Goal: Task Accomplishment & Management: Manage account settings

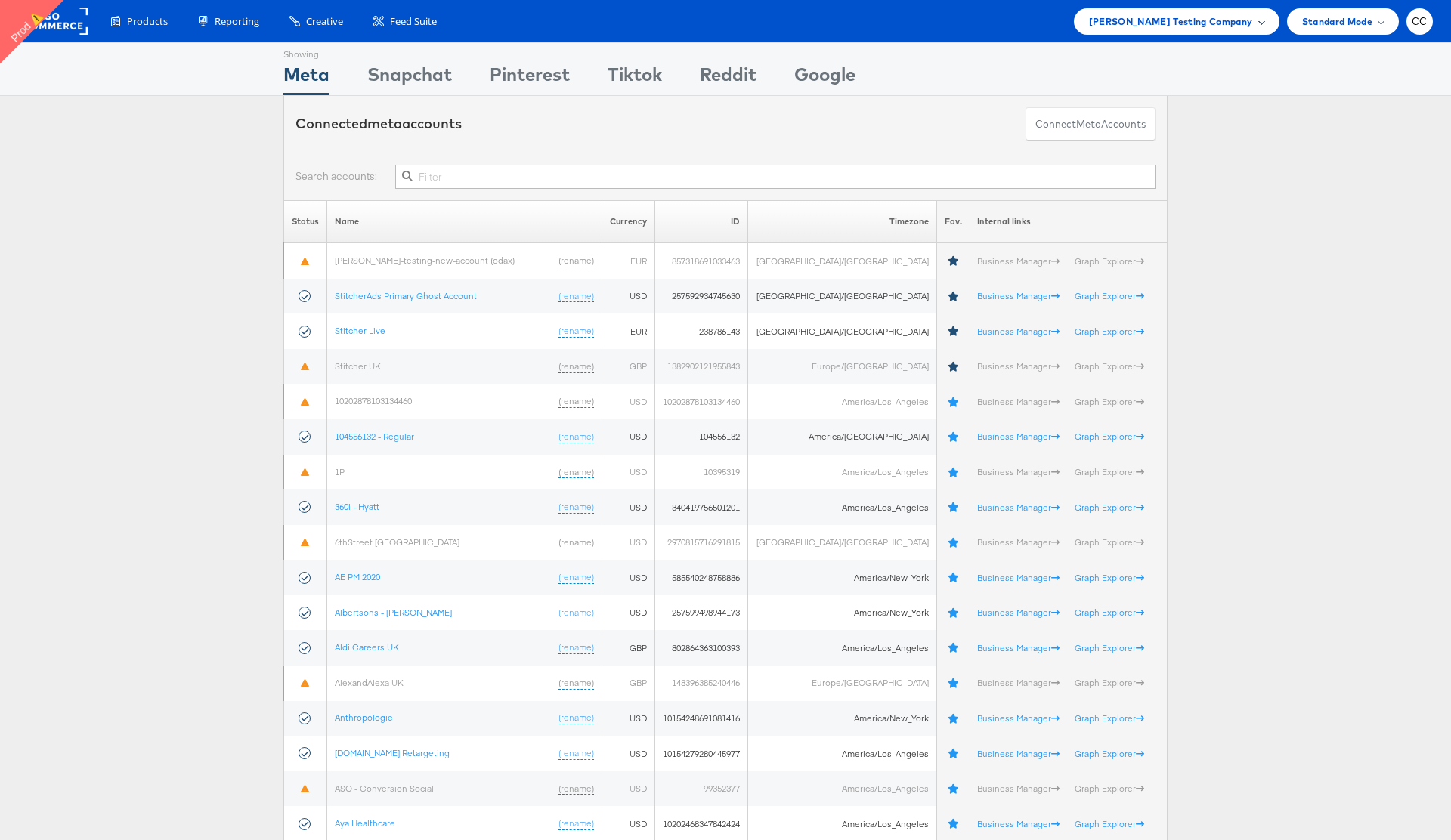
click at [1257, 21] on span at bounding box center [1261, 21] width 7 height 7
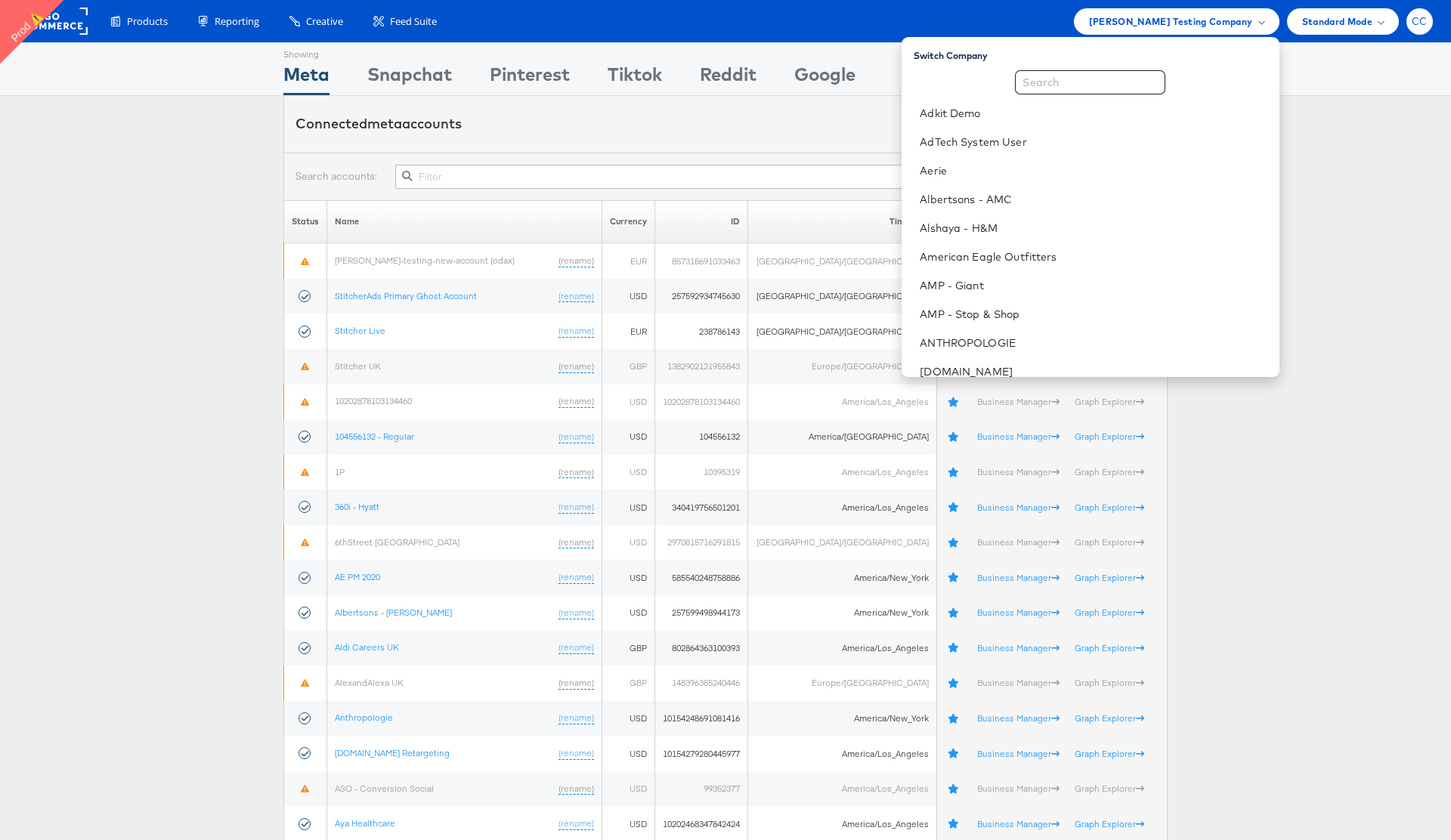
click at [1419, 21] on span "CC" at bounding box center [1418, 21] width 16 height 10
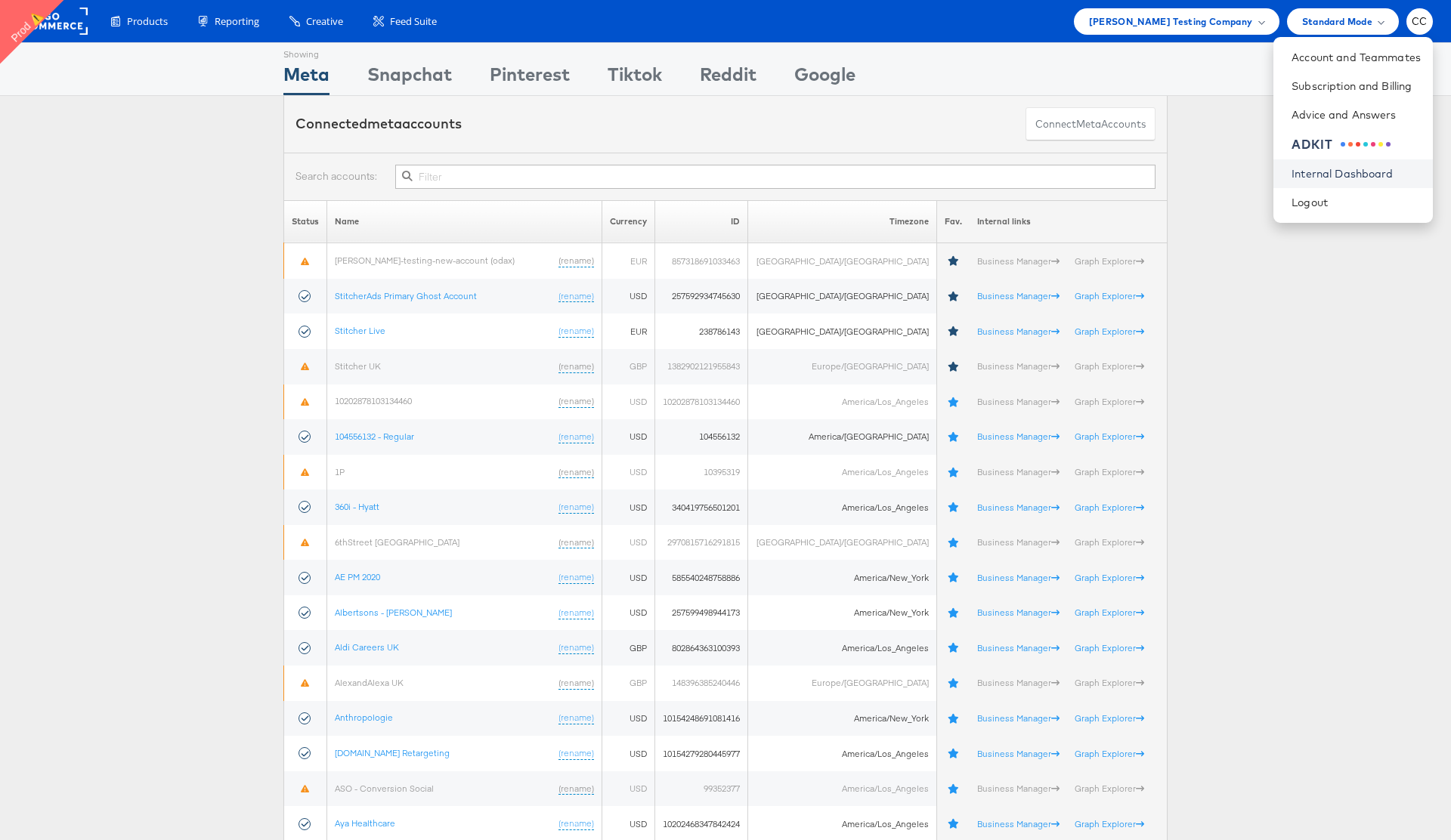
click at [1341, 171] on link "Internal Dashboard" at bounding box center [1356, 174] width 129 height 15
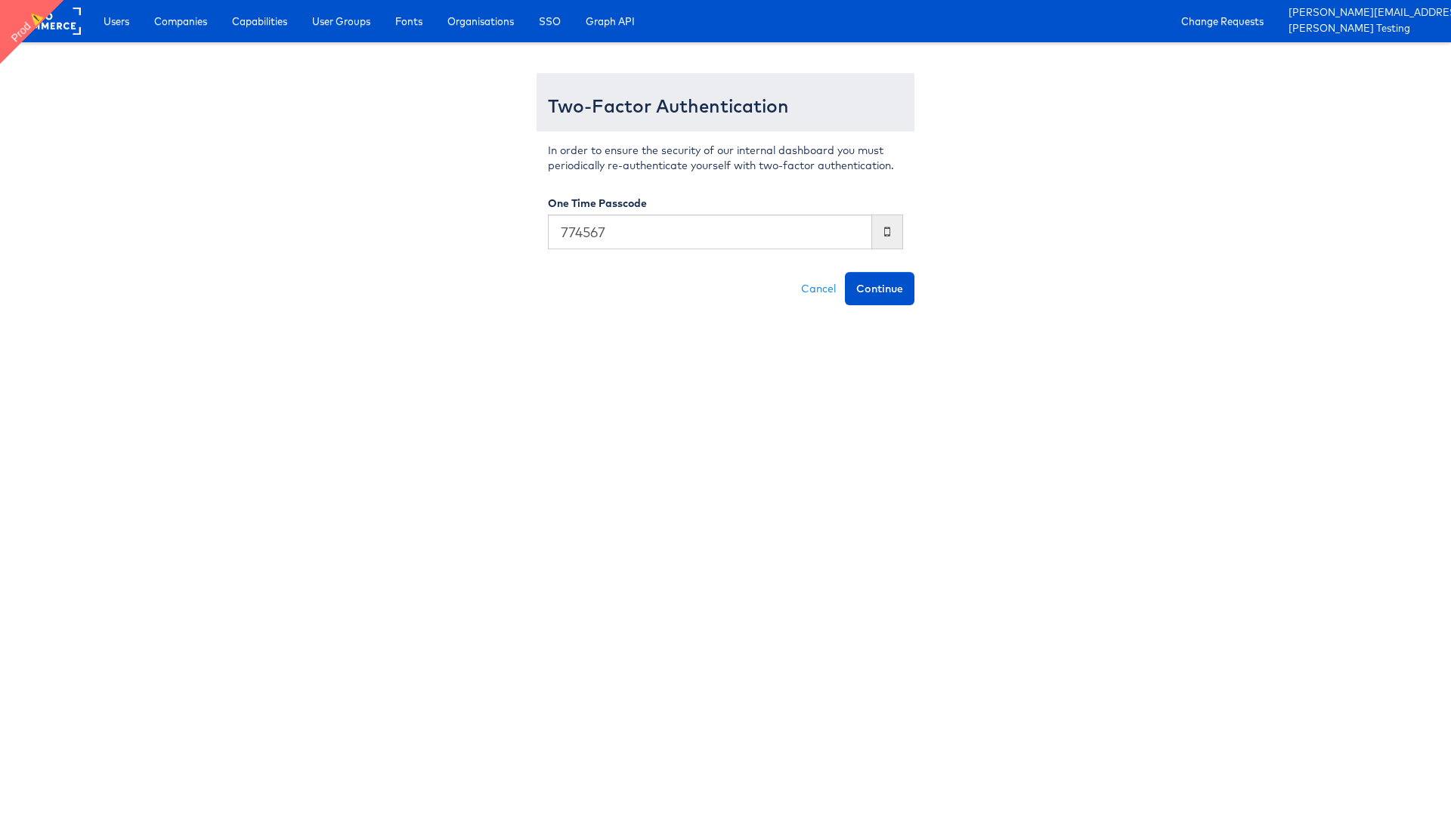
type input "774567"
click at [844, 272] on button "Continue" at bounding box center [879, 289] width 69 height 34
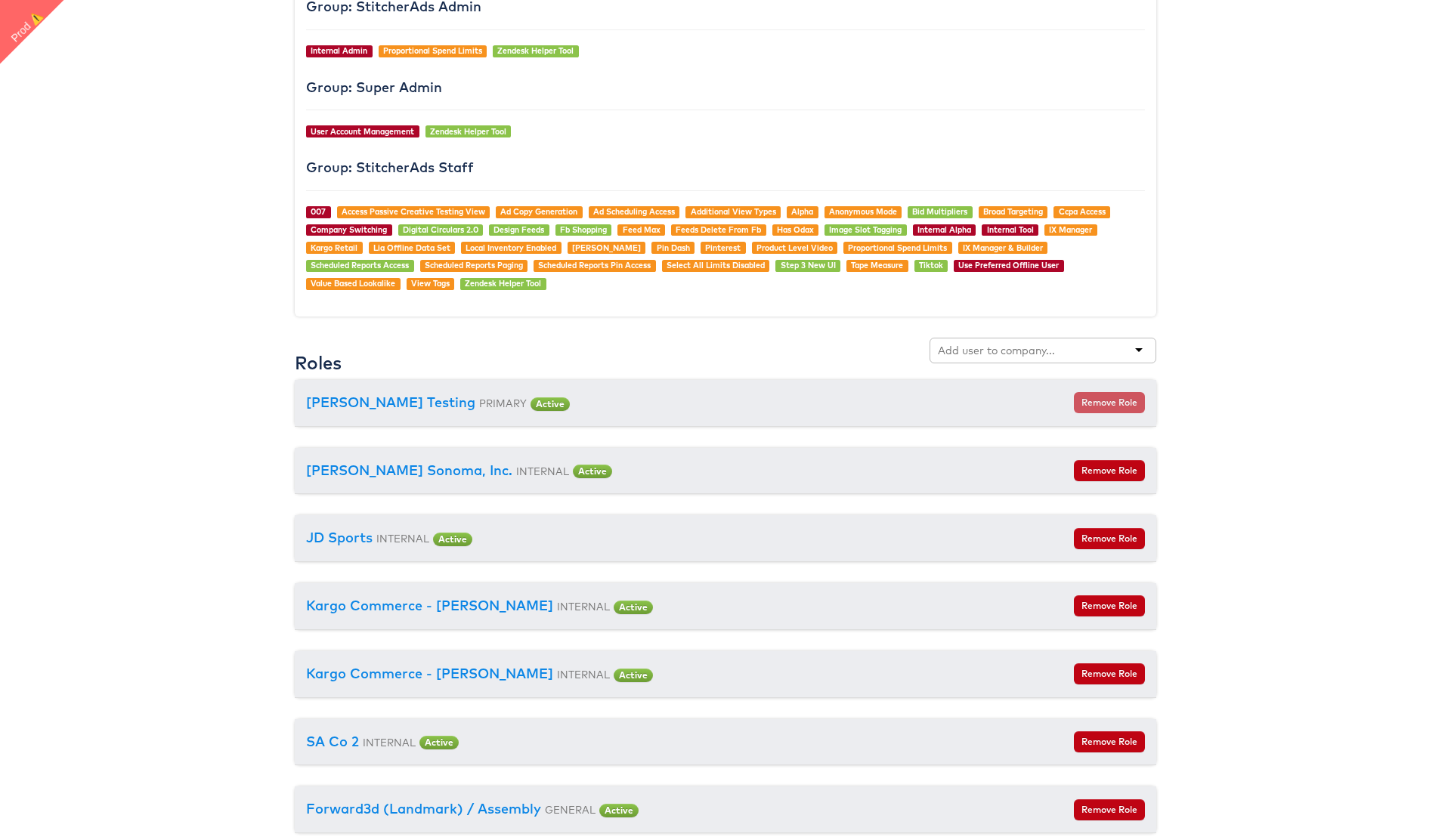
scroll to position [1749, 0]
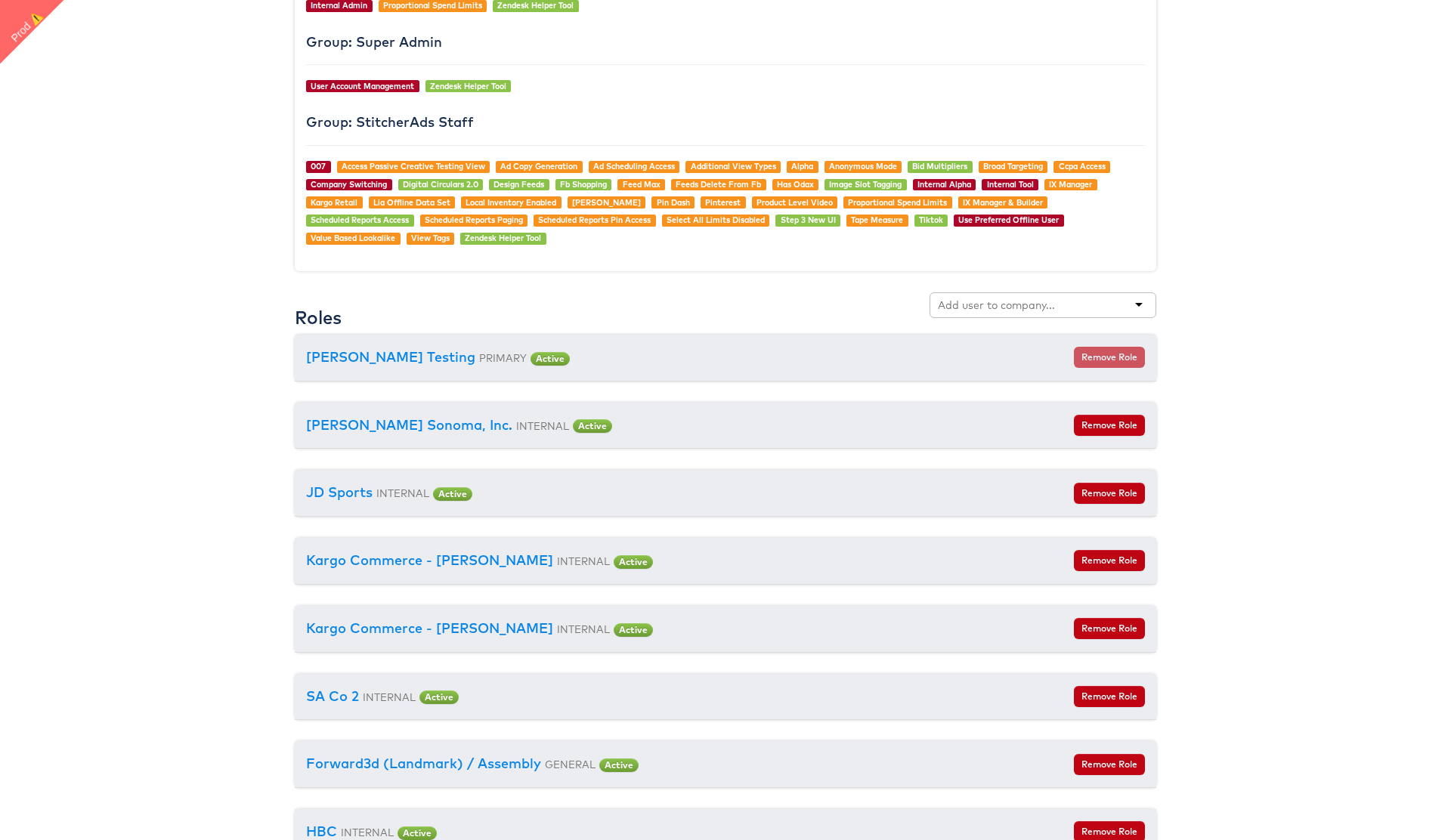
click at [1053, 302] on input "text" at bounding box center [998, 305] width 120 height 15
type input "car"
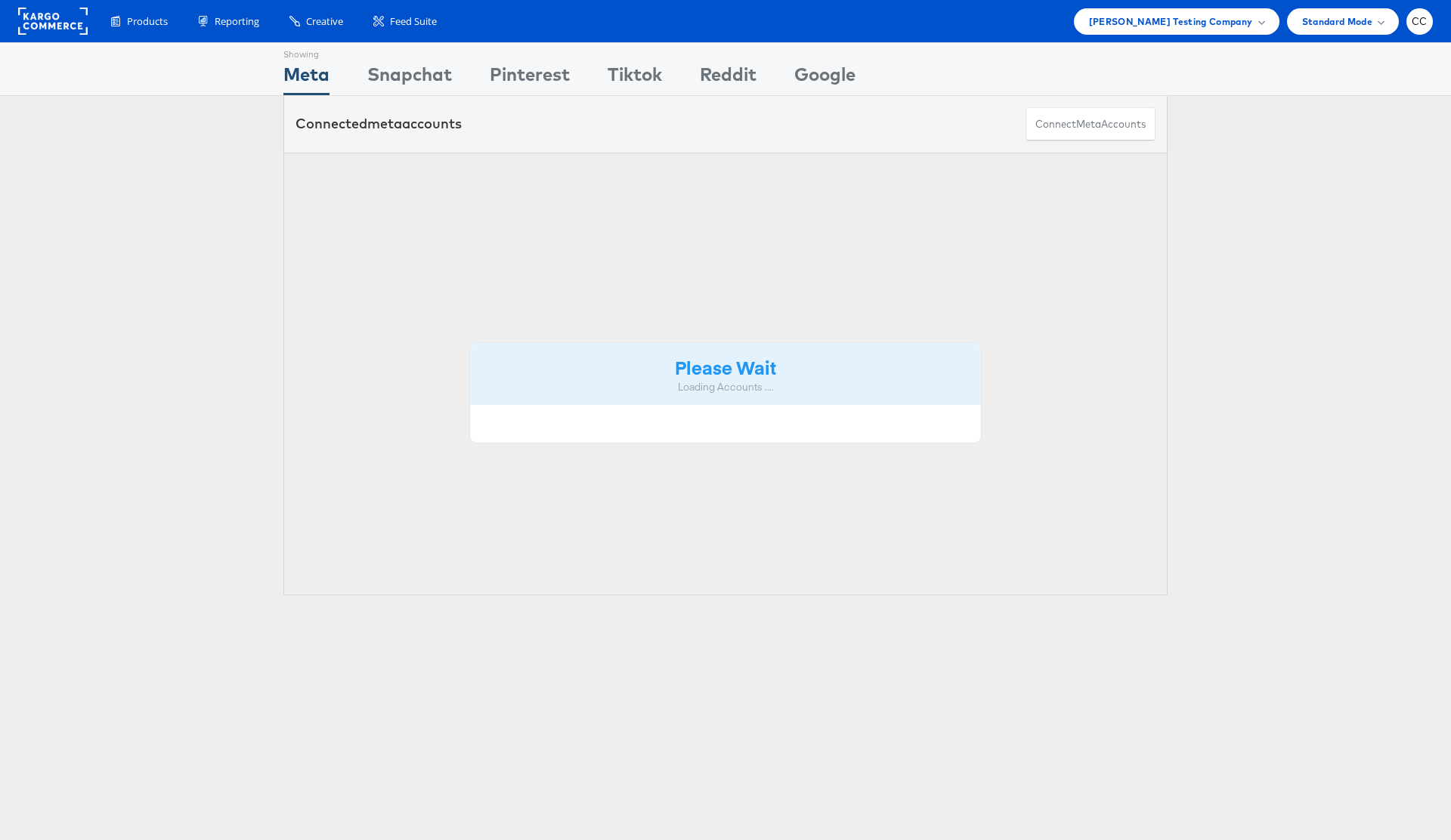
click at [1246, 22] on span "[PERSON_NAME] Testing Company" at bounding box center [1170, 21] width 164 height 16
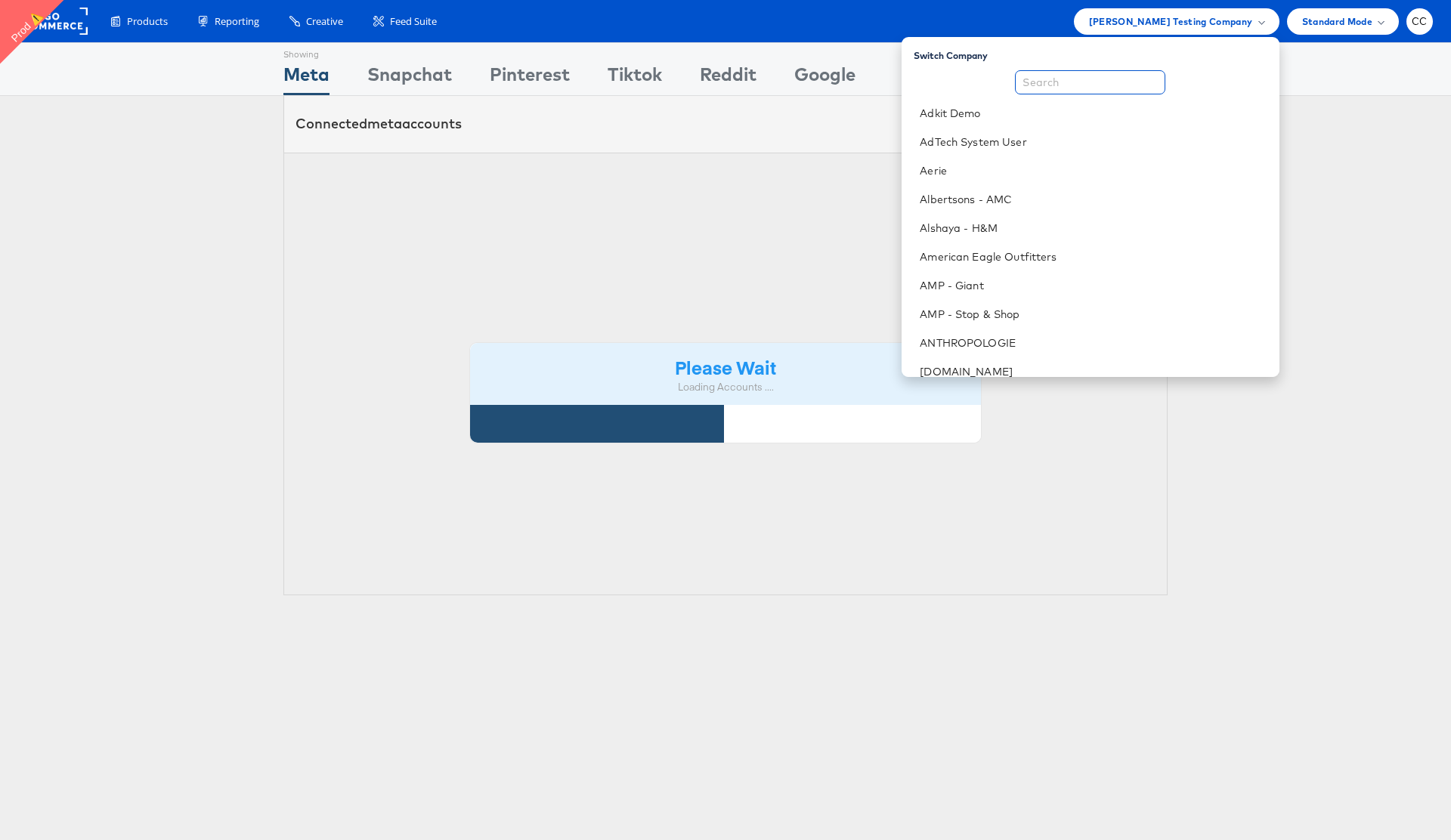
click at [1104, 85] on input "text" at bounding box center [1089, 82] width 151 height 24
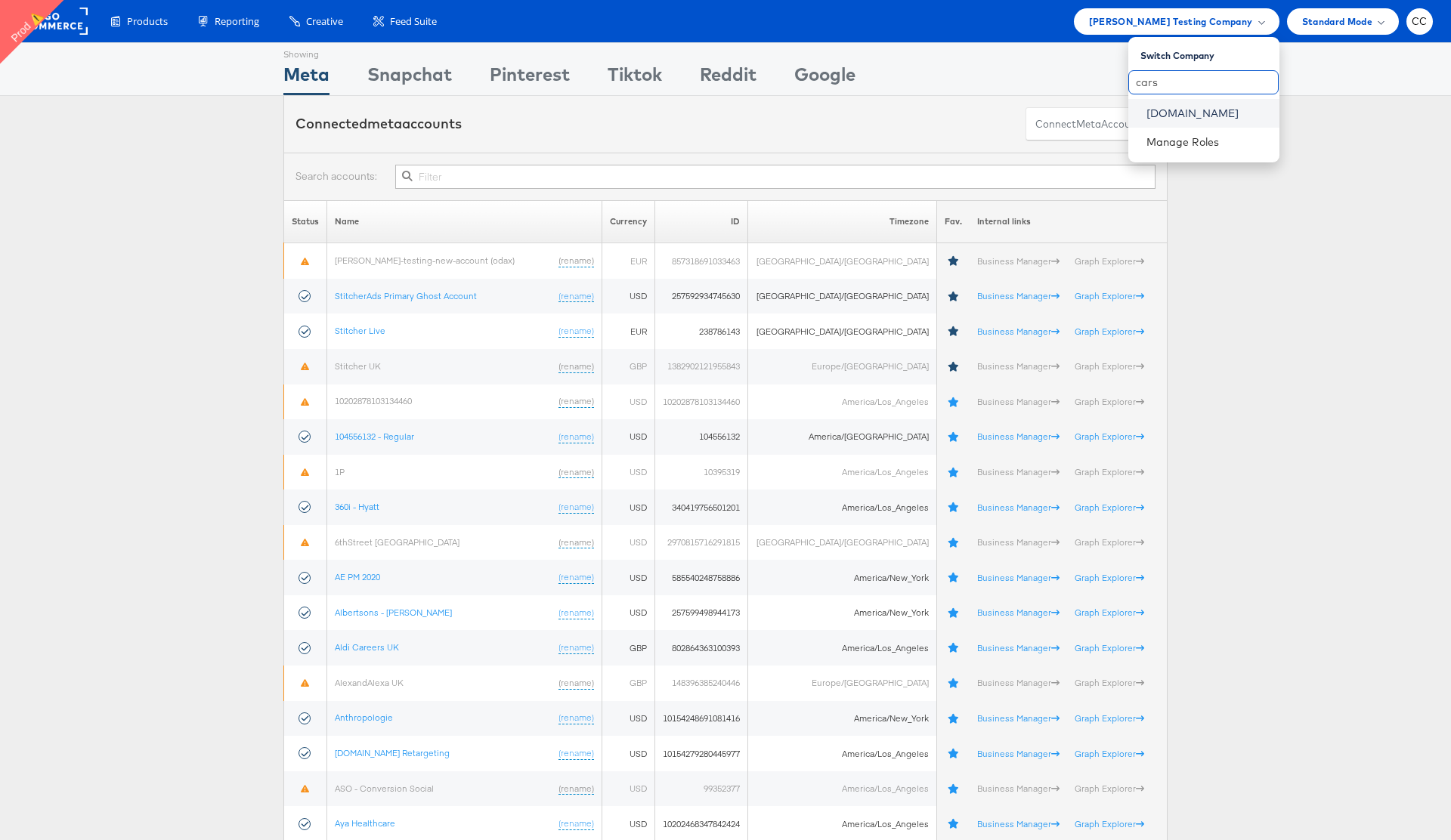
type input "cars"
click at [1185, 109] on link "Cars.com" at bounding box center [1206, 113] width 121 height 15
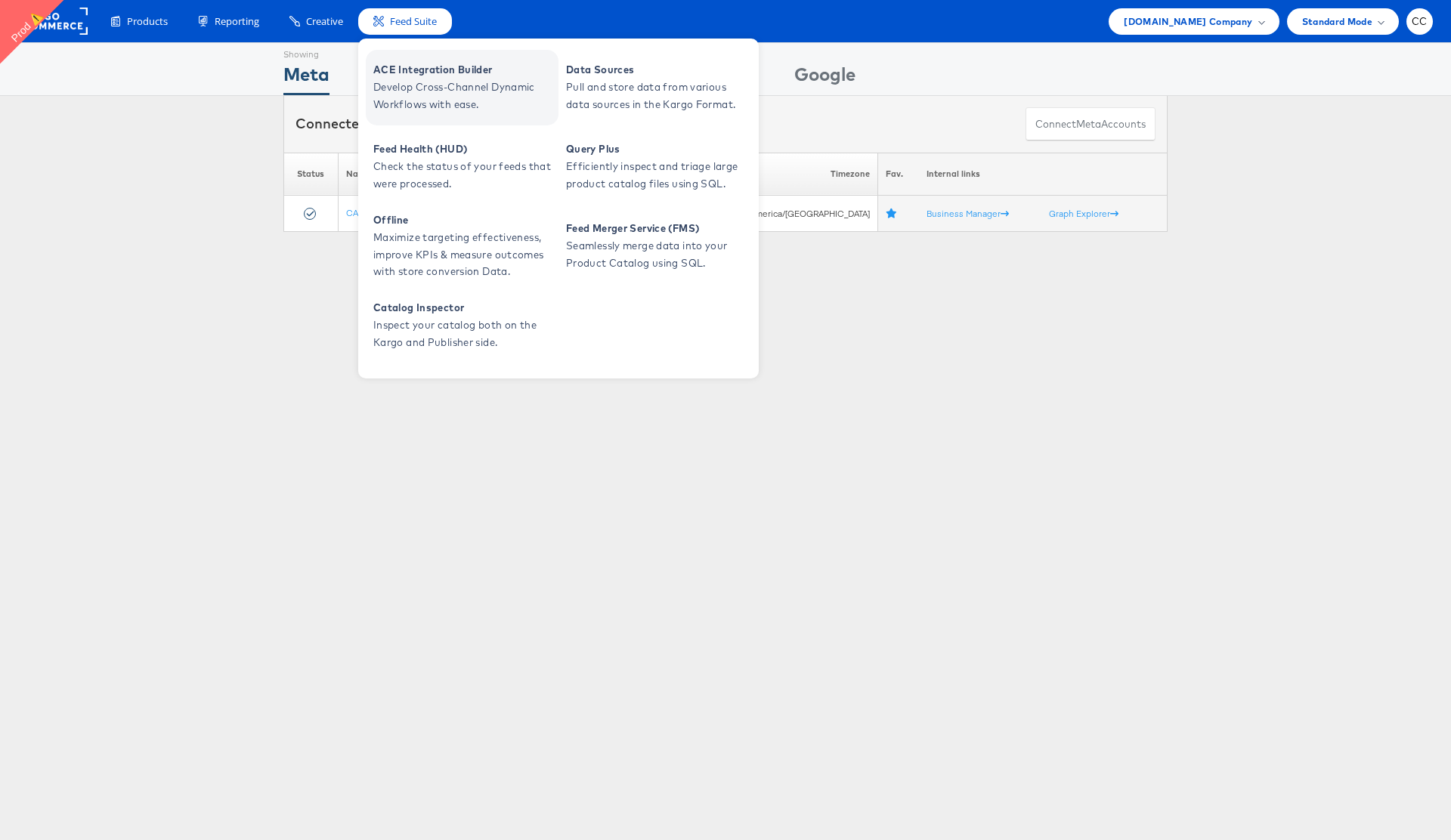
click at [460, 84] on span "Develop Cross-Channel Dynamic Workflows with ease." at bounding box center [464, 95] width 181 height 35
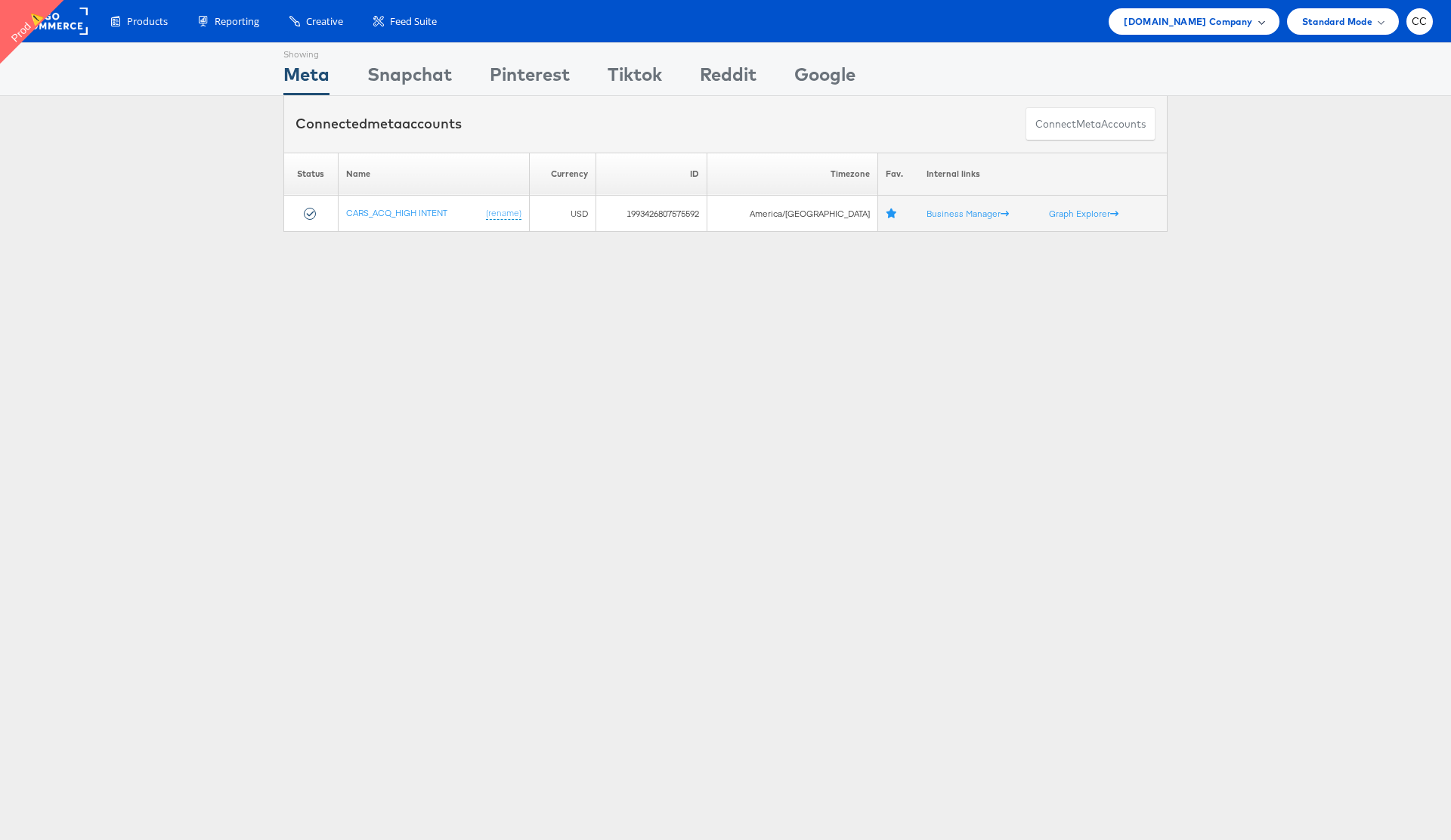
click at [1254, 23] on div "Cars.com Company" at bounding box center [1193, 21] width 139 height 16
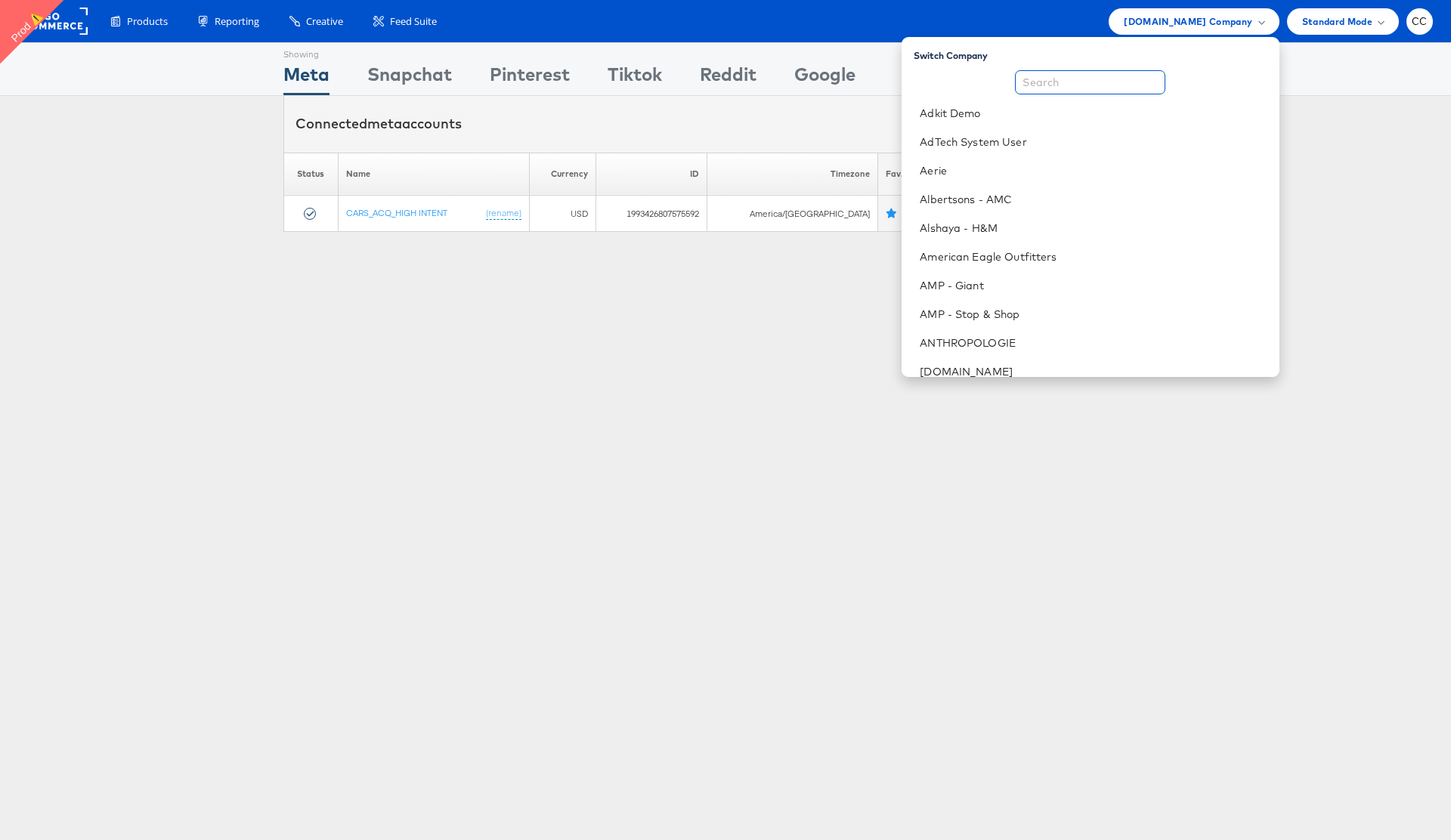
click at [1115, 90] on input "text" at bounding box center [1089, 82] width 151 height 24
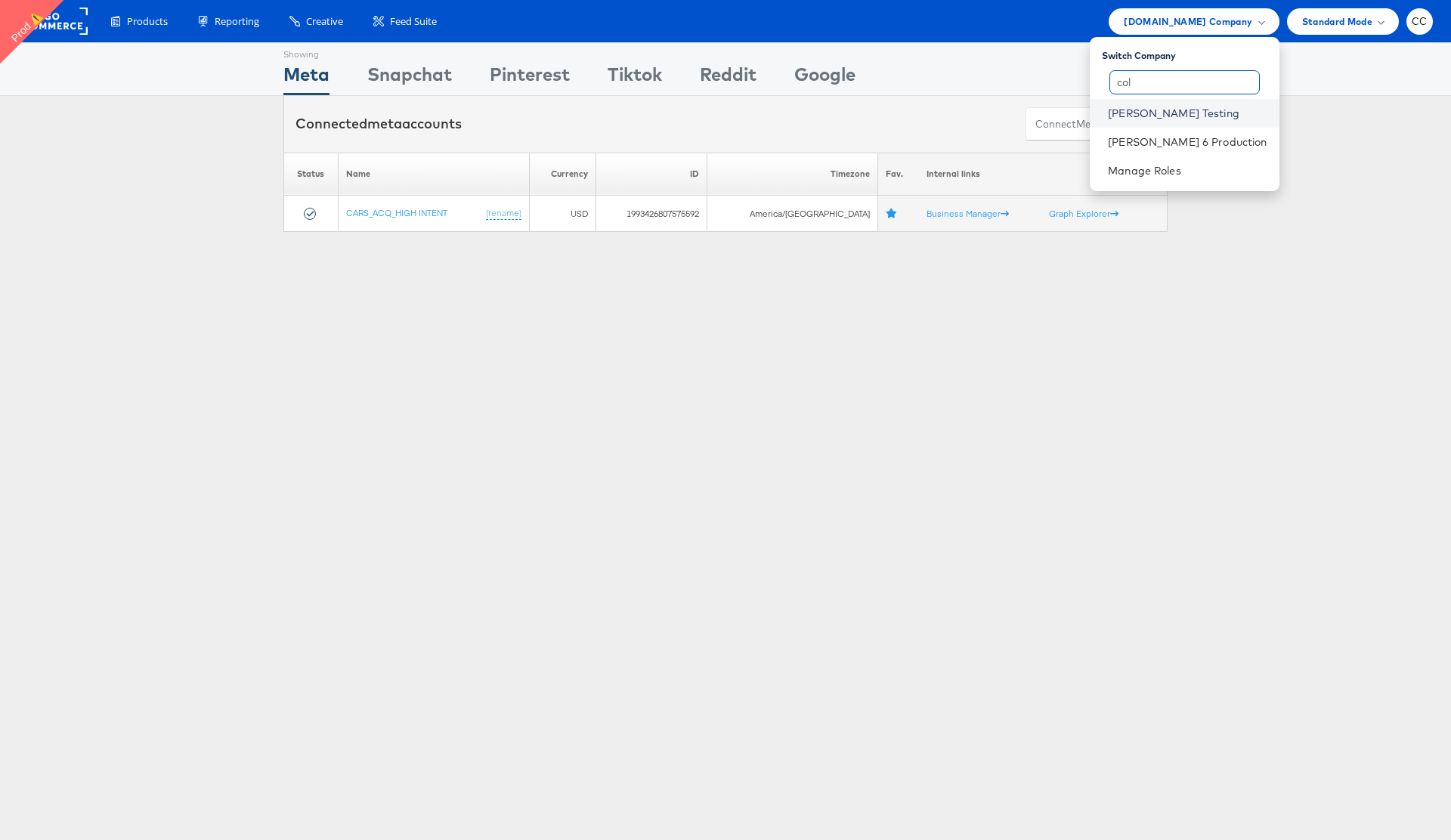
type input "col"
click at [1202, 114] on link "[PERSON_NAME] Testing" at bounding box center [1187, 113] width 159 height 15
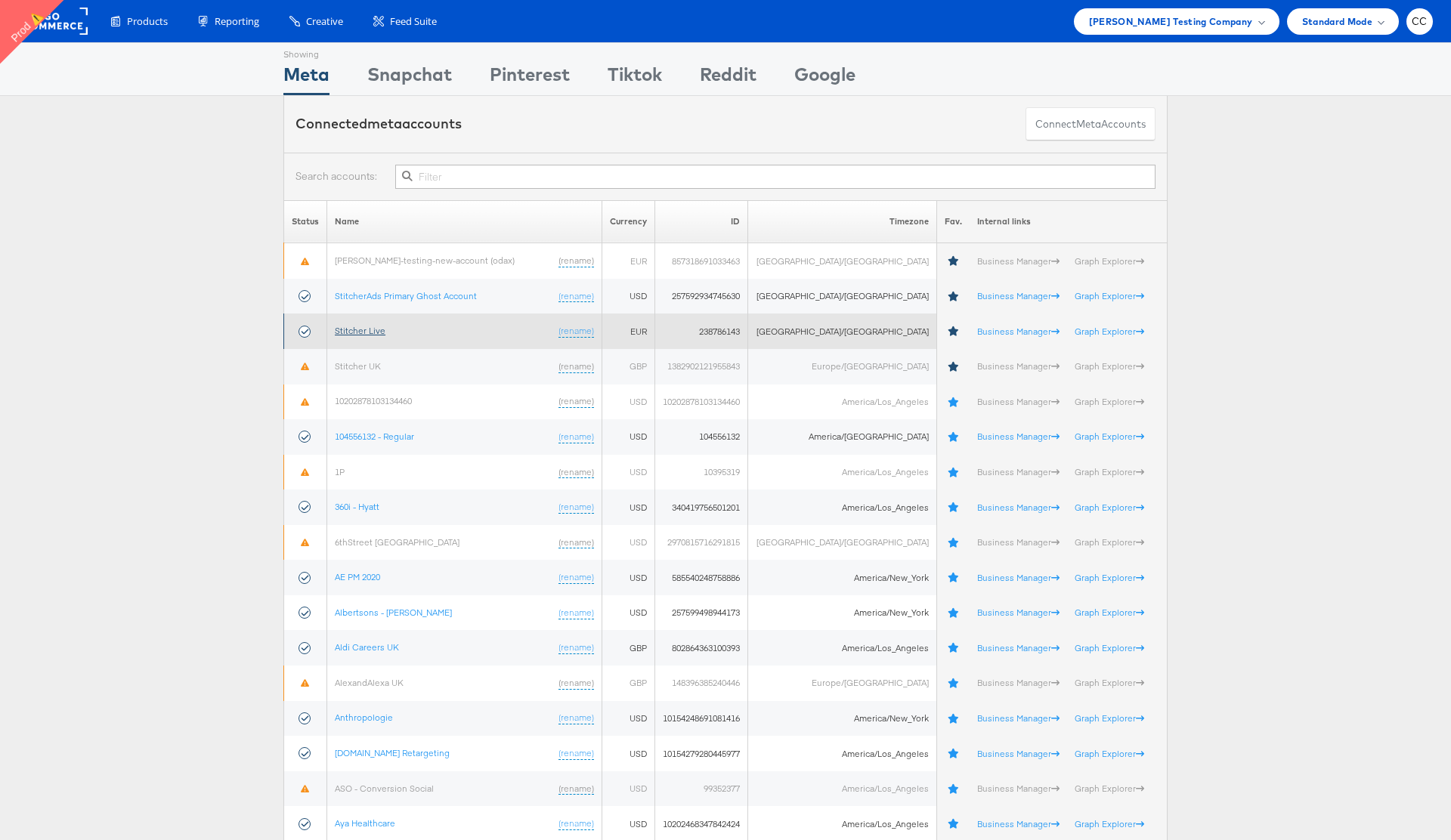
click at [385, 329] on link "Stitcher Live" at bounding box center [360, 330] width 50 height 11
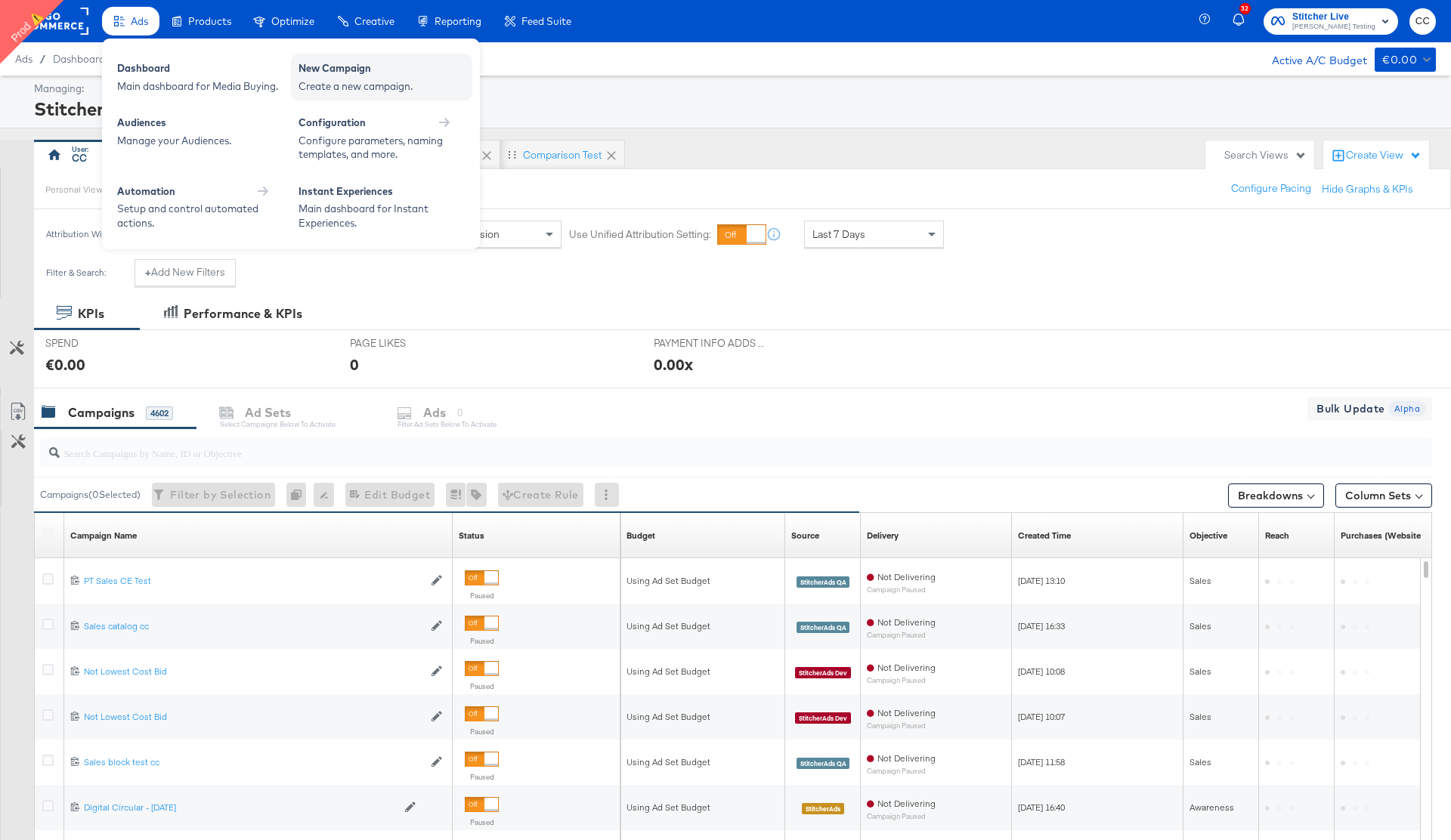
click at [392, 80] on div "Create a new campaign." at bounding box center [381, 86] width 166 height 14
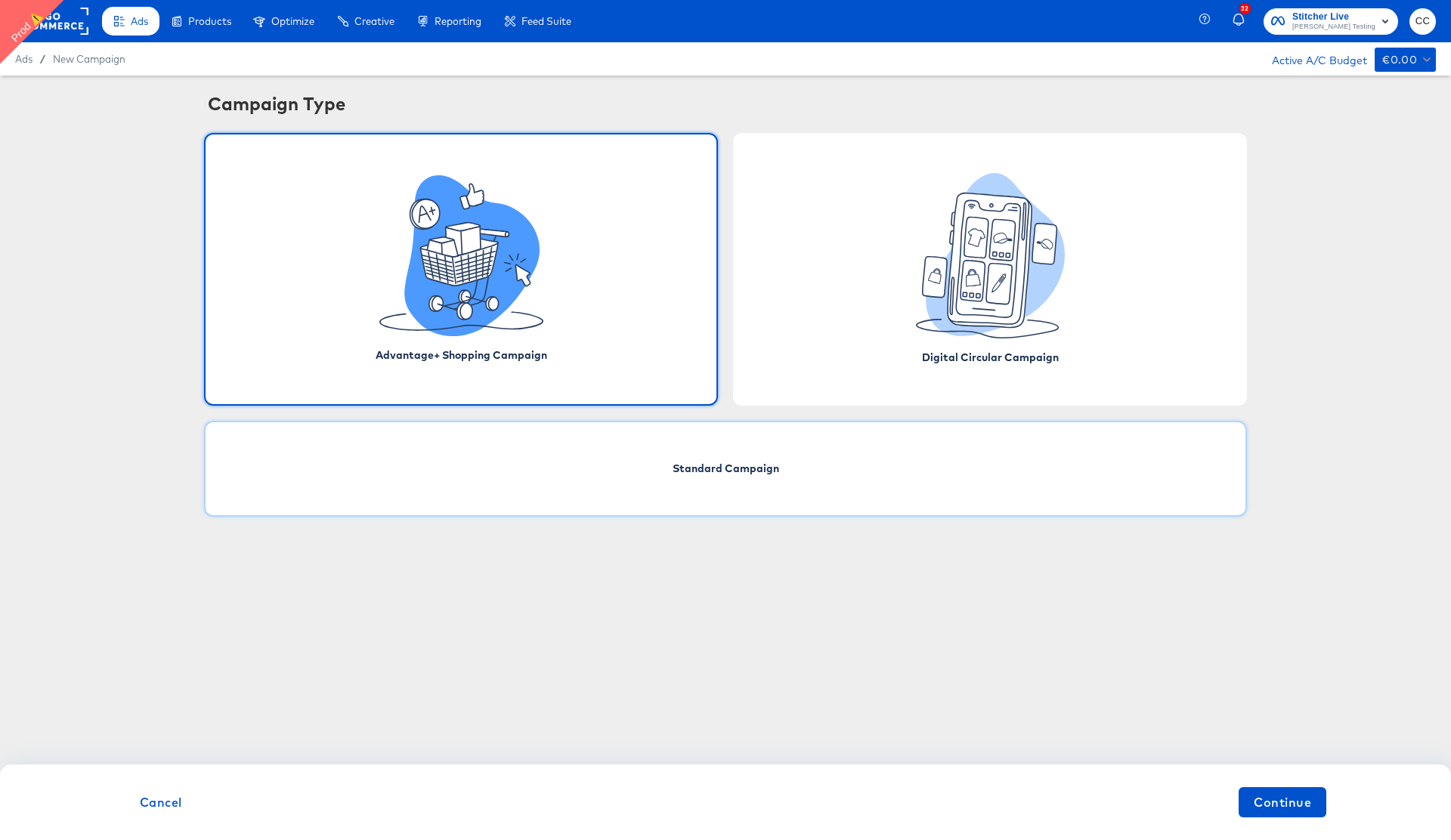
click at [932, 450] on div "Standard Campaign" at bounding box center [725, 468] width 1042 height 96
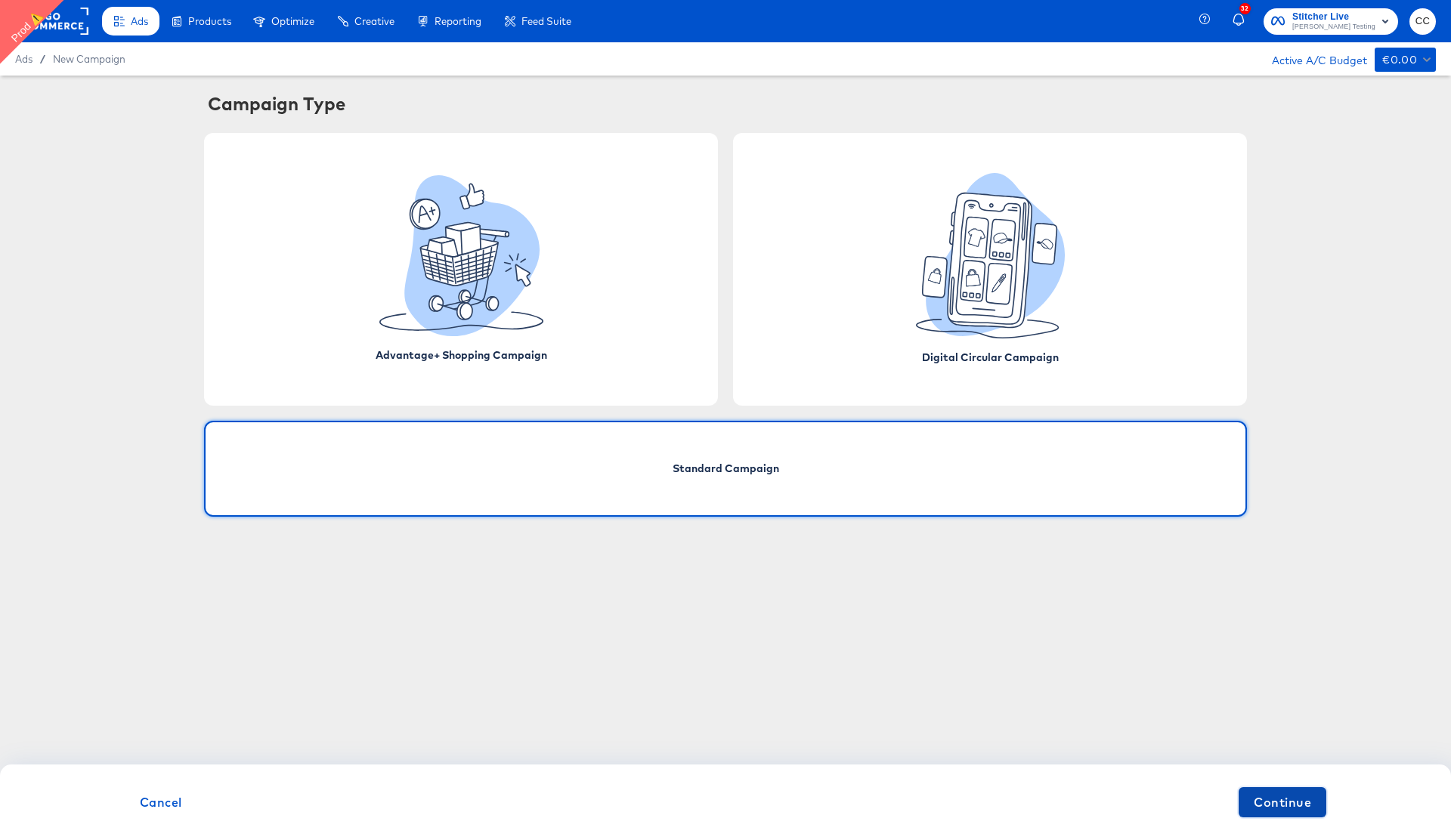
click at [1274, 810] on span "Continue" at bounding box center [1282, 802] width 57 height 21
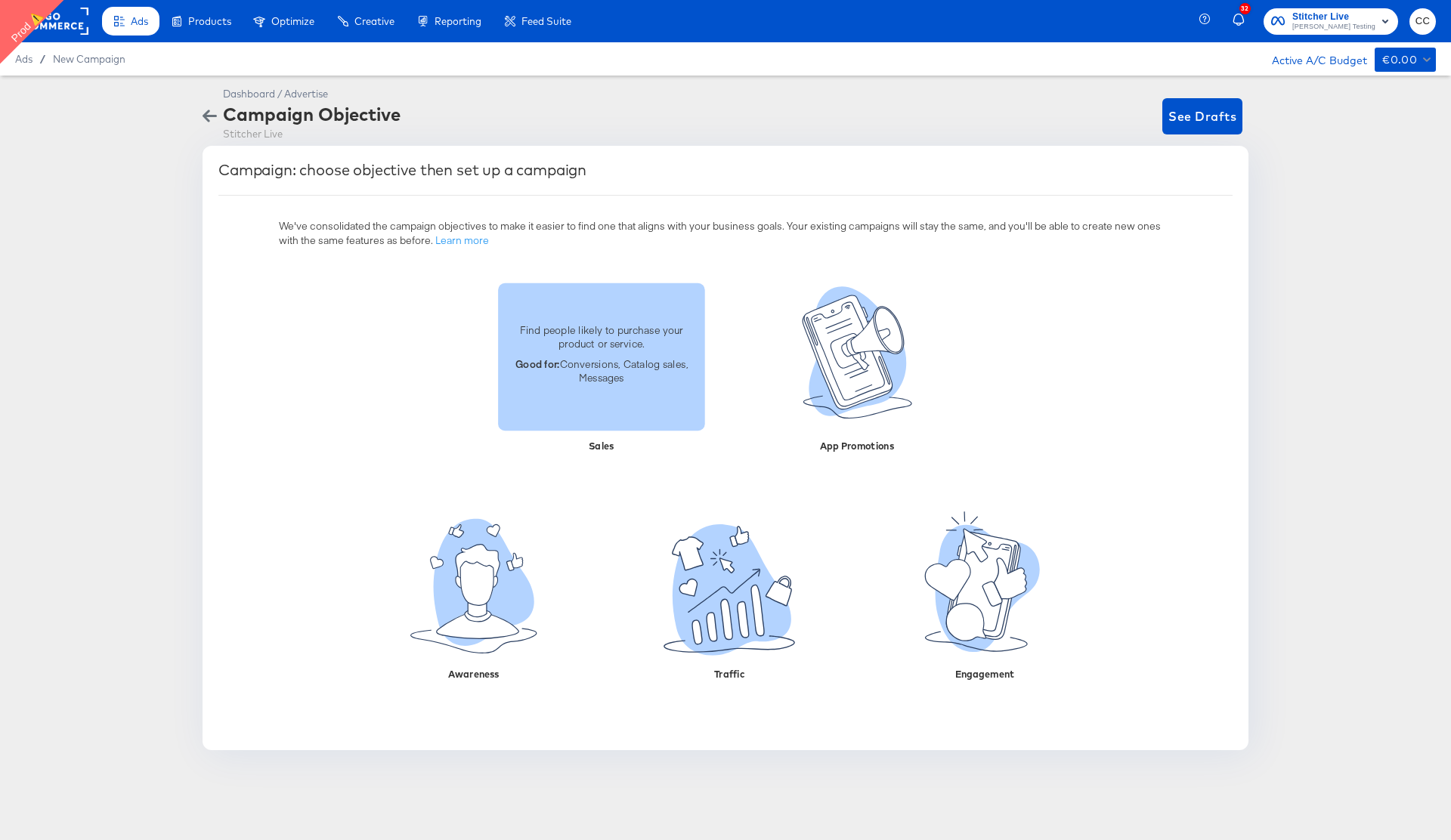
click at [625, 392] on div "Find people likely to purchase your product or service. Good for: Conversions, …" at bounding box center [601, 355] width 207 height 85
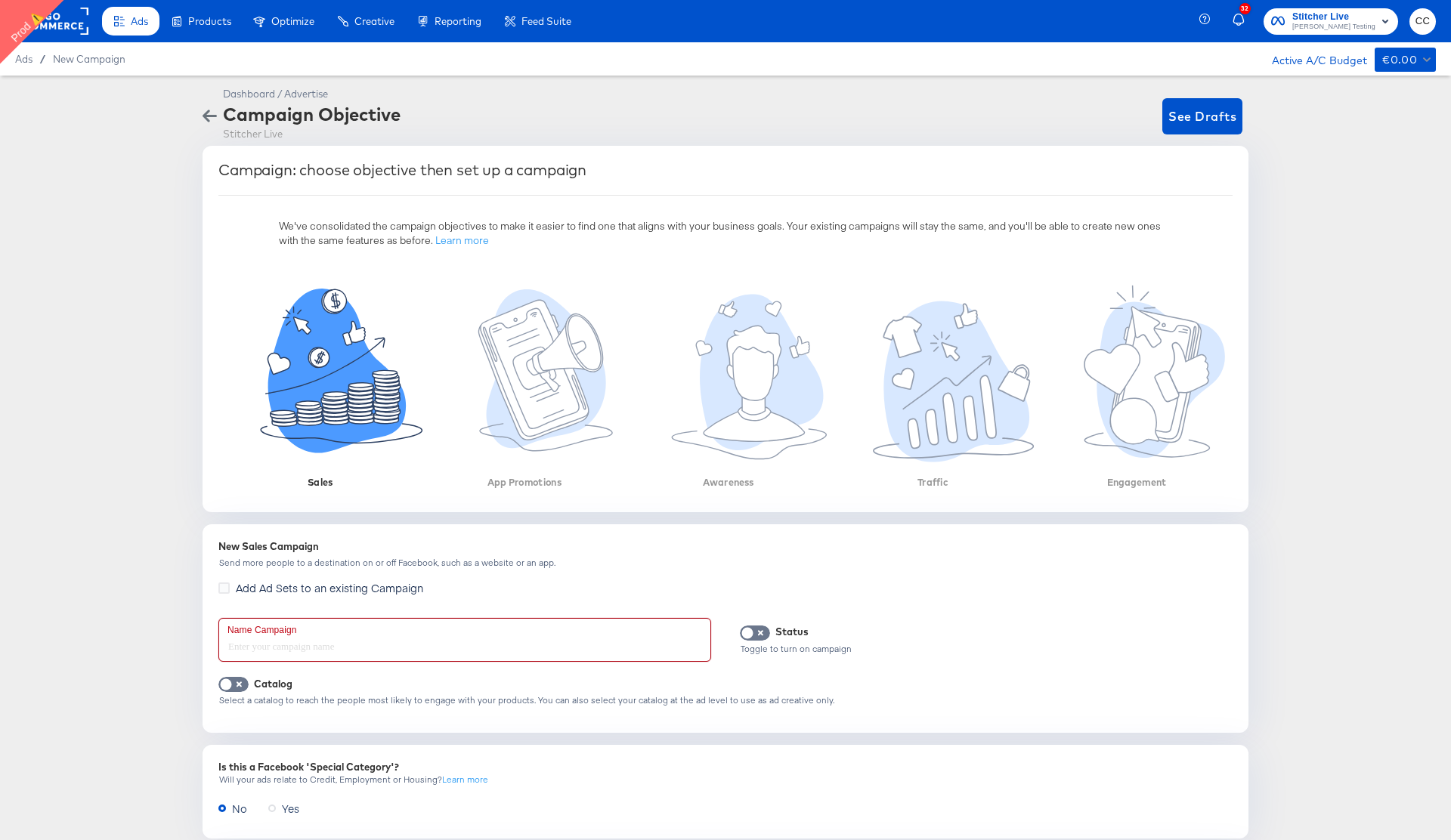
click at [459, 634] on input "text" at bounding box center [464, 639] width 491 height 42
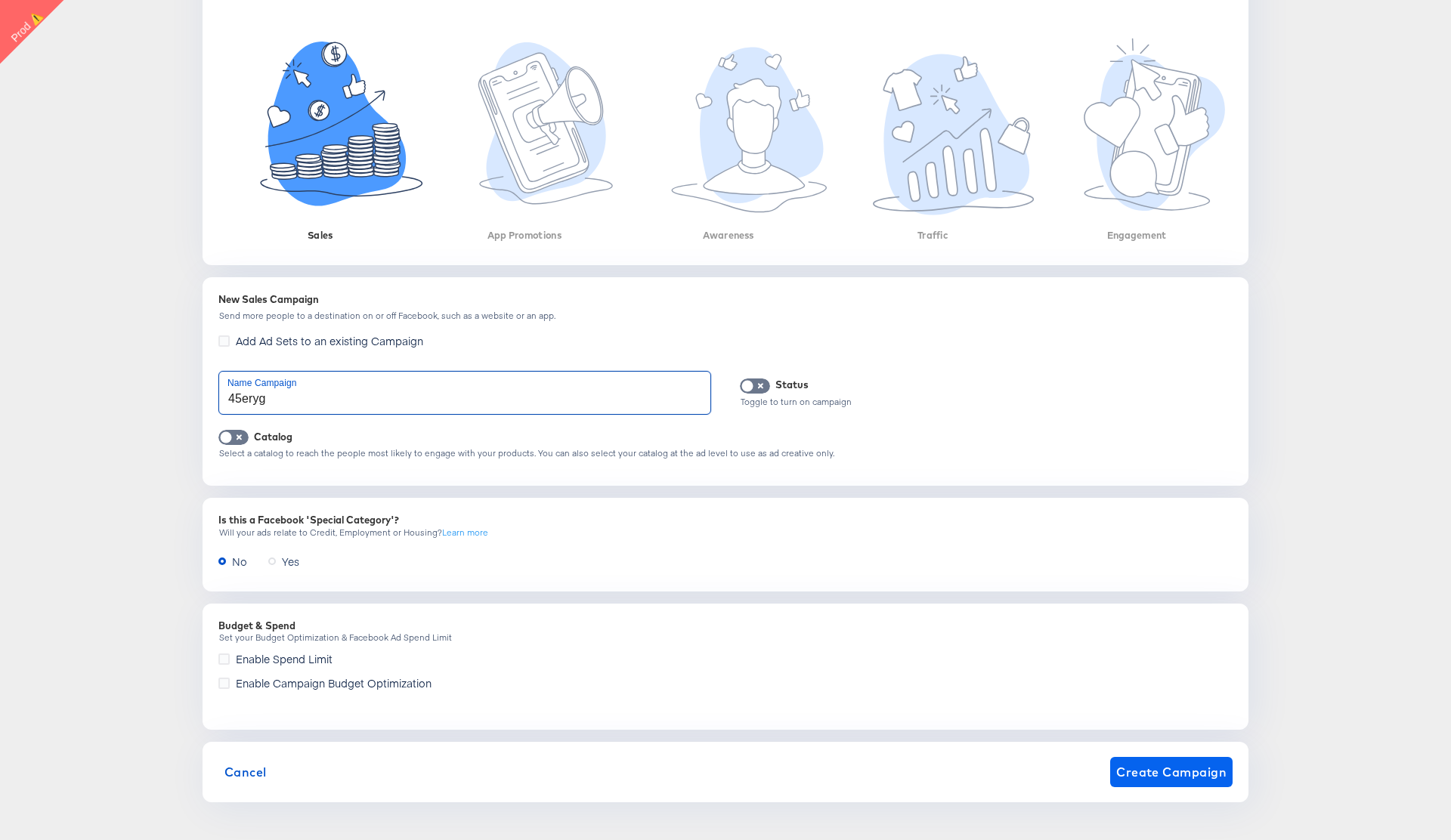
type input "45eryg"
click at [1167, 776] on span "Create Campaign" at bounding box center [1171, 772] width 110 height 21
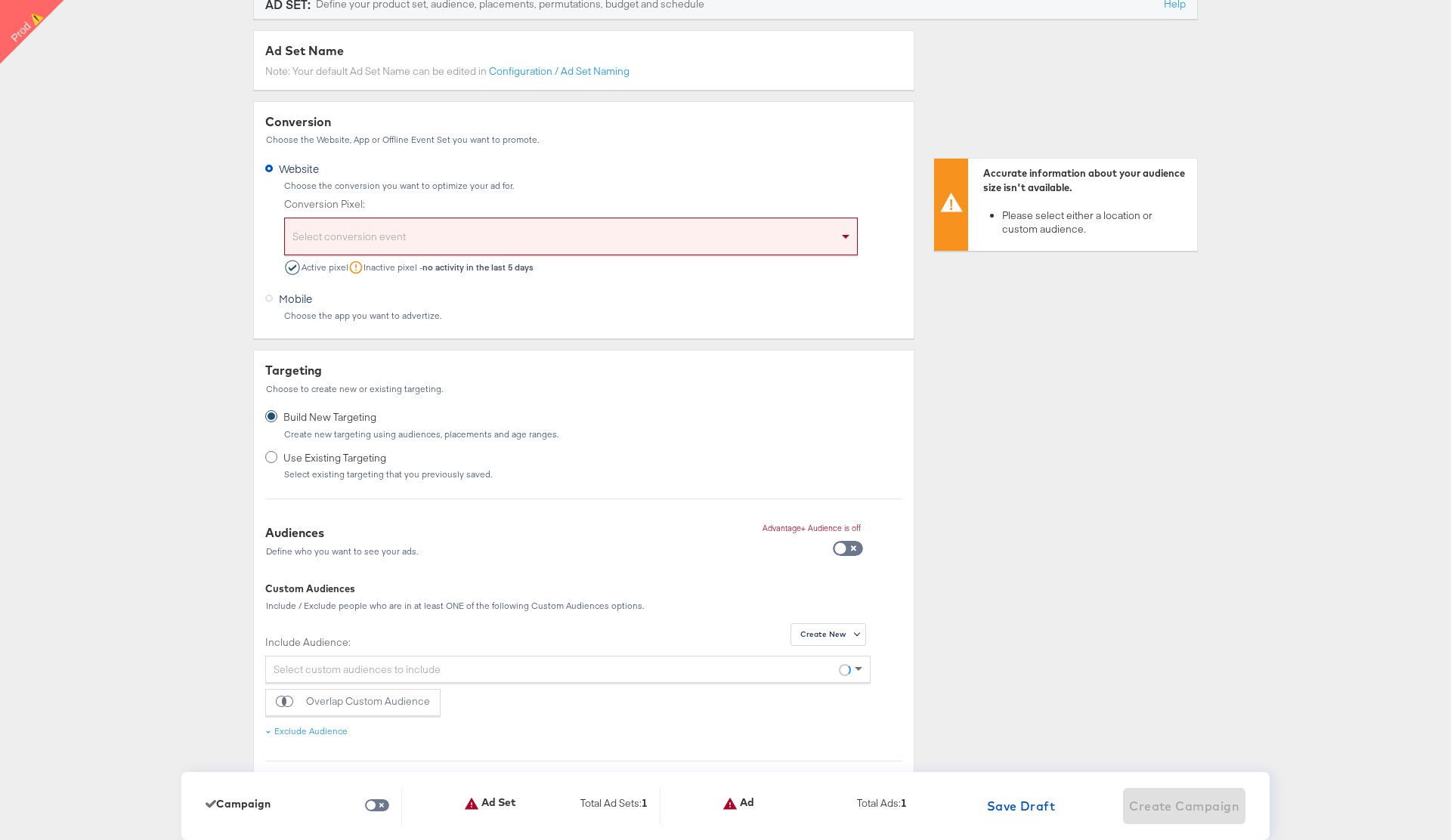
scroll to position [283, 0]
click at [400, 246] on div "Select conversion event" at bounding box center [571, 236] width 572 height 31
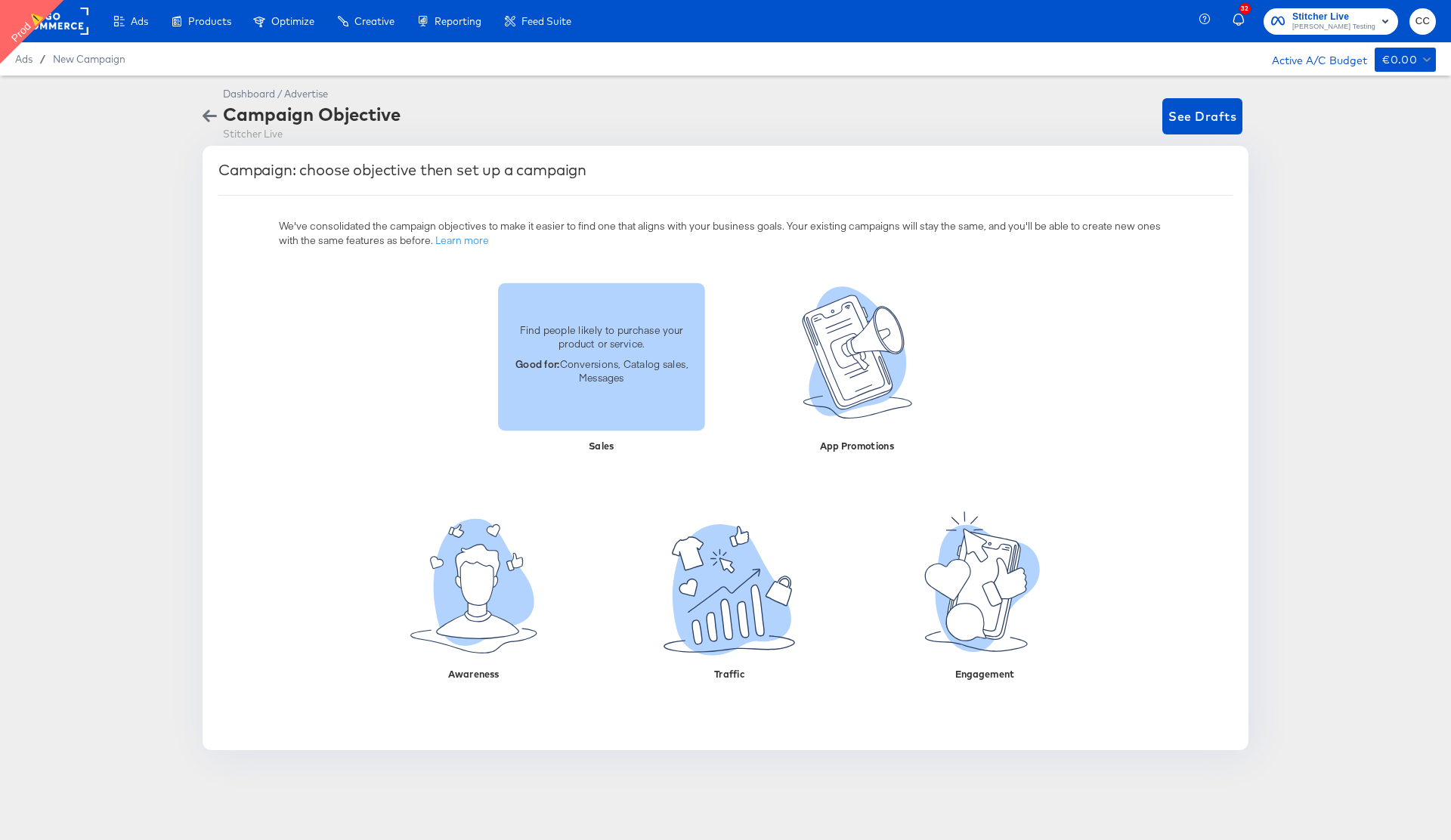
click at [596, 371] on p "Good for: Conversions, Catalog sales, Messages" at bounding box center [601, 370] width 189 height 28
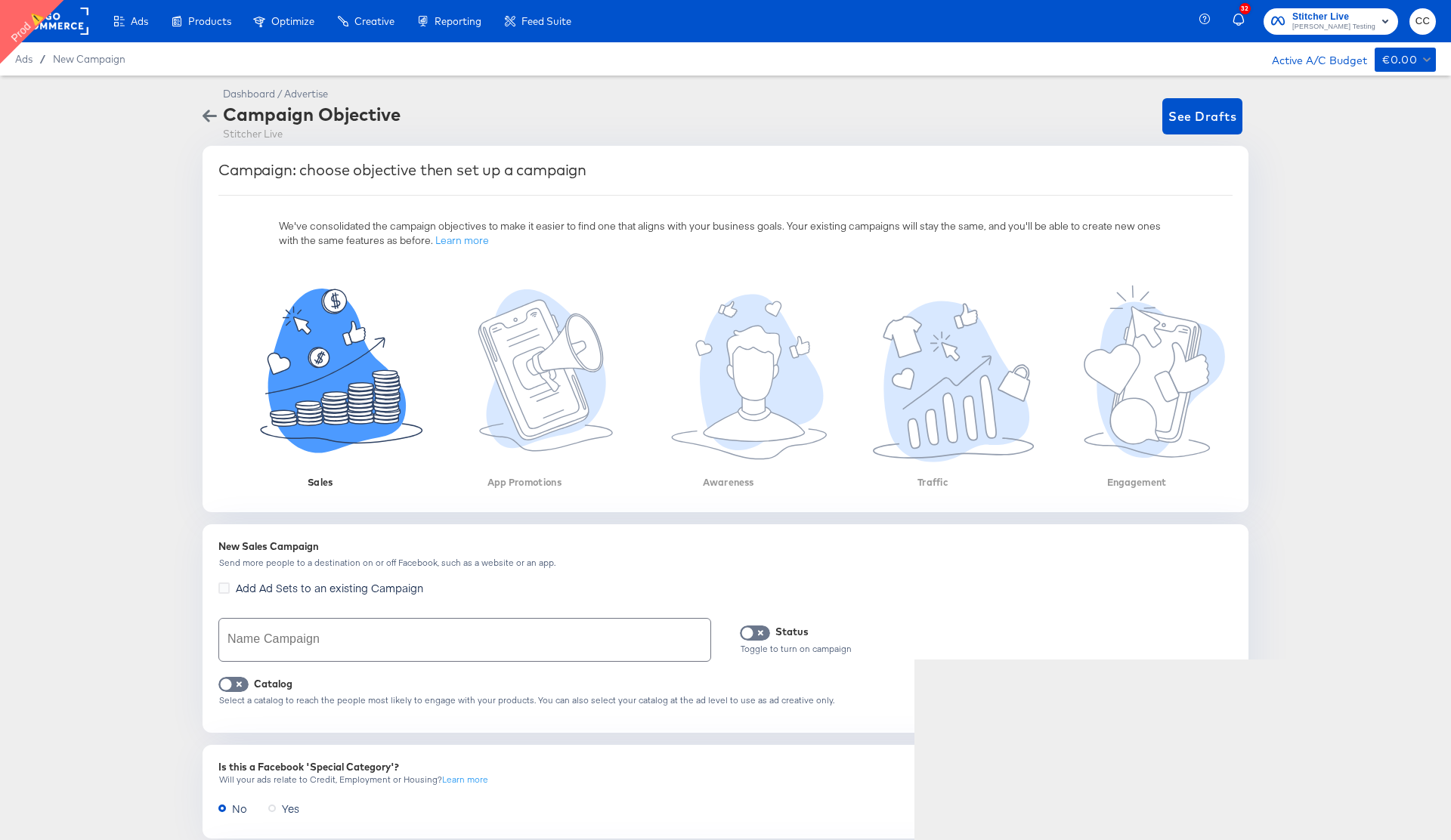
scroll to position [136, 0]
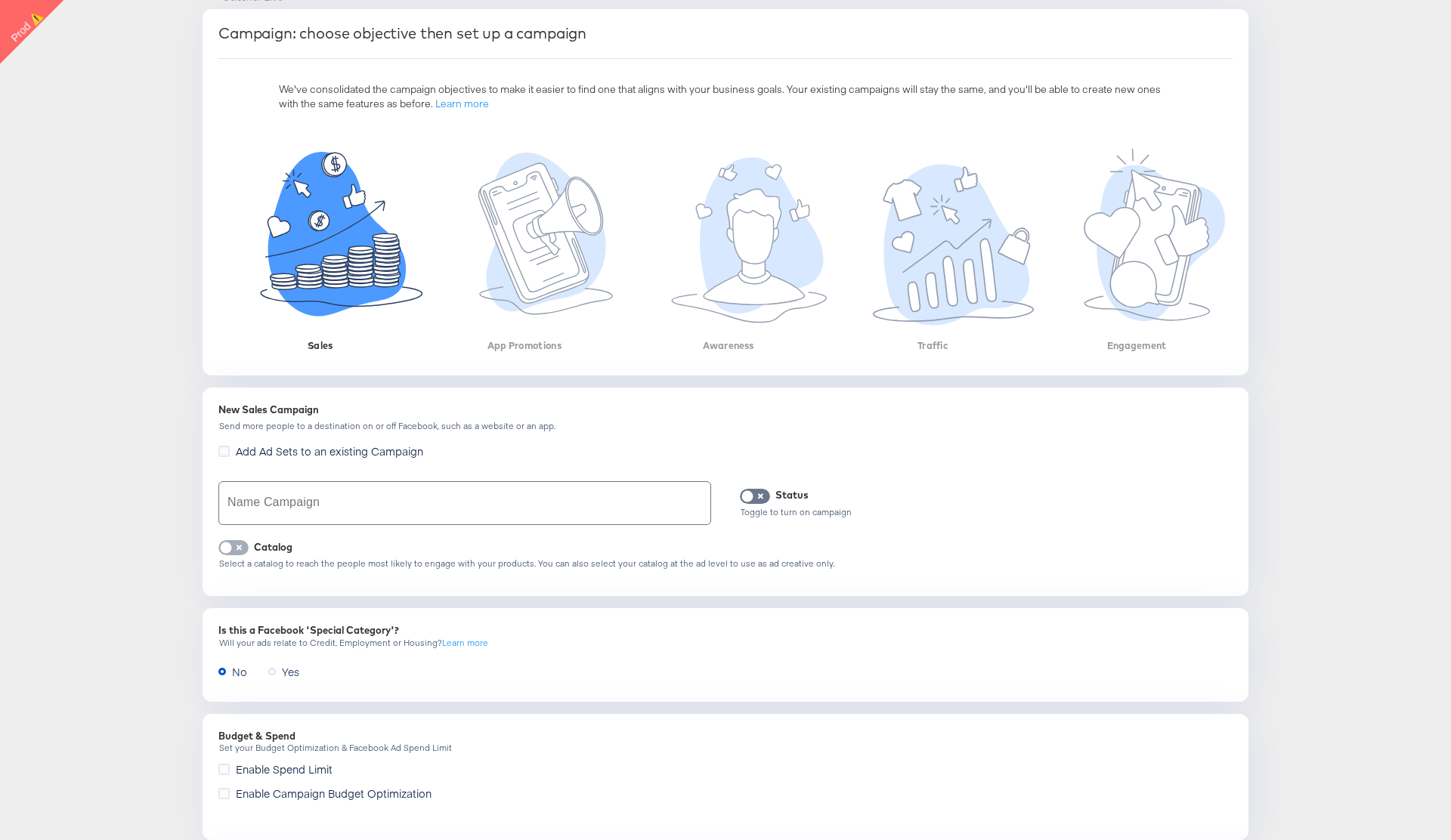
click at [237, 548] on input "checkbox" at bounding box center [225, 551] width 45 height 15
checkbox input "true"
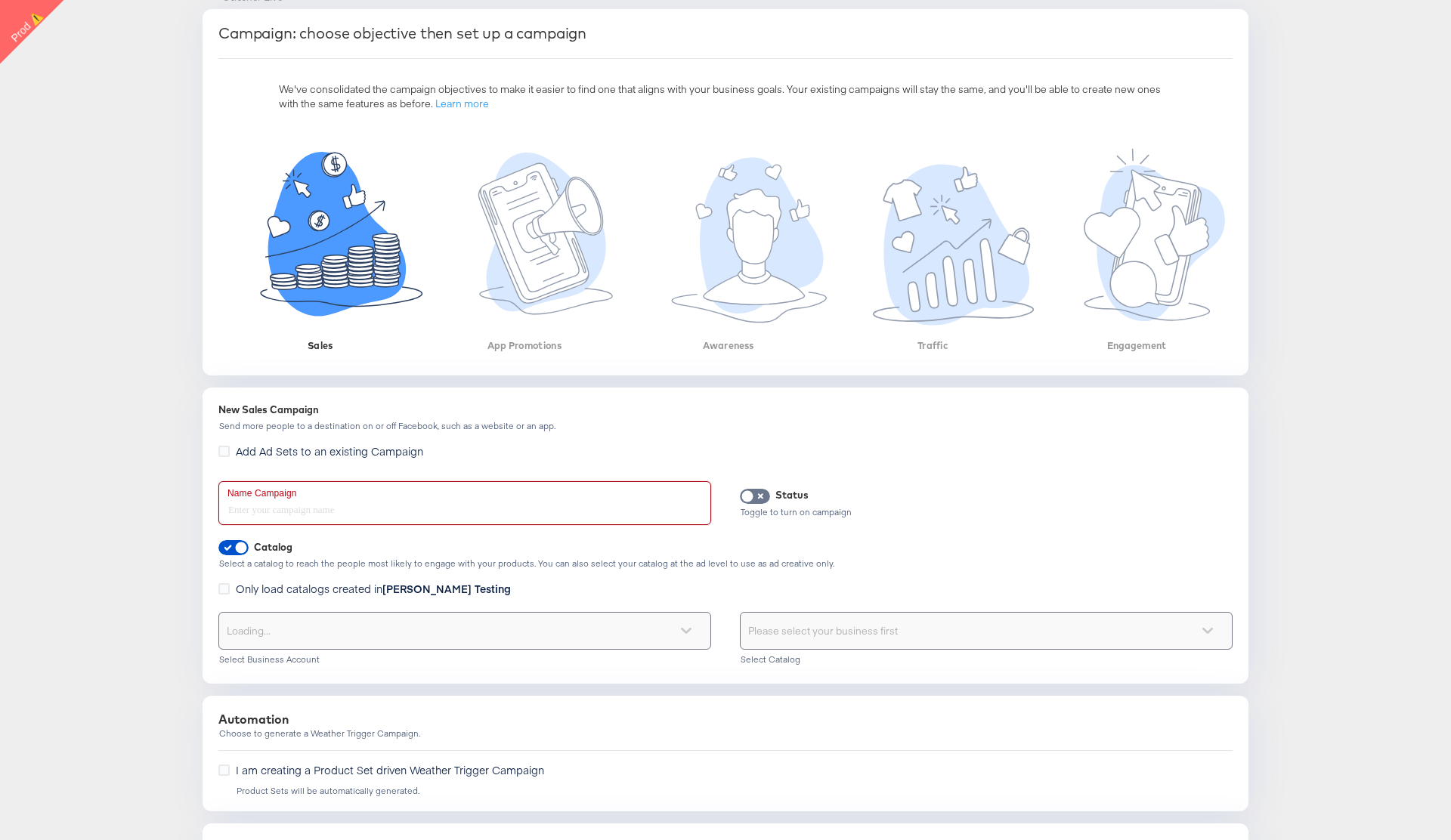
click at [338, 502] on input "text" at bounding box center [464, 503] width 491 height 42
type input "tdyfh"
click at [407, 631] on div "Select your business" at bounding box center [464, 630] width 491 height 36
click at [869, 643] on div "Choose the product catalog that includes what you want to sell" at bounding box center [985, 630] width 491 height 36
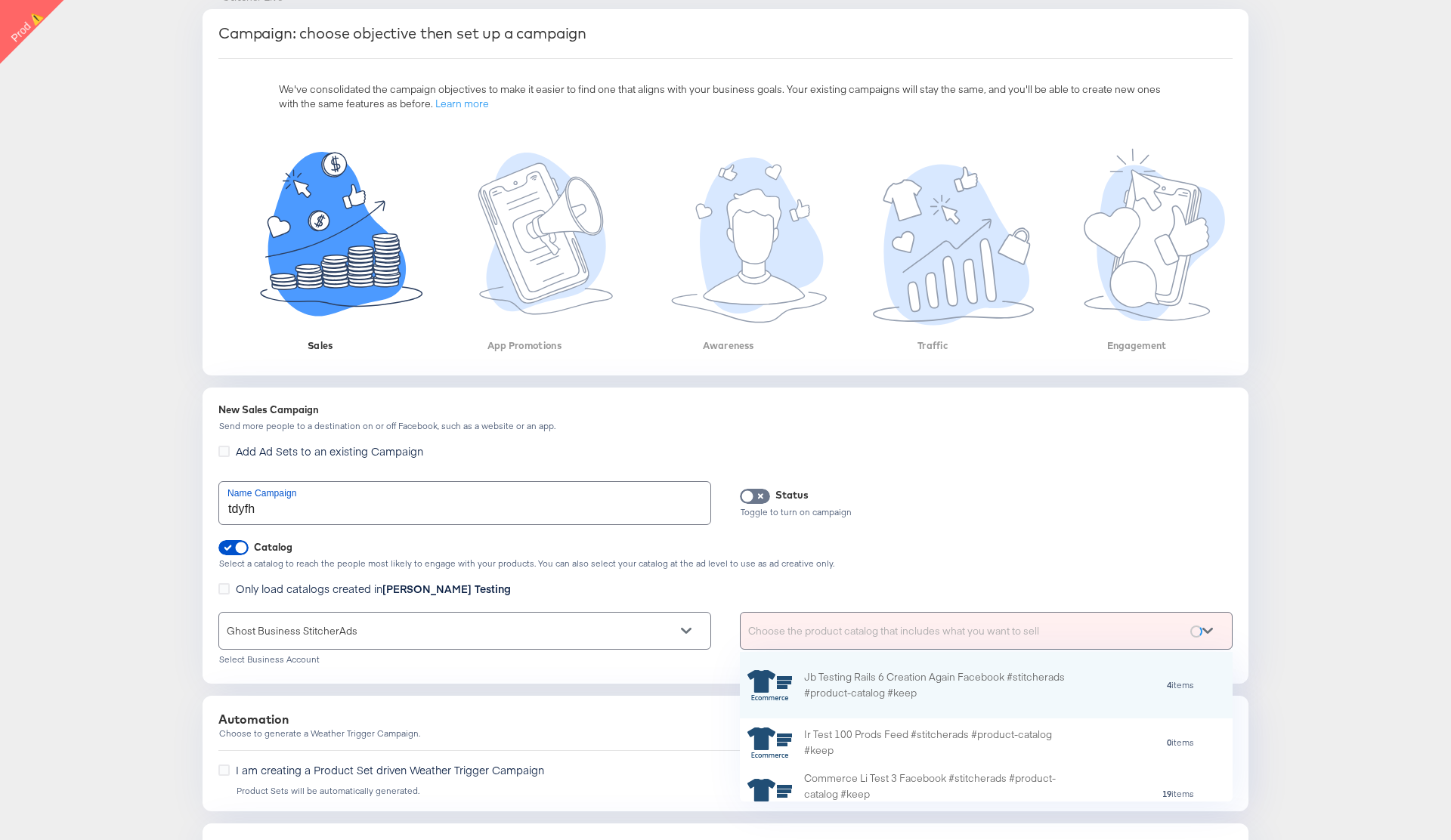
scroll to position [149, 493]
type input "cc"
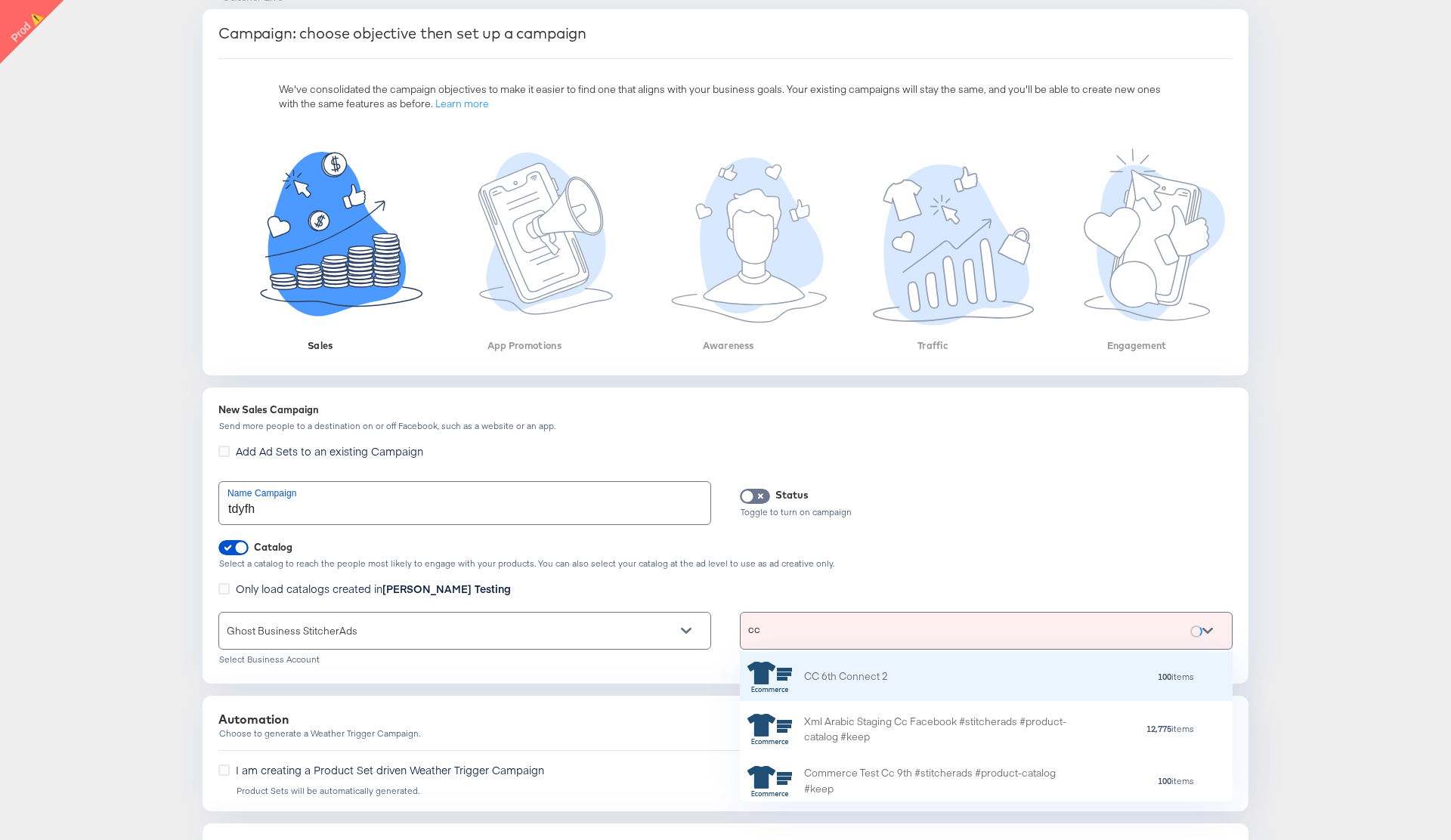
click at [859, 676] on div "CC 6th Connect 2" at bounding box center [846, 676] width 84 height 16
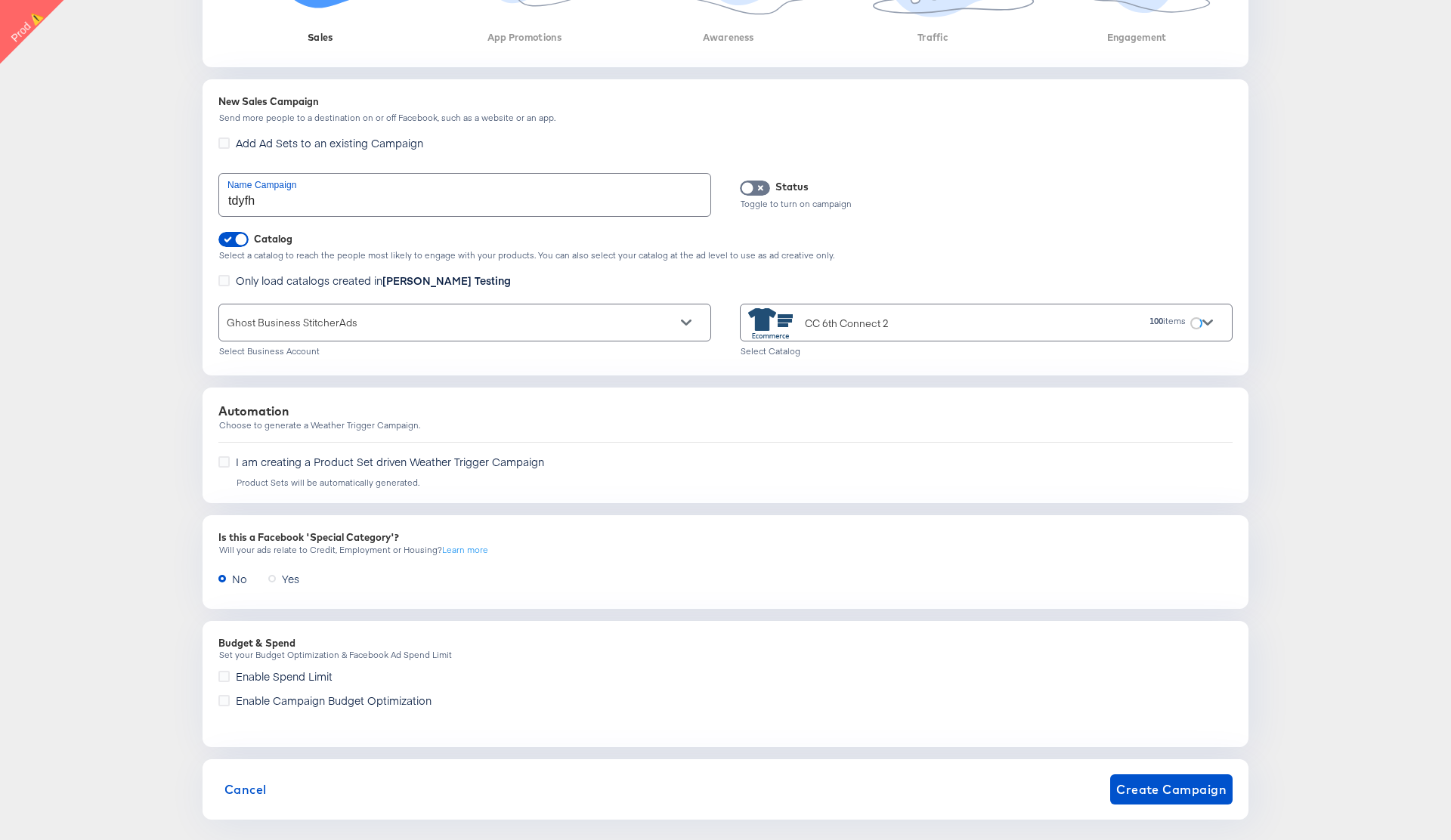
scroll to position [463, 0]
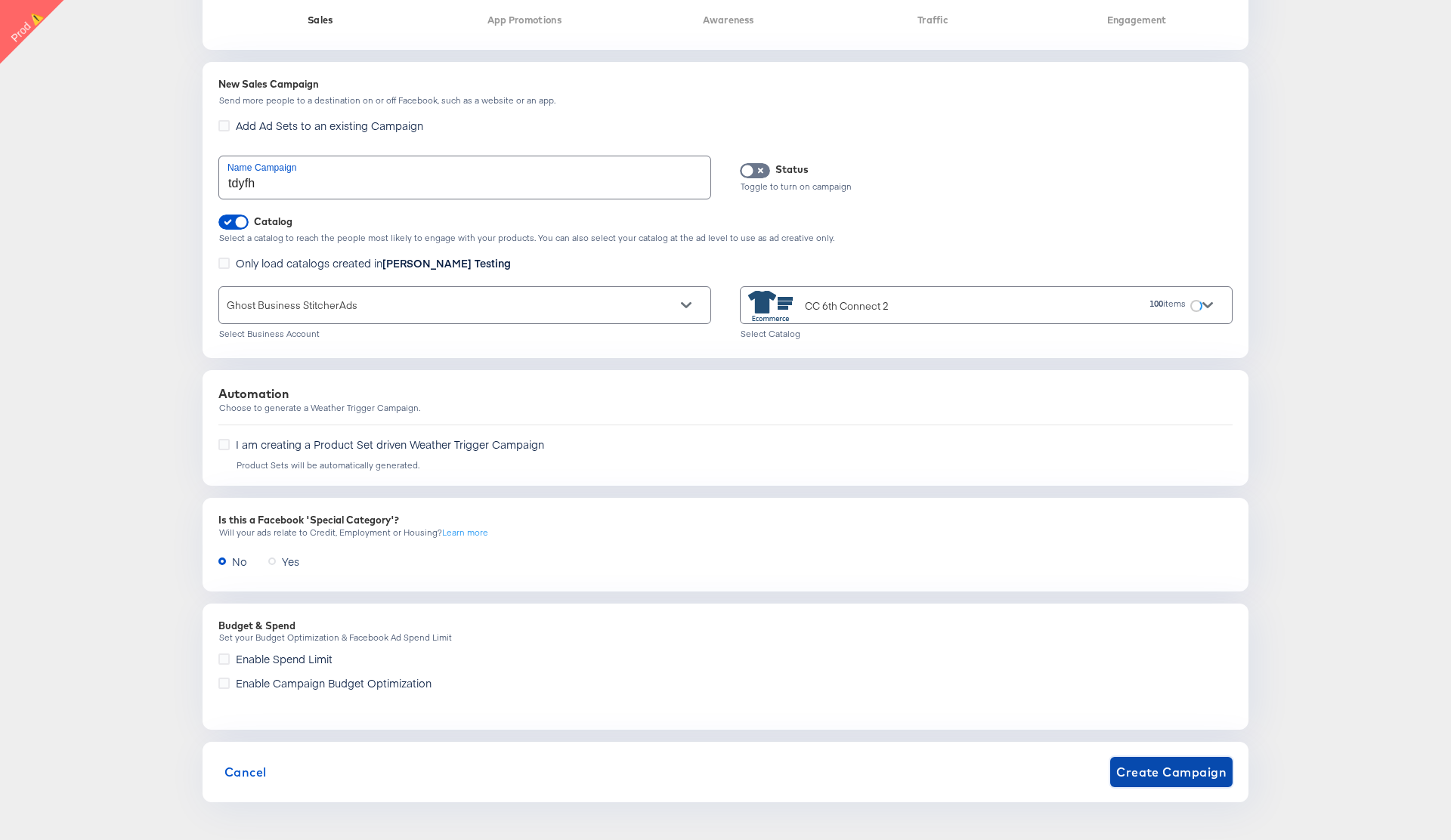
click at [1167, 770] on span "Create Campaign" at bounding box center [1171, 772] width 110 height 21
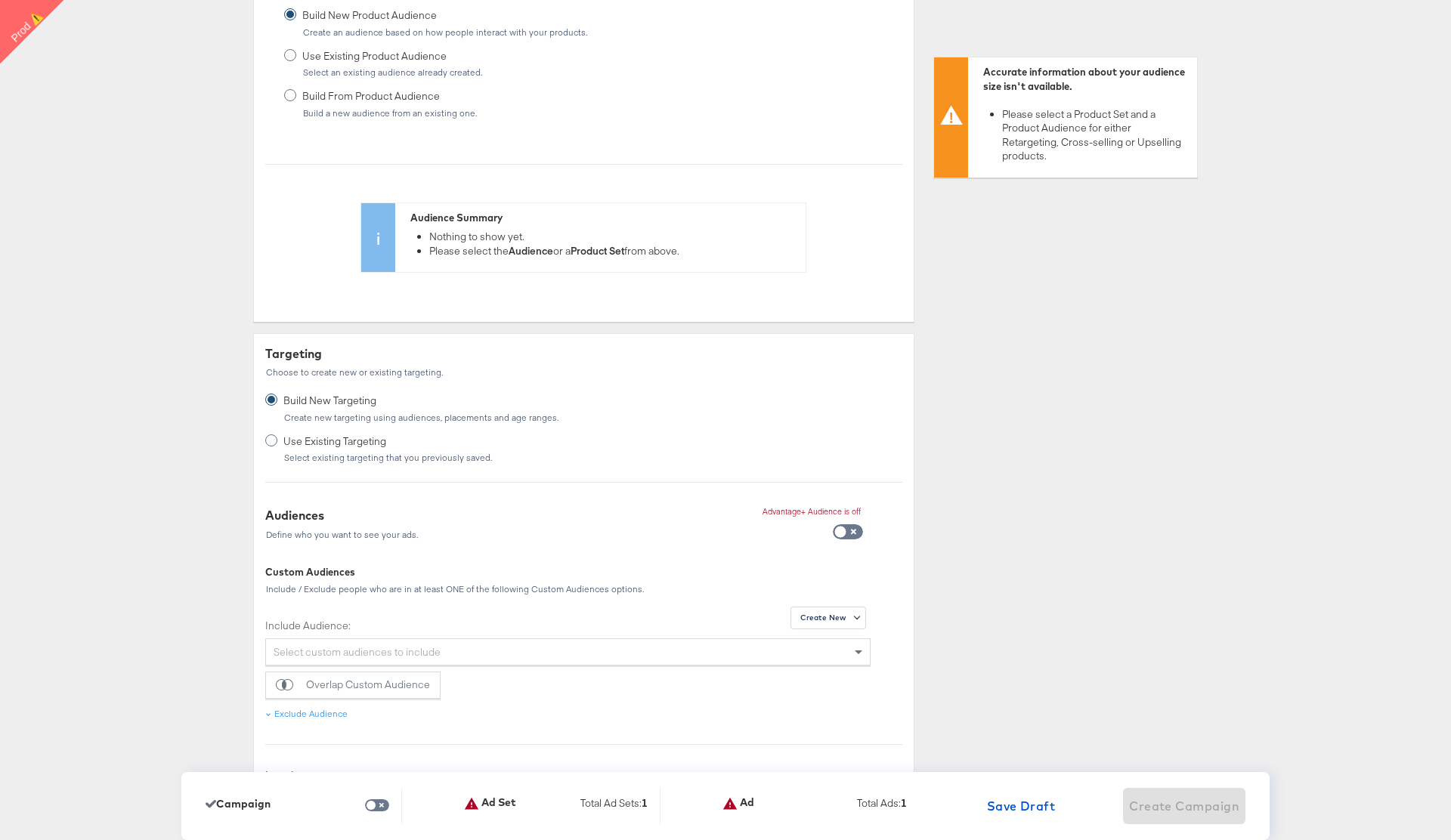
scroll to position [658, 0]
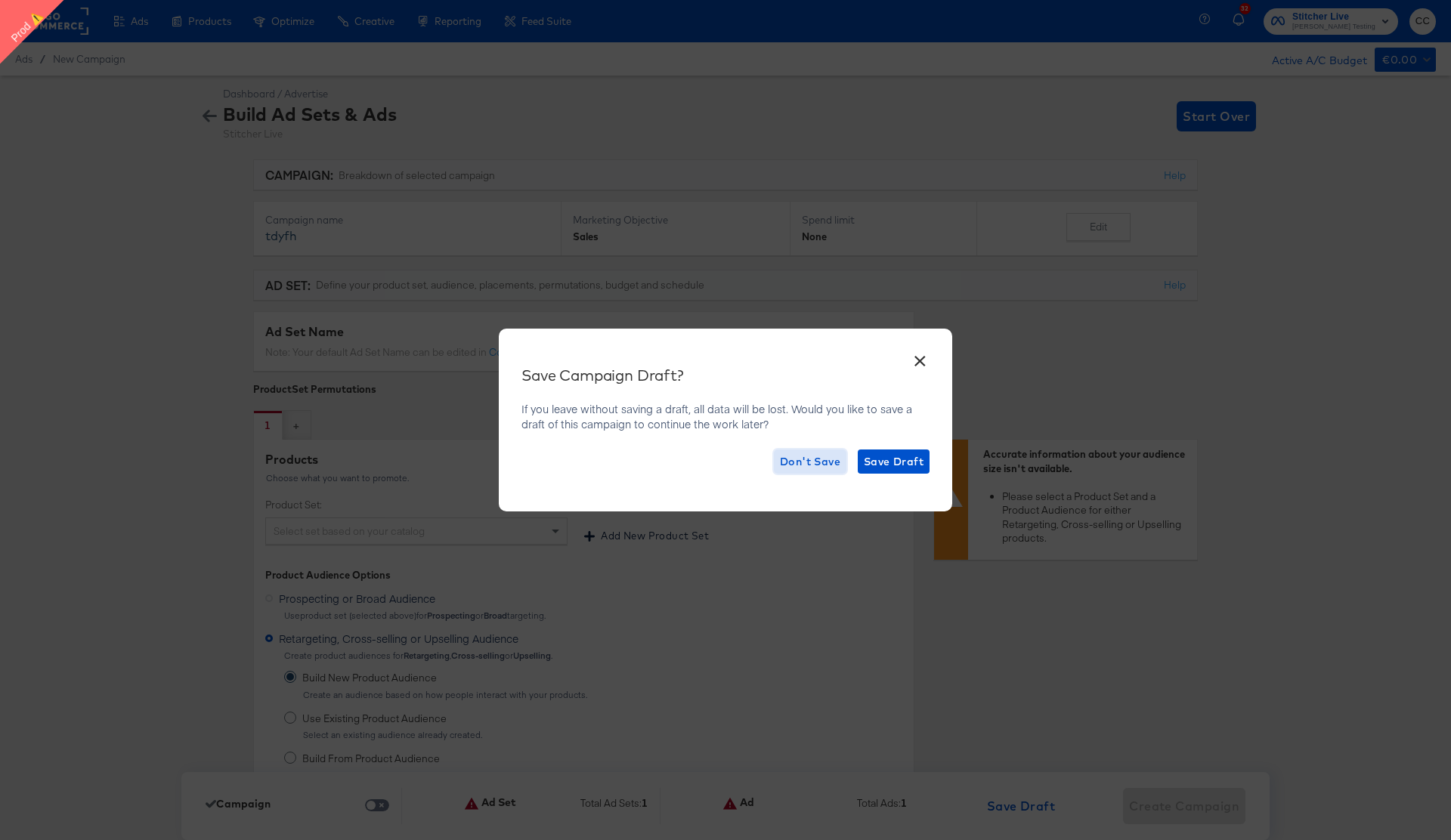
click at [804, 461] on span "Don't Save" at bounding box center [810, 462] width 61 height 19
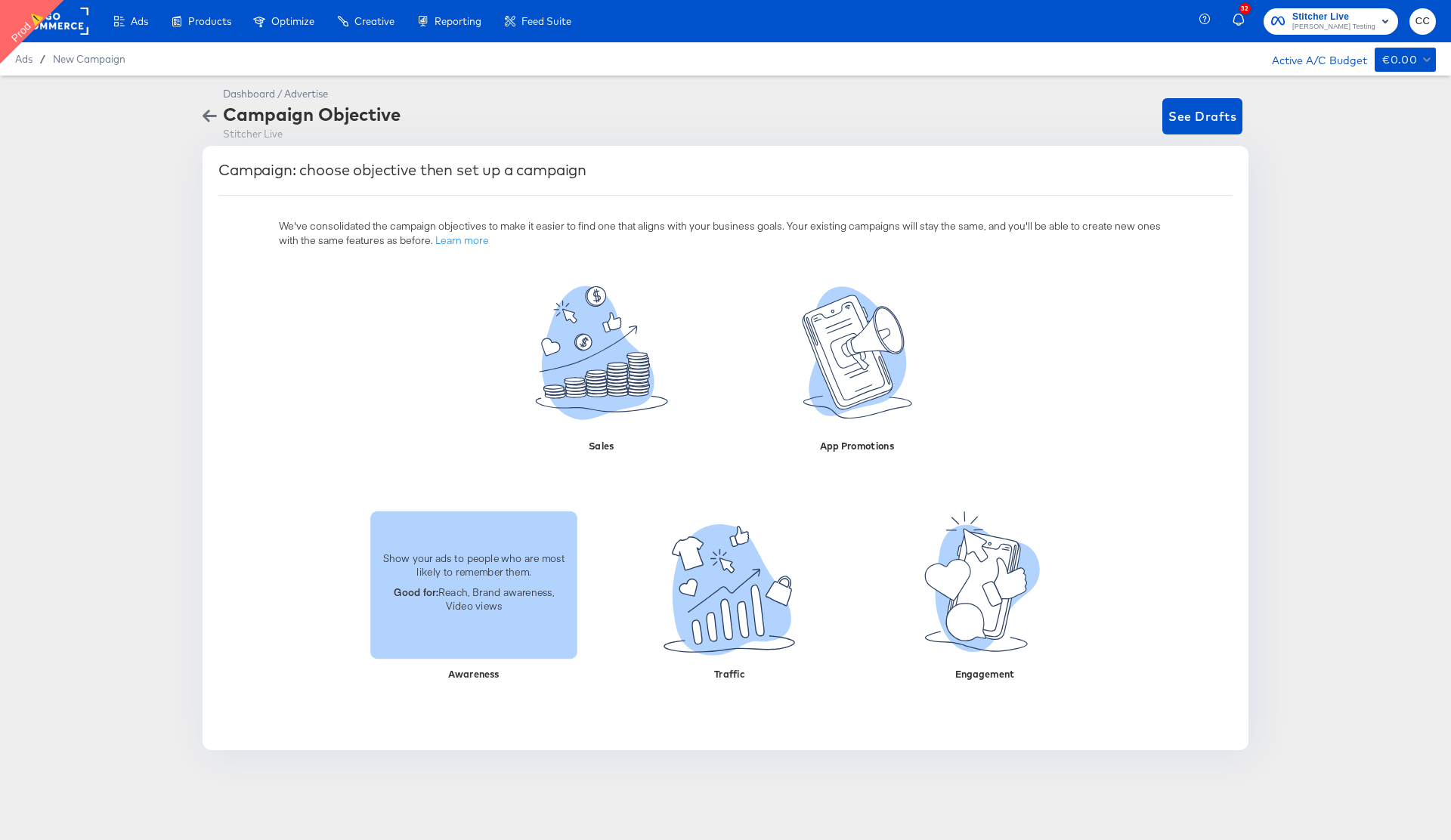
click at [483, 573] on p "Show your ads to people who are most likely to remember them." at bounding box center [474, 564] width 189 height 28
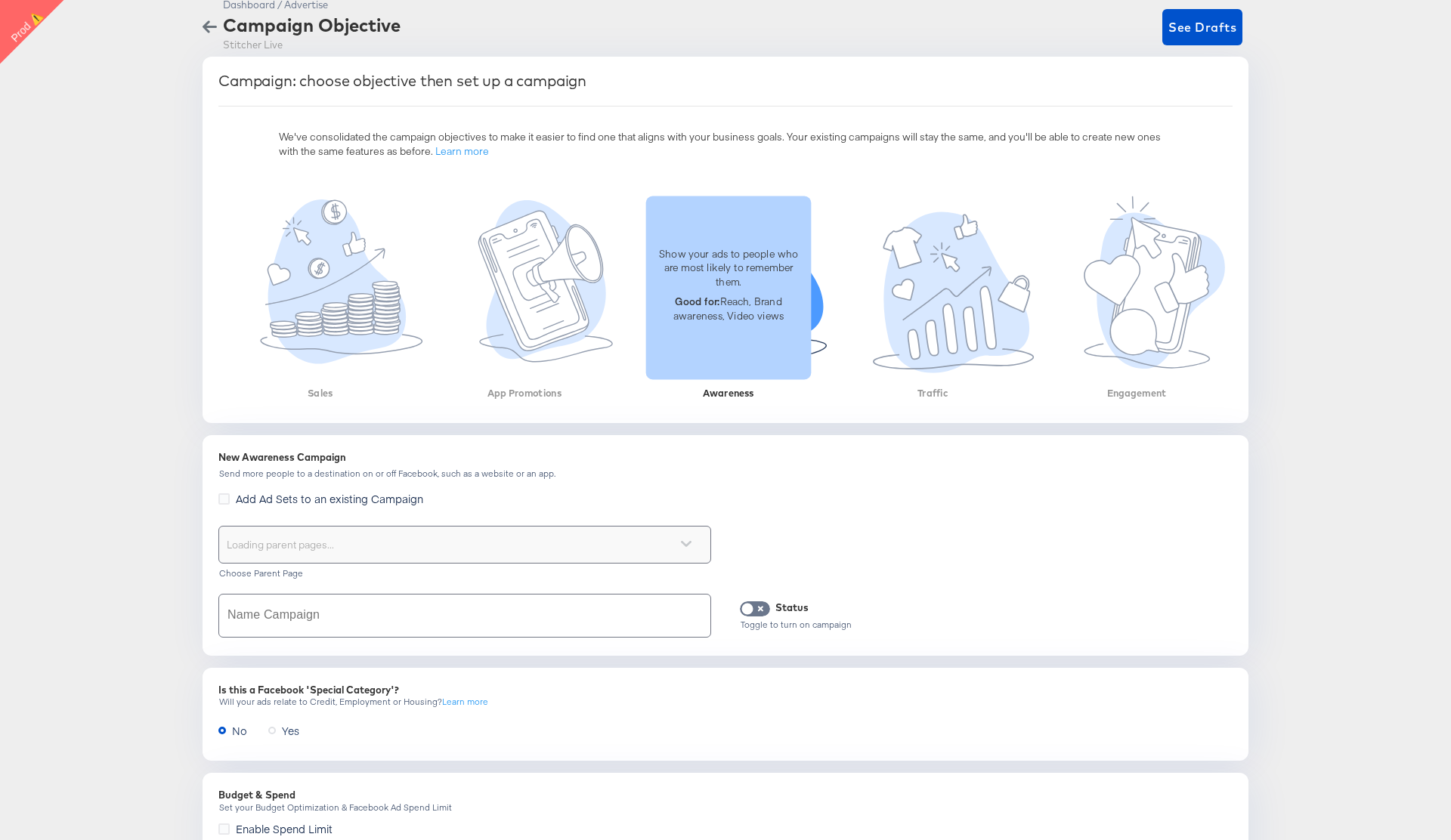
scroll to position [226, 0]
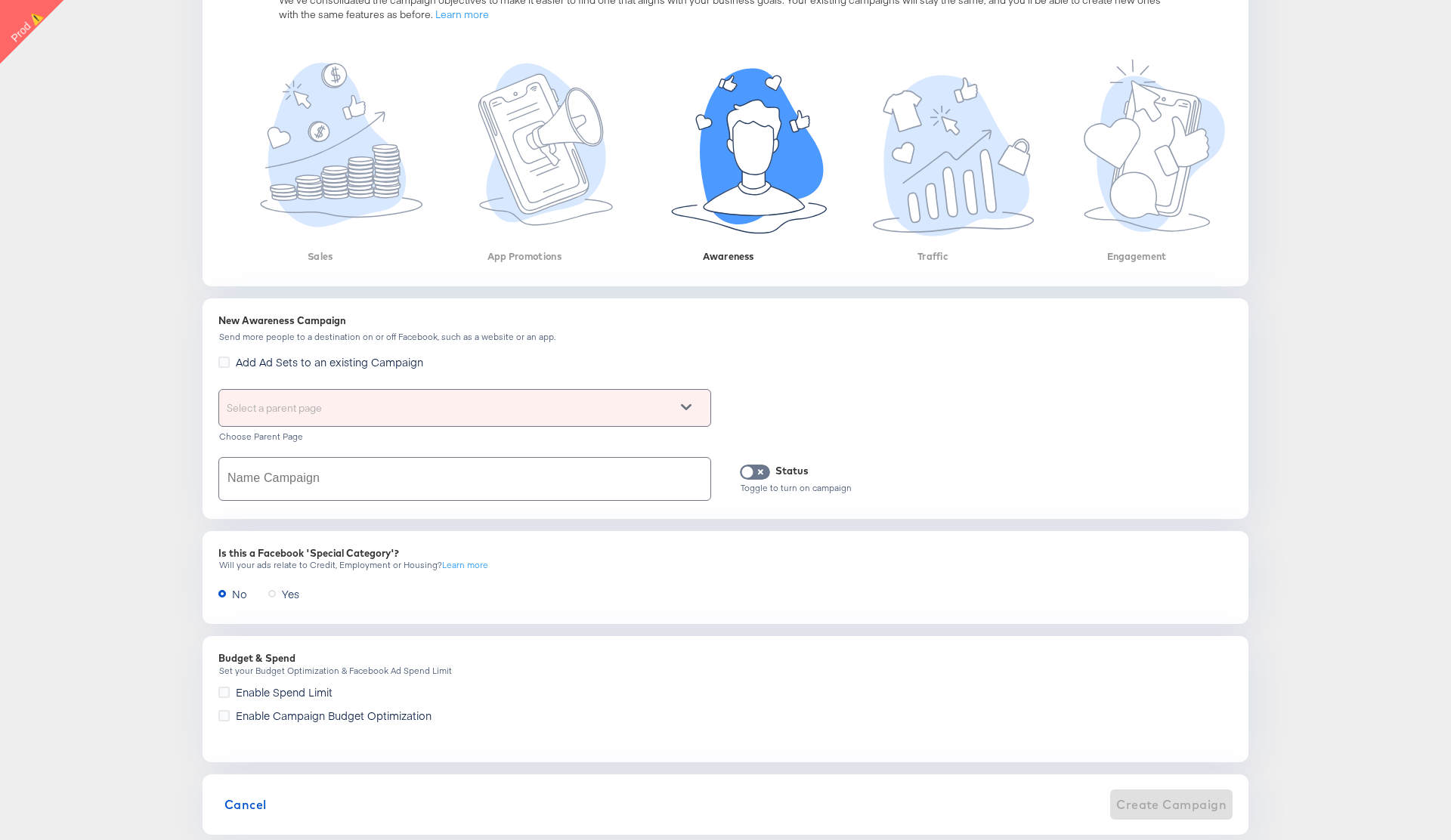
click at [395, 476] on input "text" at bounding box center [464, 478] width 491 height 42
type input "rtdgyh"
click at [371, 411] on div "Select a parent page" at bounding box center [464, 407] width 491 height 36
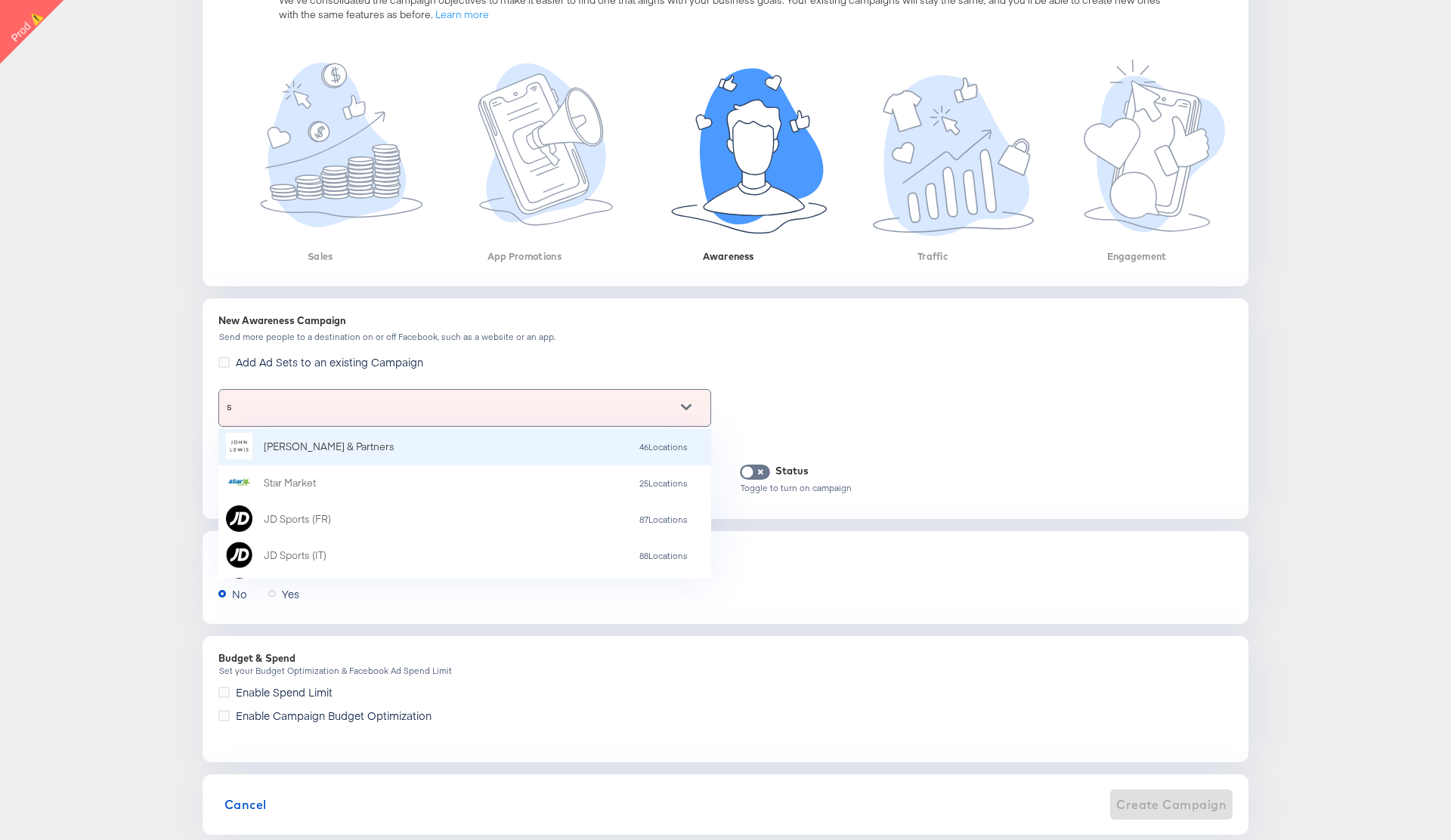
type input "st"
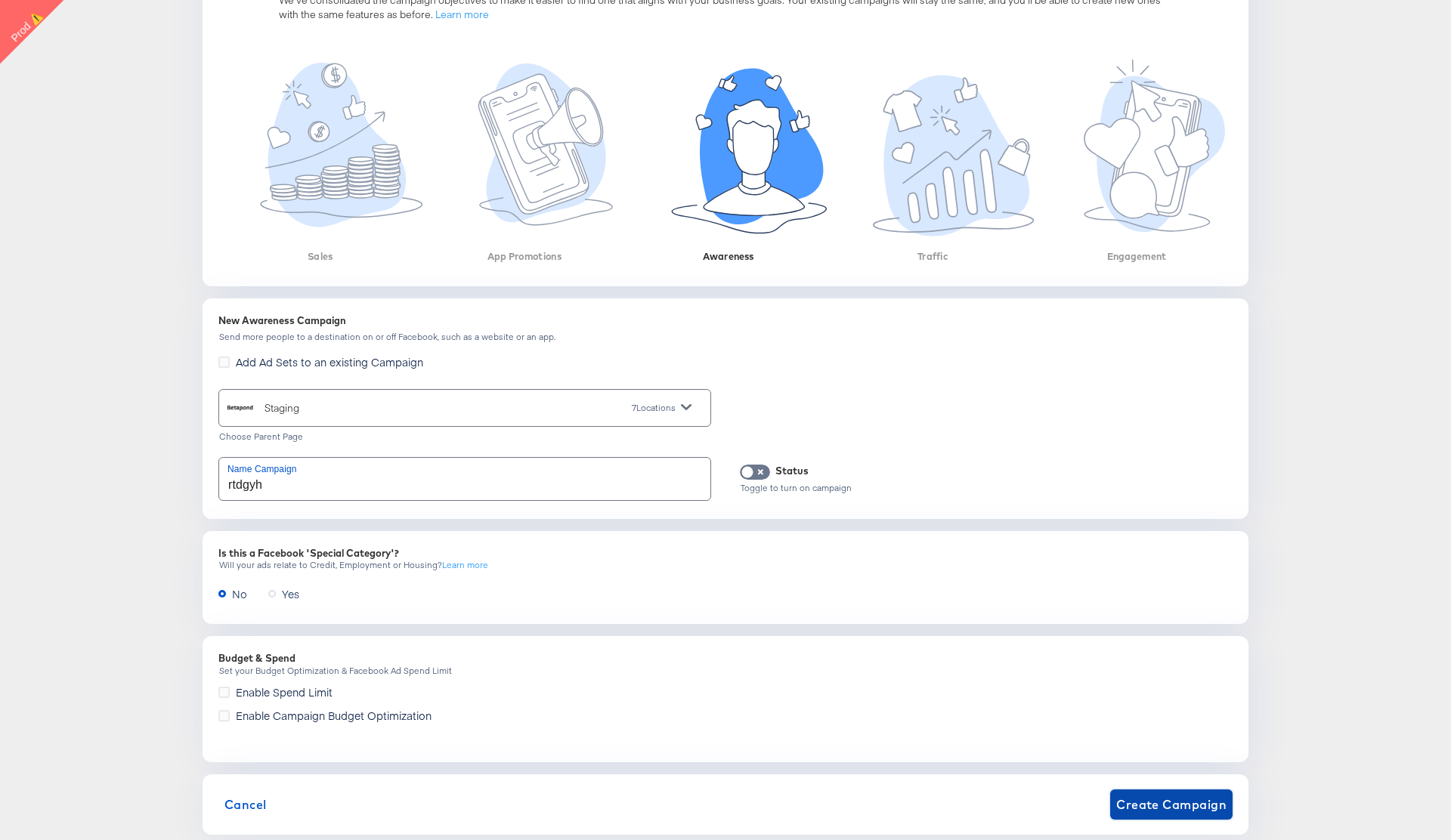
click at [1171, 806] on span "Create Campaign" at bounding box center [1171, 804] width 110 height 21
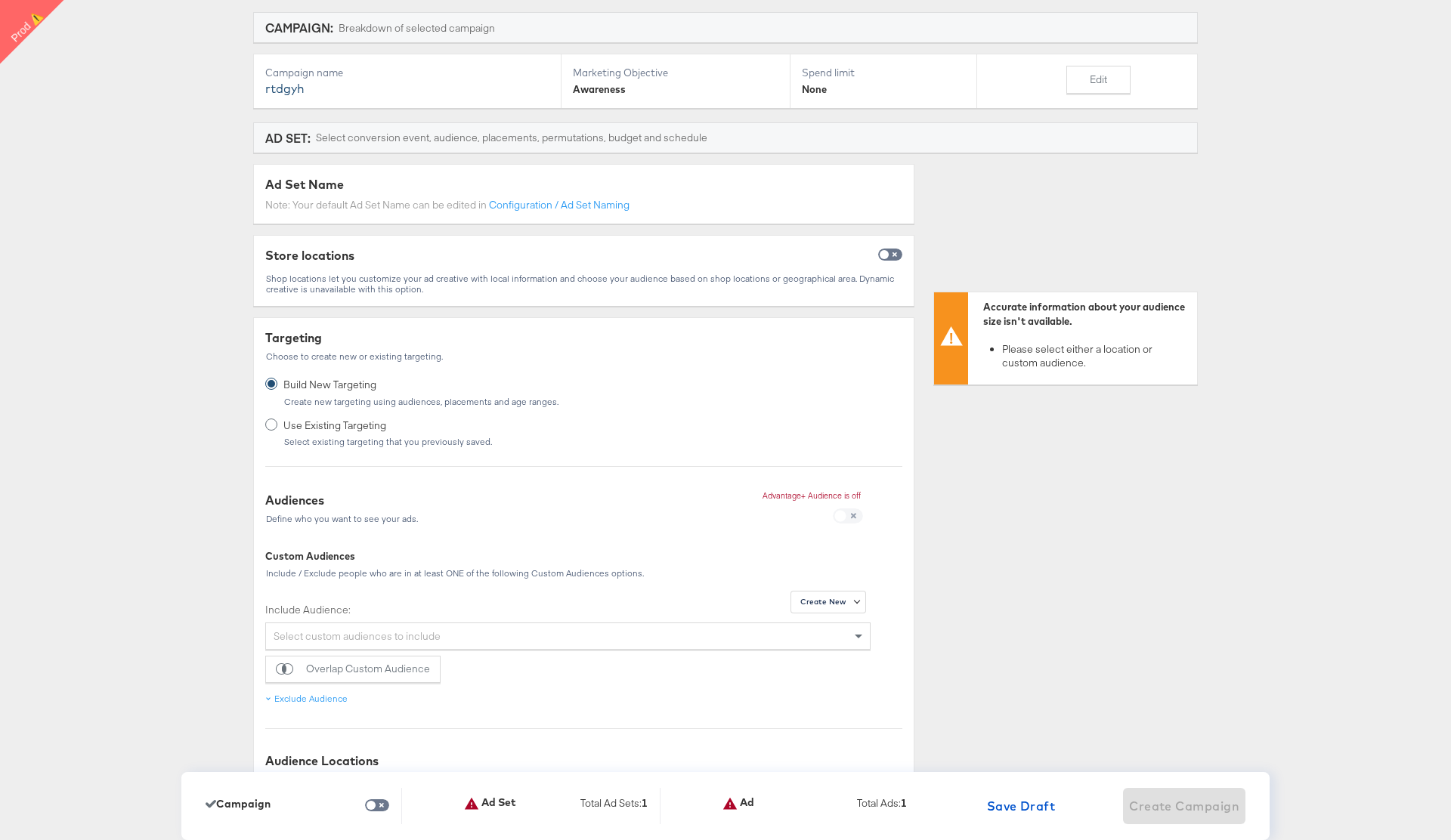
scroll to position [0, 0]
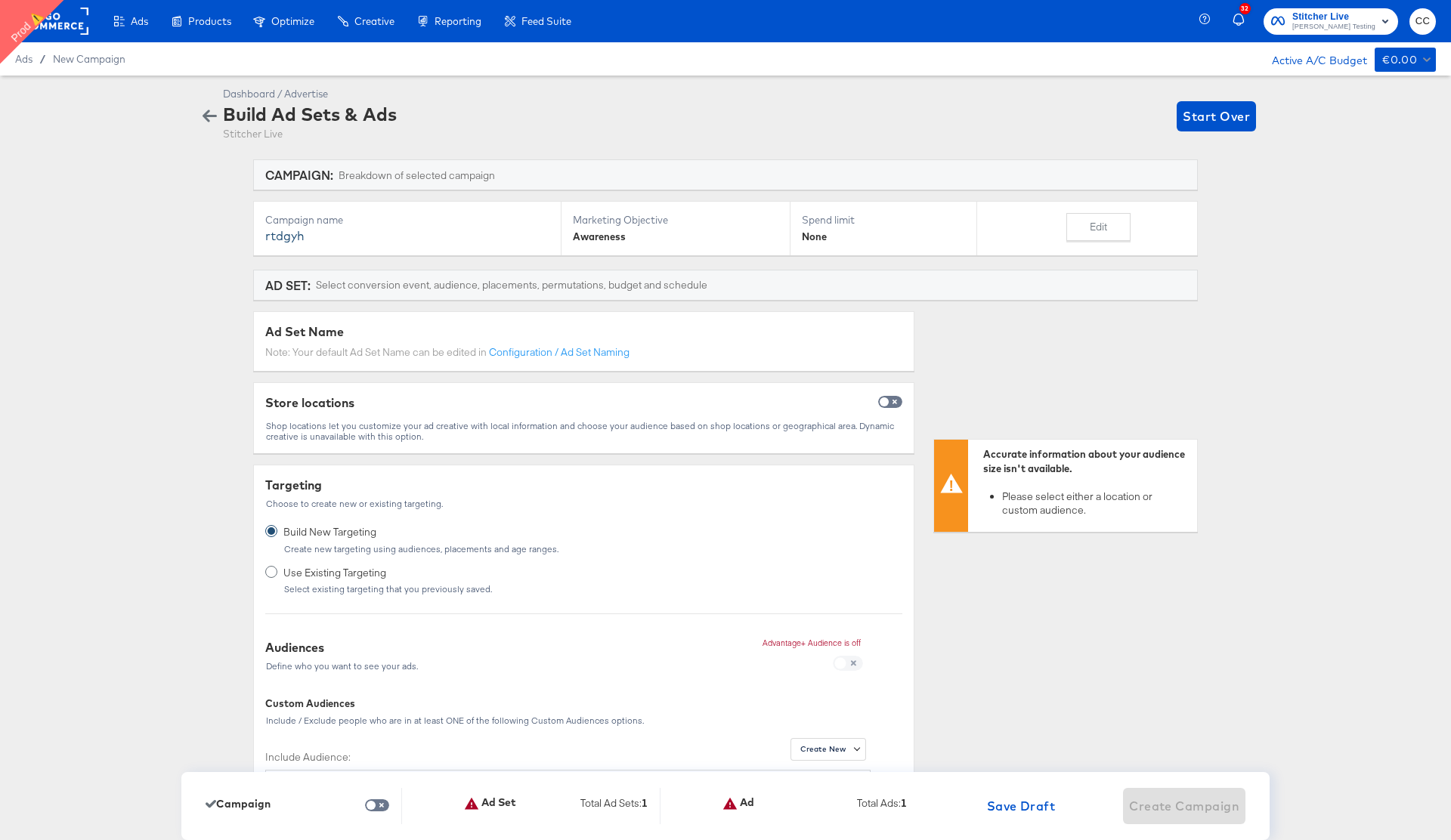
click at [205, 116] on icon "button" at bounding box center [209, 116] width 14 height 12
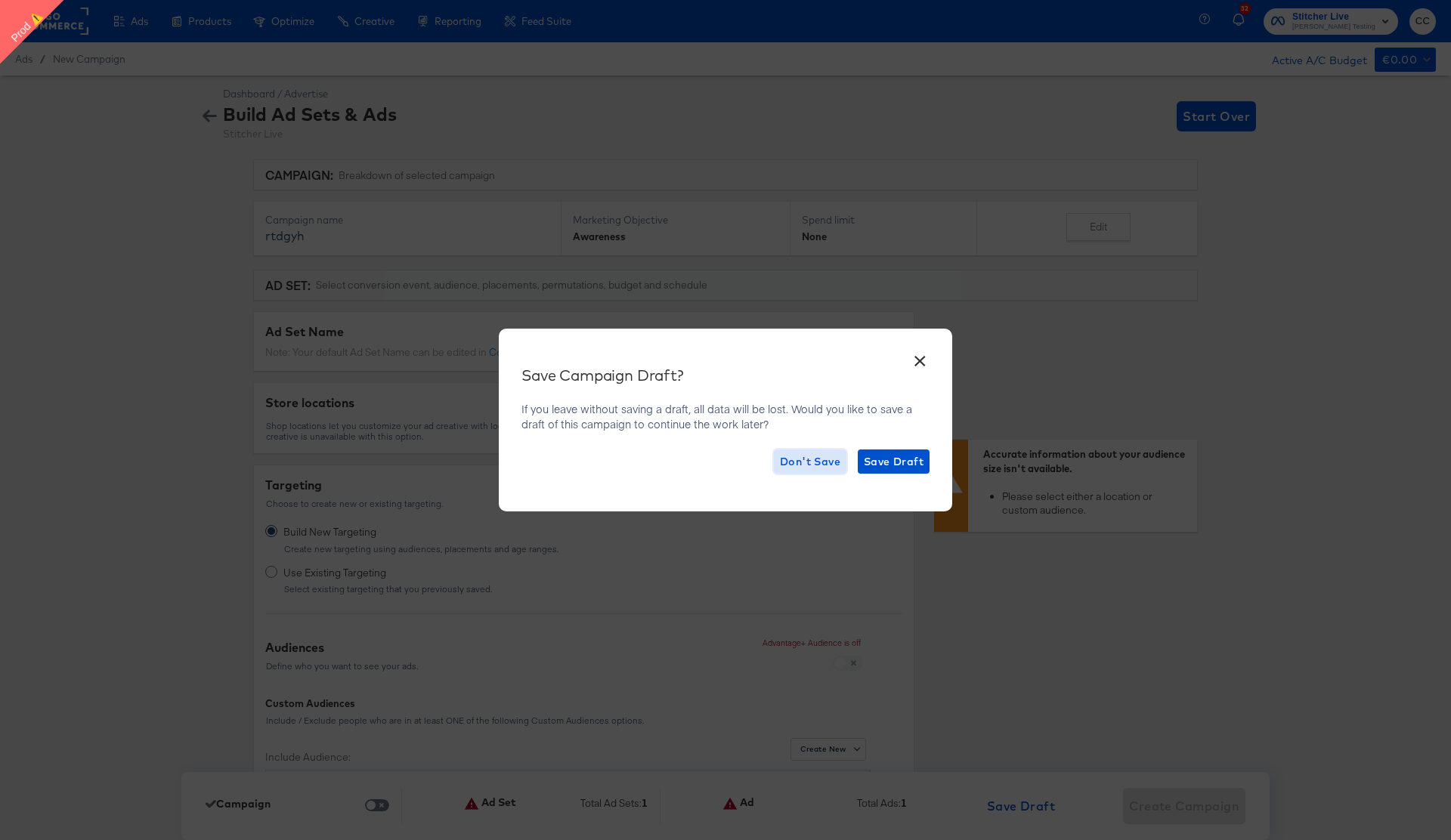
click at [812, 450] on button "Don't Save" at bounding box center [810, 462] width 73 height 24
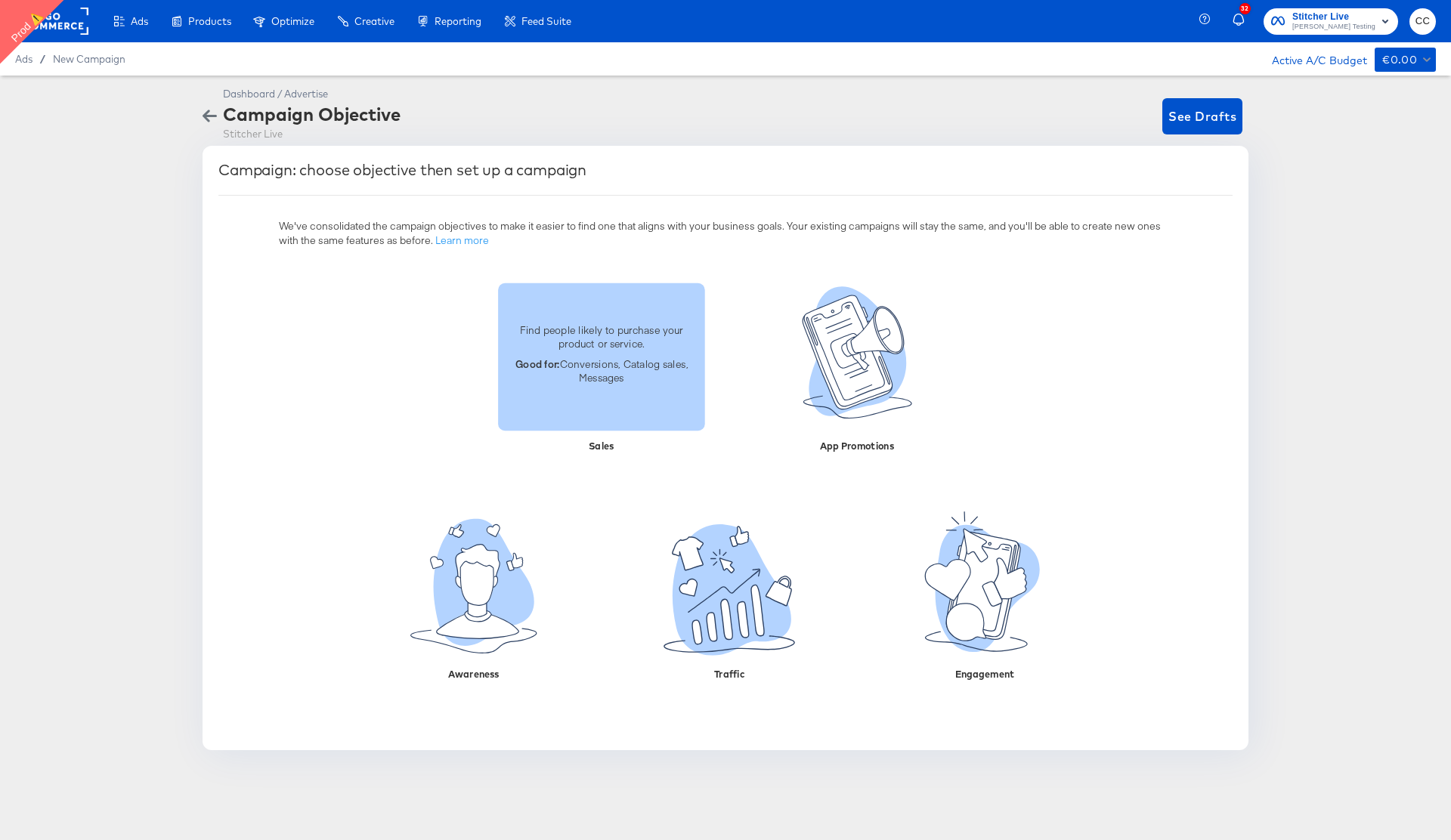
click at [621, 349] on p "Find people likely to purchase your product or service." at bounding box center [601, 336] width 189 height 28
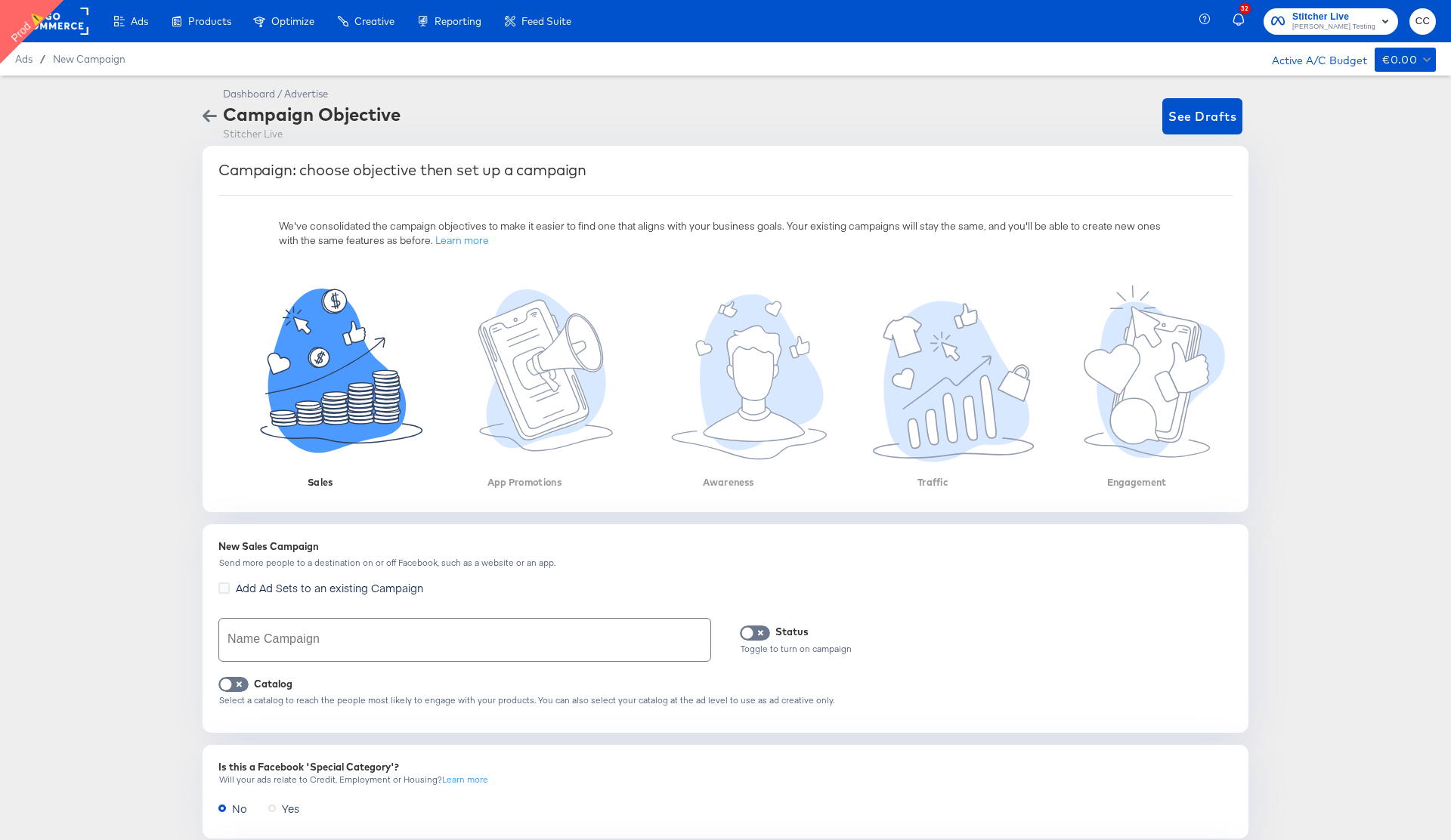
click at [329, 634] on input "text" at bounding box center [464, 639] width 491 height 42
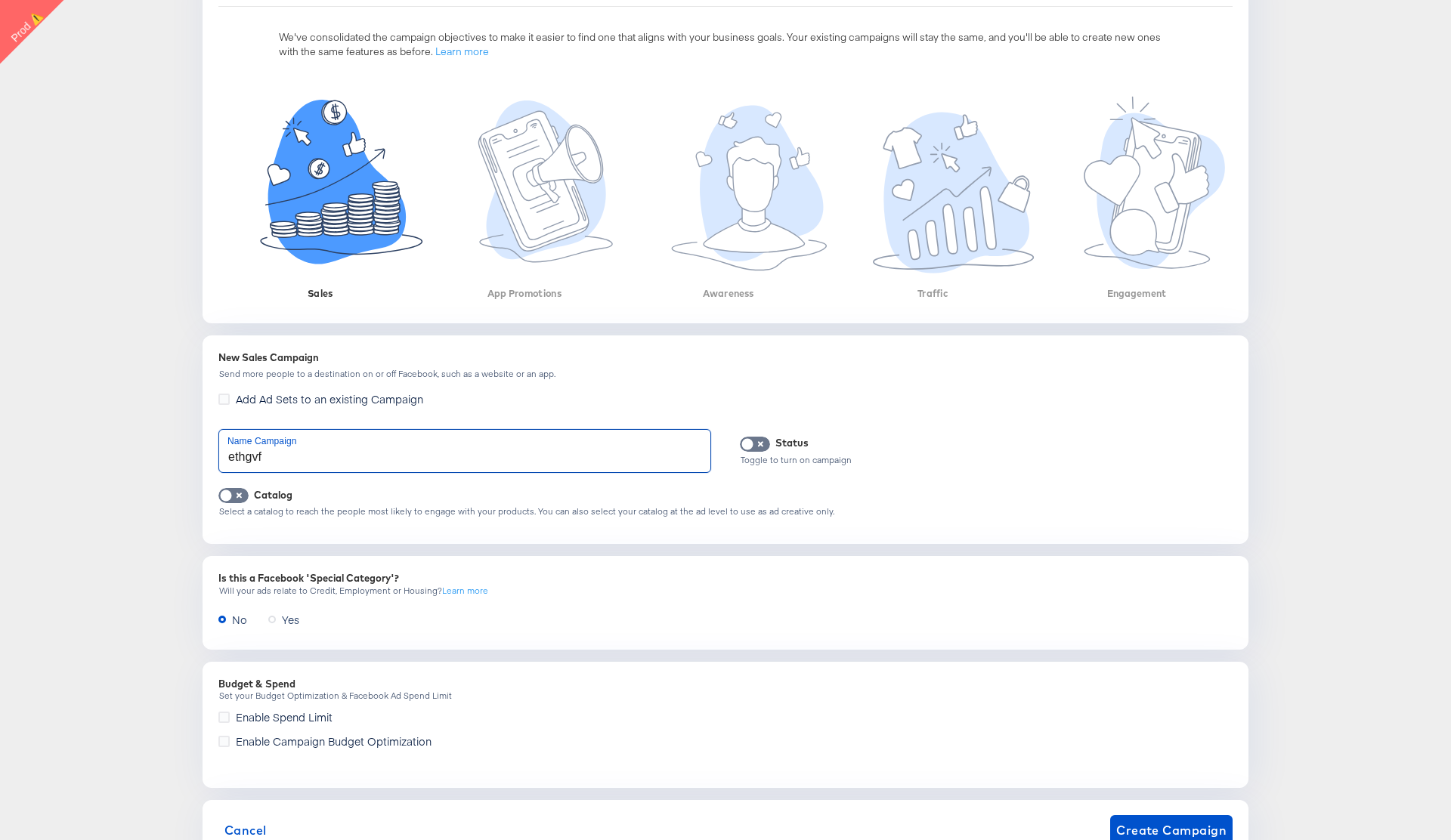
scroll to position [247, 0]
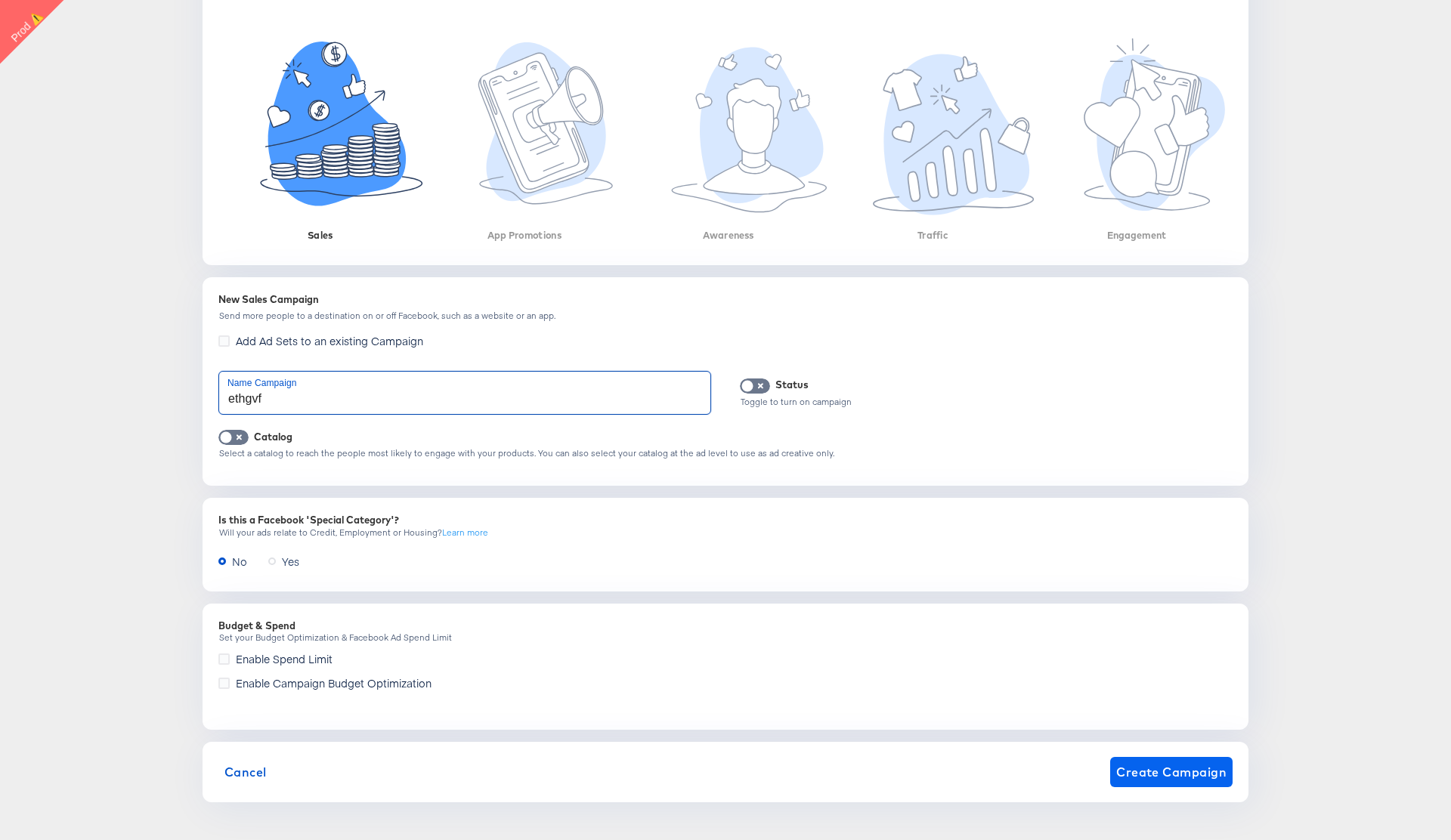
type input "ethgvf"
click at [1186, 770] on span "Create Campaign" at bounding box center [1171, 772] width 110 height 21
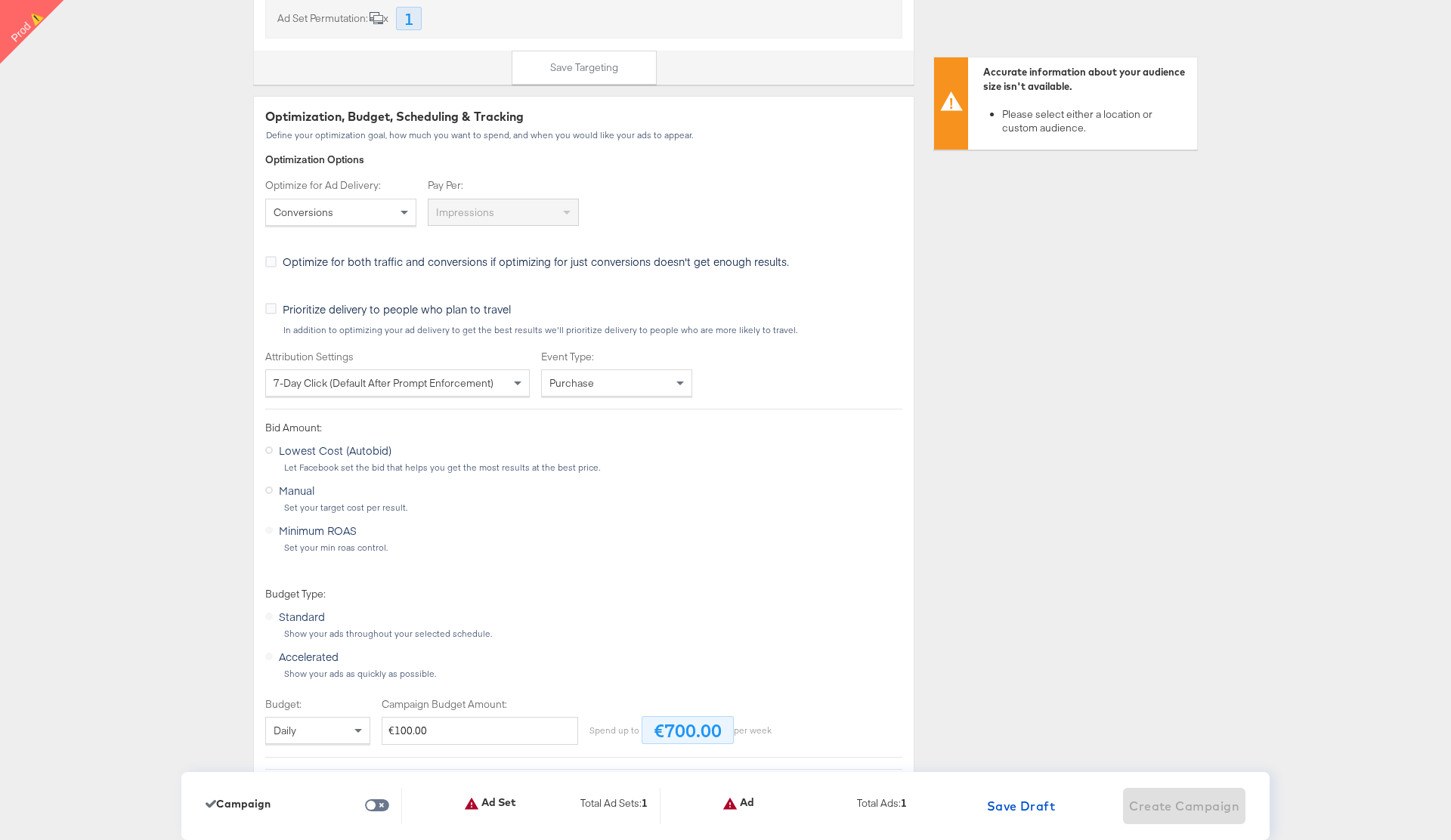
scroll to position [2157, 0]
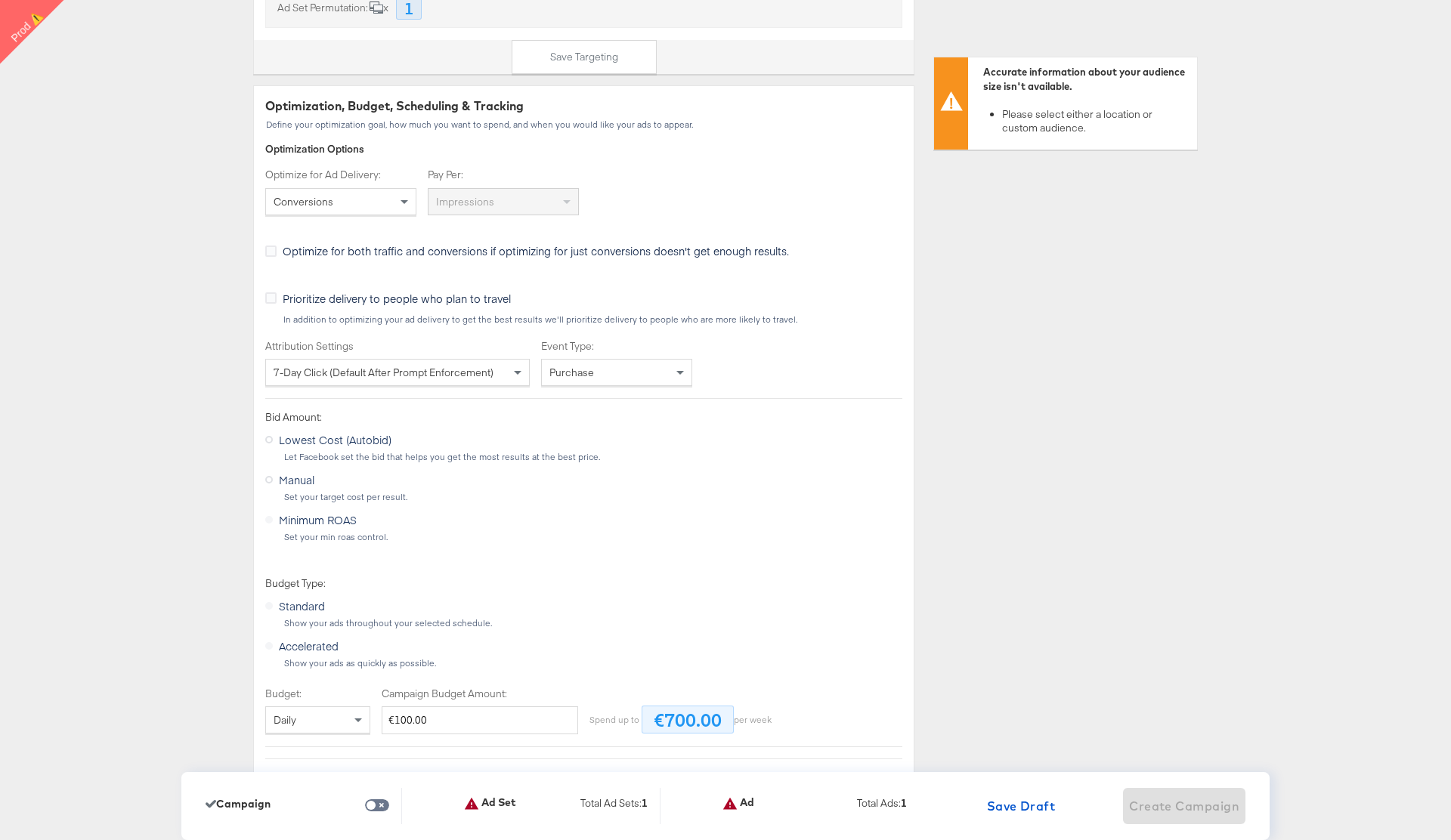
click at [374, 201] on div "Conversions" at bounding box center [340, 201] width 150 height 25
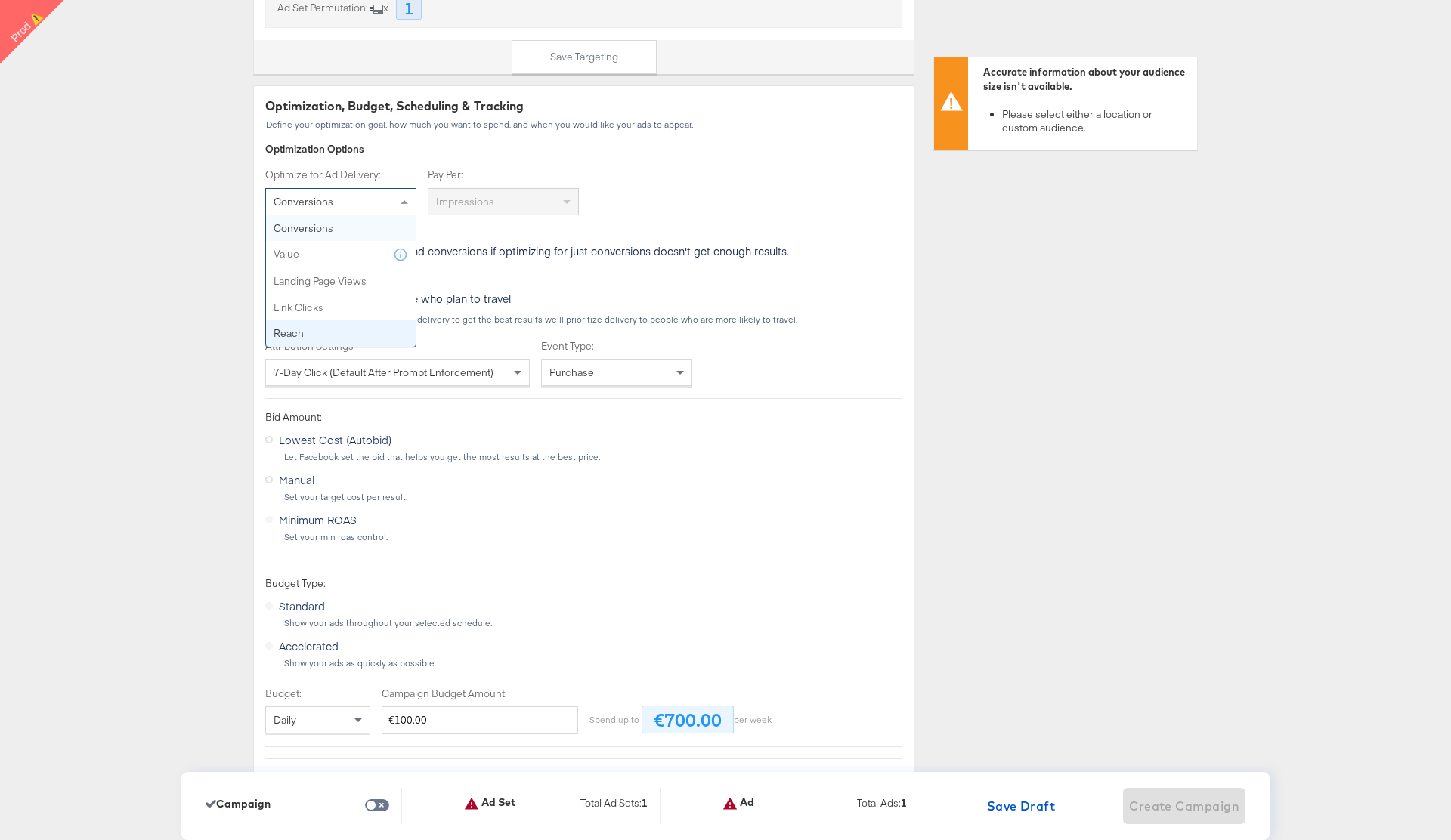
click at [149, 305] on div "Dashboard / Advertise Build Ad Sets & Ads Stitcher Live Start Over CAMPAIGN: Br…" at bounding box center [726, 652] width 1451 height 5467
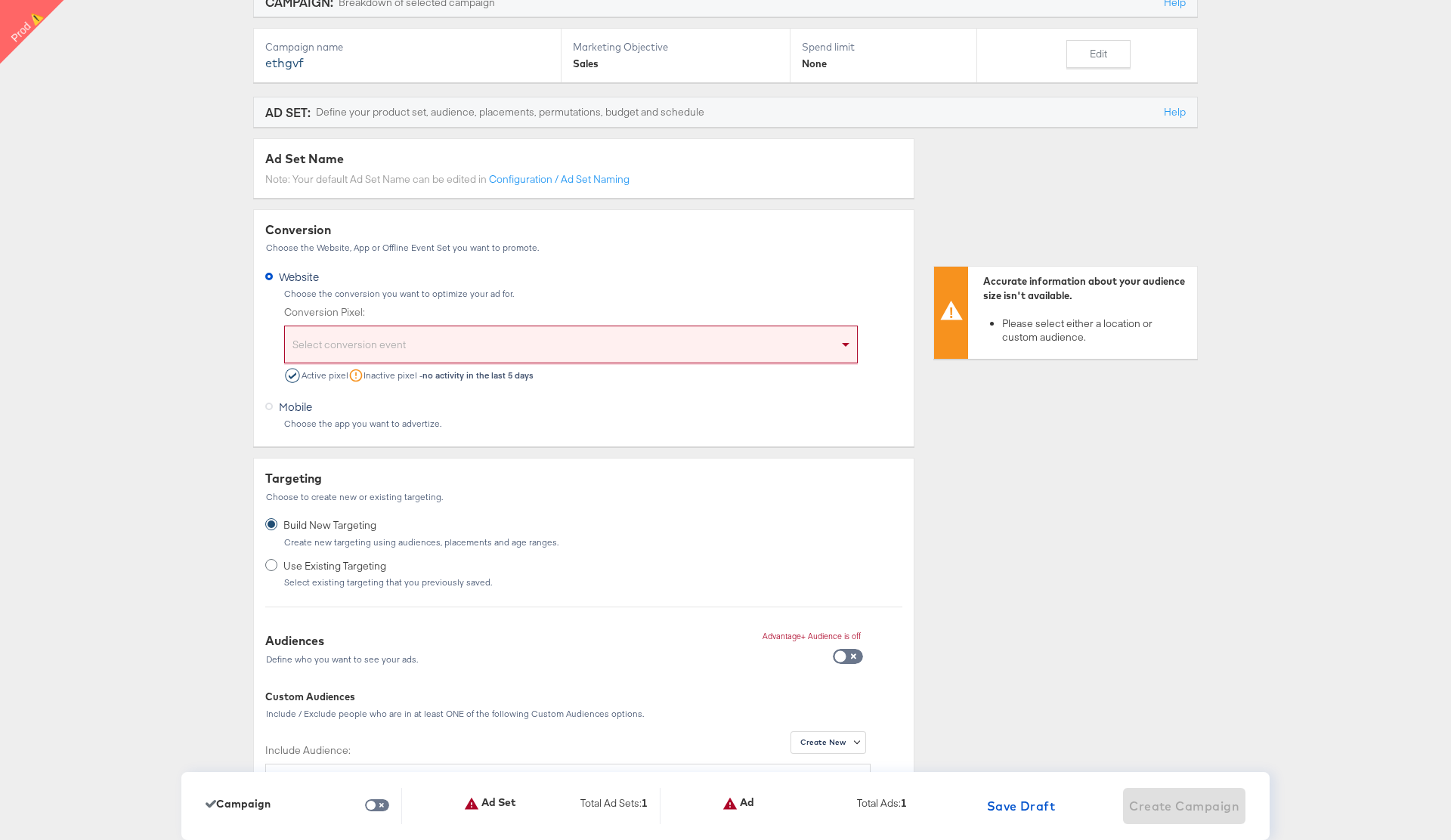
scroll to position [168, 0]
click at [422, 344] on div "Select conversion event" at bounding box center [571, 351] width 572 height 31
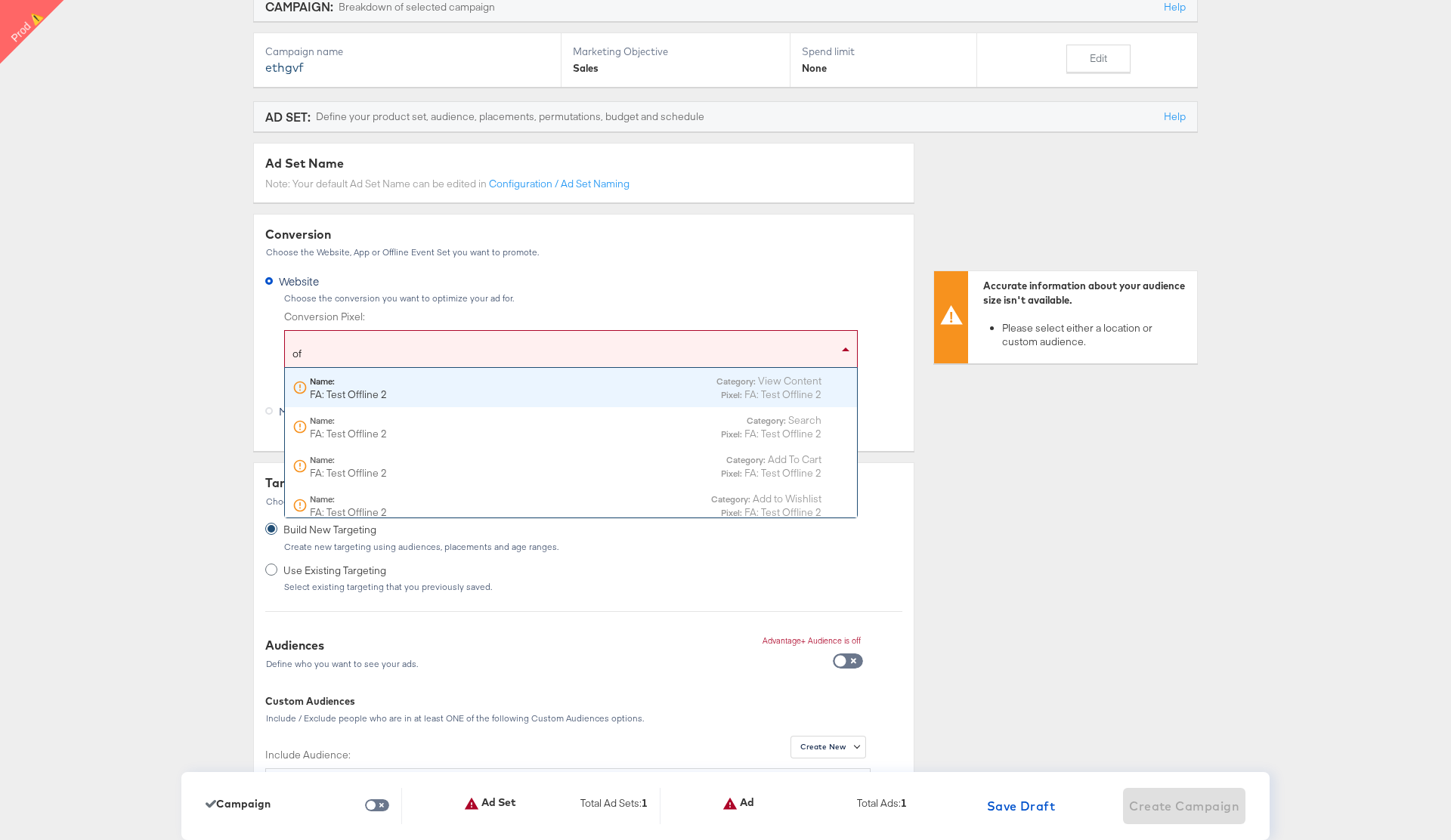
type input "off"
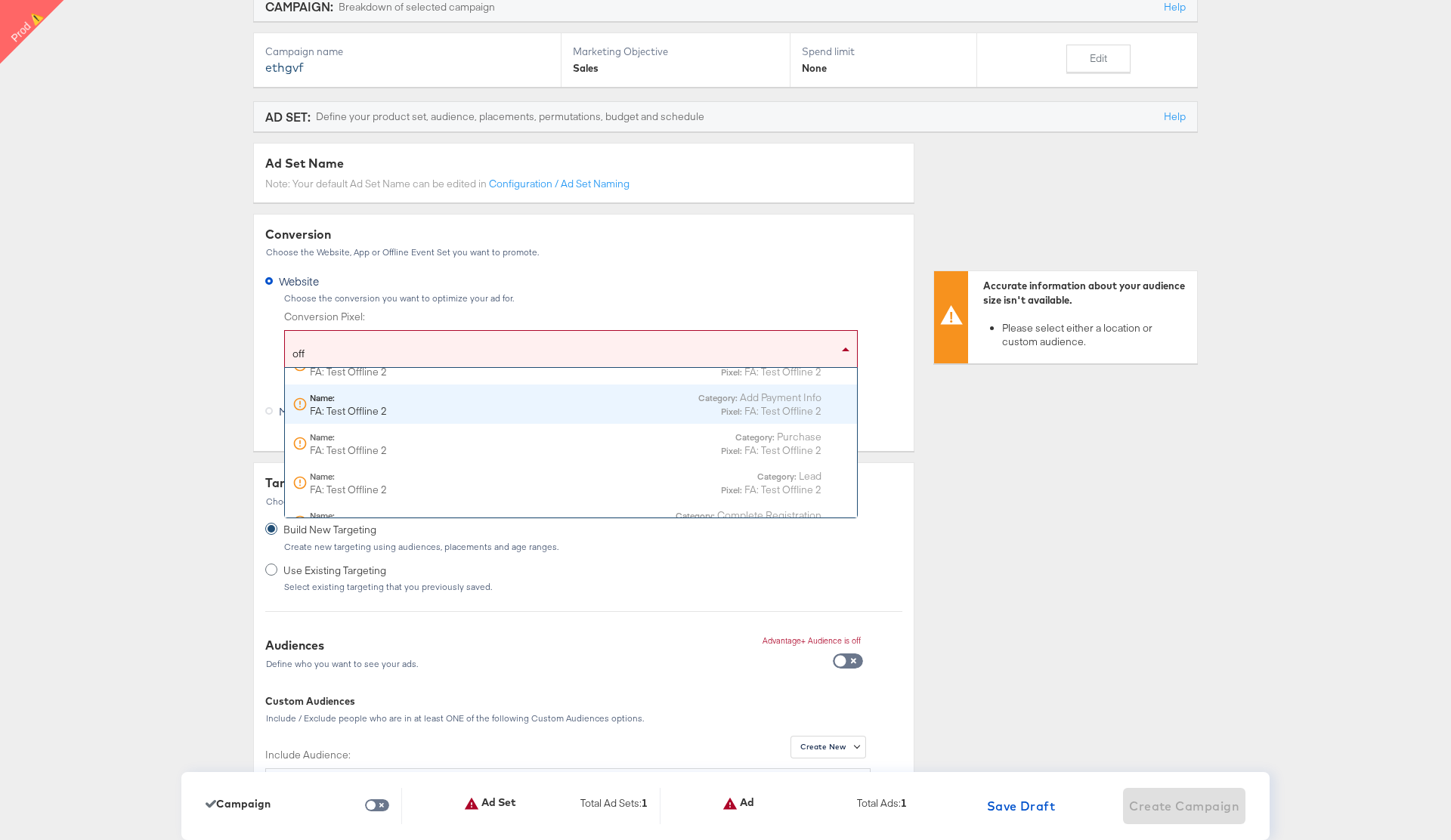
scroll to position [181, 0]
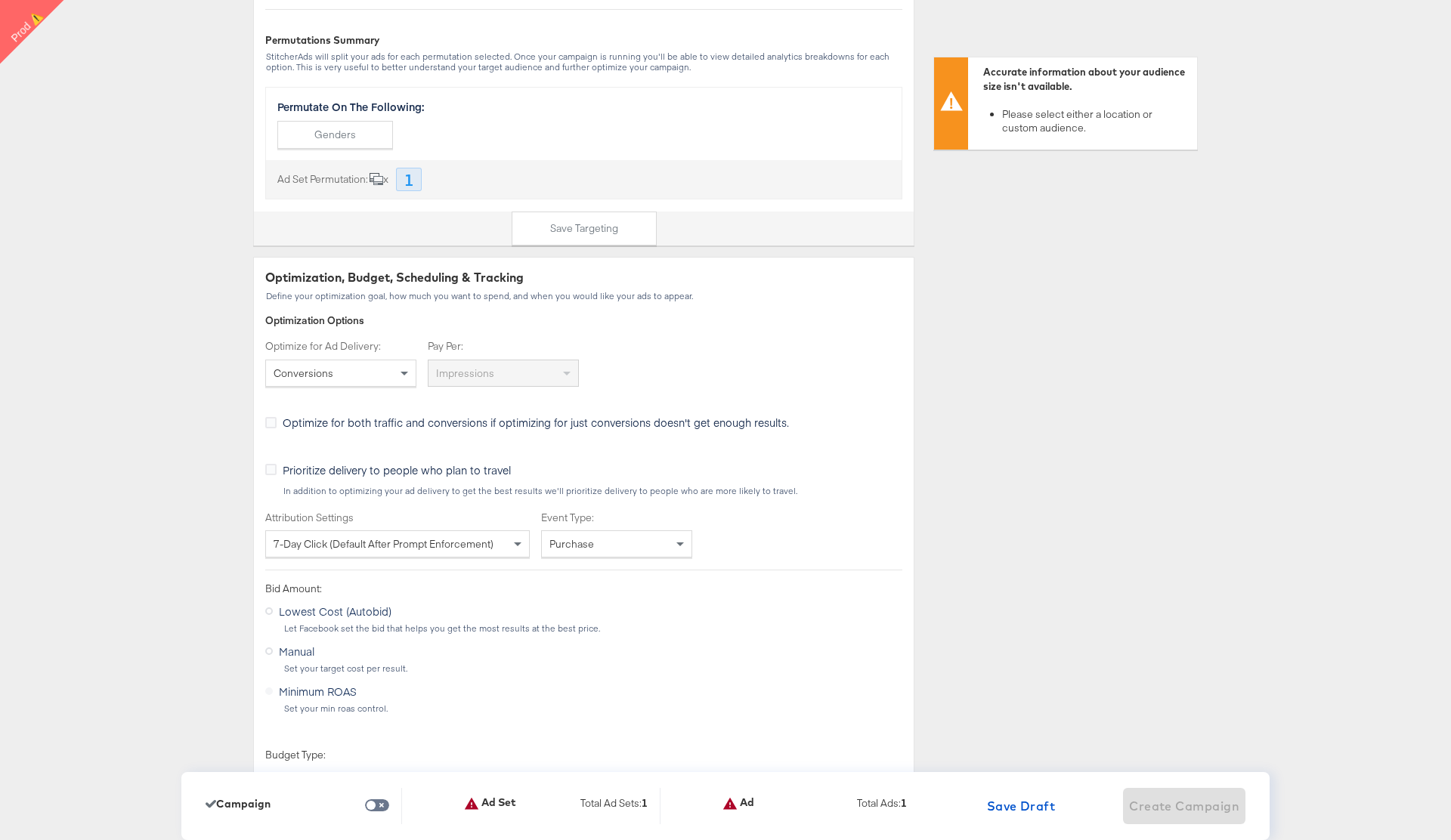
scroll to position [1988, 0]
click at [351, 374] on div "Conversions" at bounding box center [340, 368] width 150 height 25
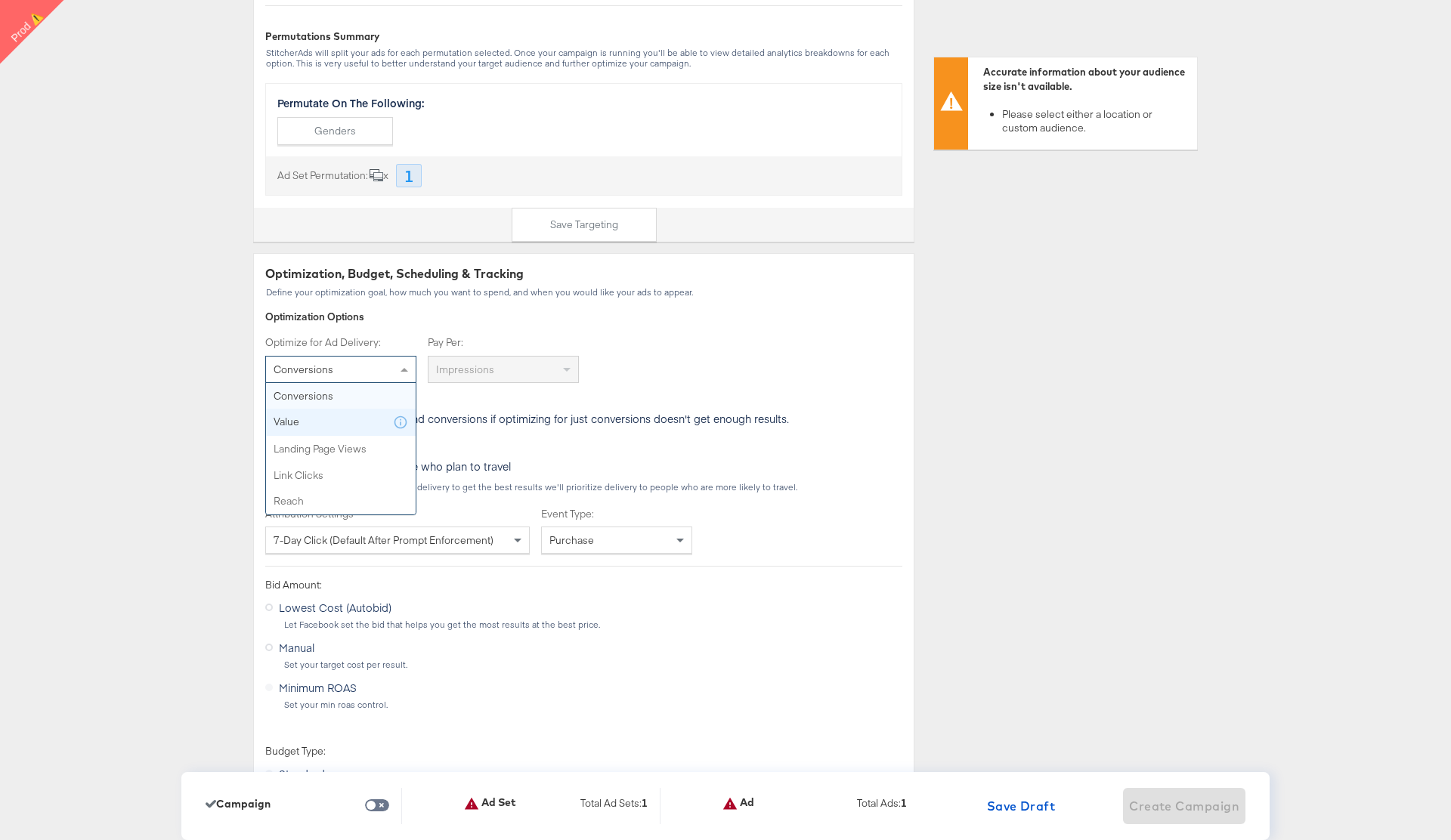
click at [151, 406] on div "Dashboard / Advertise Build Ad Sets & Ads Stitcher Live Start Over CAMPAIGN: Br…" at bounding box center [726, 819] width 1451 height 5467
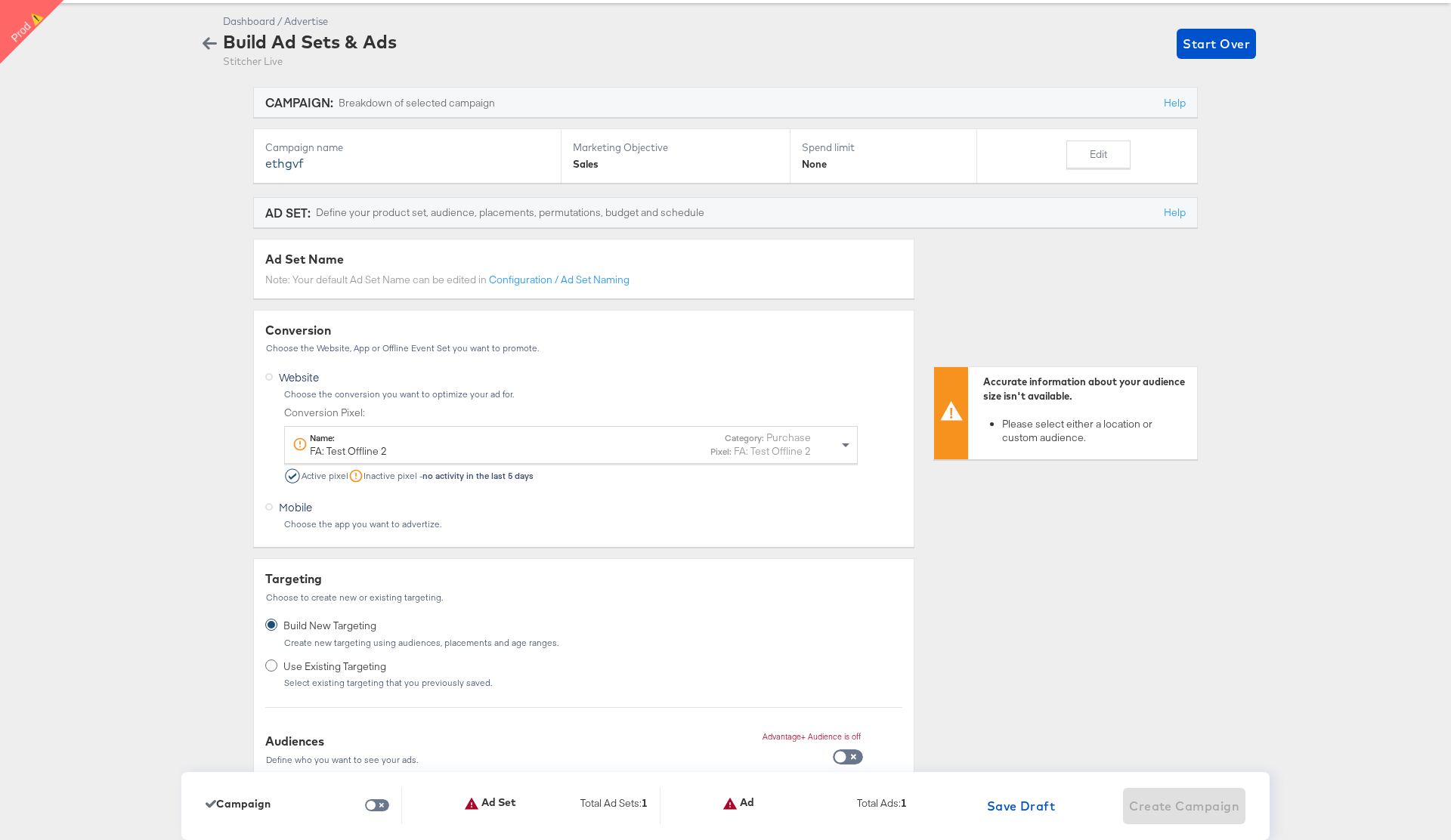
scroll to position [68, 0]
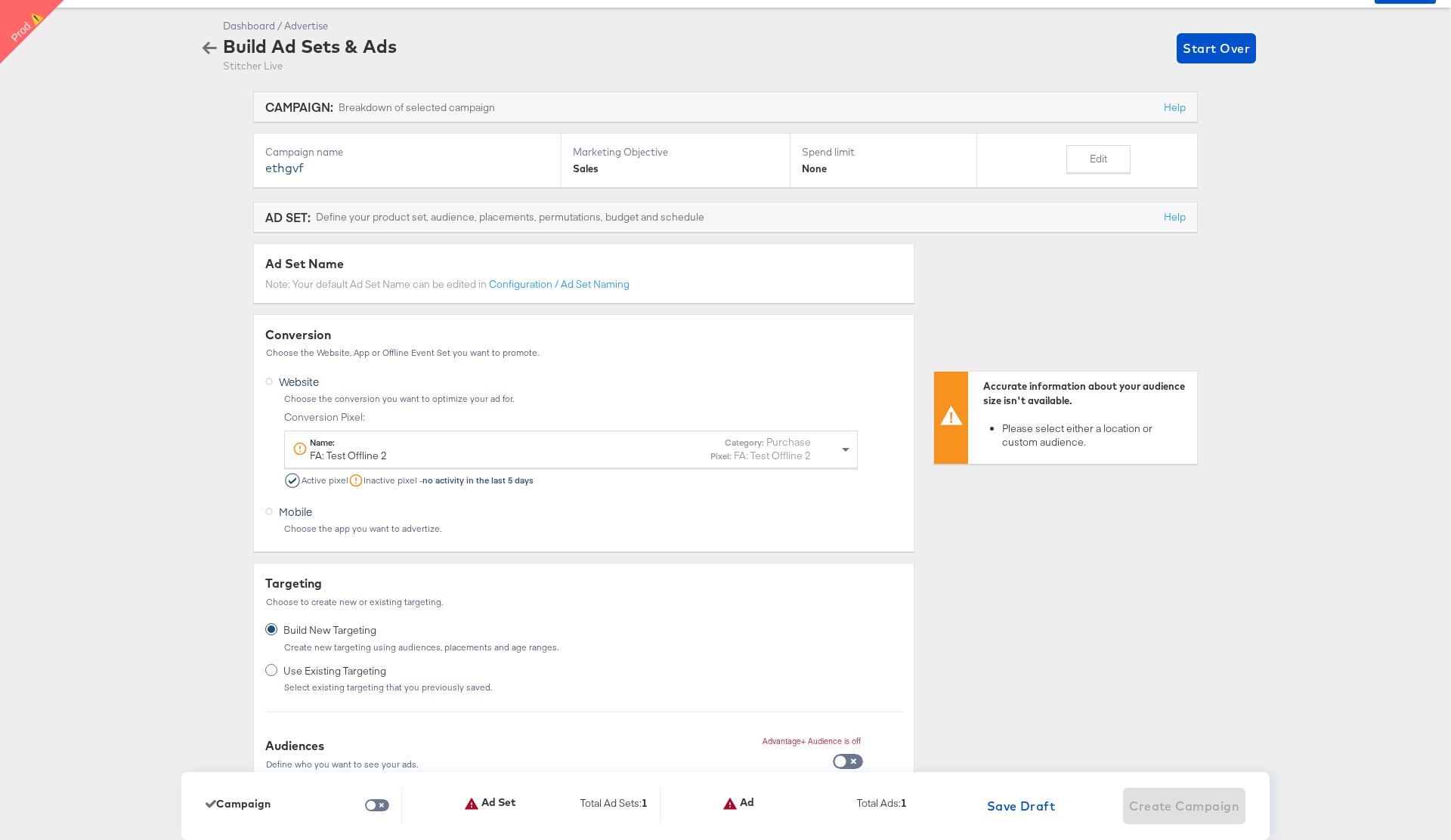
click at [209, 49] on icon "button" at bounding box center [209, 48] width 14 height 12
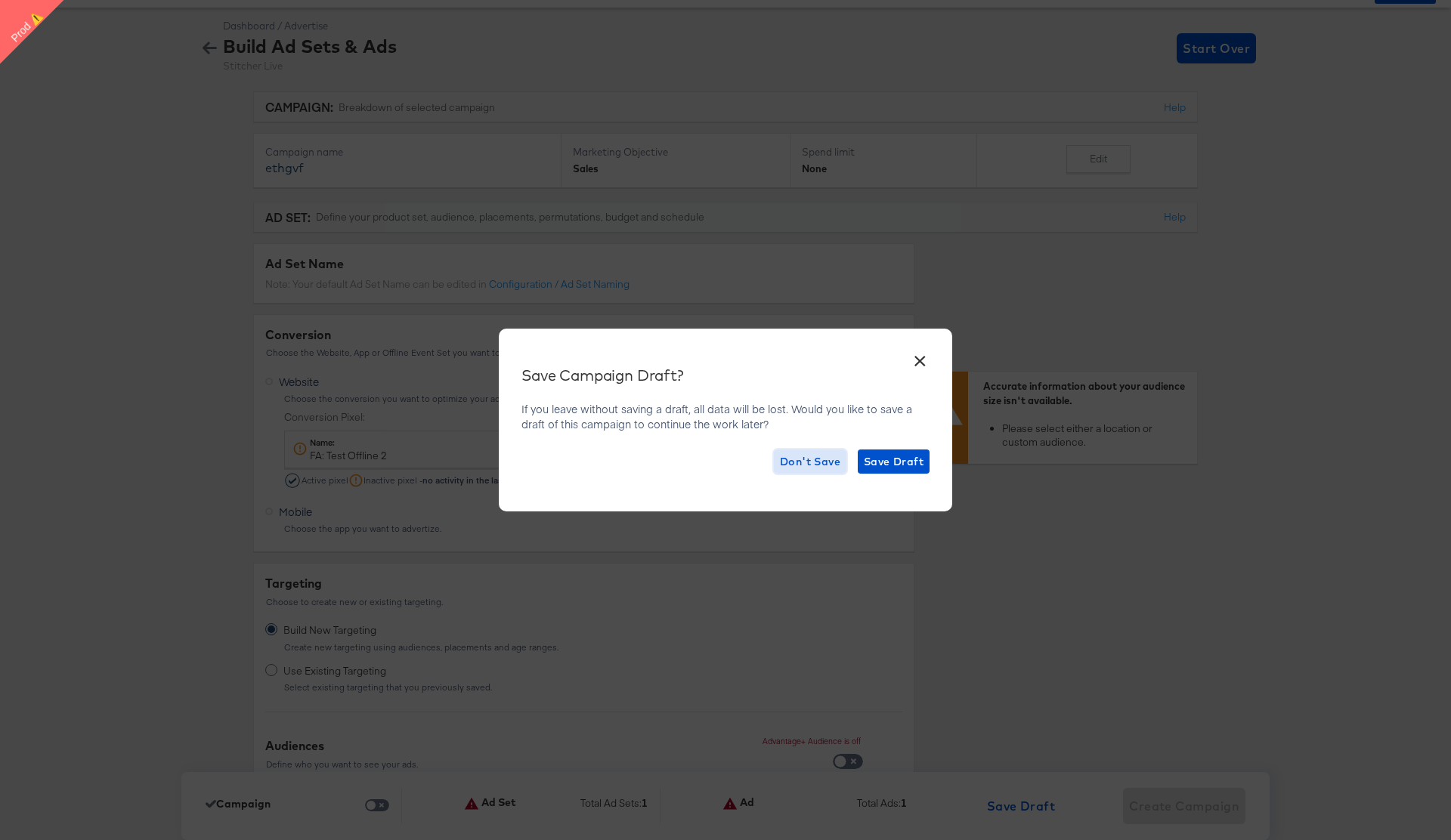
click at [797, 463] on span "Don't Save" at bounding box center [810, 462] width 61 height 19
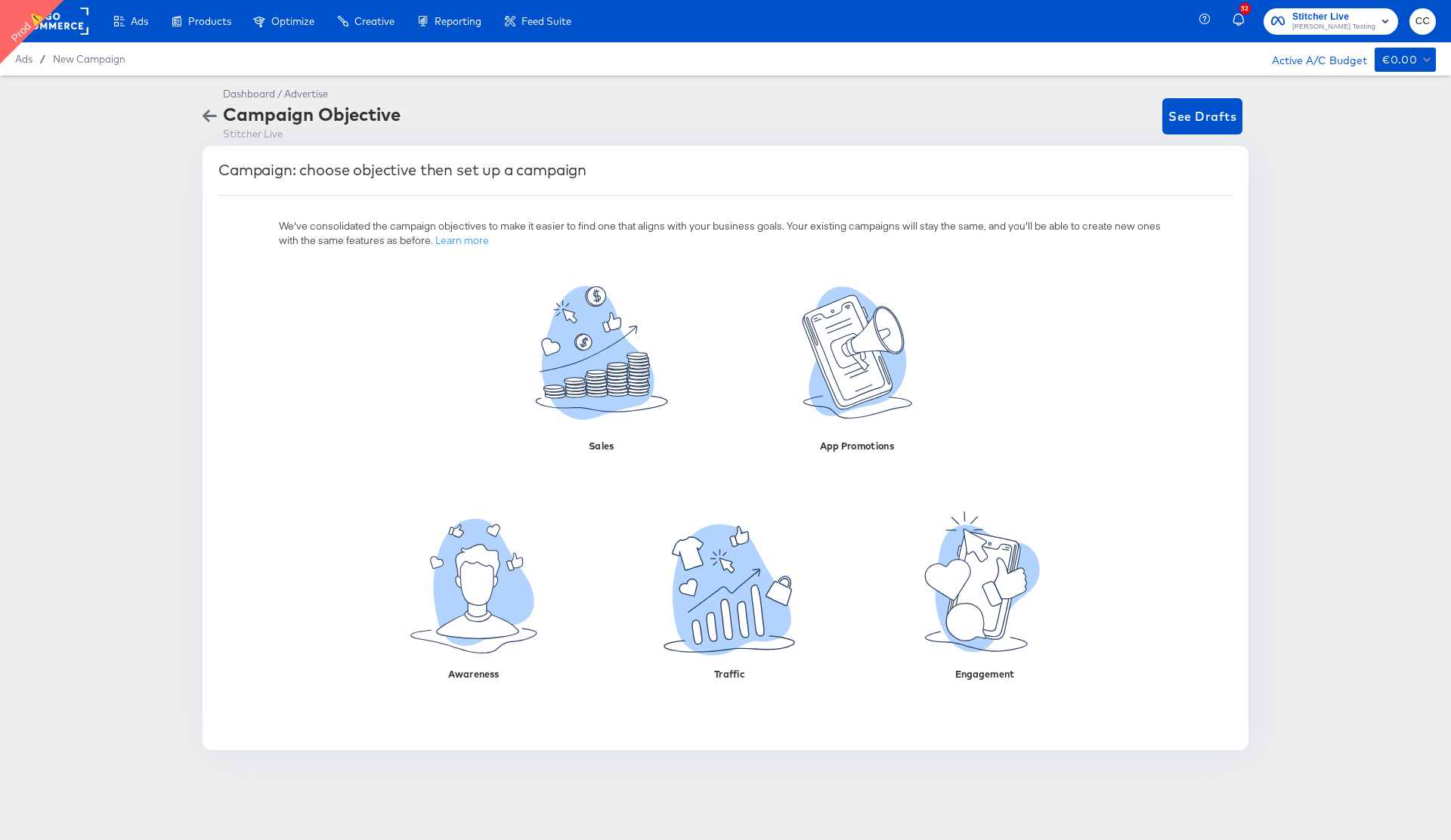
scroll to position [0, 0]
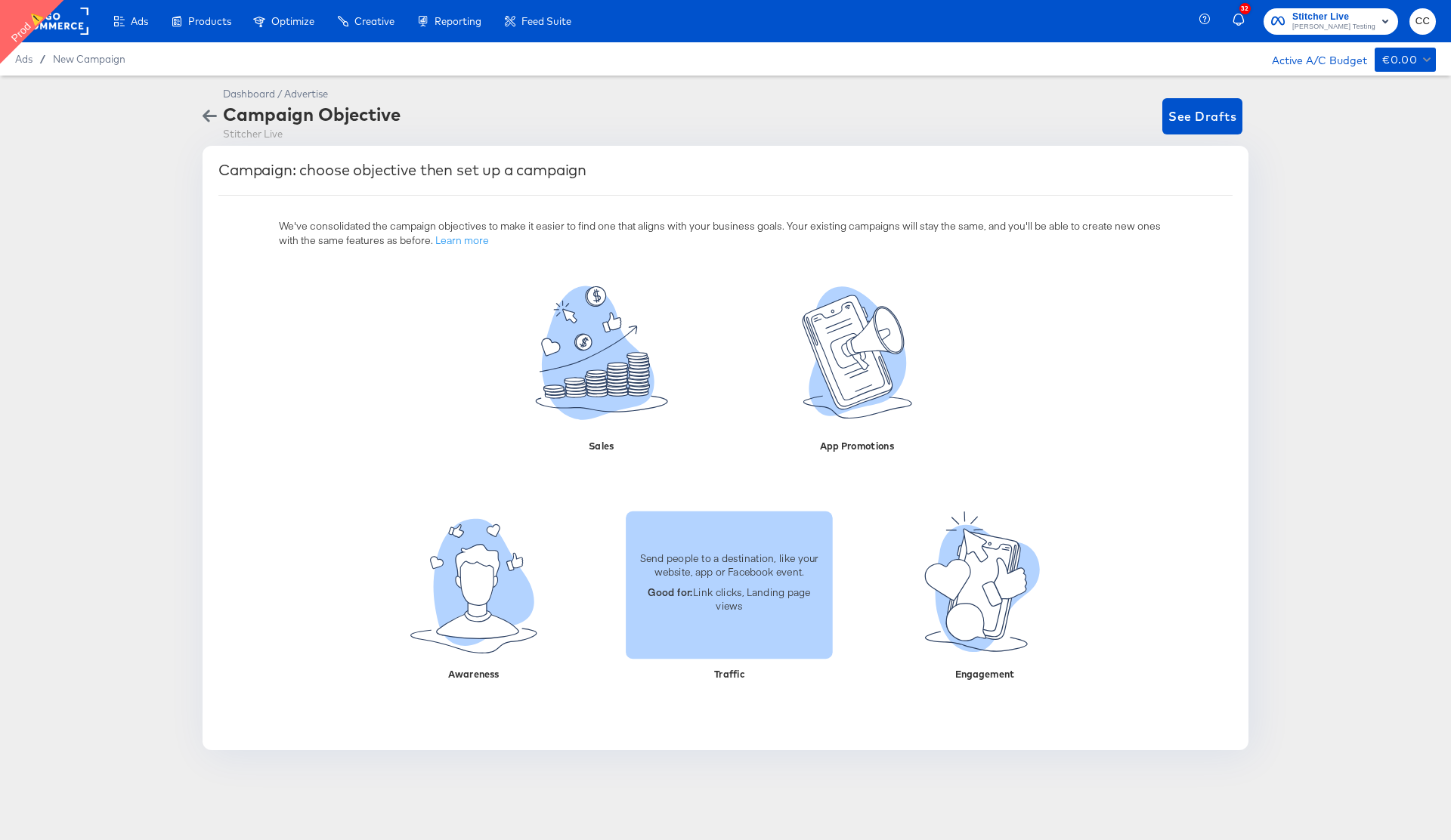
click at [720, 596] on p "Good for: Link clicks, Landing page views" at bounding box center [729, 598] width 189 height 28
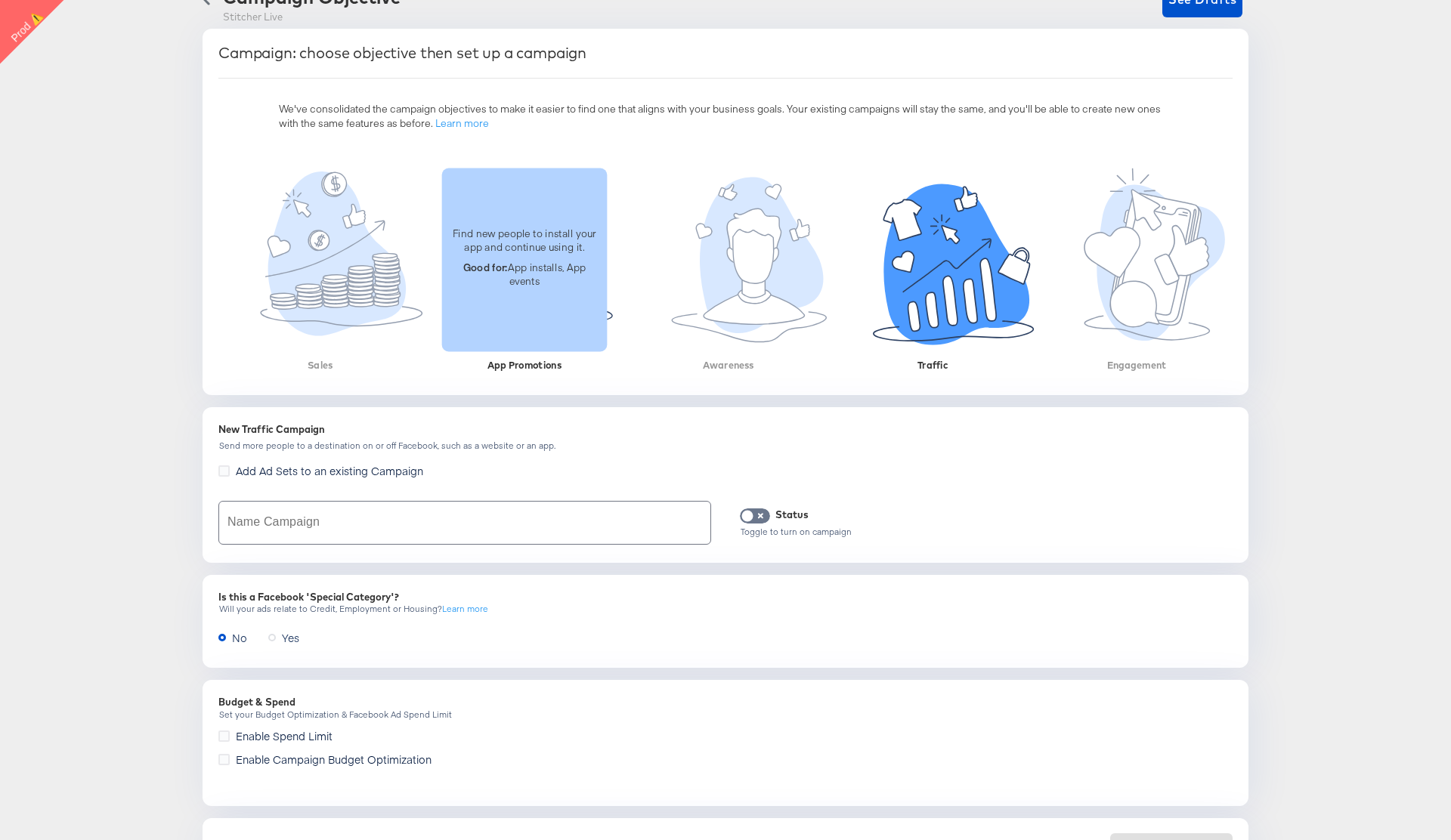
scroll to position [193, 0]
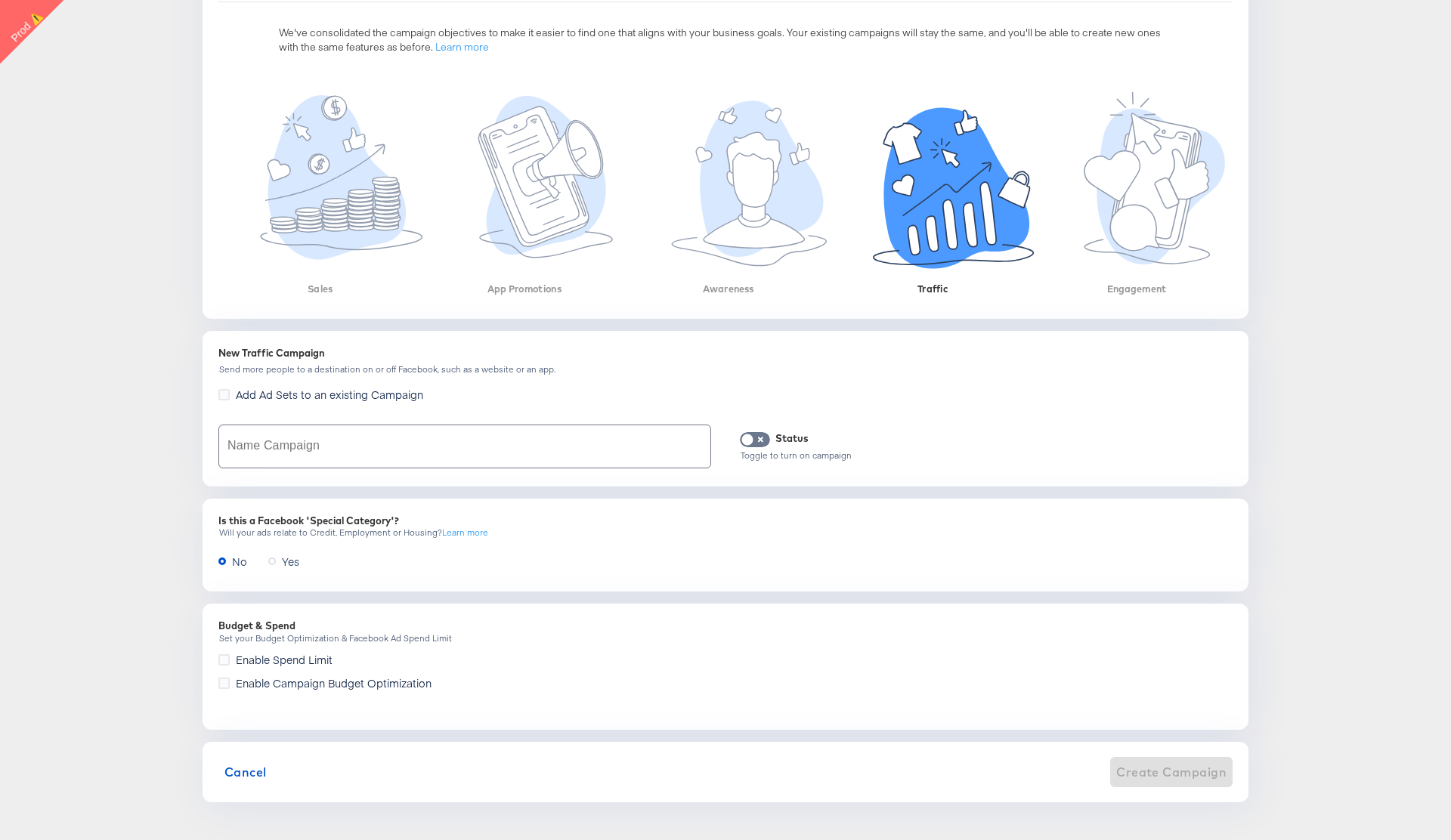
click at [300, 447] on input "text" at bounding box center [464, 446] width 491 height 42
type input "rtdhbtrdf"
click at [1156, 770] on span "Create Campaign" at bounding box center [1171, 772] width 110 height 21
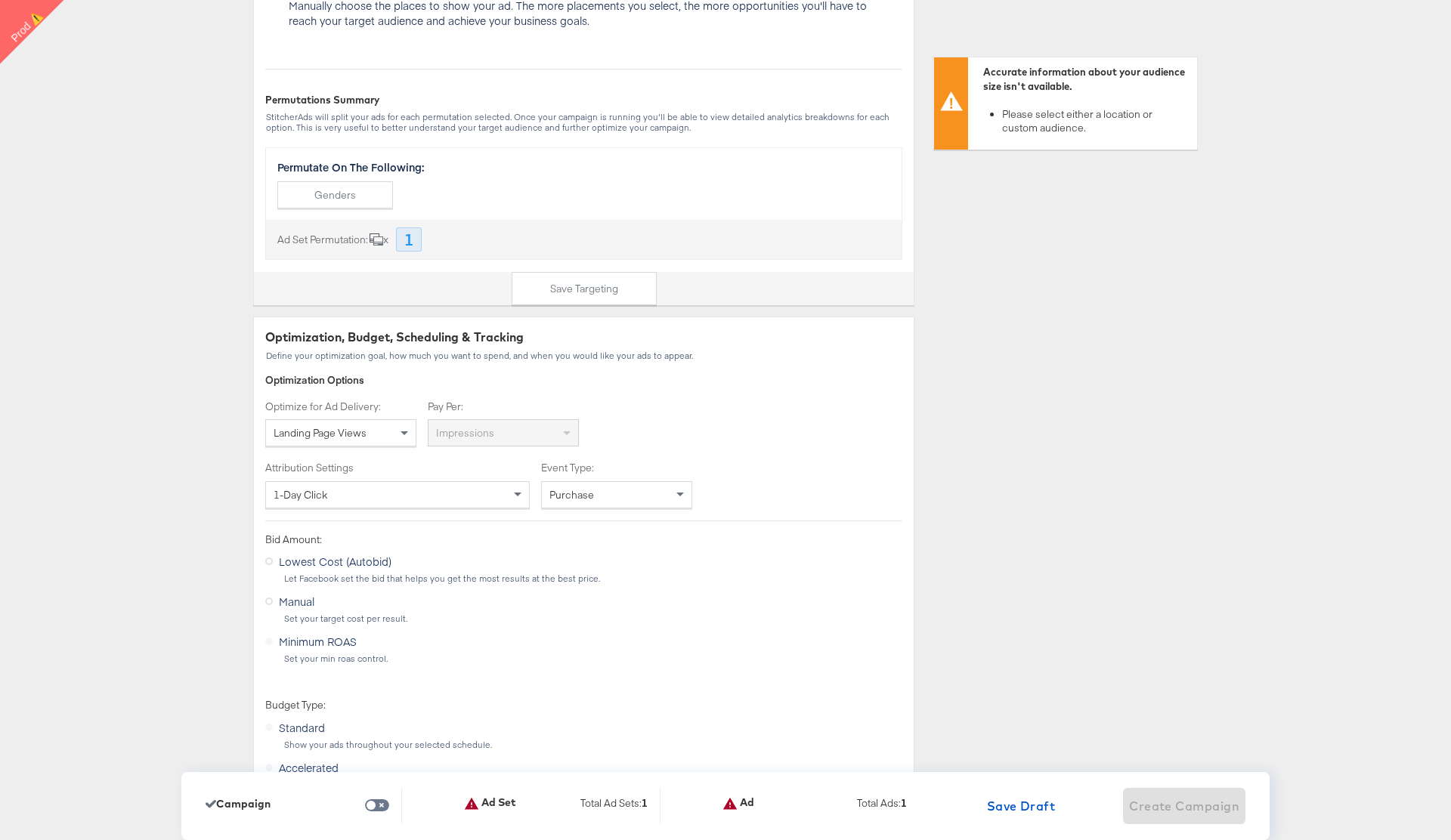
scroll to position [1734, 0]
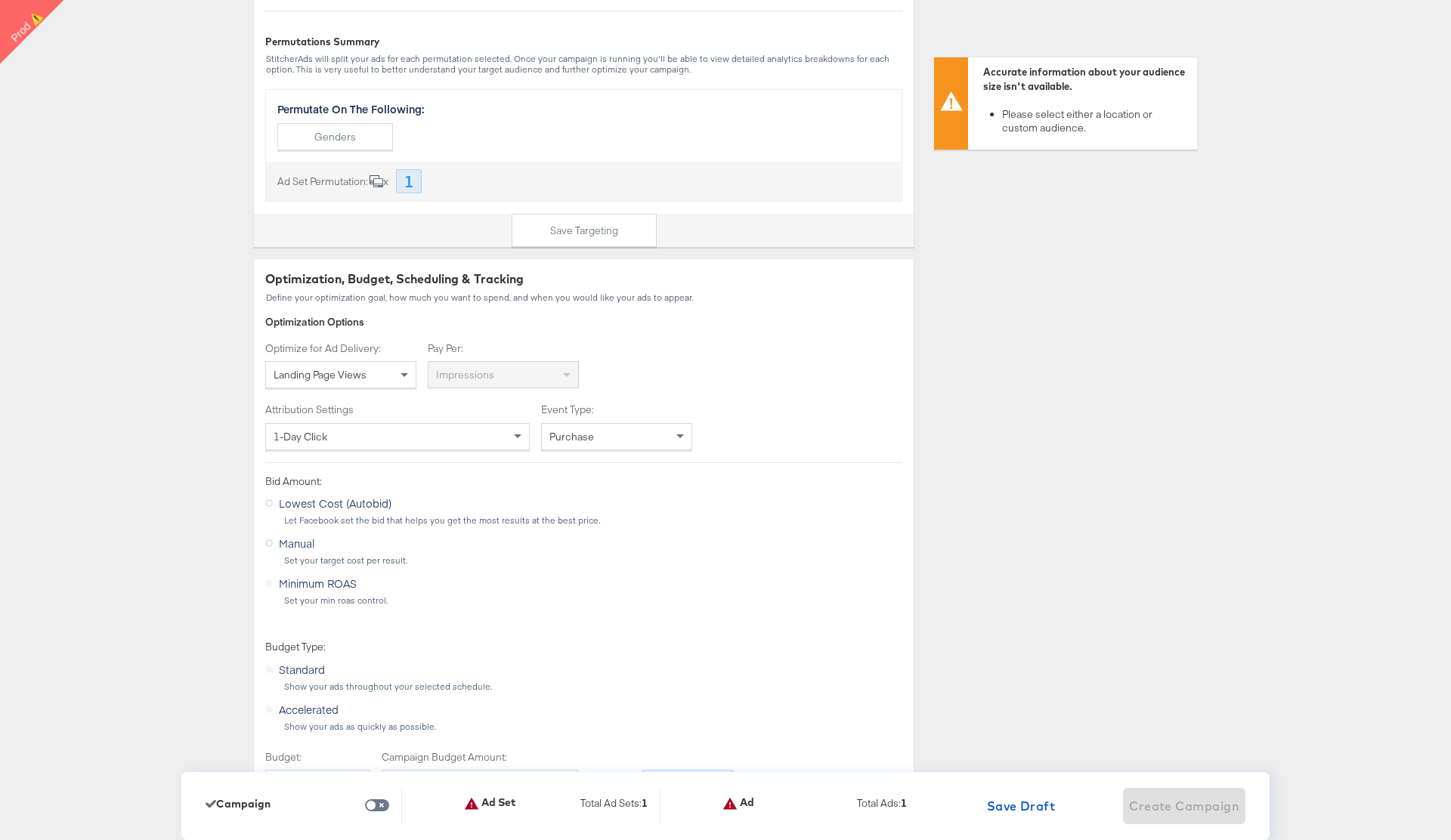
click at [379, 372] on div "Landing Page Views" at bounding box center [340, 374] width 150 height 25
click at [111, 344] on div "Dashboard / Advertise Build Ad Sets & Ads Stitcher Live Start Over CAMPAIGN: Br…" at bounding box center [726, 831] width 1451 height 4979
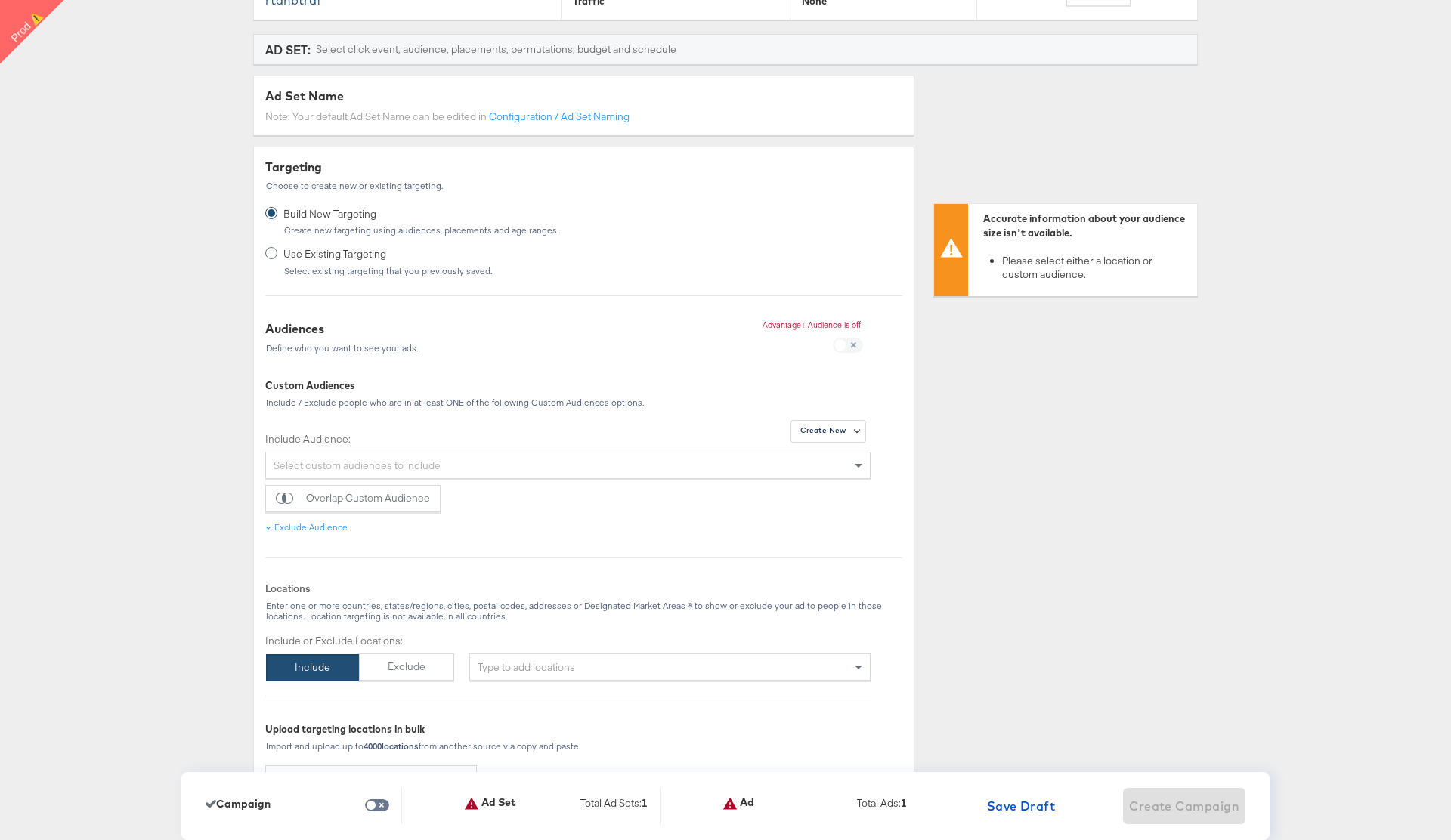
scroll to position [0, 0]
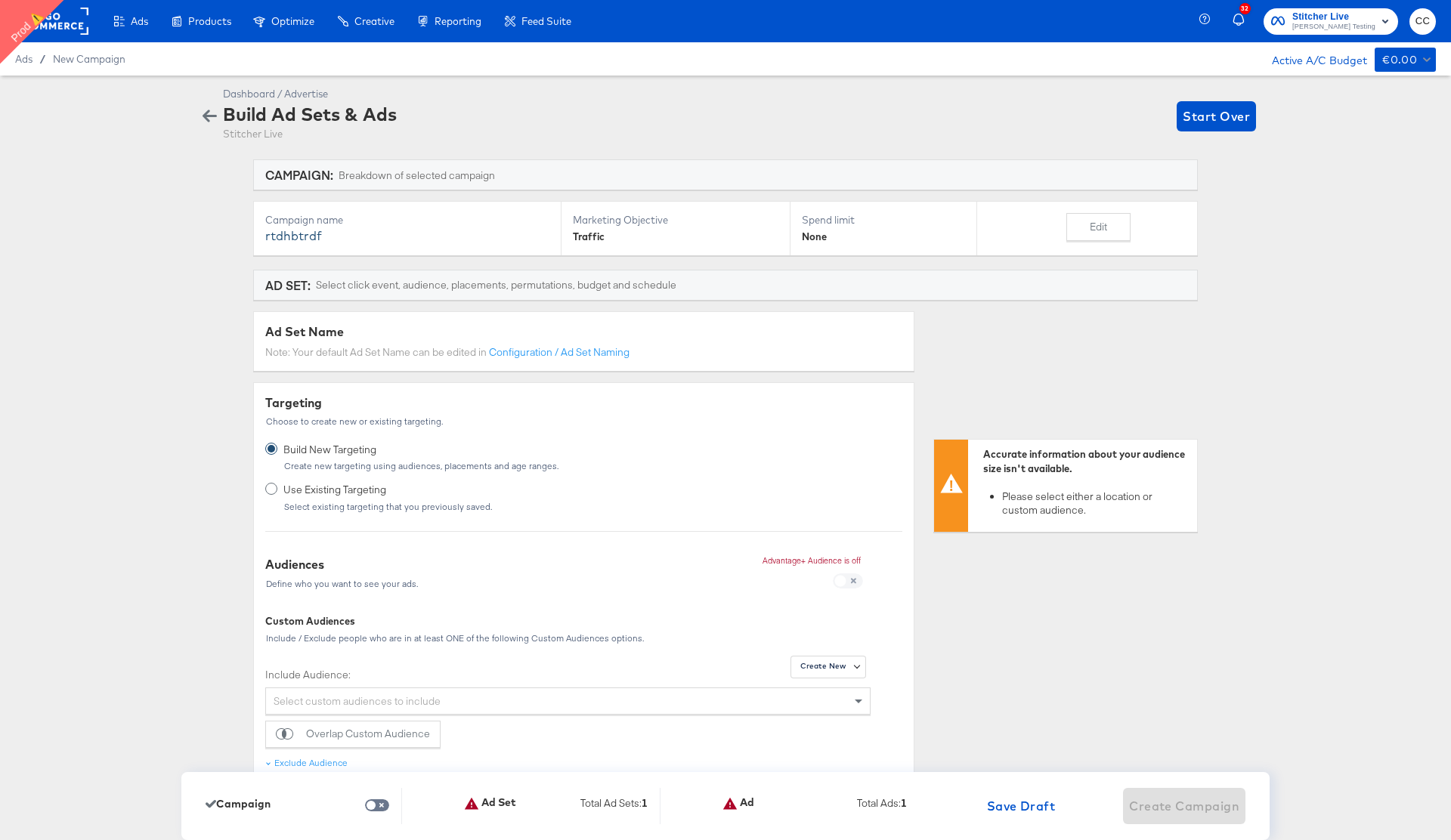
click at [209, 120] on icon "button" at bounding box center [209, 115] width 14 height 14
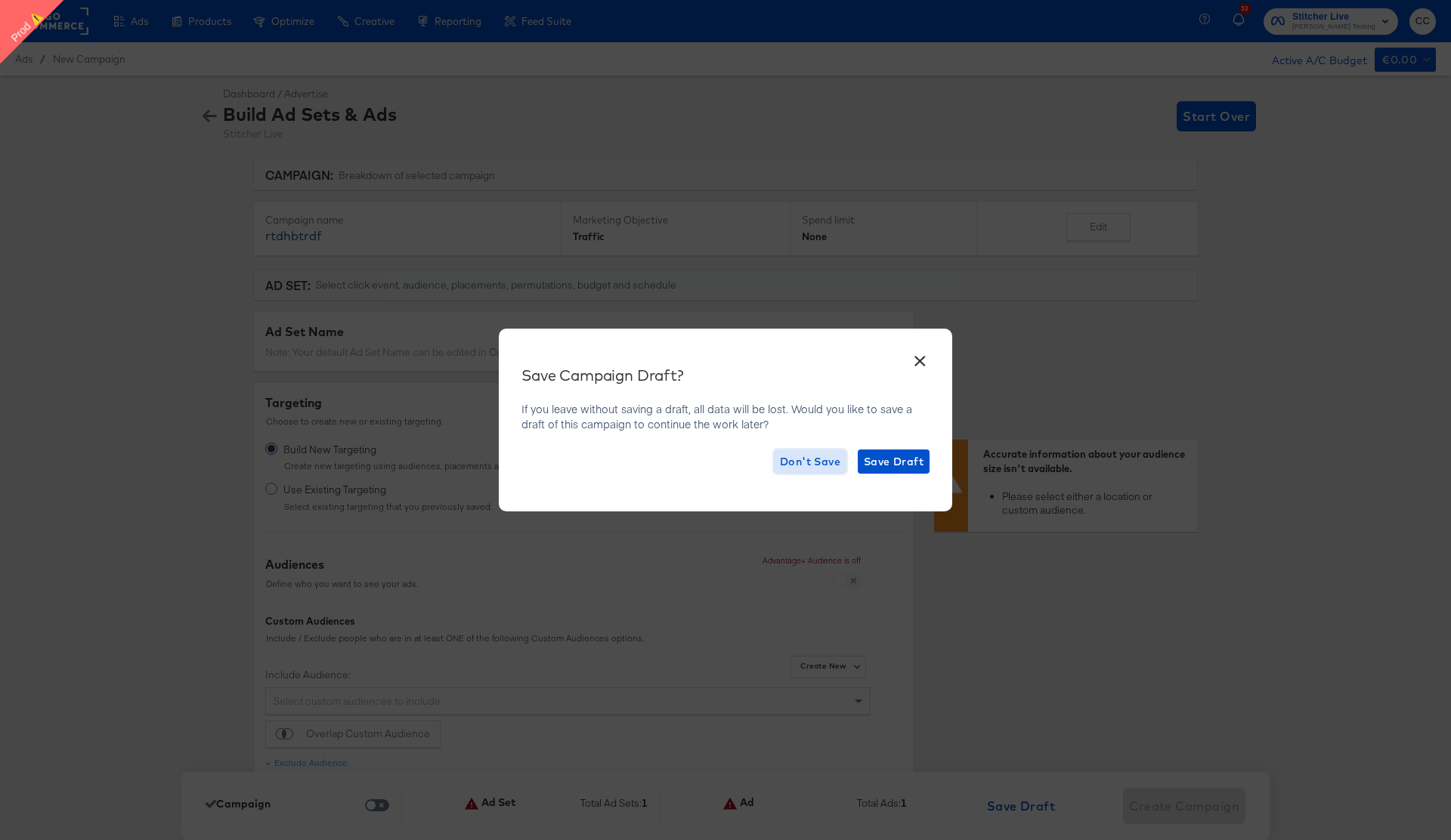
click at [810, 461] on span "Don't Save" at bounding box center [810, 462] width 61 height 19
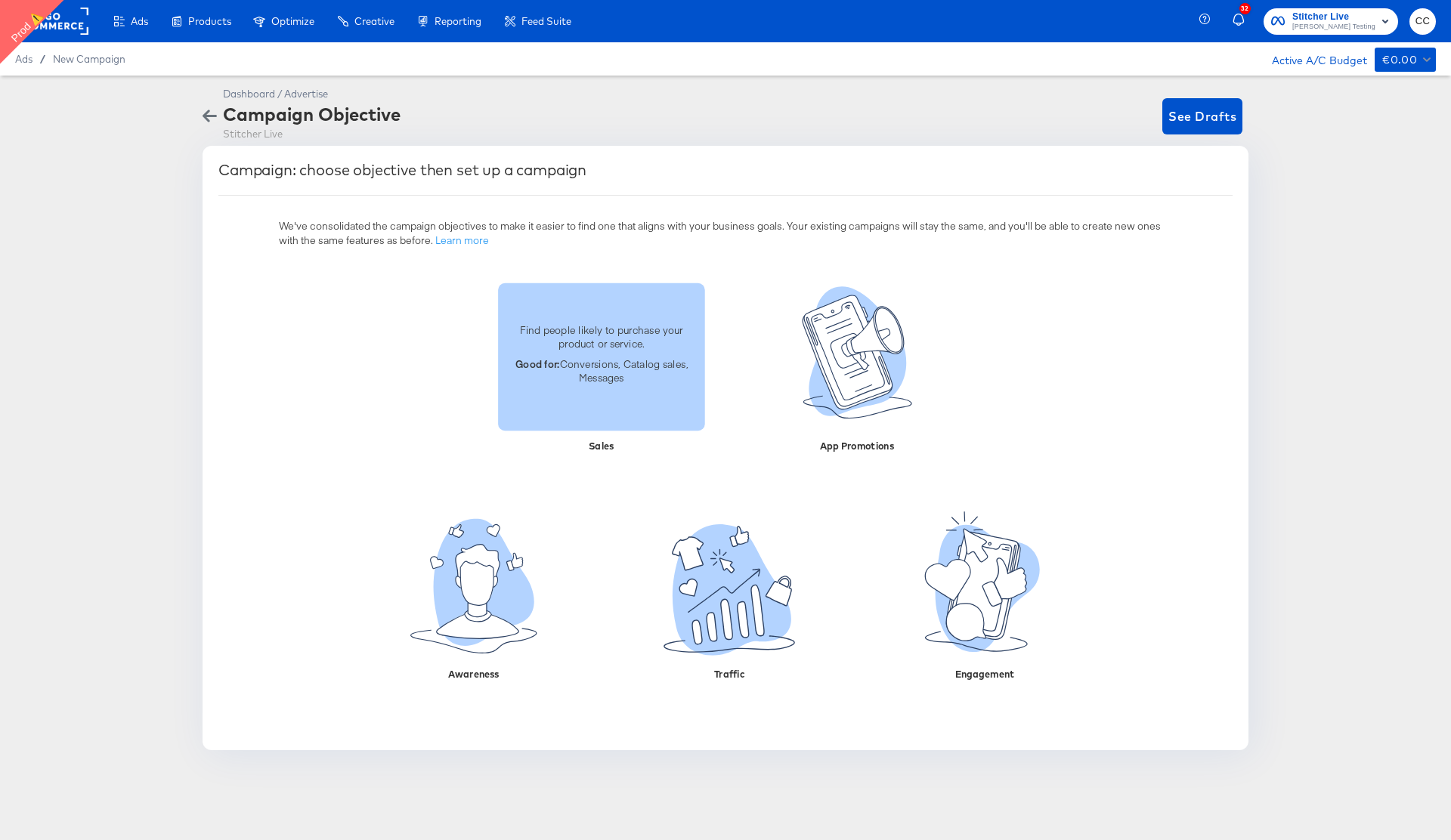
click at [614, 373] on p "Good for: Conversions, Catalog sales, Messages" at bounding box center [601, 370] width 189 height 28
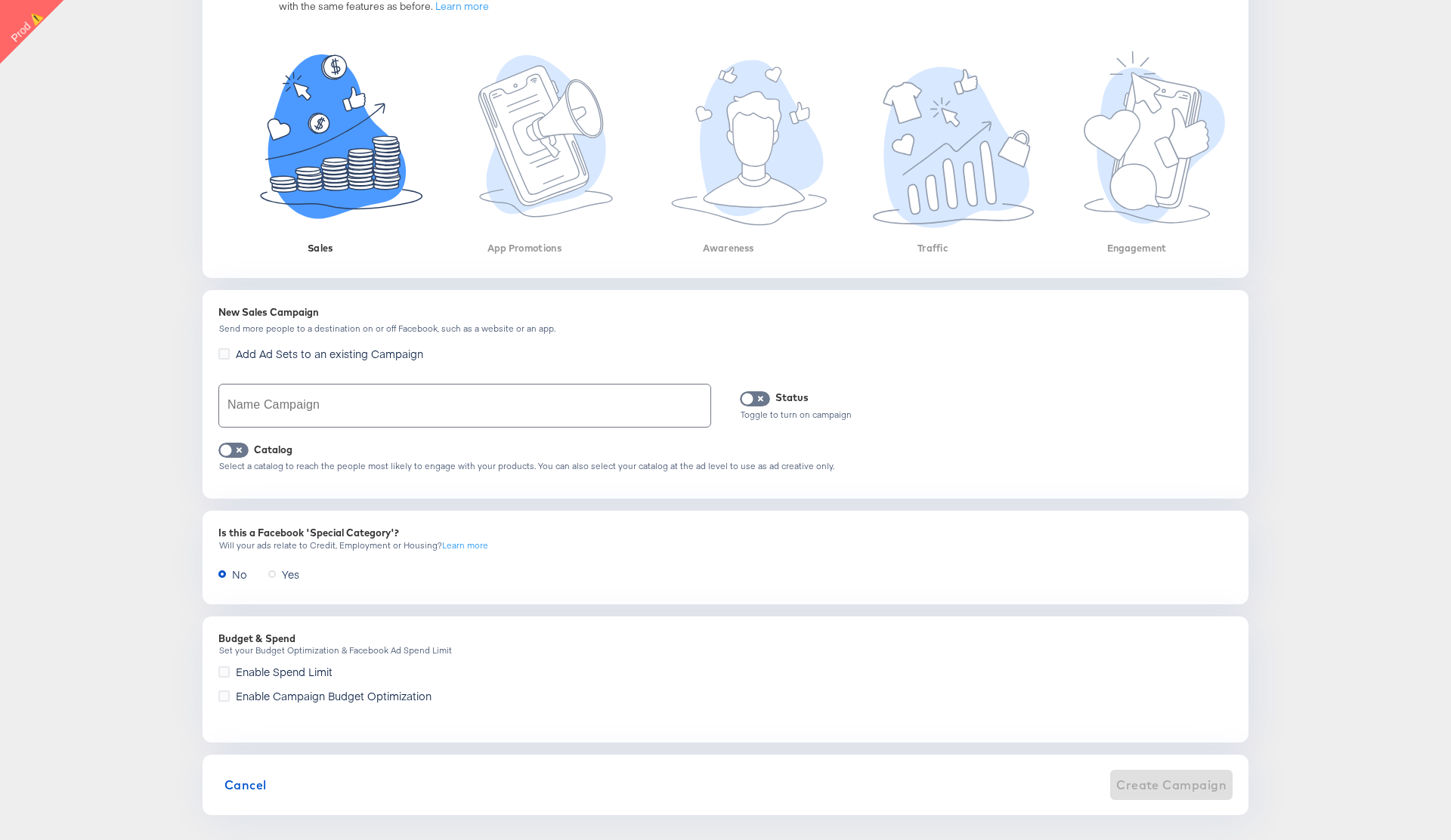
scroll to position [247, 0]
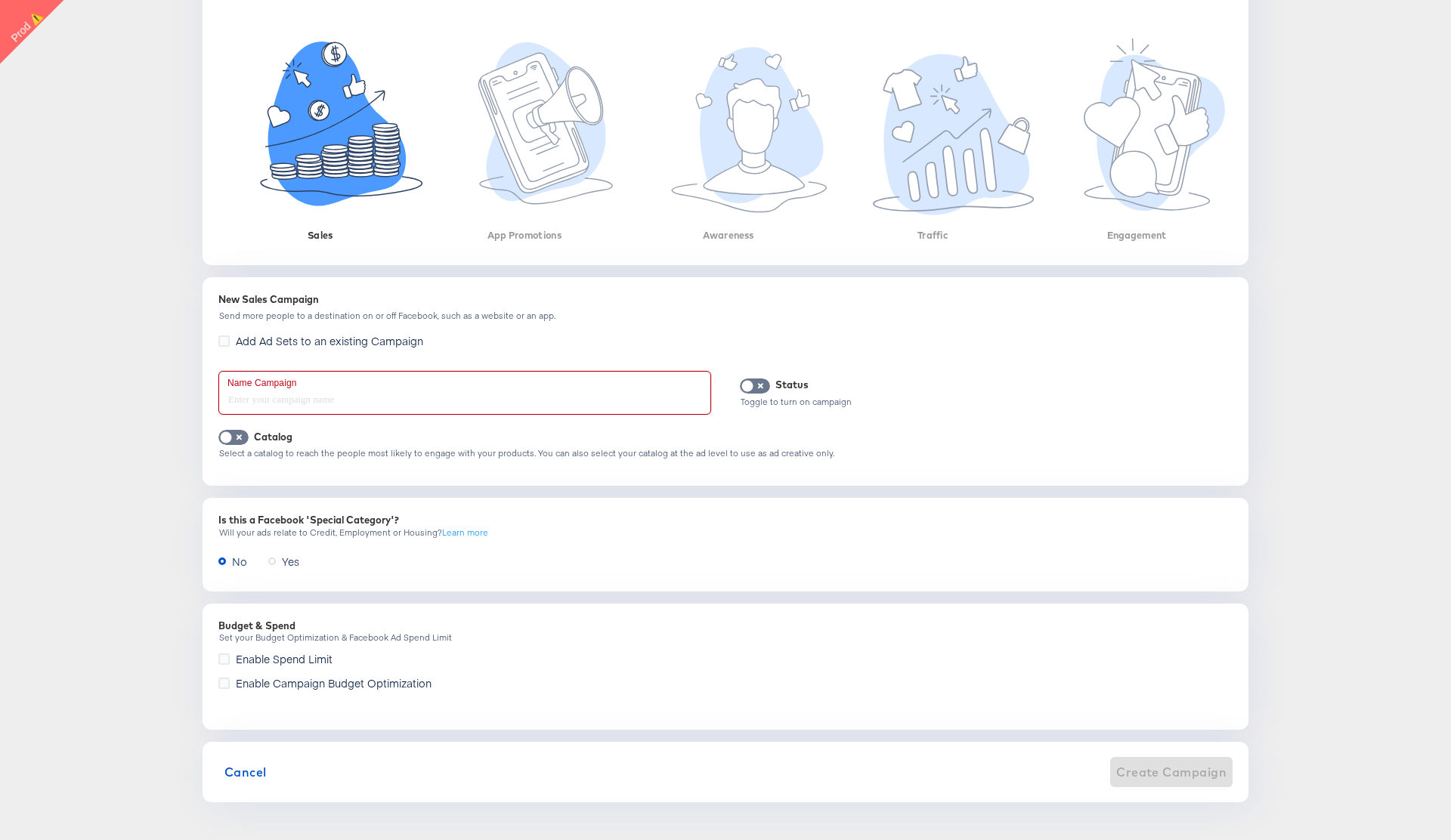
click at [351, 399] on input "text" at bounding box center [464, 392] width 491 height 42
type input "wsetfwe"
click at [274, 562] on icon at bounding box center [272, 561] width 7 height 7
click at [0, 0] on input "Yes" at bounding box center [0, 0] width 0 height 0
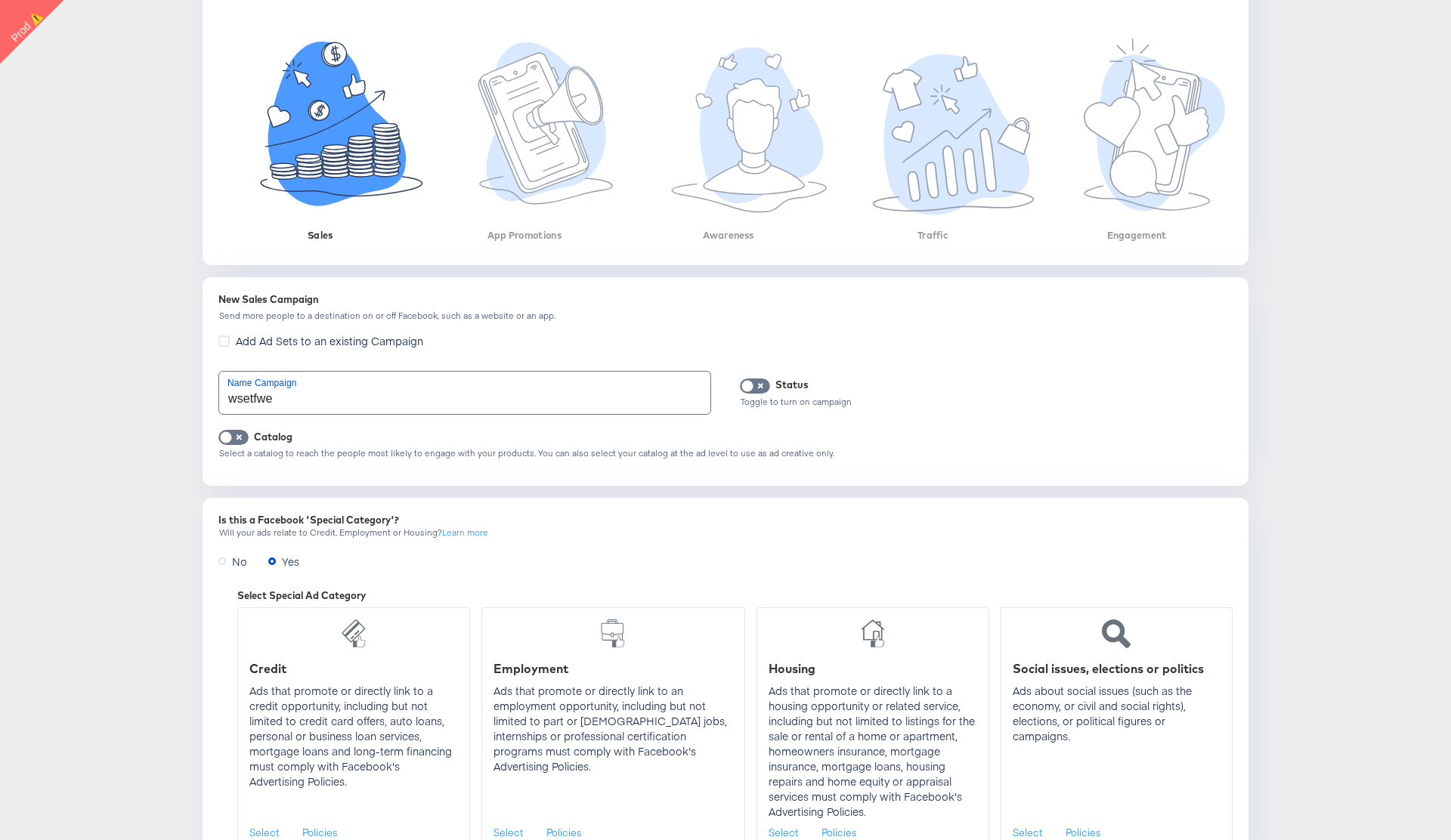
click at [227, 560] on label "No" at bounding box center [236, 561] width 35 height 22
click at [0, 0] on input "No" at bounding box center [0, 0] width 0 height 0
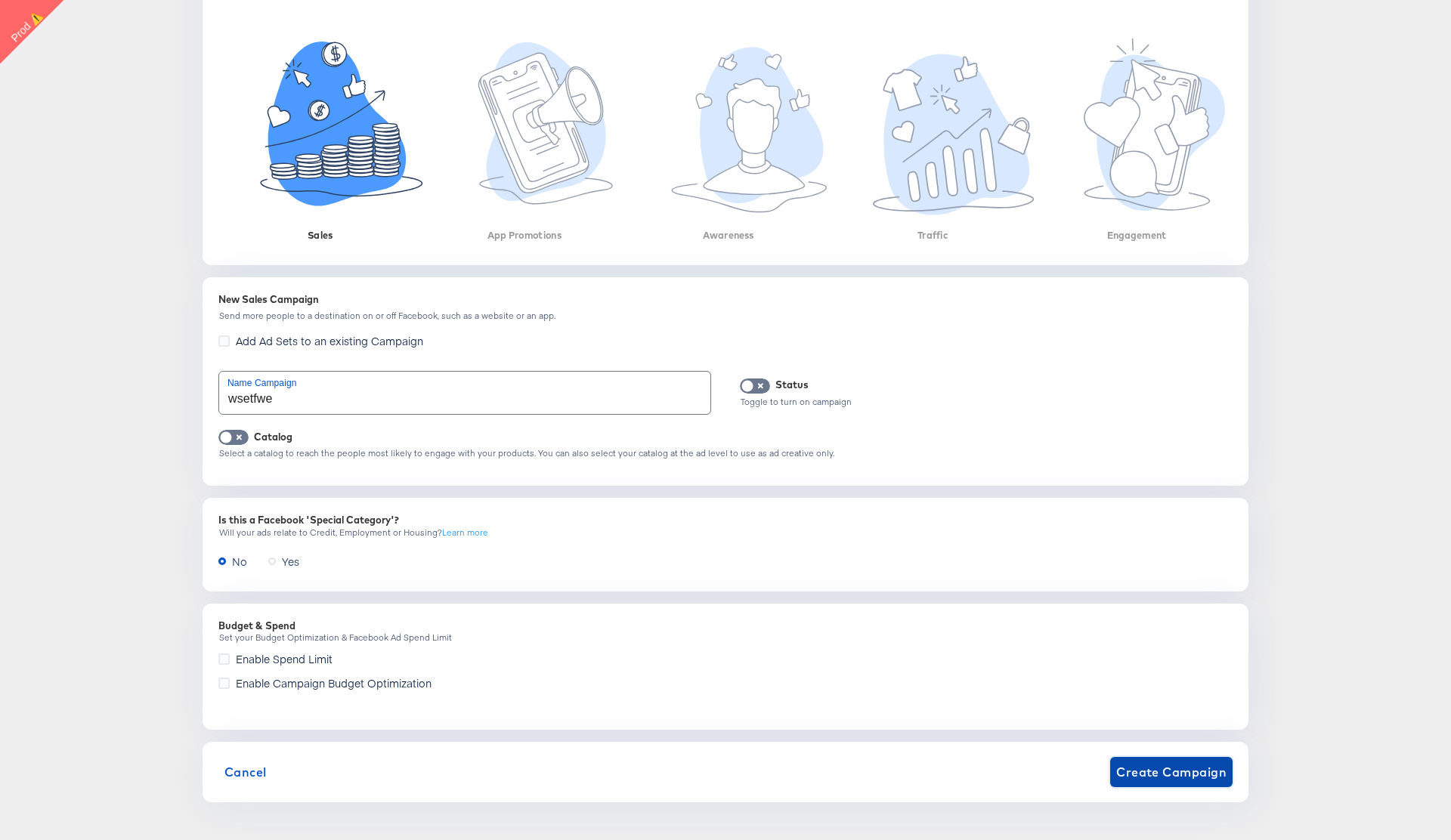
click at [1162, 779] on span "Create Campaign" at bounding box center [1171, 772] width 110 height 21
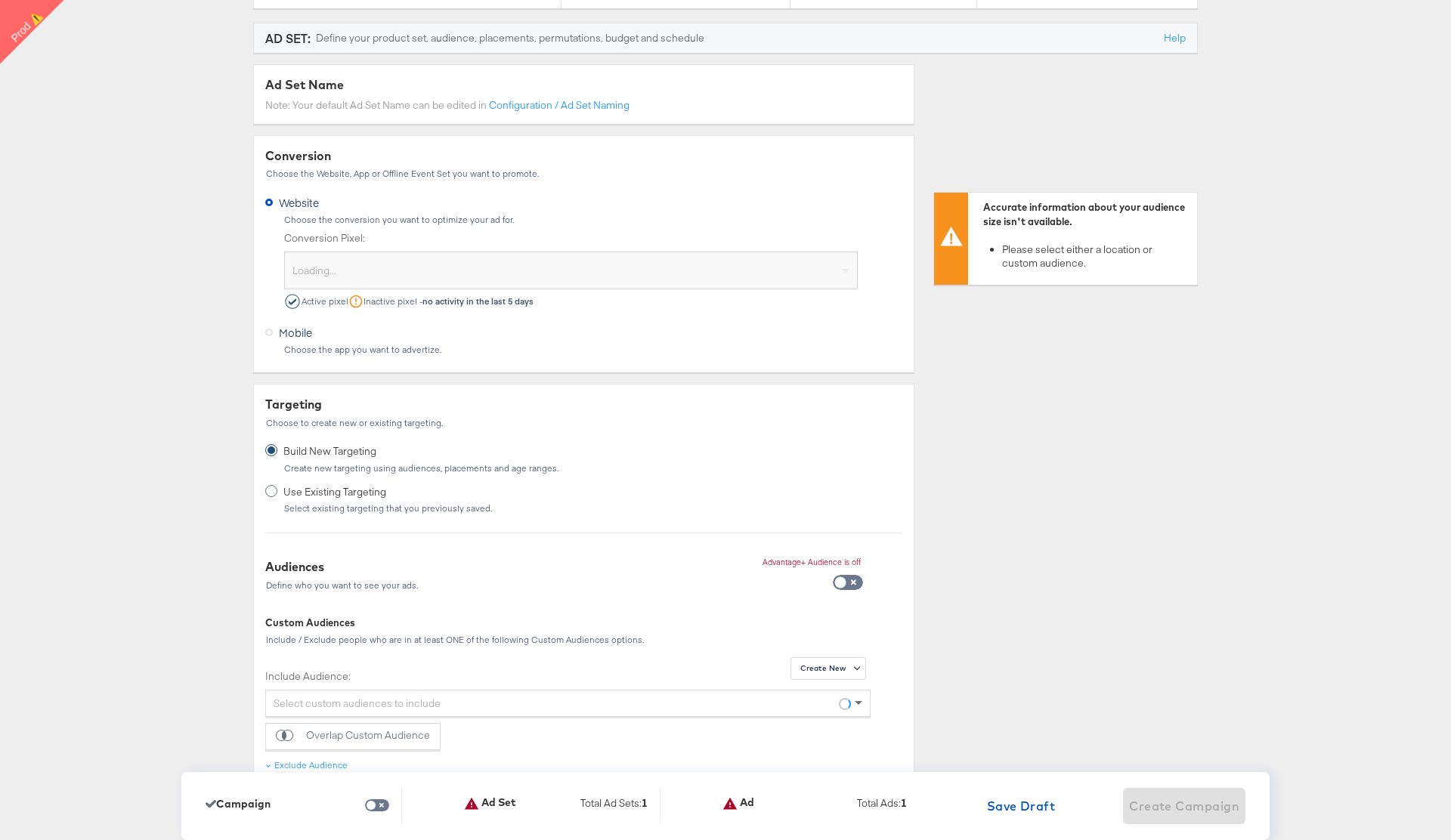
scroll to position [0, 0]
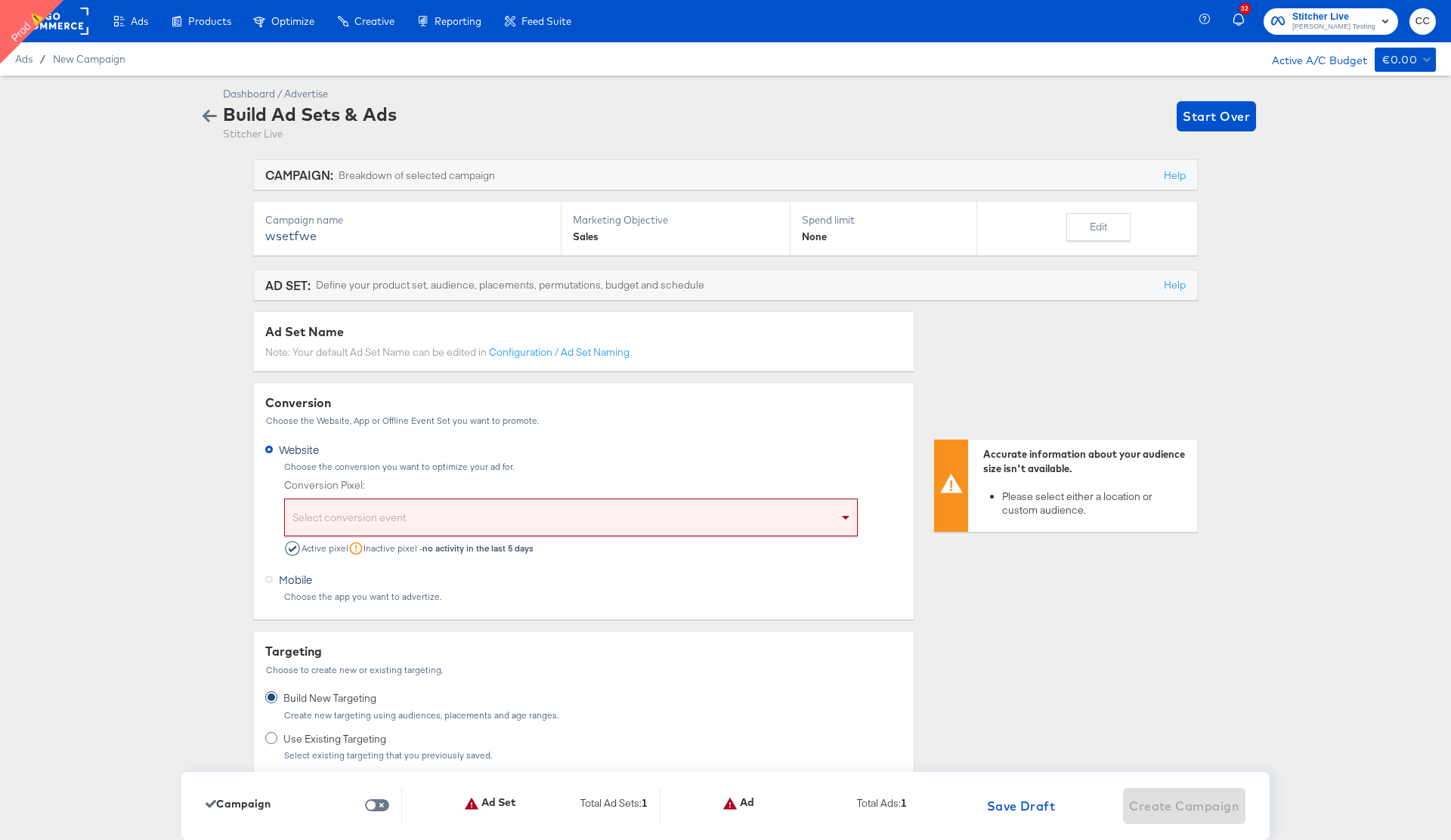
click at [432, 513] on div "Select conversion event" at bounding box center [571, 520] width 572 height 31
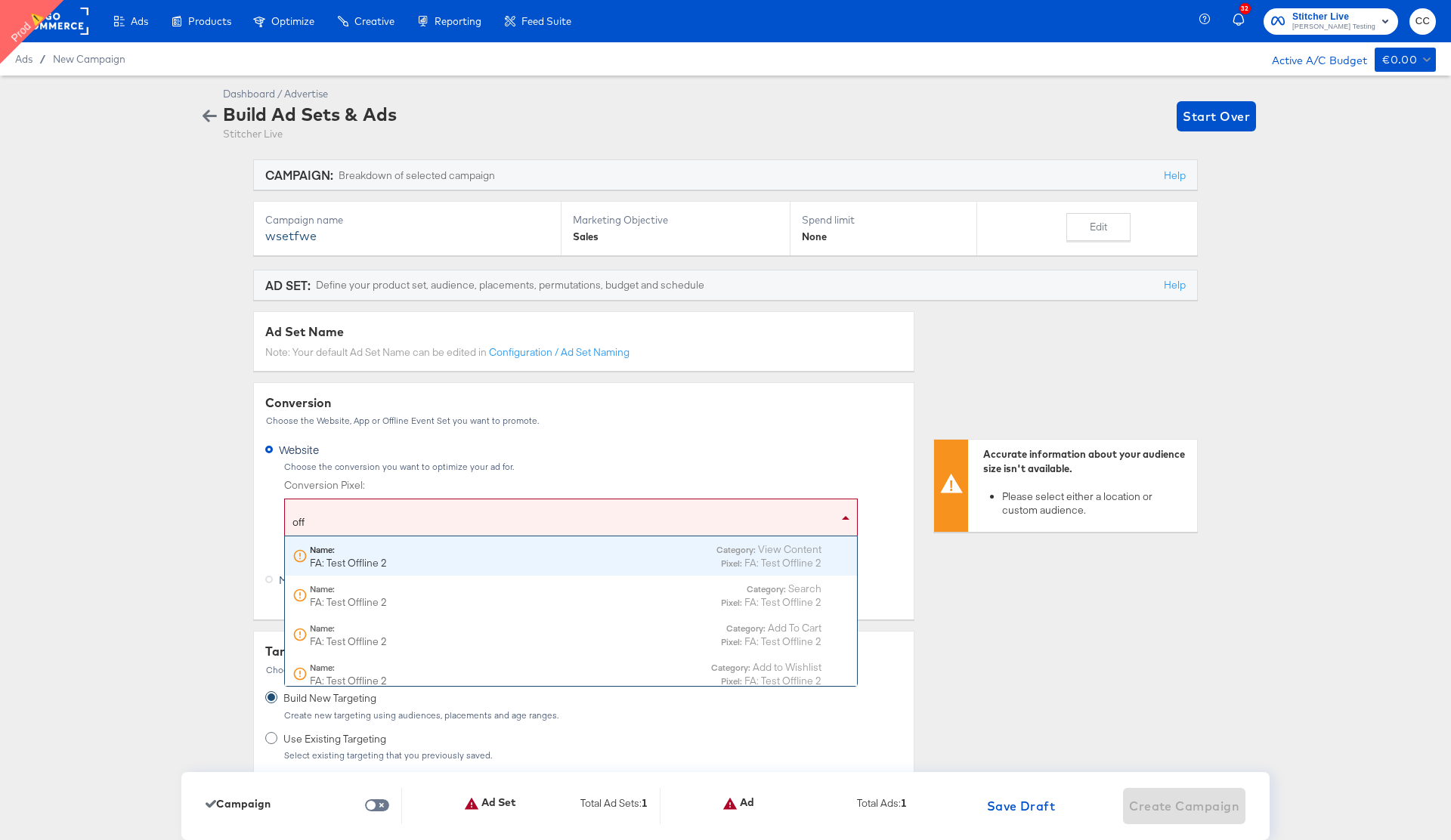
type input "offl"
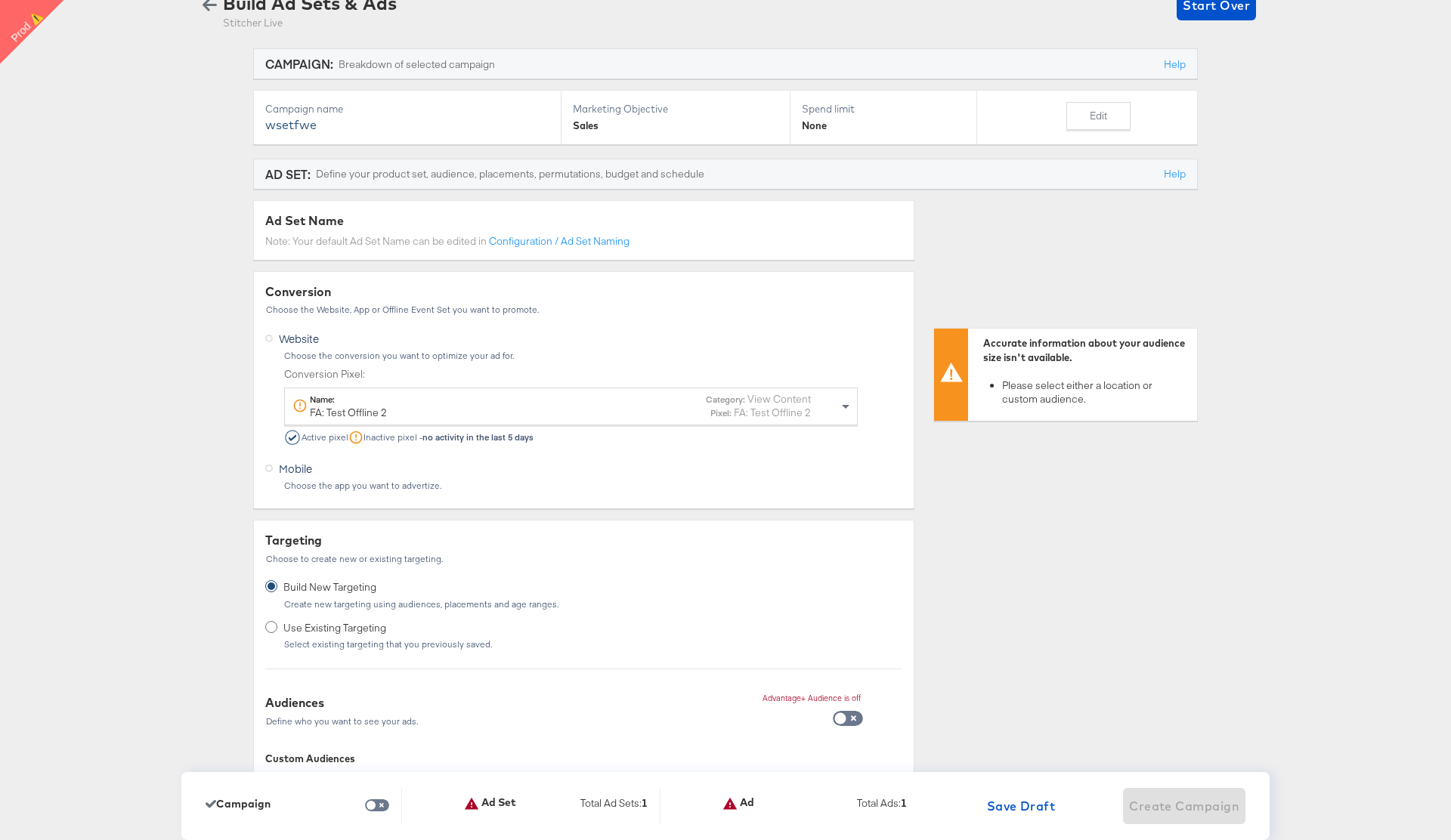
scroll to position [116, 0]
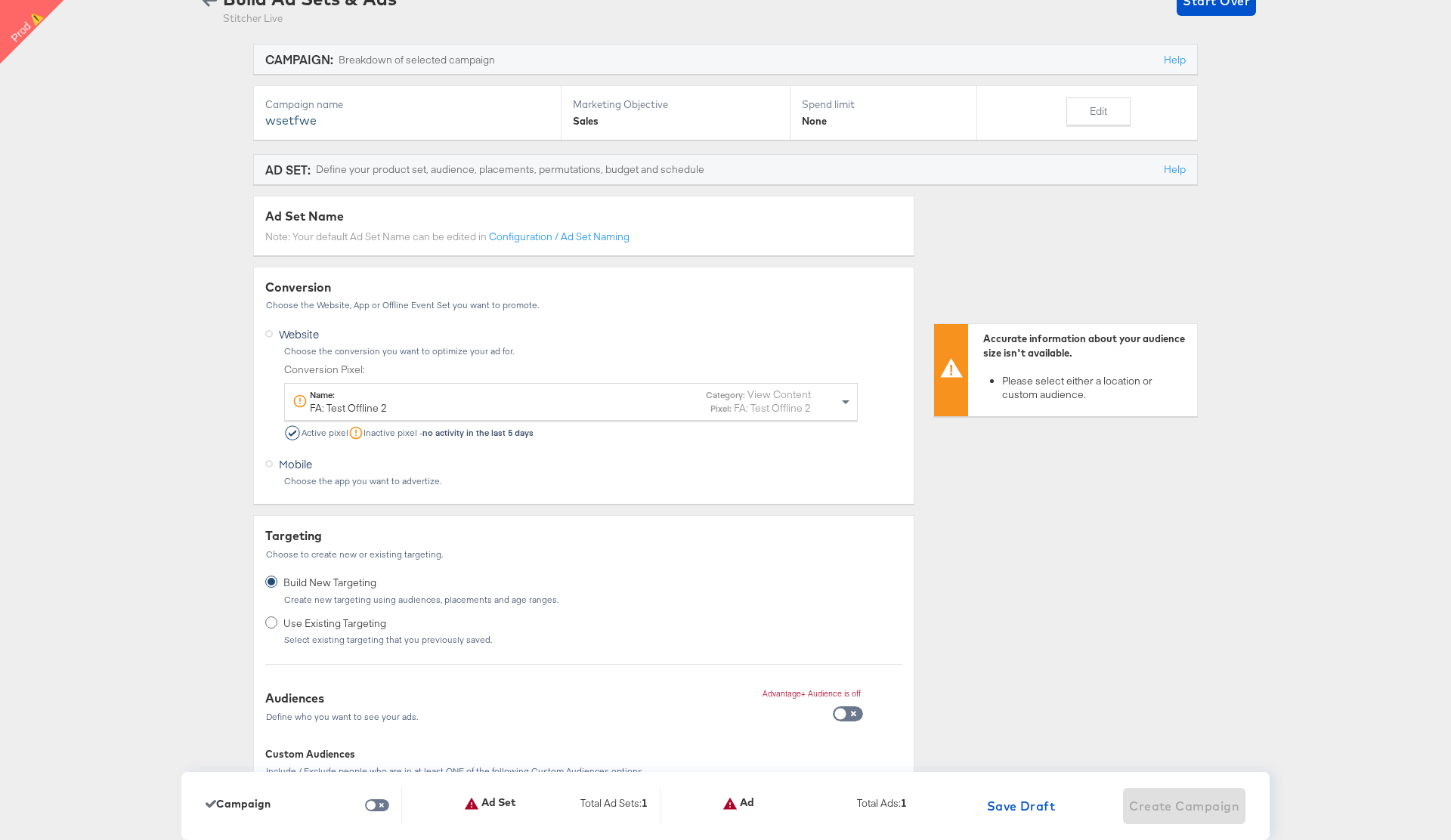
click at [664, 409] on div "Name: FA: Test Offline 2 Category: View Content Pixel: FA: Test Offline 2" at bounding box center [552, 401] width 518 height 27
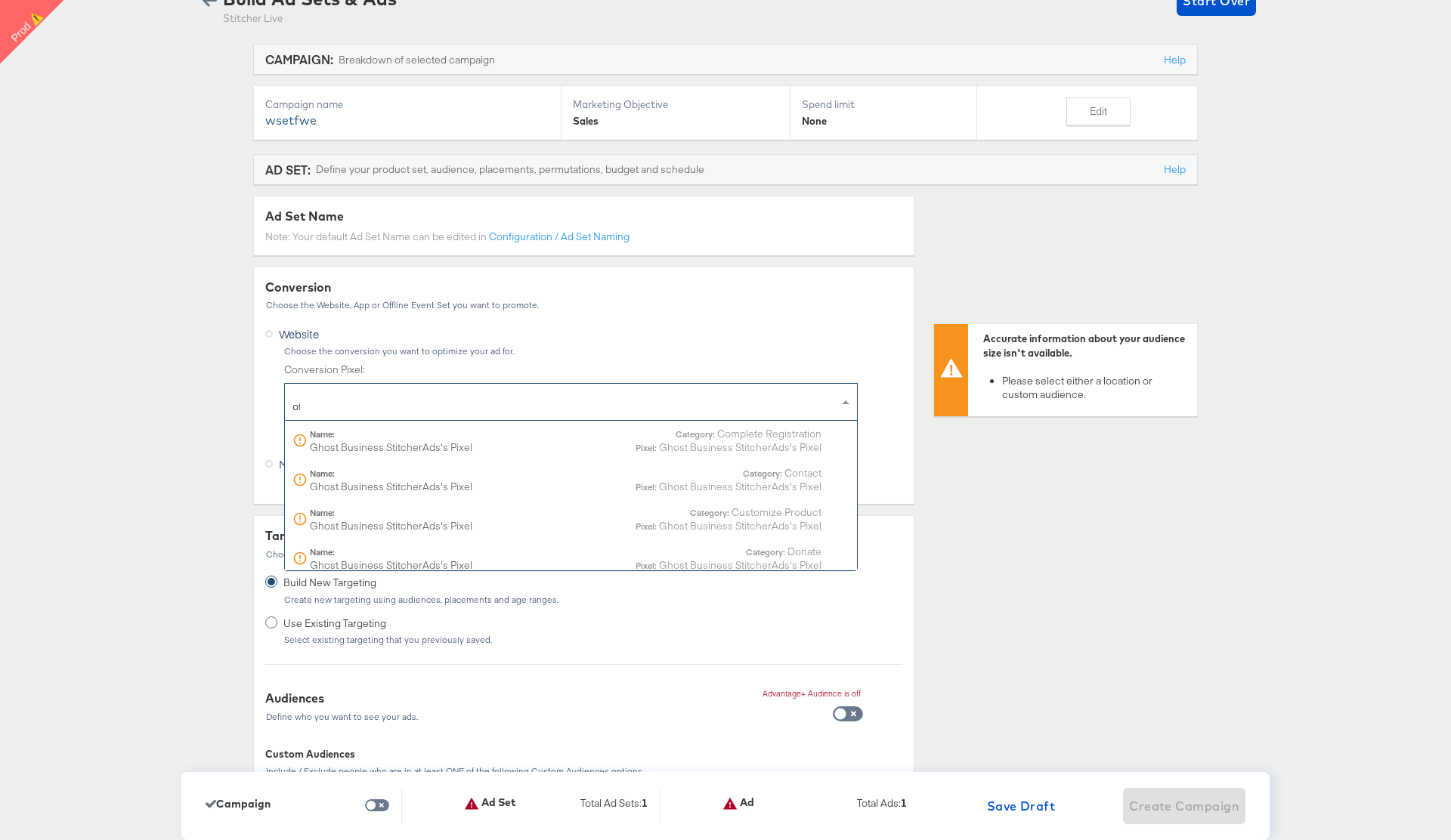
scroll to position [1343, 0]
type input "offline"
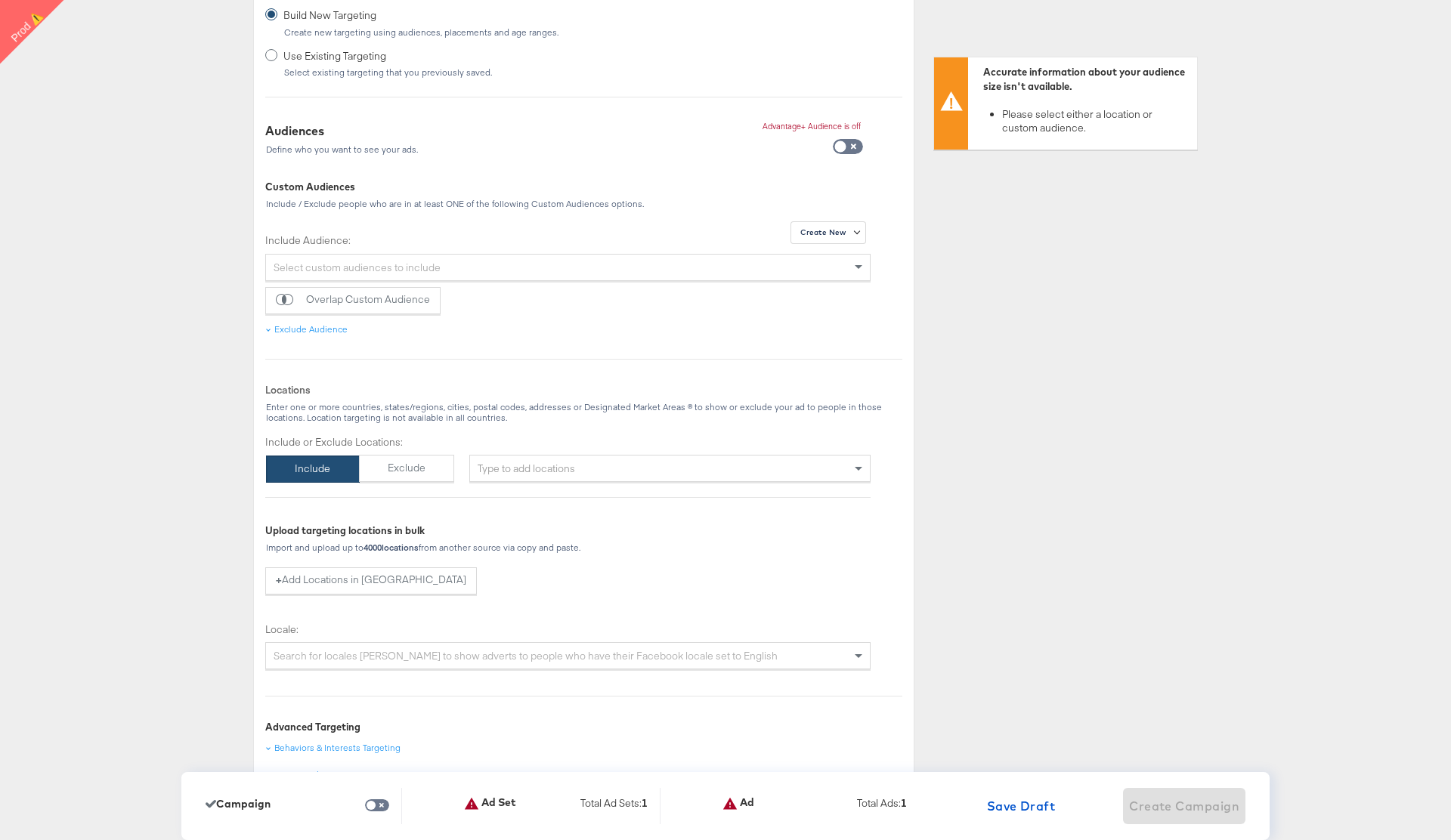
scroll to position [711, 0]
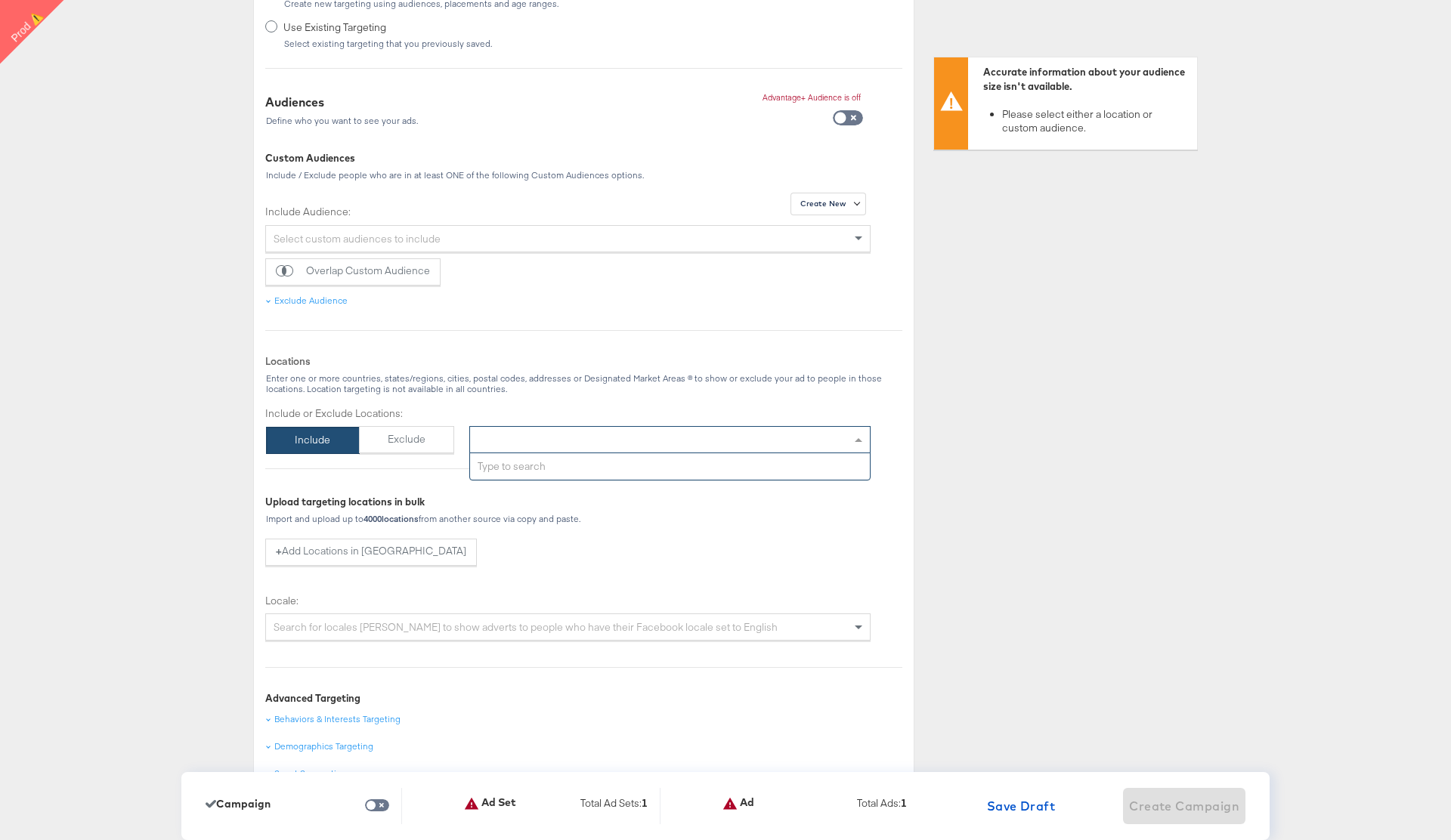
click at [566, 438] on div "Type to add locations" at bounding box center [669, 439] width 401 height 27
type input "usa"
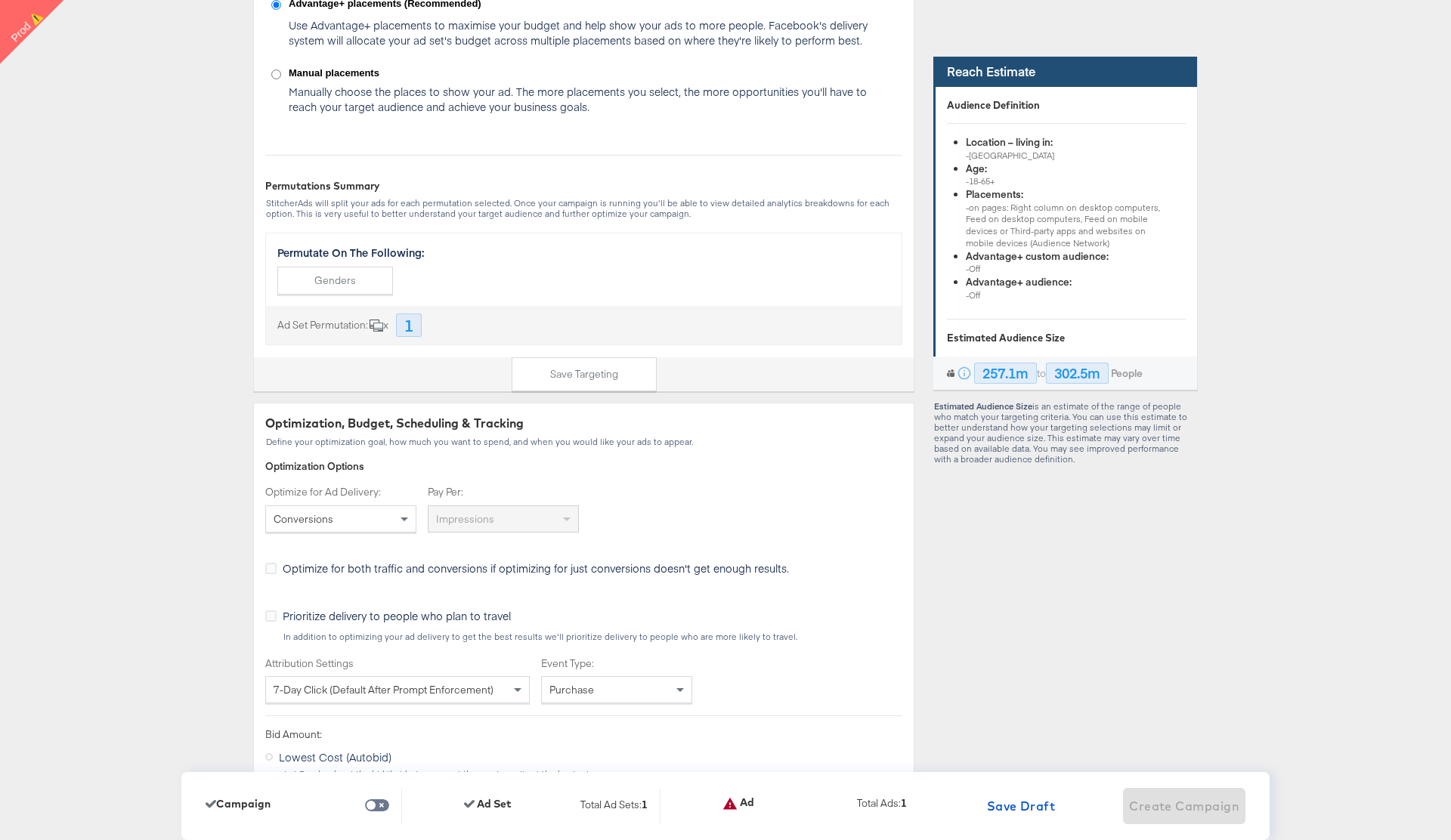
scroll to position [2094, 0]
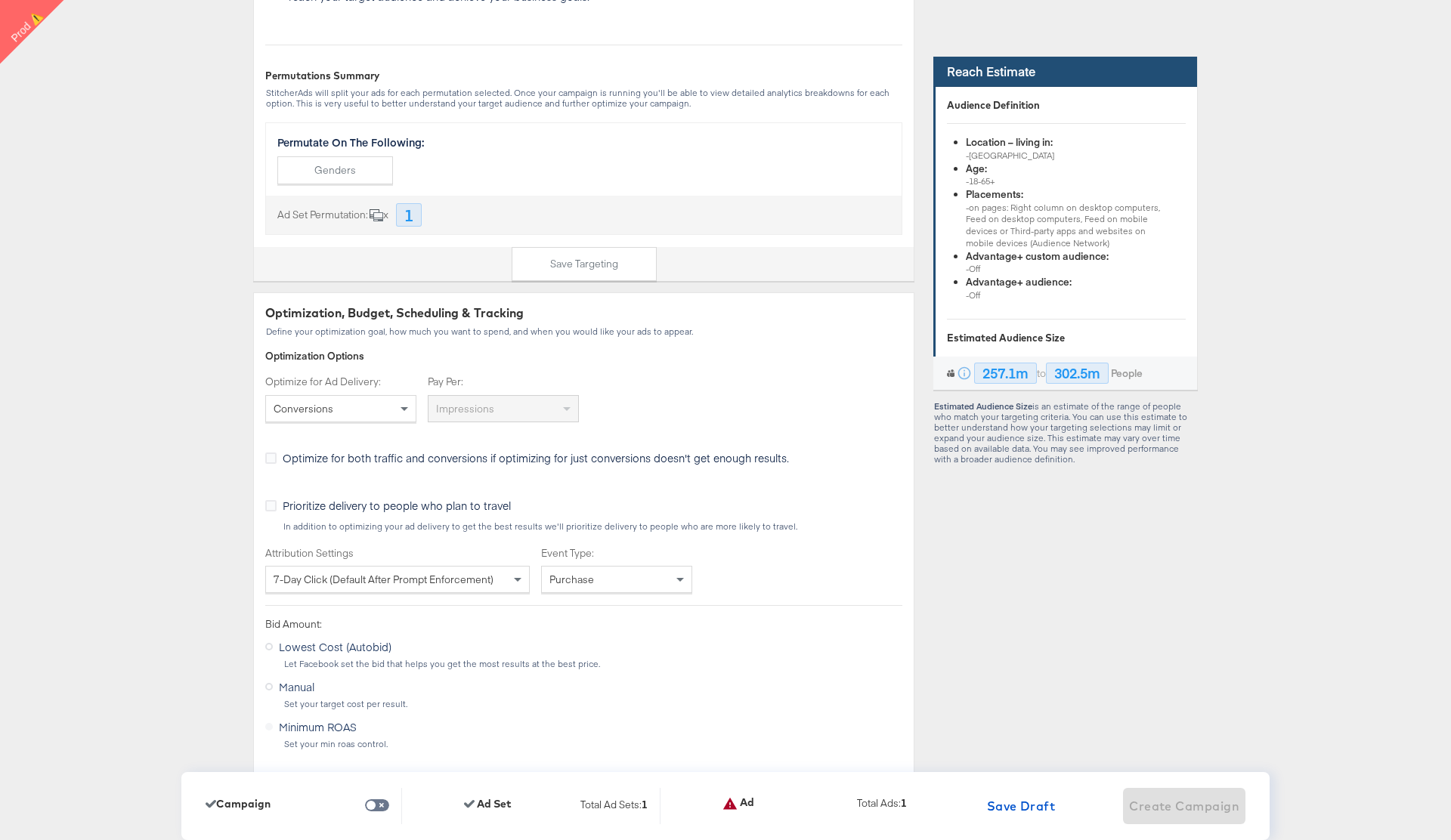
click at [358, 406] on div "Conversions" at bounding box center [340, 407] width 150 height 25
click at [214, 447] on div "Dashboard / Advertise Build Ad Sets & Ads Stitcher Live Start Over CAMPAIGN: Br…" at bounding box center [726, 775] width 1451 height 5587
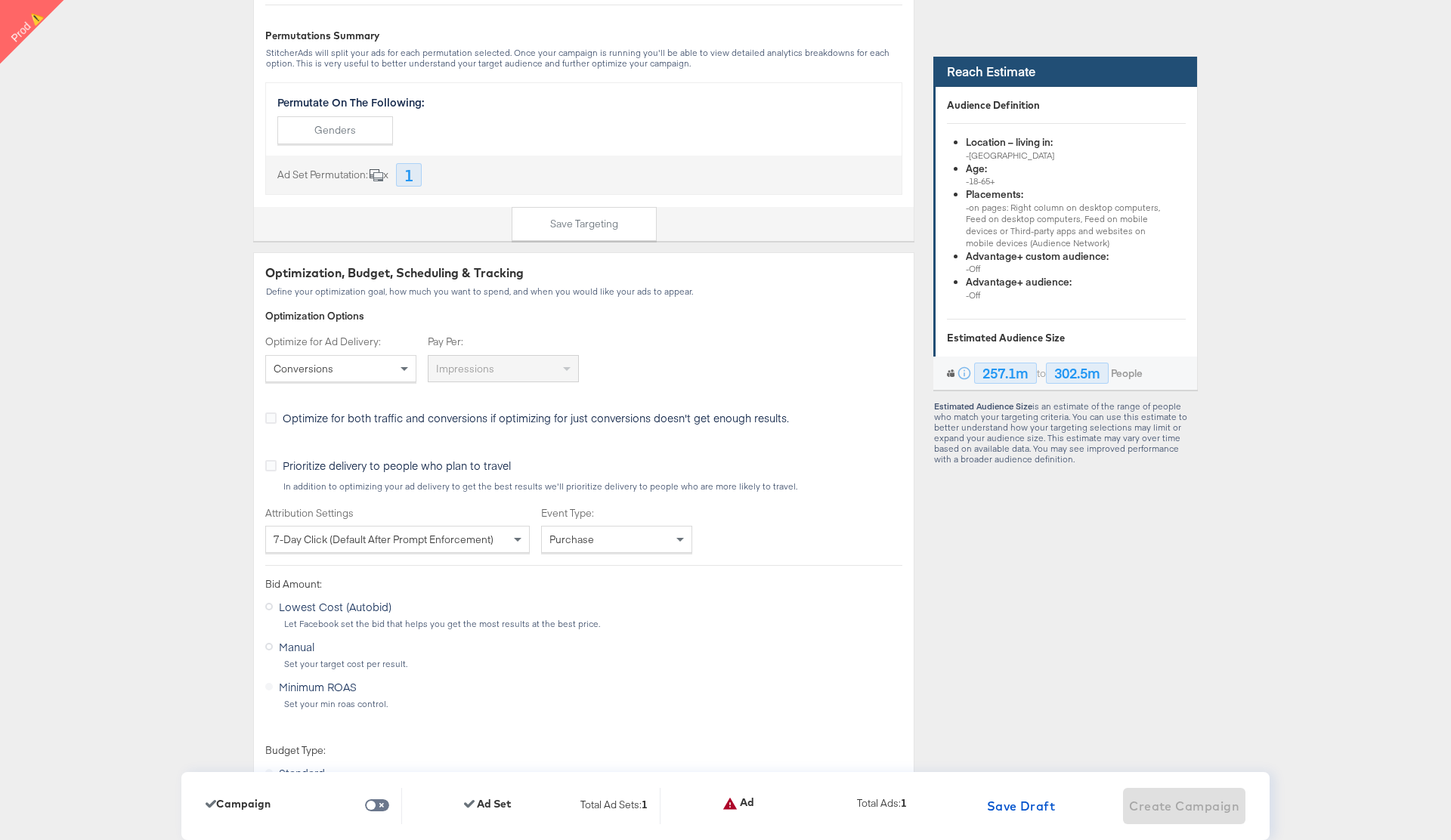
scroll to position [2166, 0]
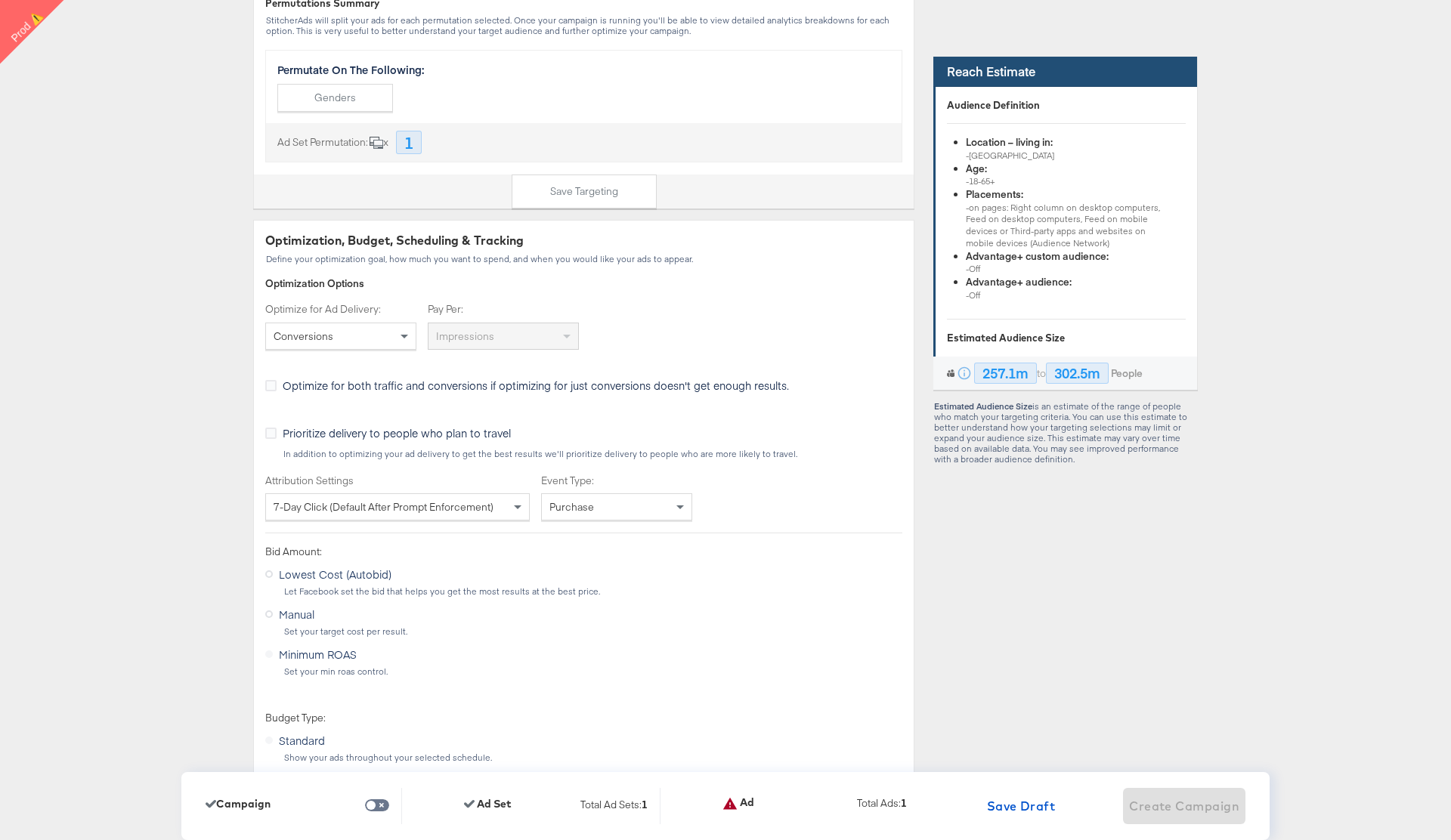
click at [389, 336] on div "Conversions" at bounding box center [340, 335] width 150 height 25
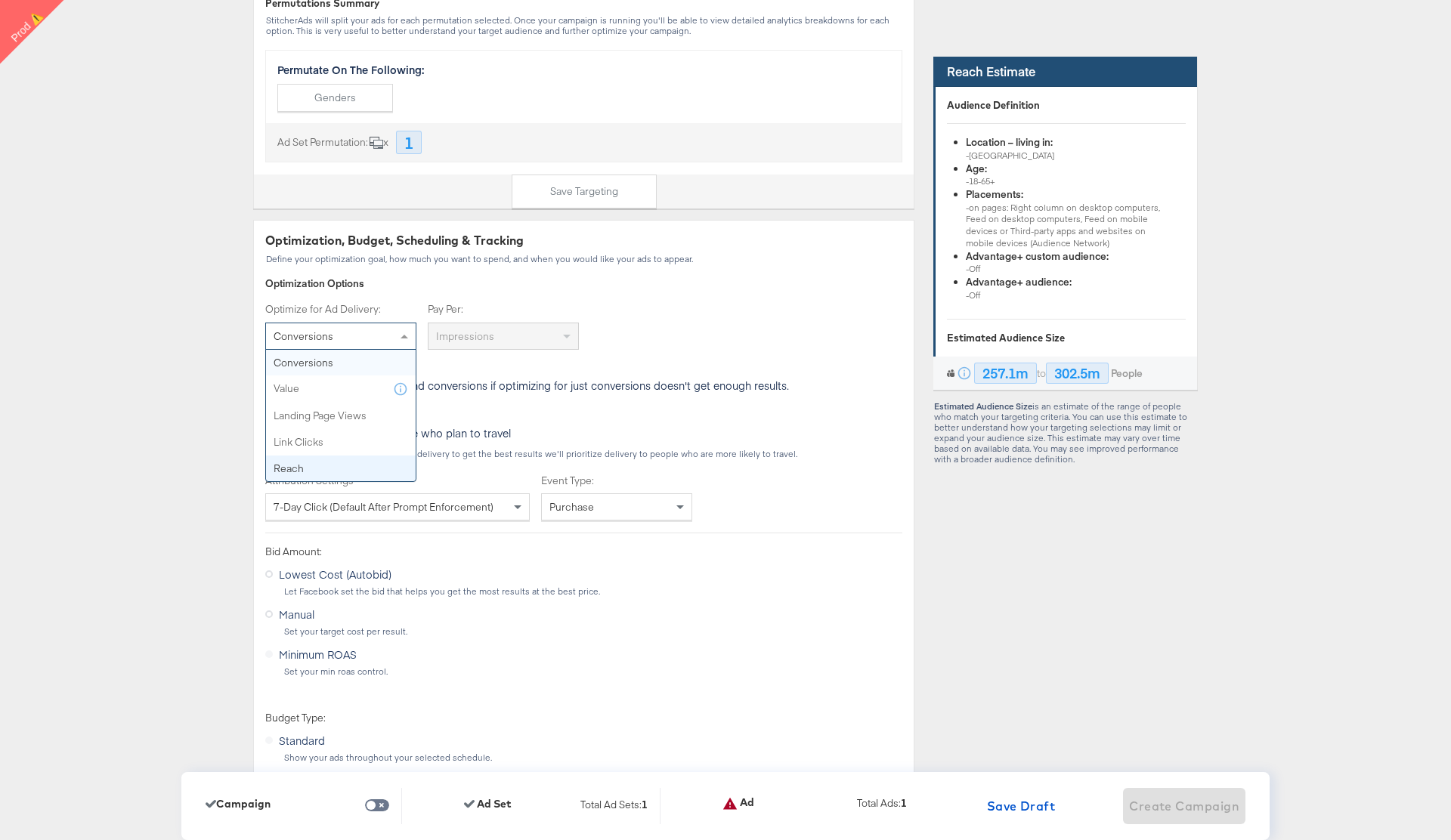
click at [161, 427] on div "Dashboard / Advertise Build Ad Sets & Ads Stitcher Live Start Over CAMPAIGN: Br…" at bounding box center [726, 702] width 1451 height 5587
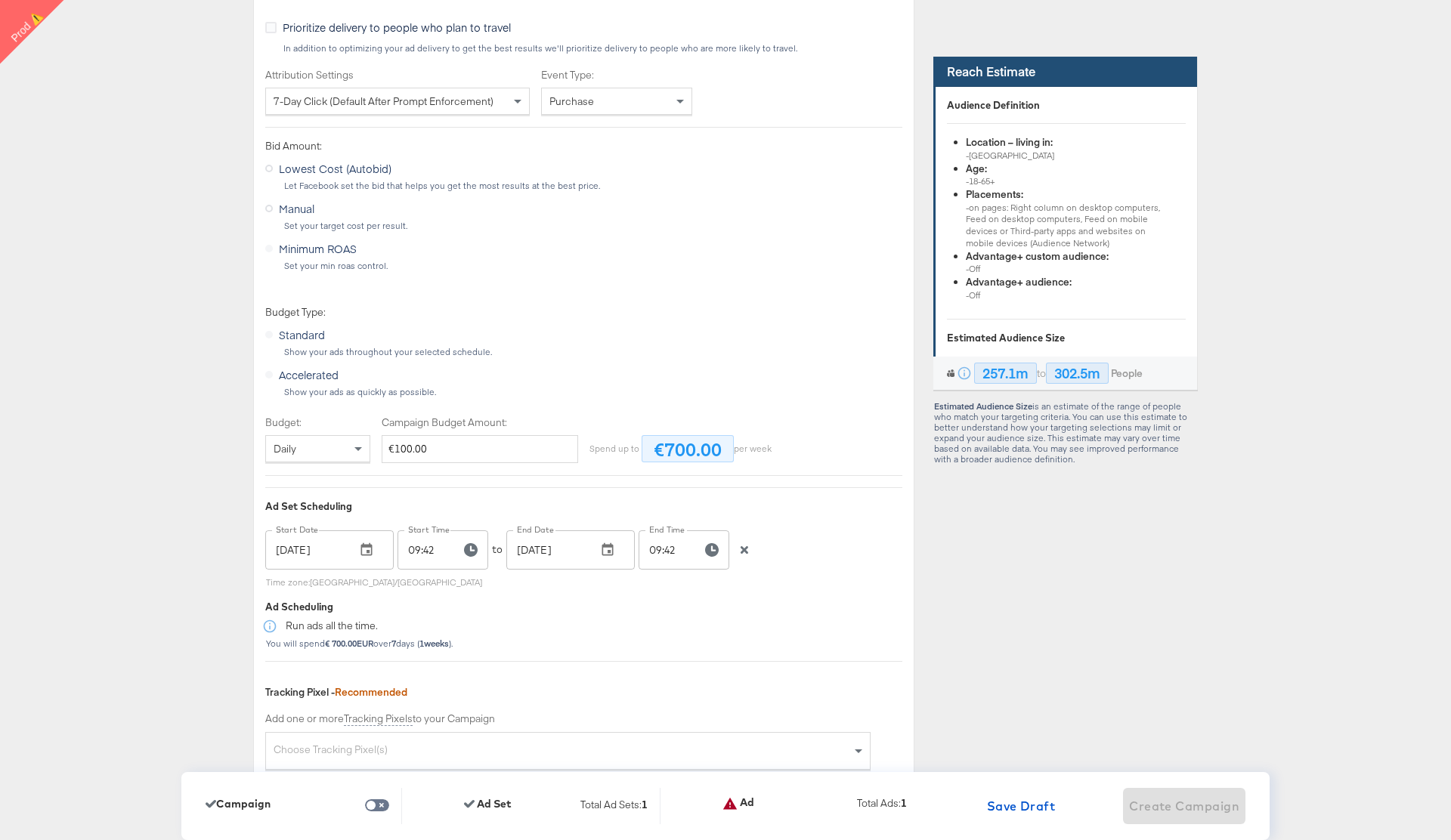
scroll to position [2575, 0]
click at [742, 545] on icon "button" at bounding box center [744, 546] width 7 height 7
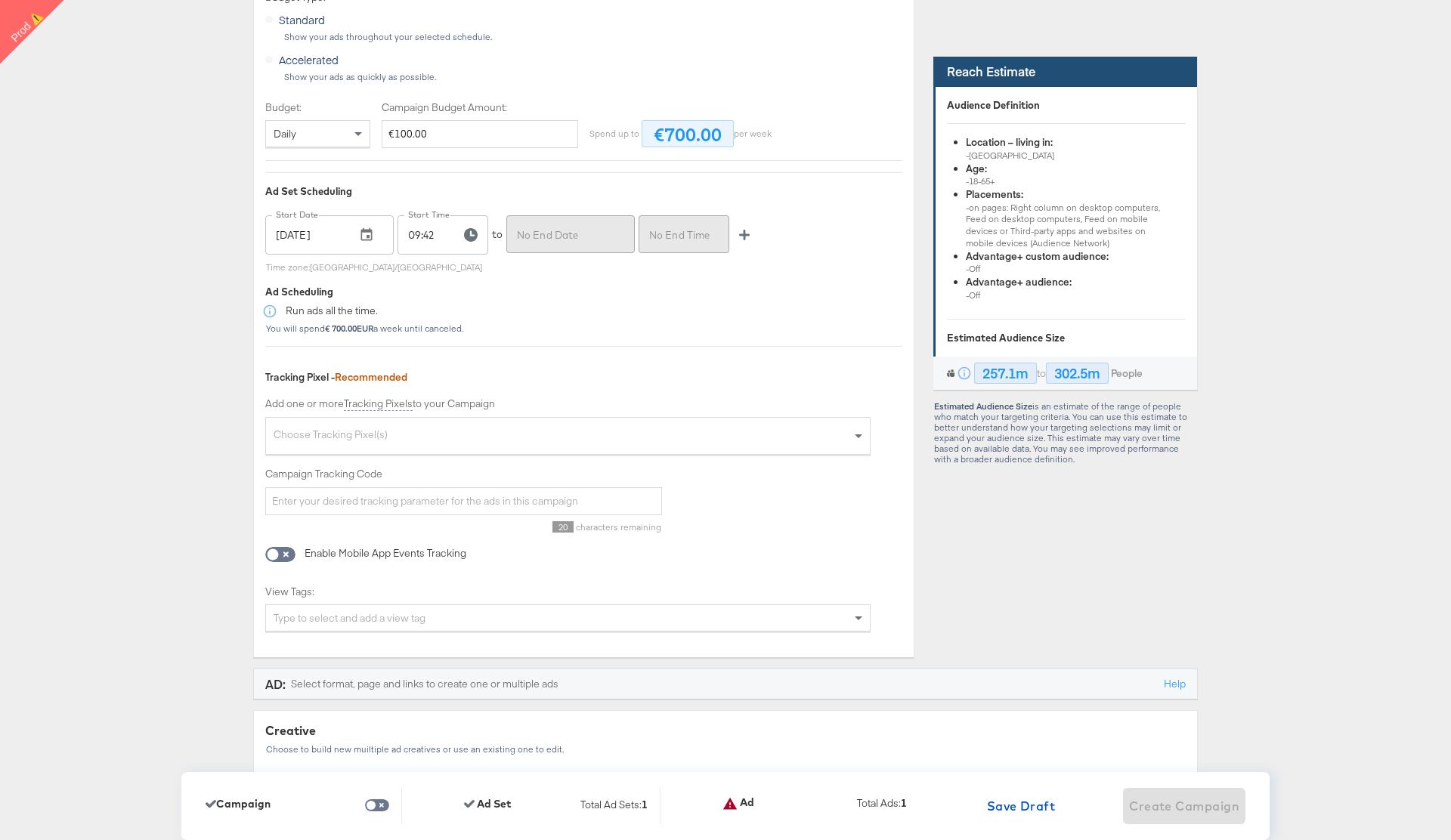
scroll to position [2907, 0]
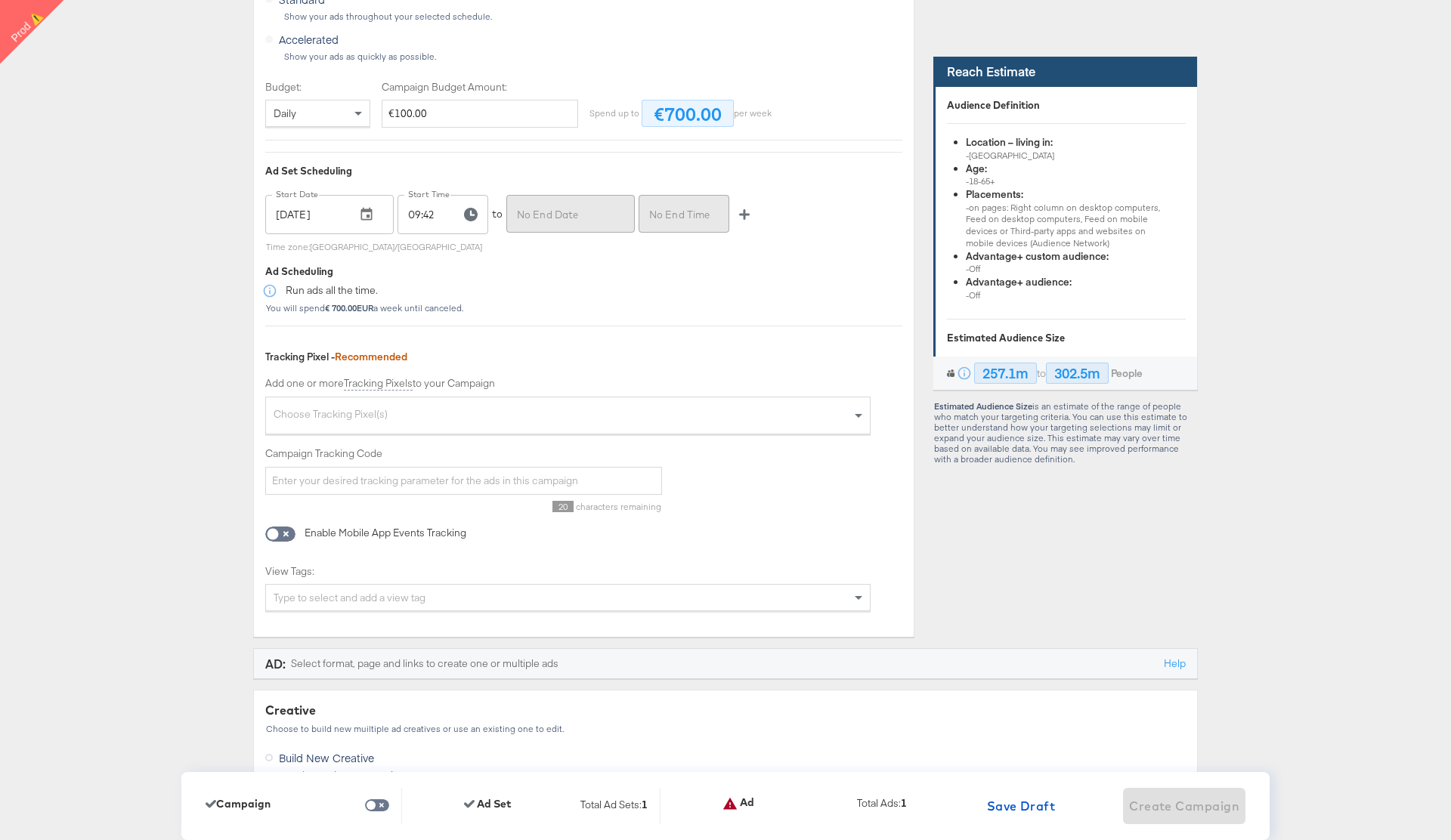
click at [372, 411] on div "Choose Tracking Pixel(s)" at bounding box center [567, 417] width 604 height 33
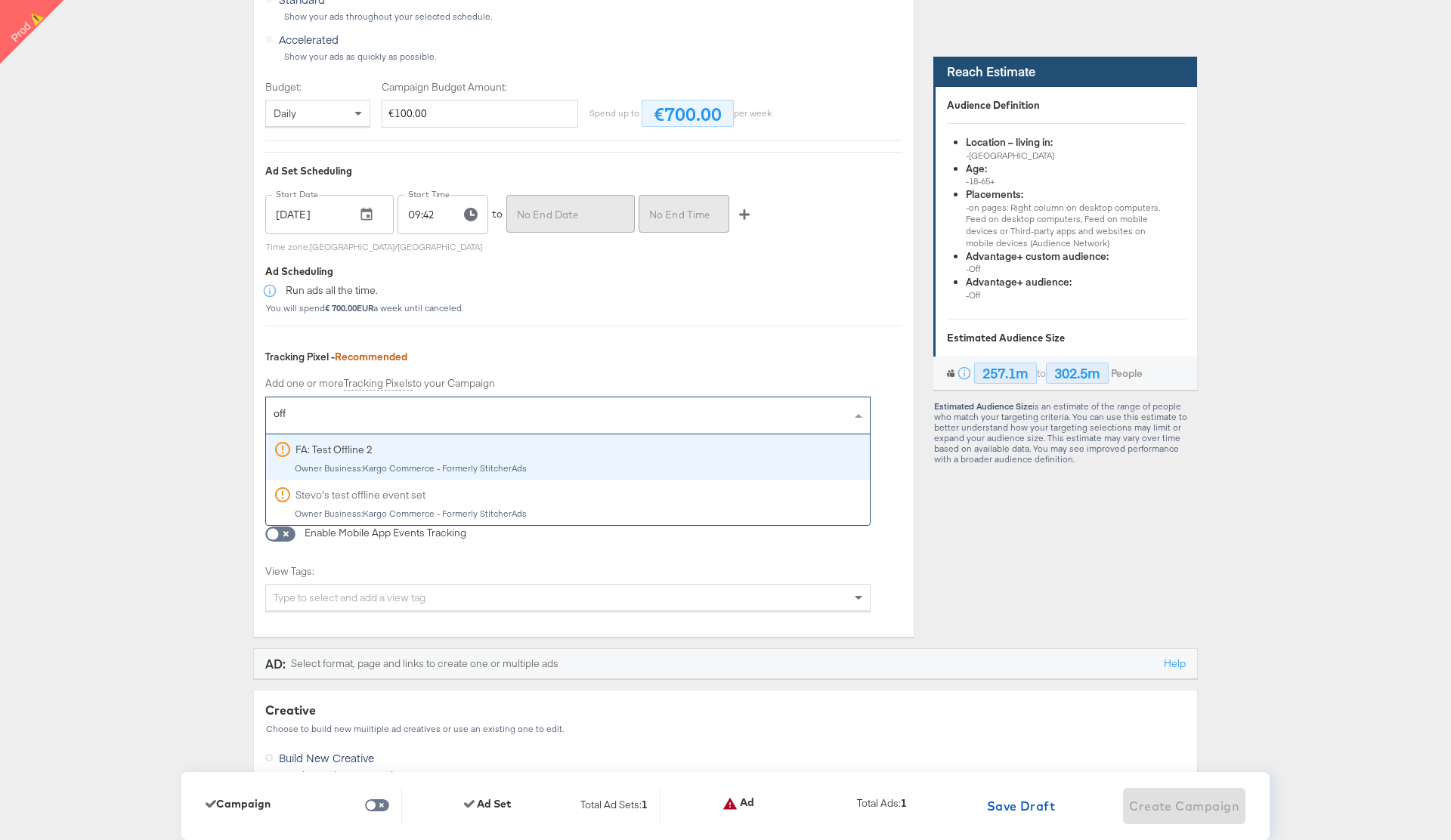
type input "of"
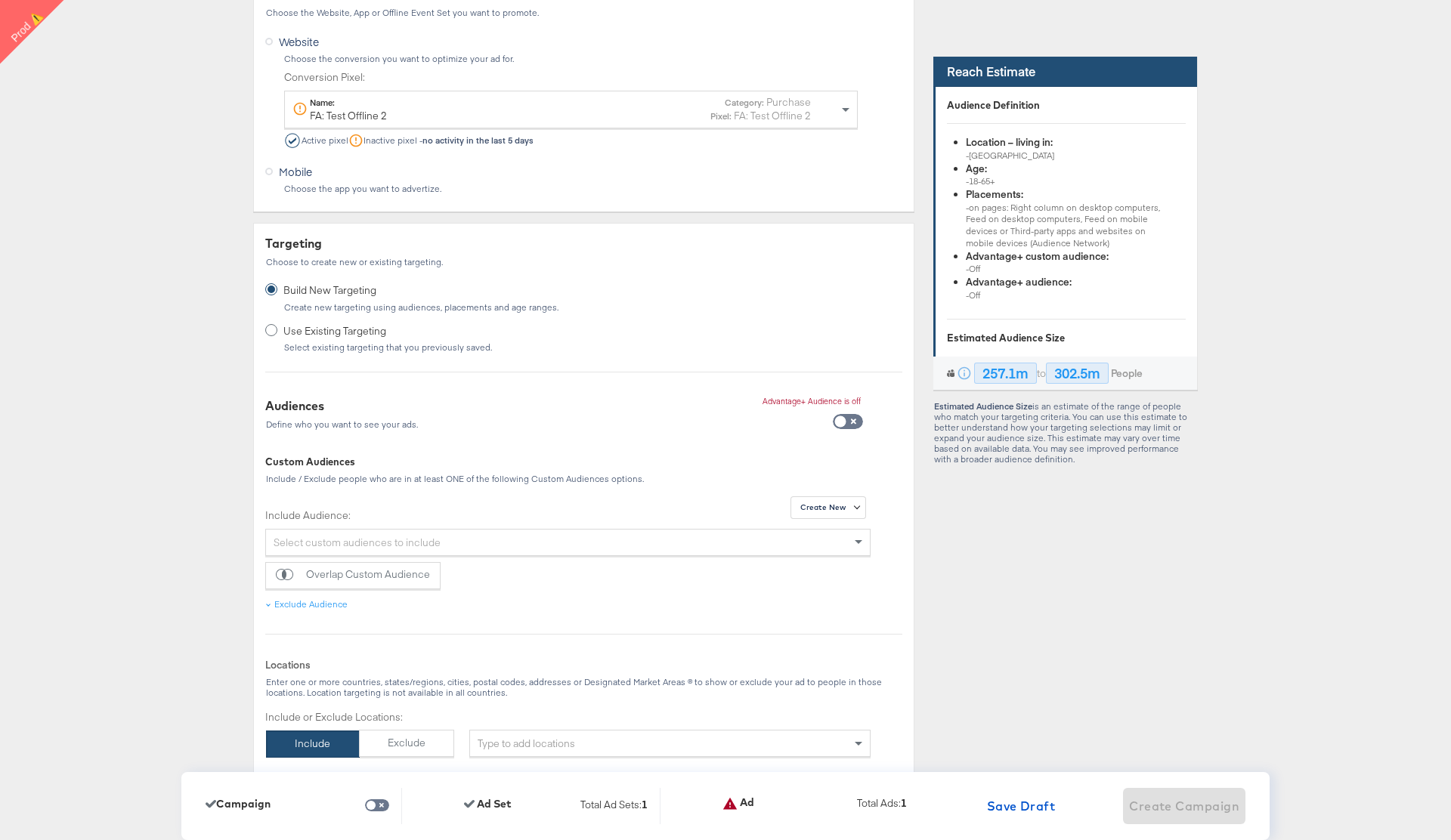
scroll to position [0, 0]
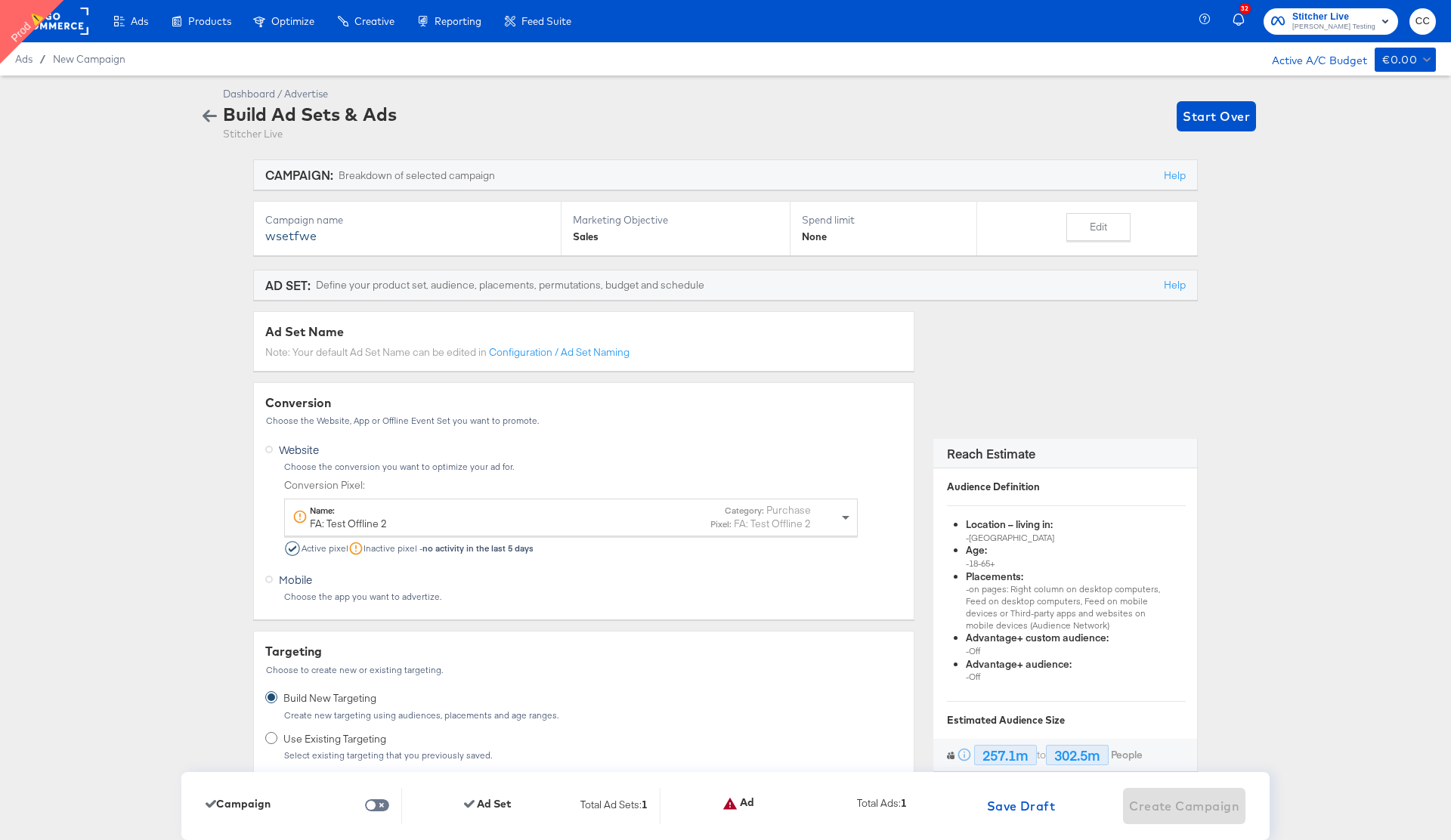
click at [207, 116] on icon "button" at bounding box center [209, 116] width 14 height 12
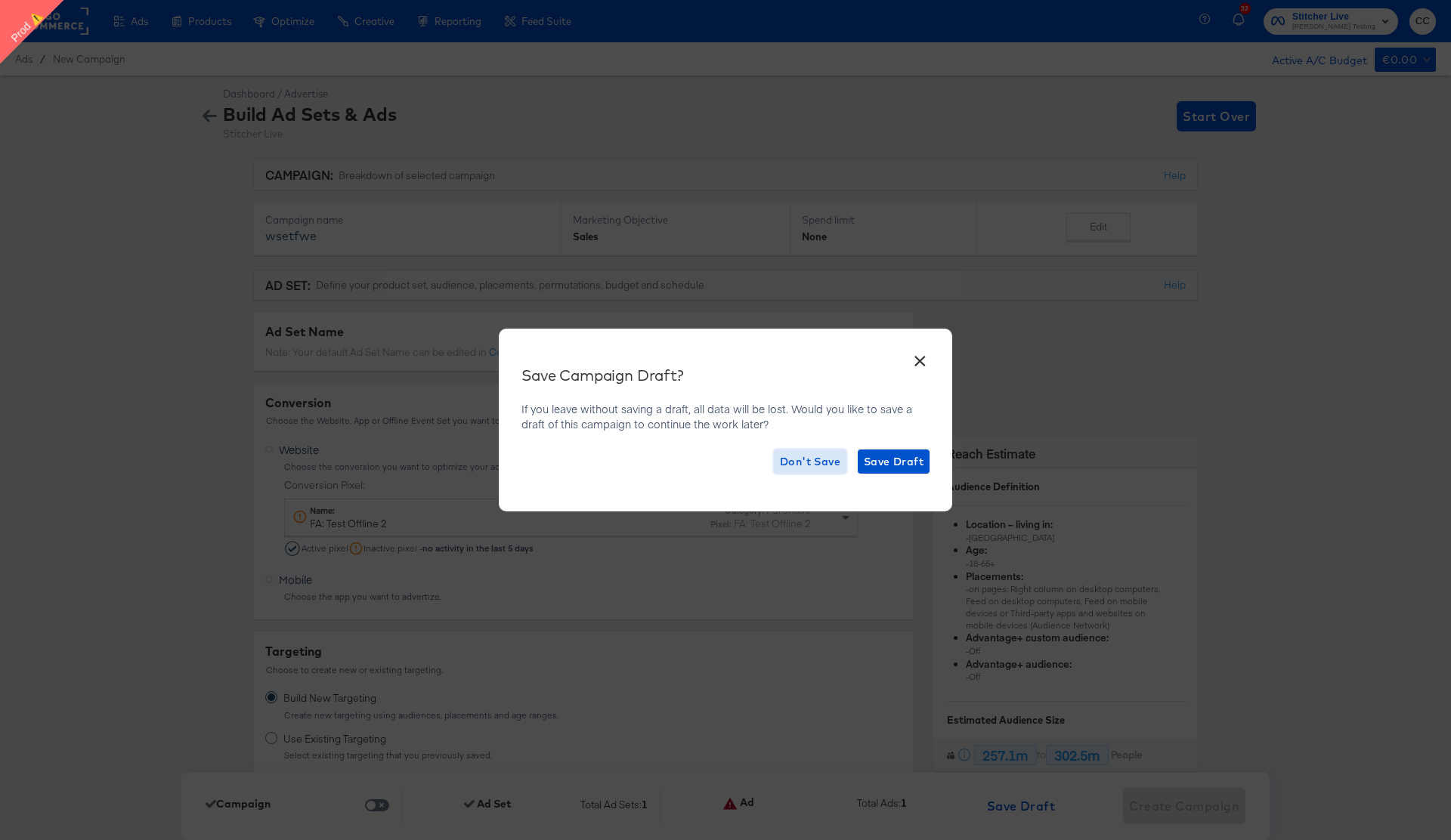
click at [812, 469] on span "Don't Save" at bounding box center [810, 462] width 61 height 19
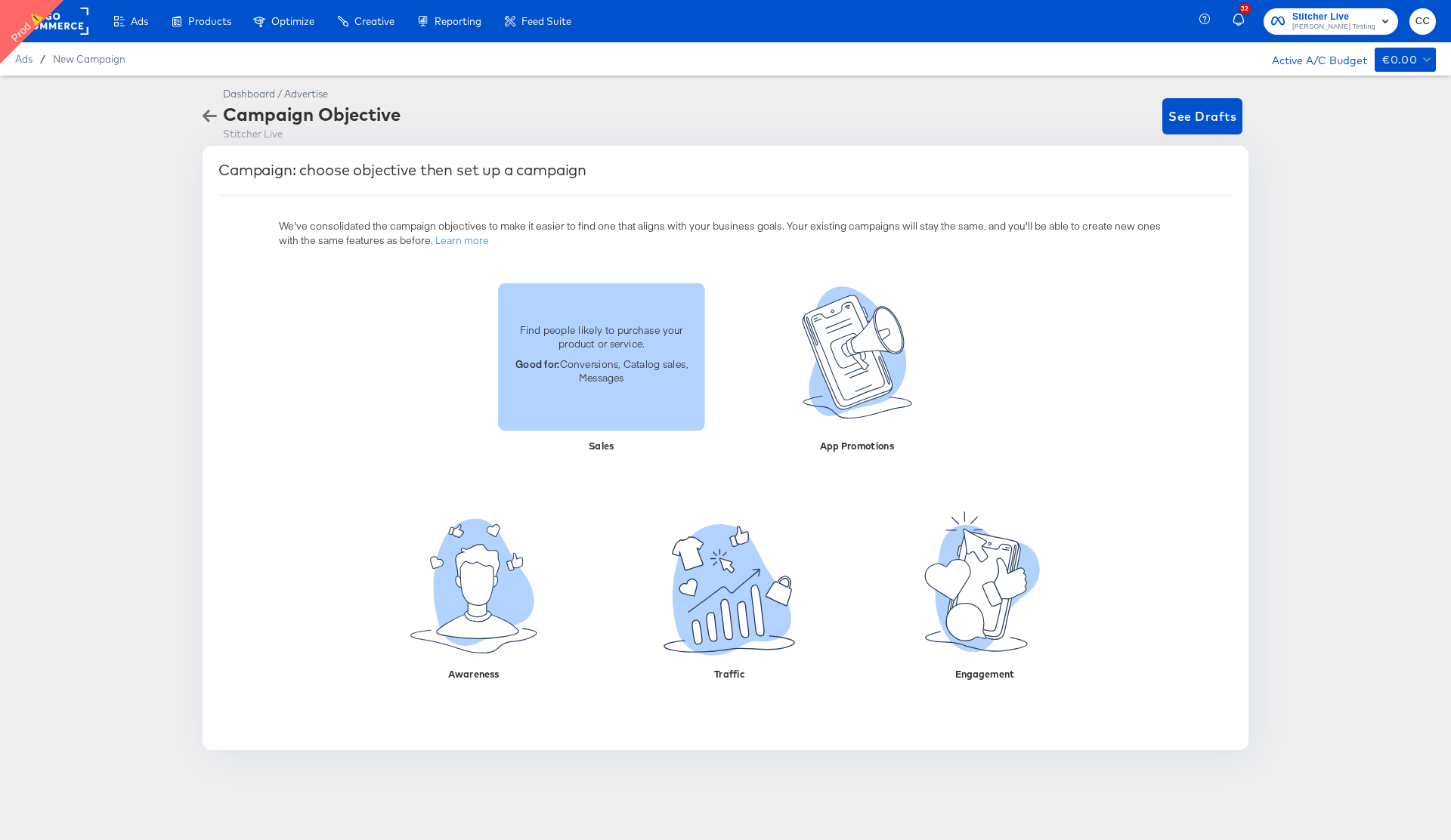
click at [624, 379] on p "Good for: Conversions, Catalog sales, Messages" at bounding box center [601, 370] width 189 height 28
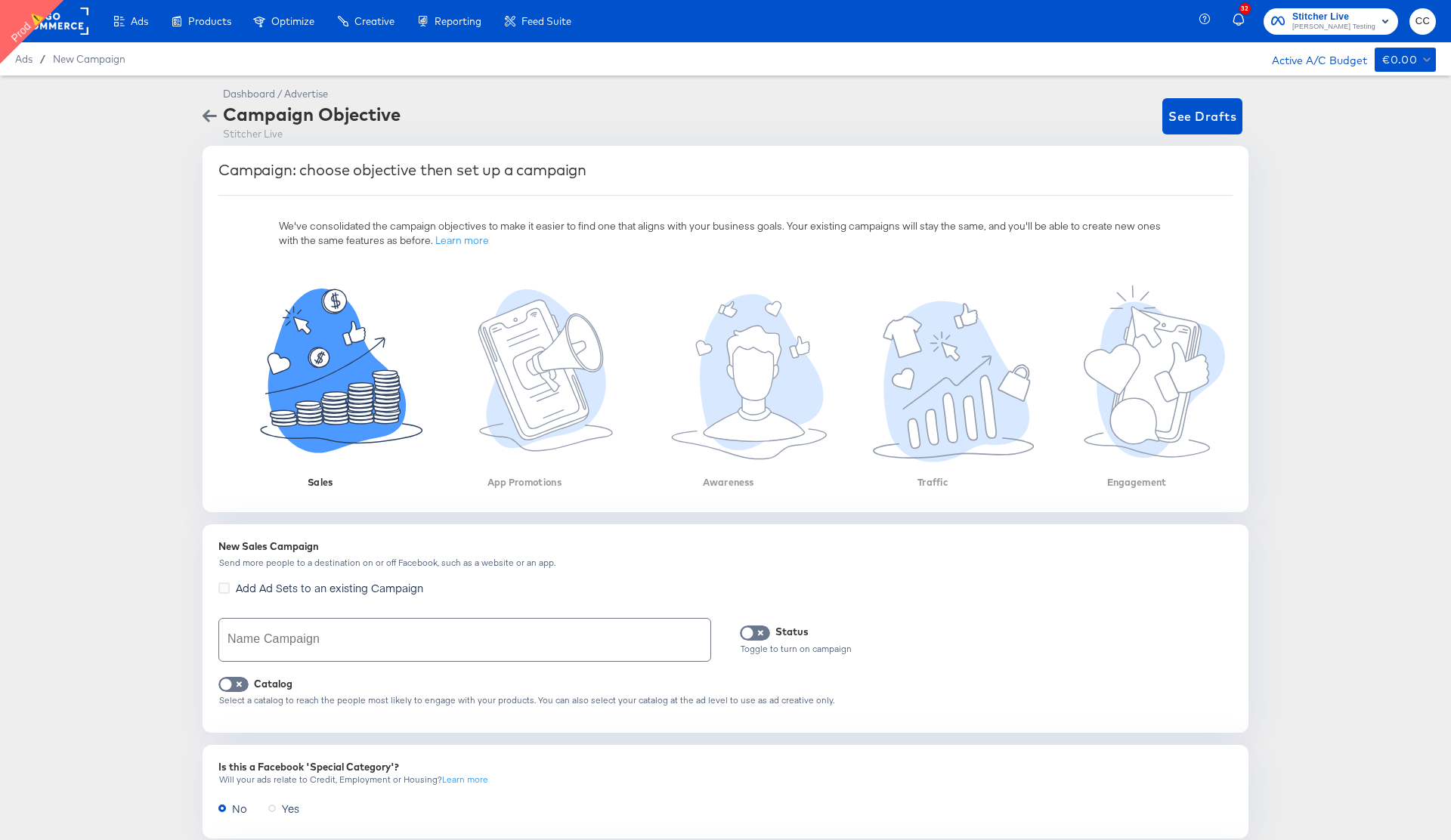
click at [279, 642] on input "text" at bounding box center [464, 639] width 491 height 42
type input "ersgdv"
click at [230, 685] on input "checkbox" at bounding box center [225, 688] width 45 height 15
checkbox input "true"
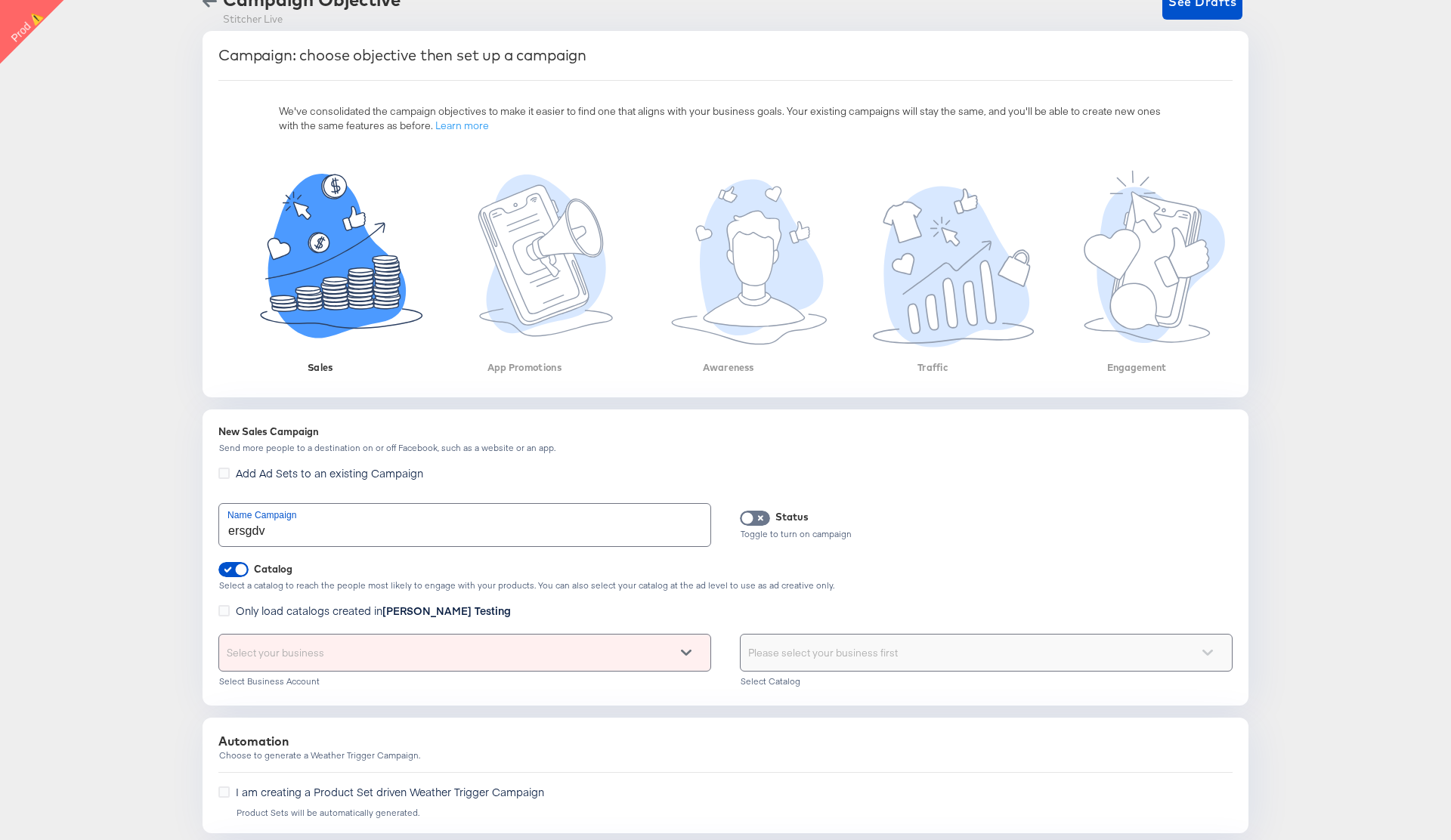
scroll to position [127, 0]
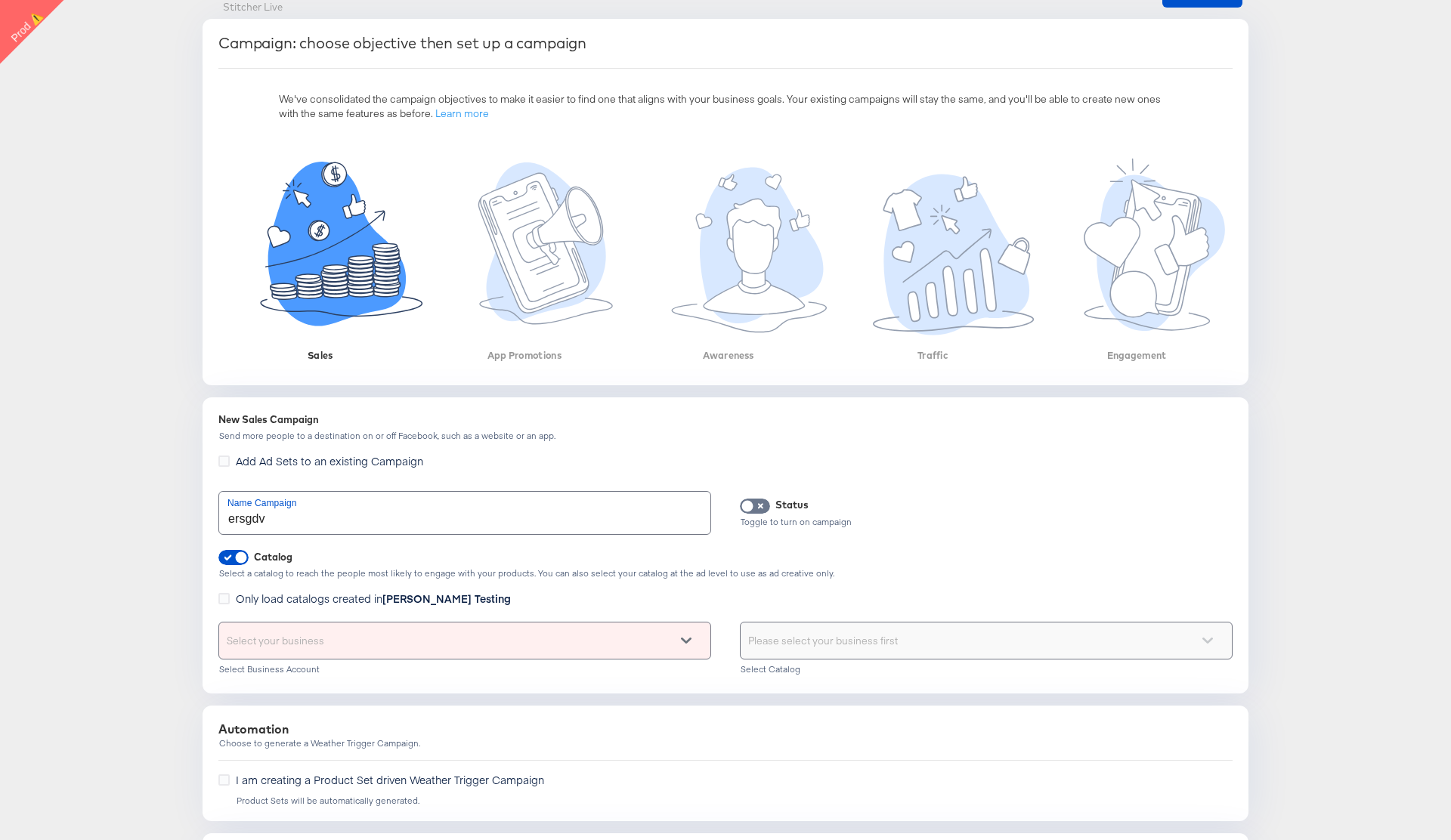
click at [420, 632] on div "Select your business" at bounding box center [464, 640] width 491 height 36
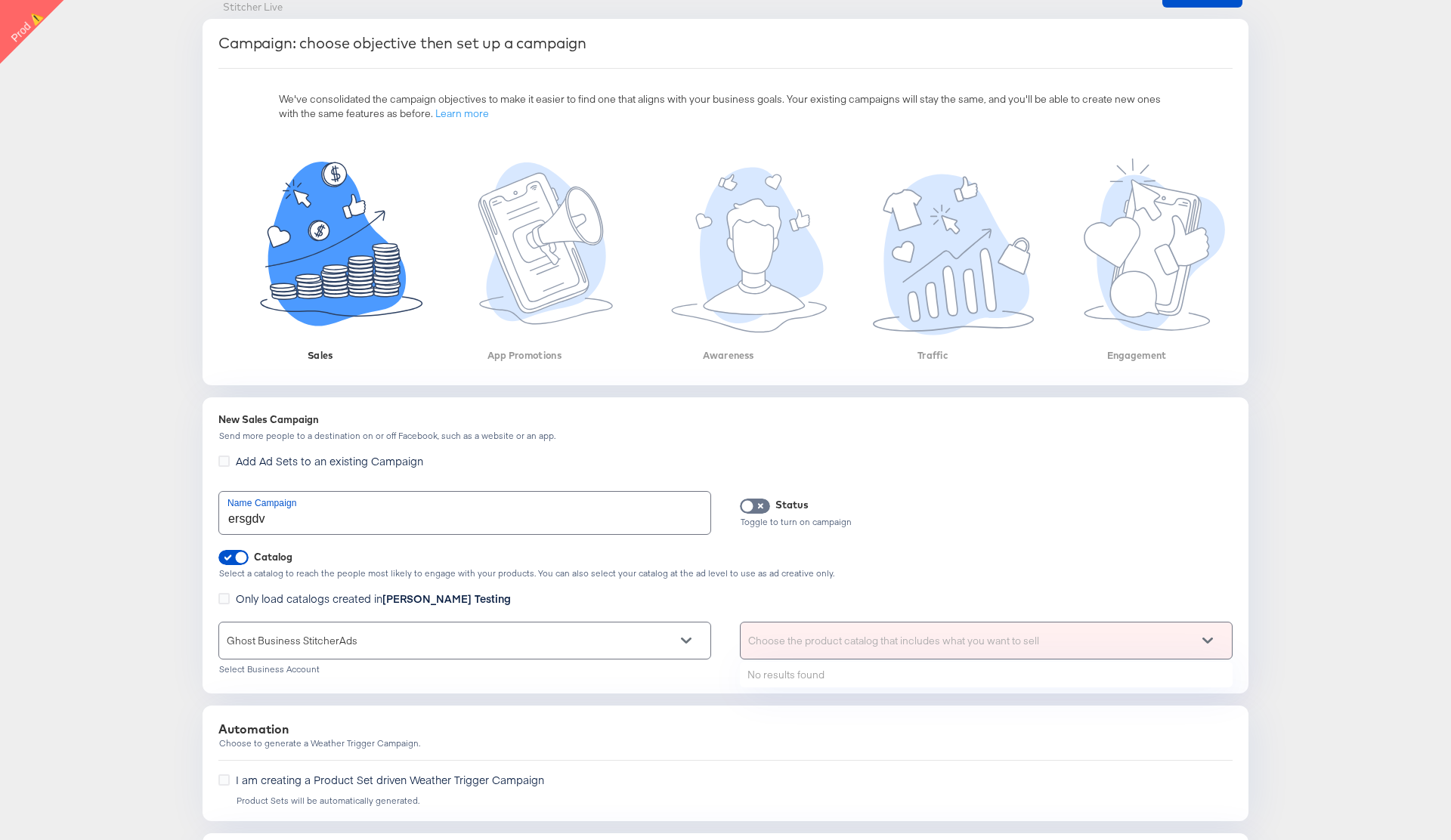
click at [805, 635] on div "Choose the product catalog that includes what you want to sell" at bounding box center [985, 640] width 491 height 36
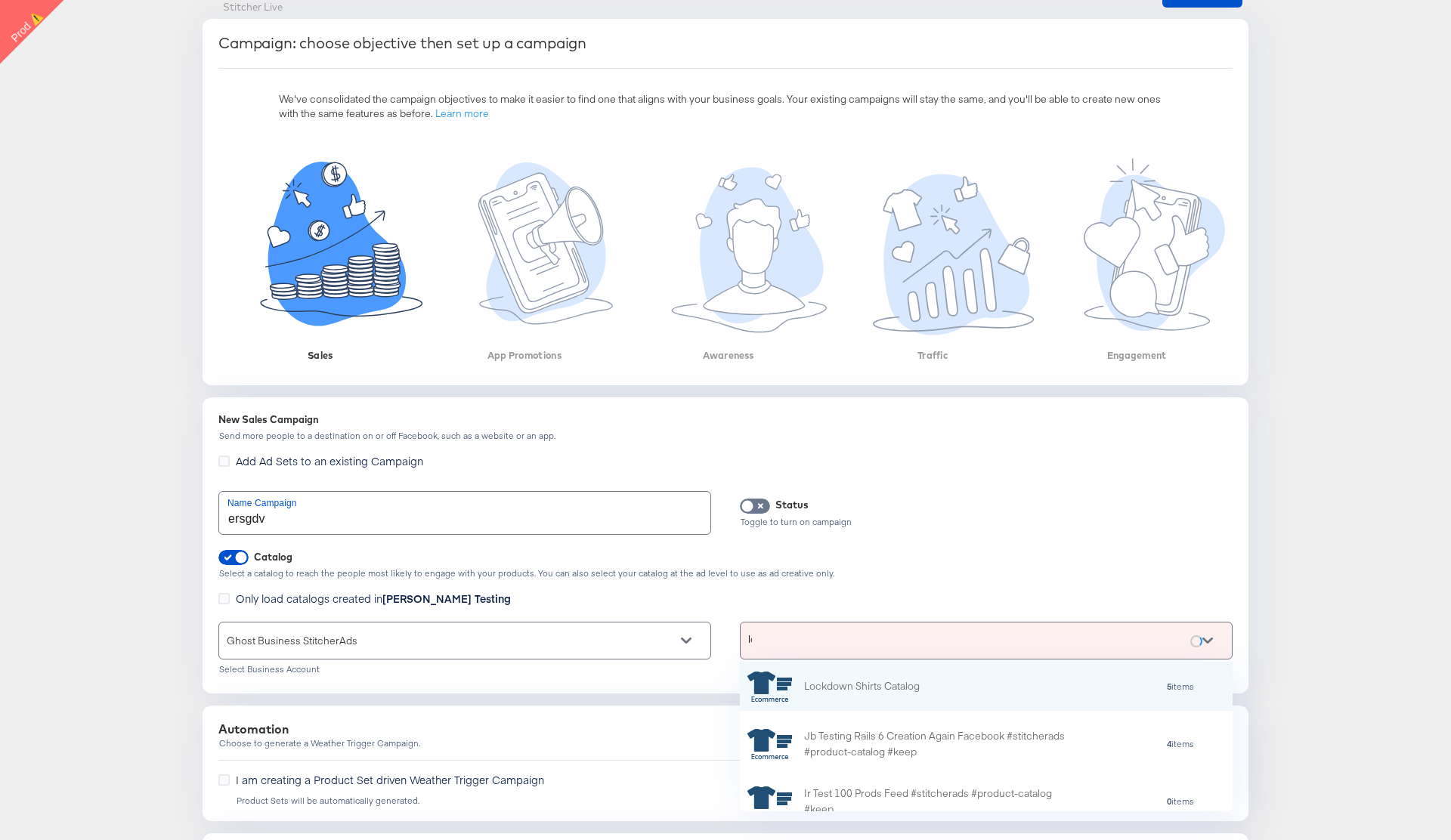
scroll to position [1, 1]
type input "loc"
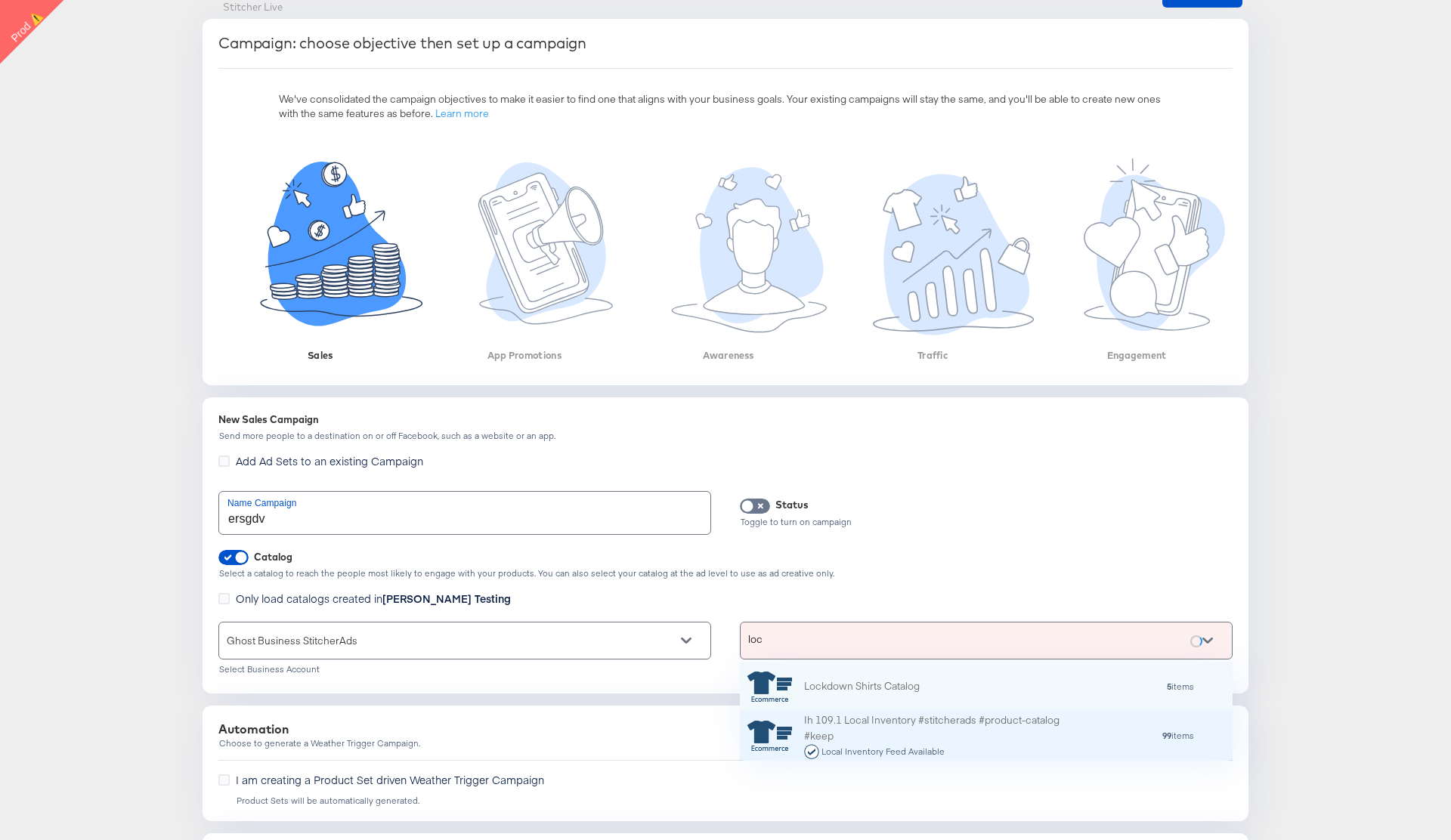
click at [885, 733] on div "Ih 109.1 Local Inventory #stitcherads #product-catalog #keep Local Inventory Fe…" at bounding box center [936, 735] width 265 height 47
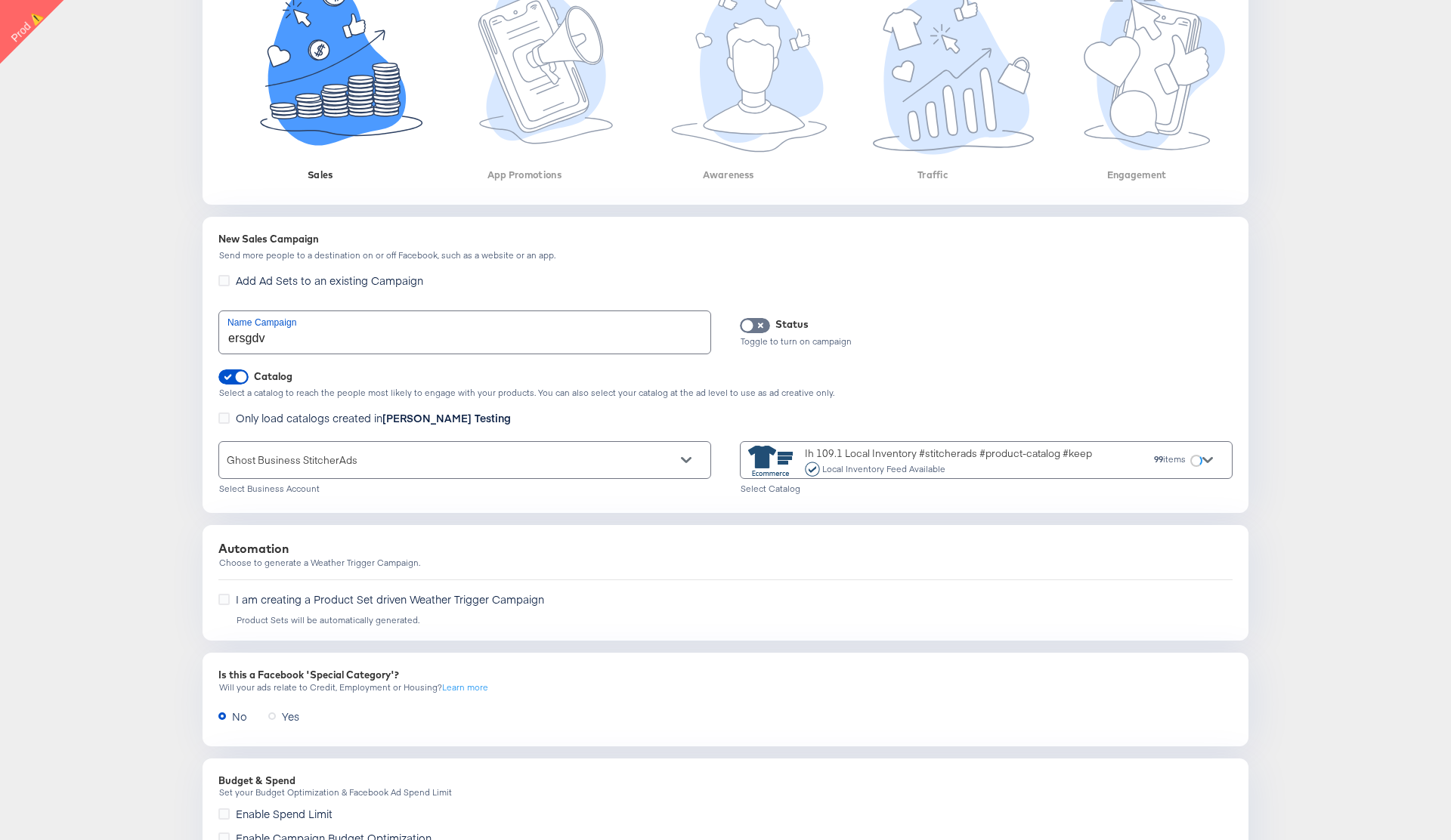
scroll to position [427, 0]
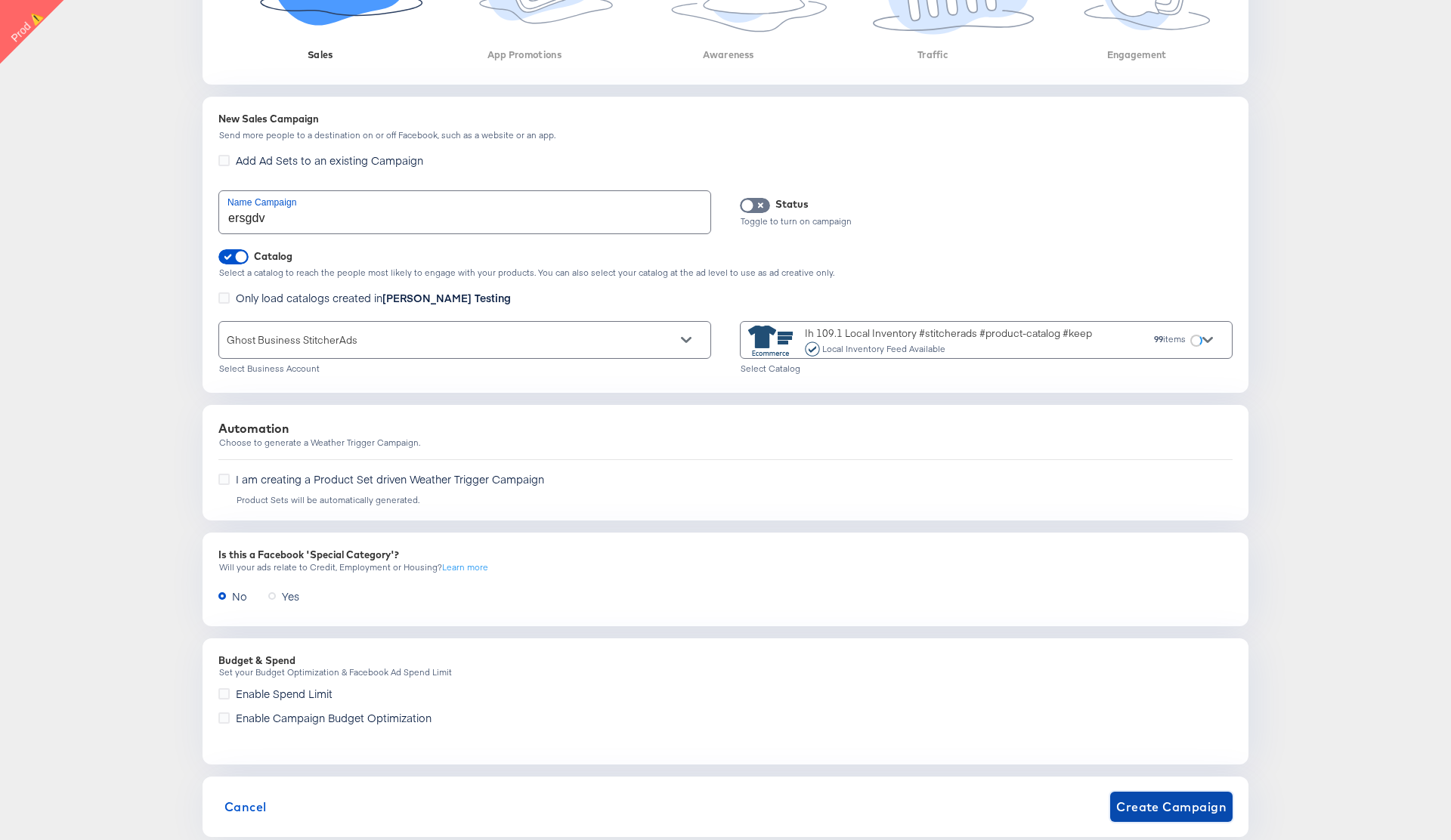
click at [1176, 814] on span "Create Campaign" at bounding box center [1171, 806] width 110 height 21
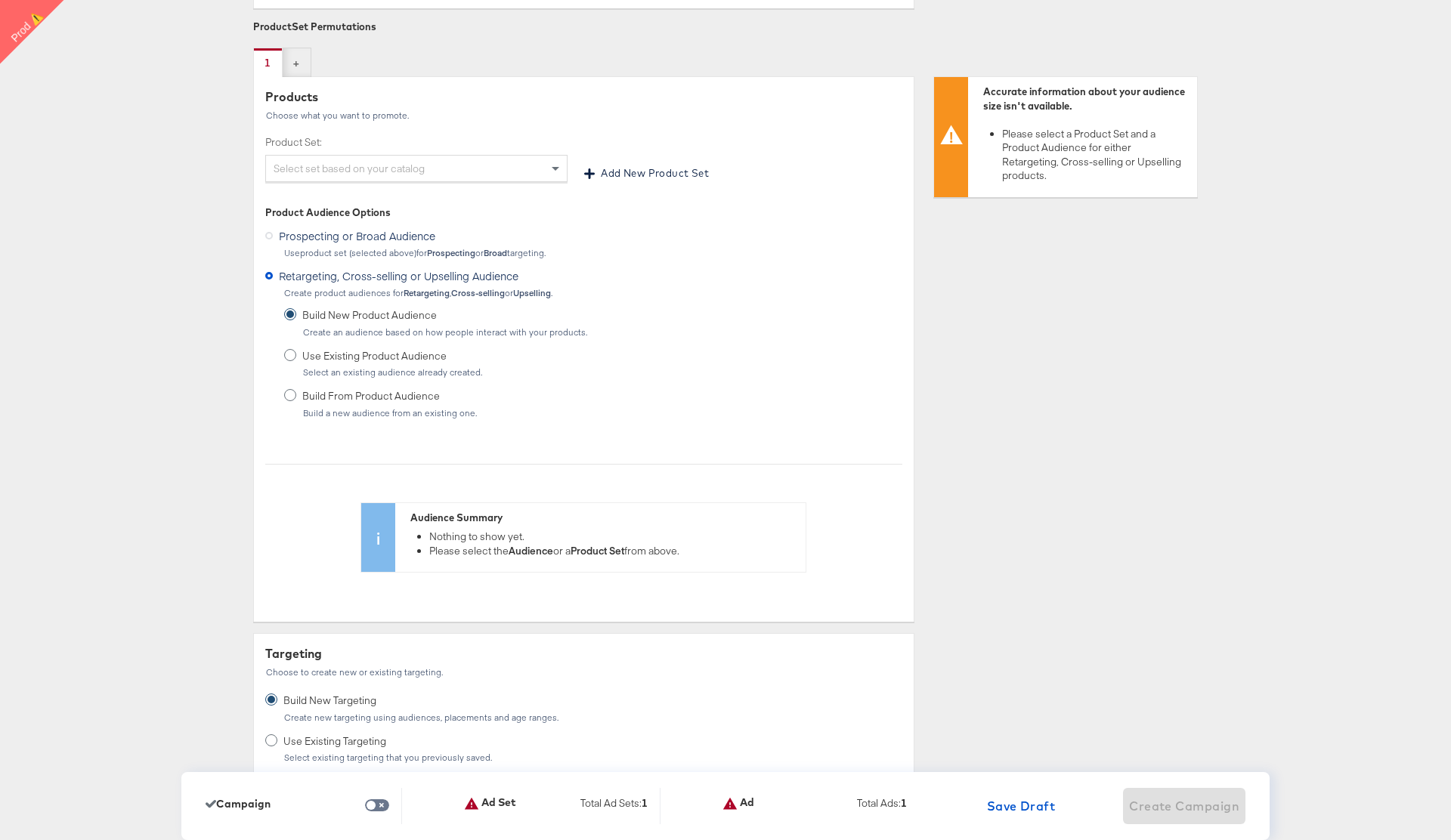
scroll to position [365, 0]
click at [527, 165] on div "Select set based on your catalog" at bounding box center [416, 164] width 301 height 25
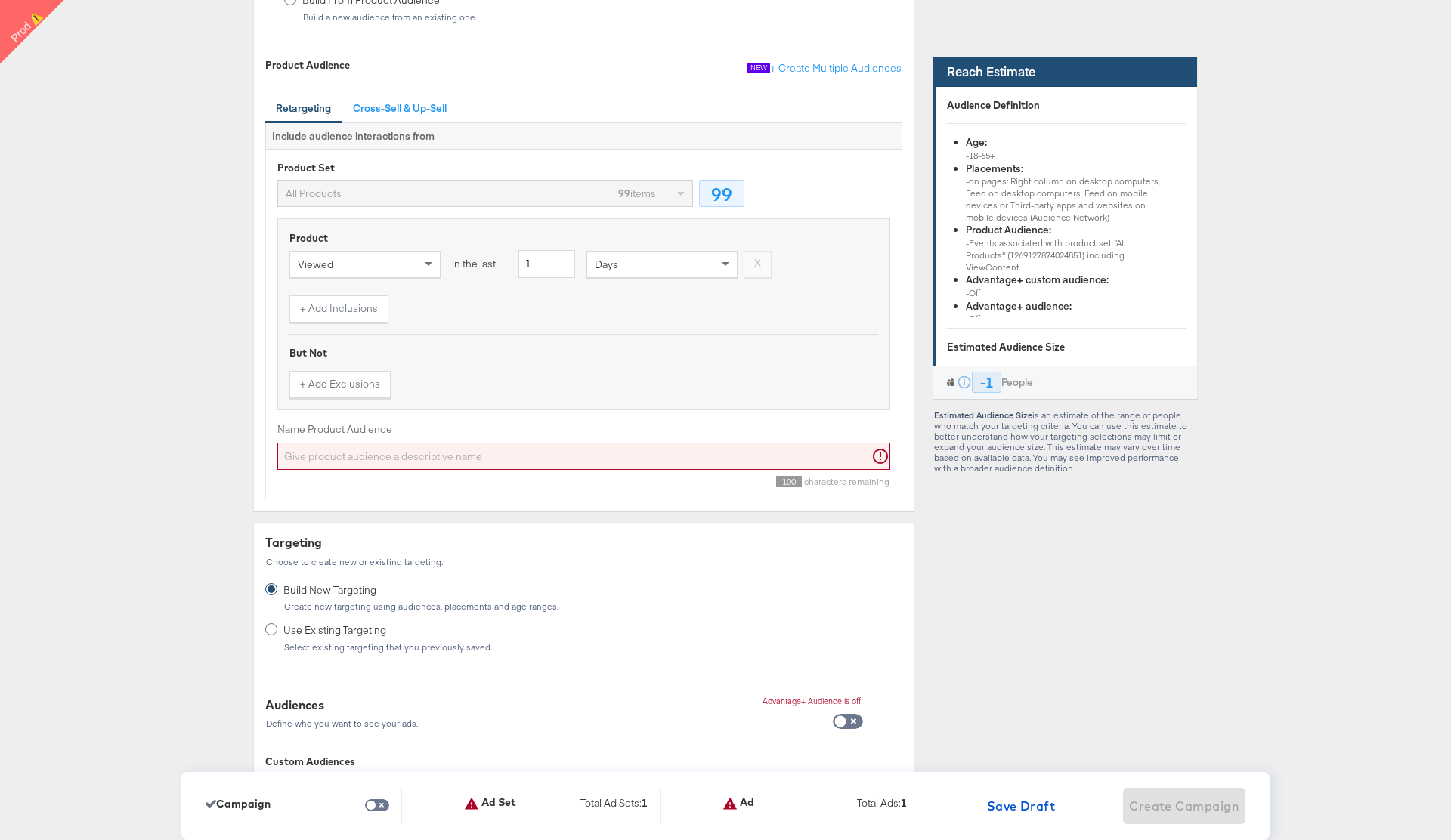
scroll to position [925, 0]
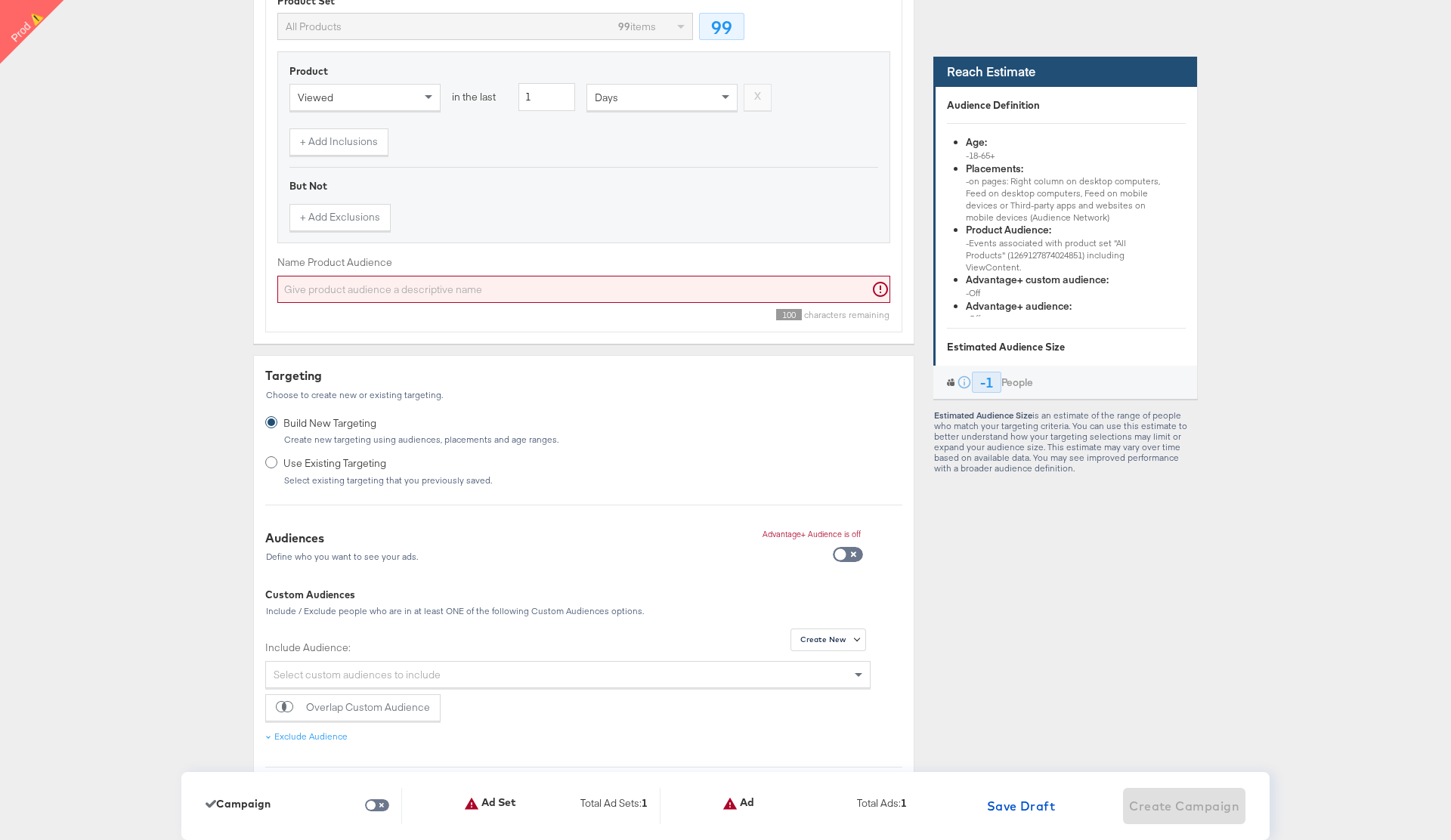
click at [524, 261] on label "Name Product Audience" at bounding box center [583, 262] width 612 height 14
click at [524, 276] on input "Name Product Audience" at bounding box center [583, 290] width 612 height 28
click at [502, 276] on input "Name Product Audience" at bounding box center [583, 290] width 612 height 28
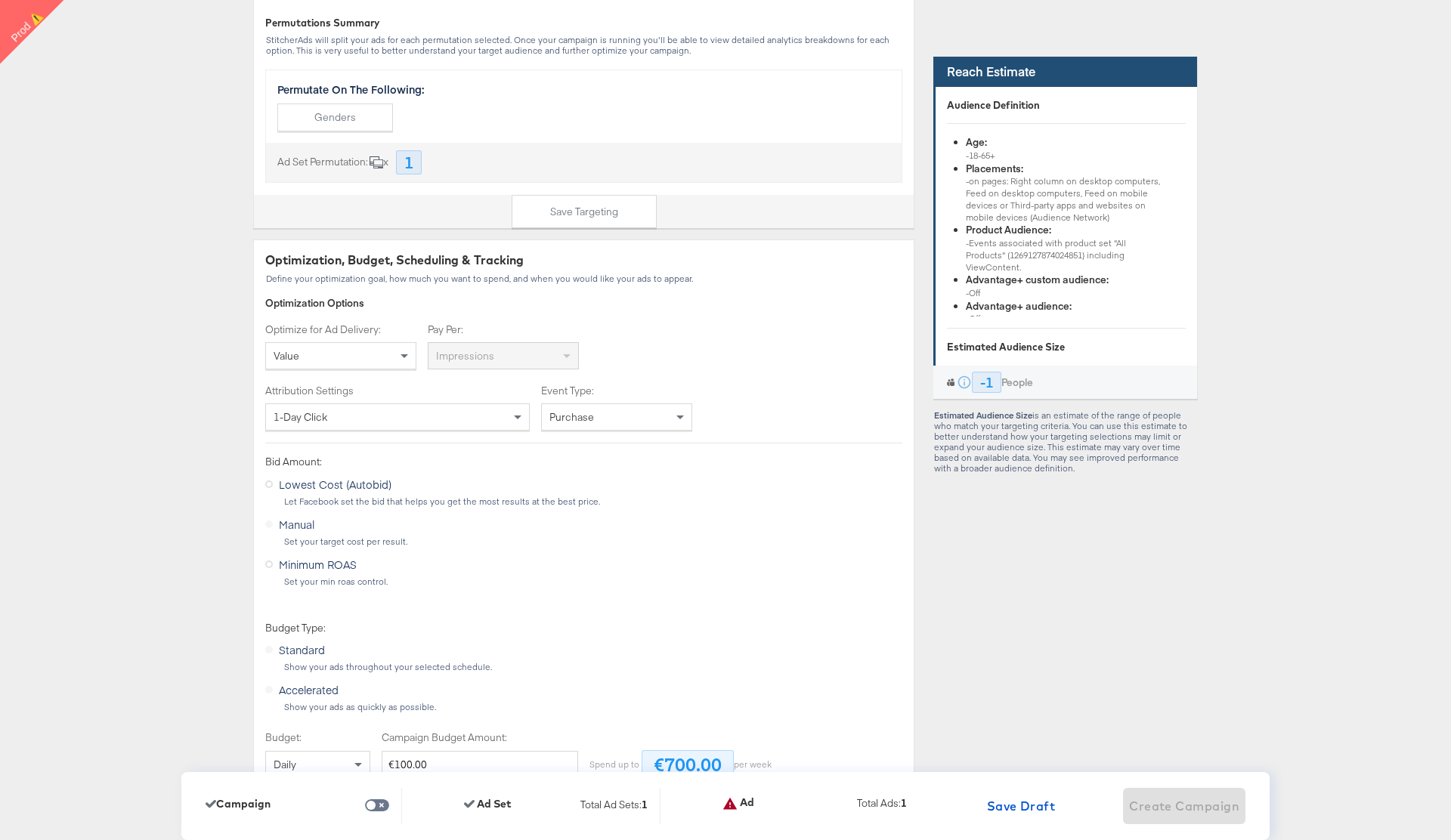
scroll to position [2796, 0]
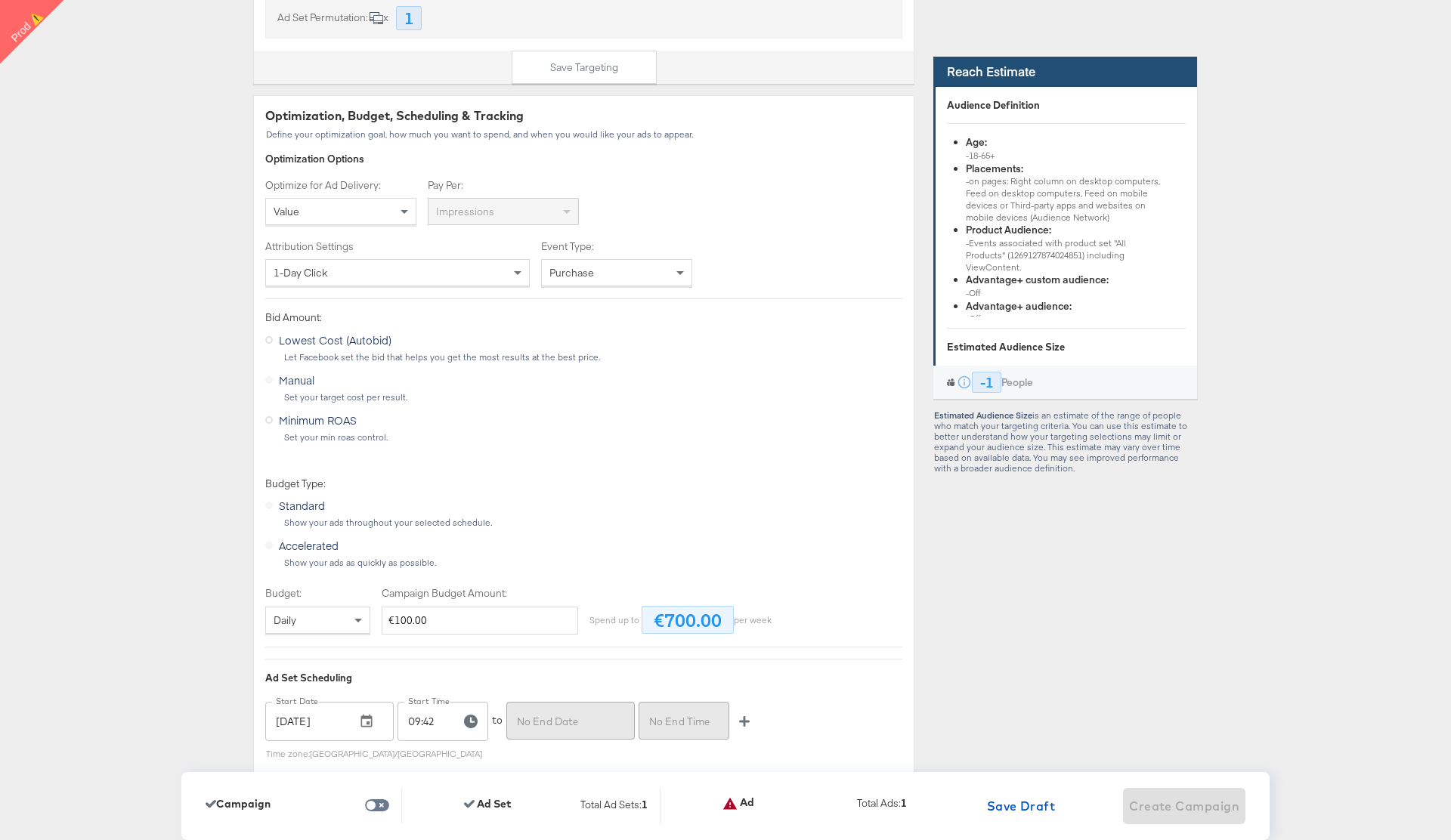
type input "ersgv"
click at [391, 207] on div "Value" at bounding box center [340, 211] width 150 height 25
click at [742, 196] on div "Optimize for Ad Delivery: Value Pay Per: Impressions" at bounding box center [583, 202] width 637 height 48
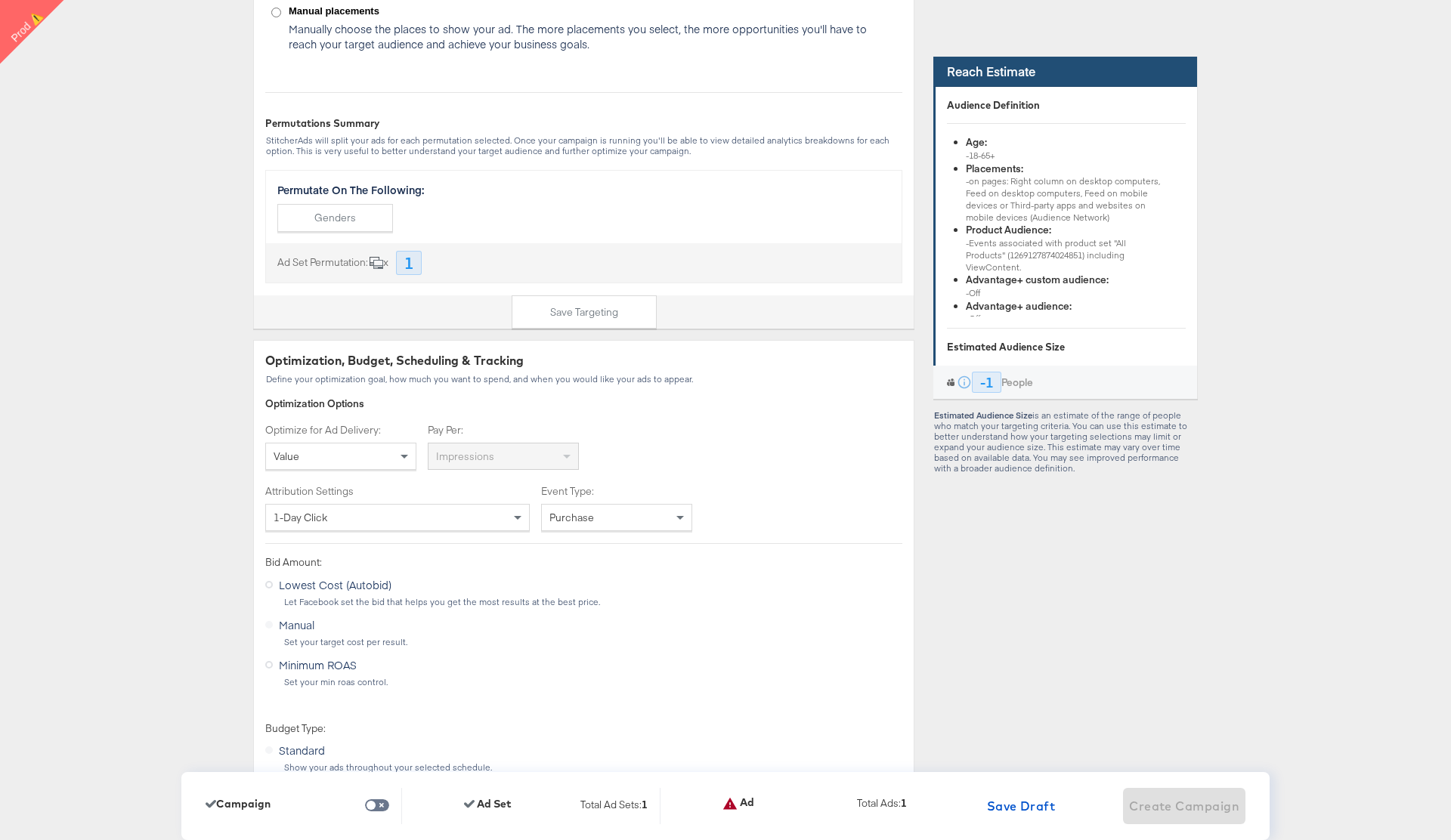
scroll to position [2552, 0]
click at [391, 453] on div "Value" at bounding box center [340, 455] width 150 height 25
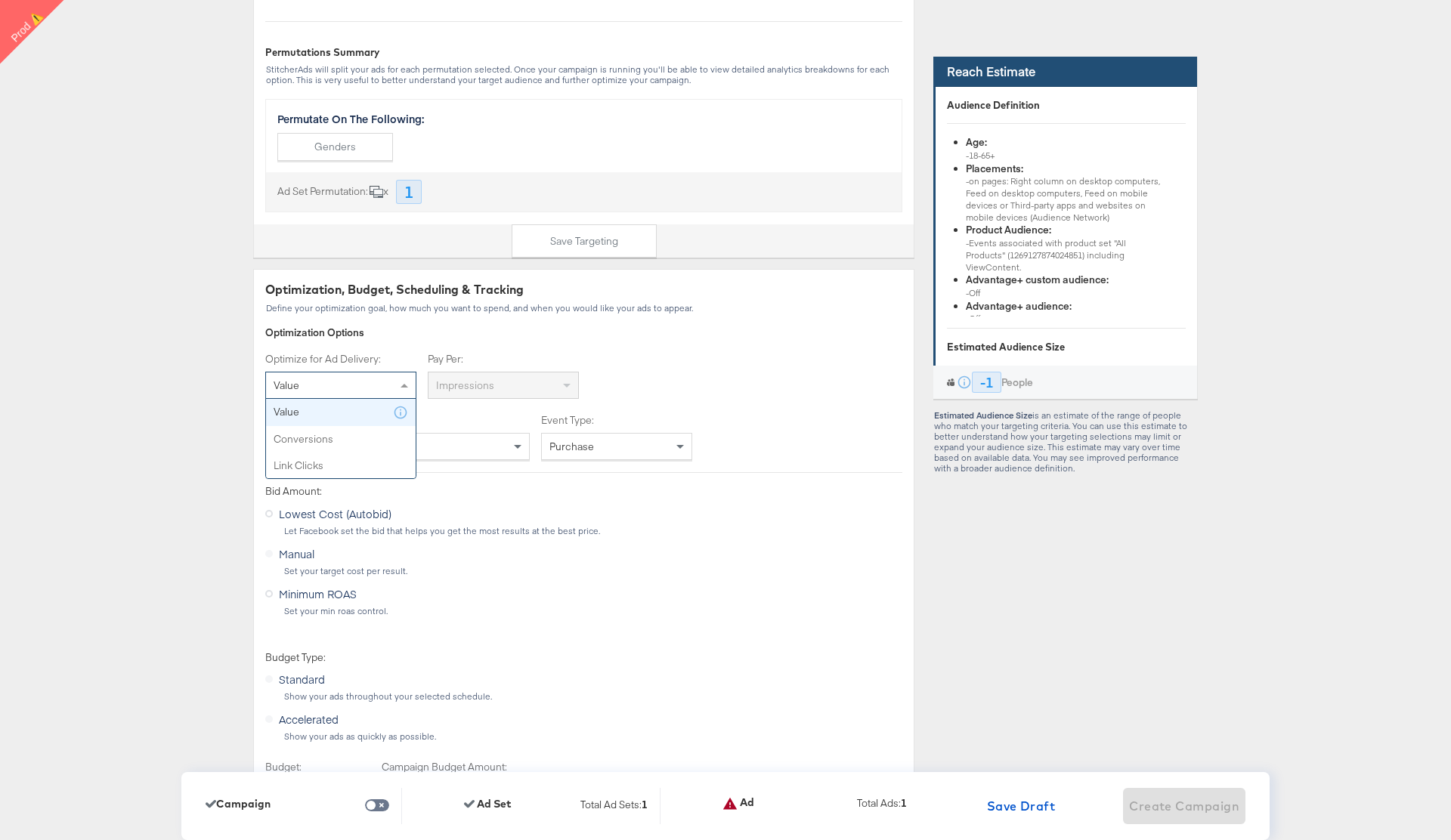
scroll to position [2636, 0]
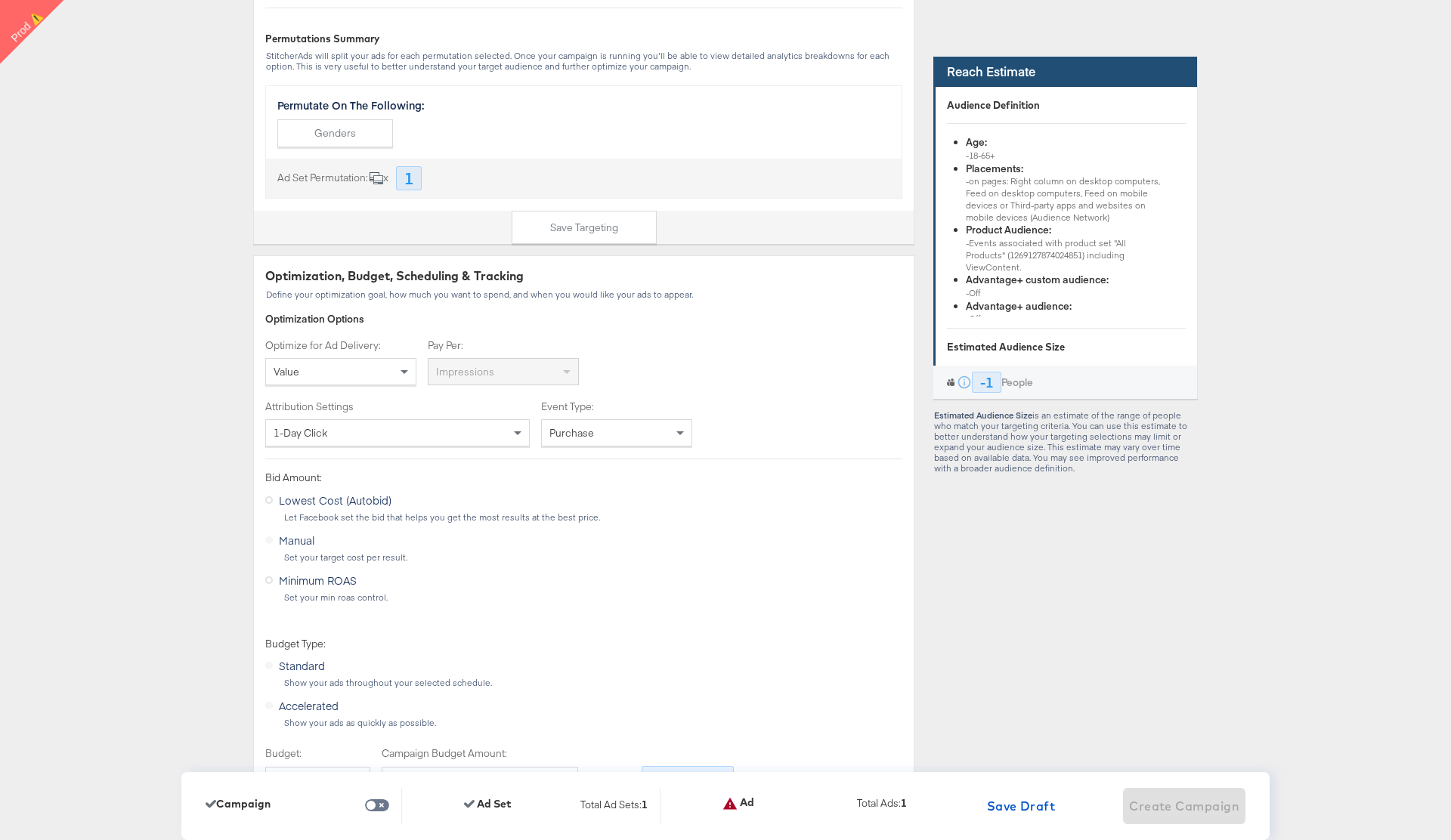
click at [850, 372] on div "Optimize for Ad Delivery: Value Pay Per: Impressions" at bounding box center [583, 362] width 637 height 48
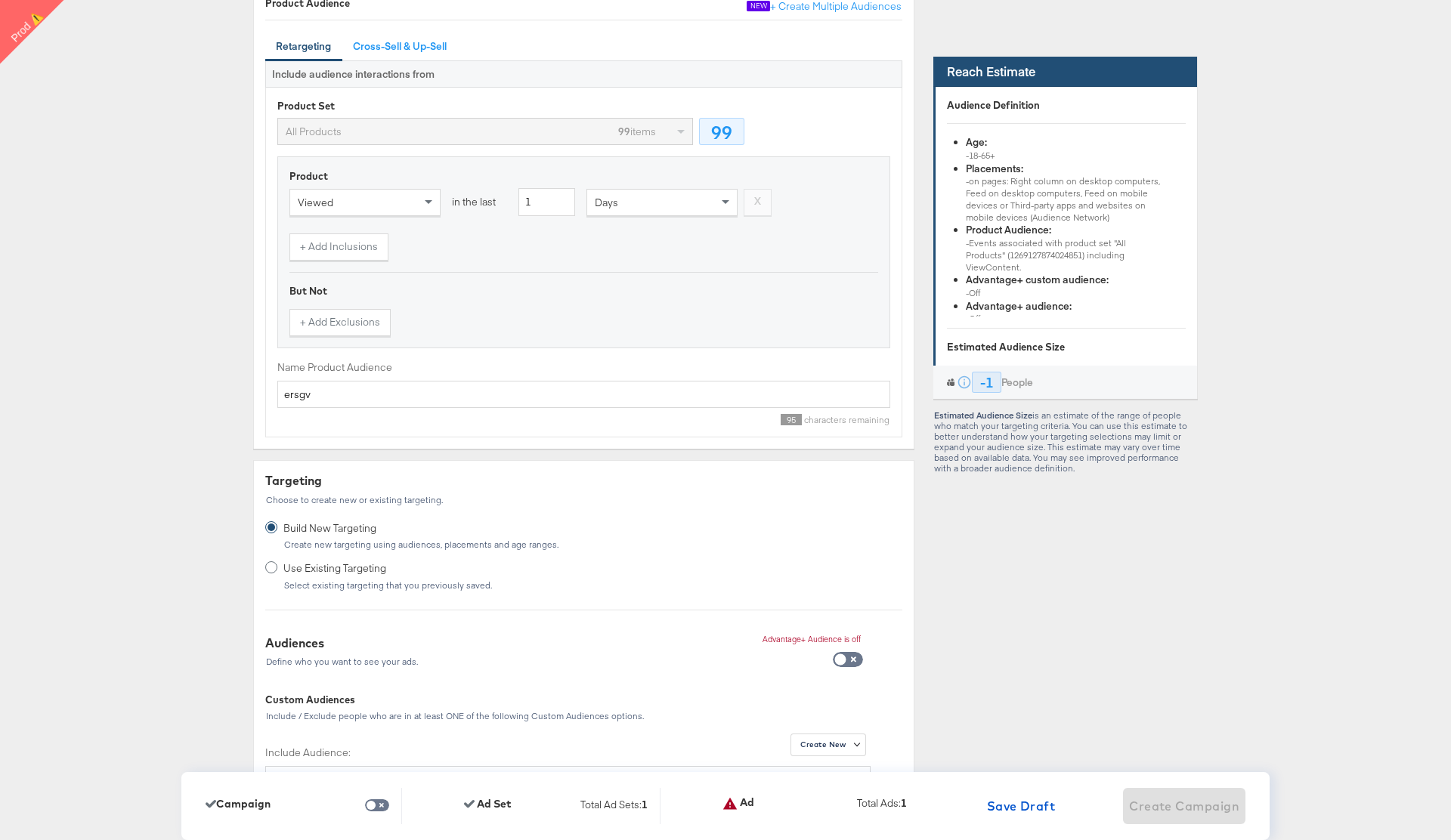
scroll to position [0, 0]
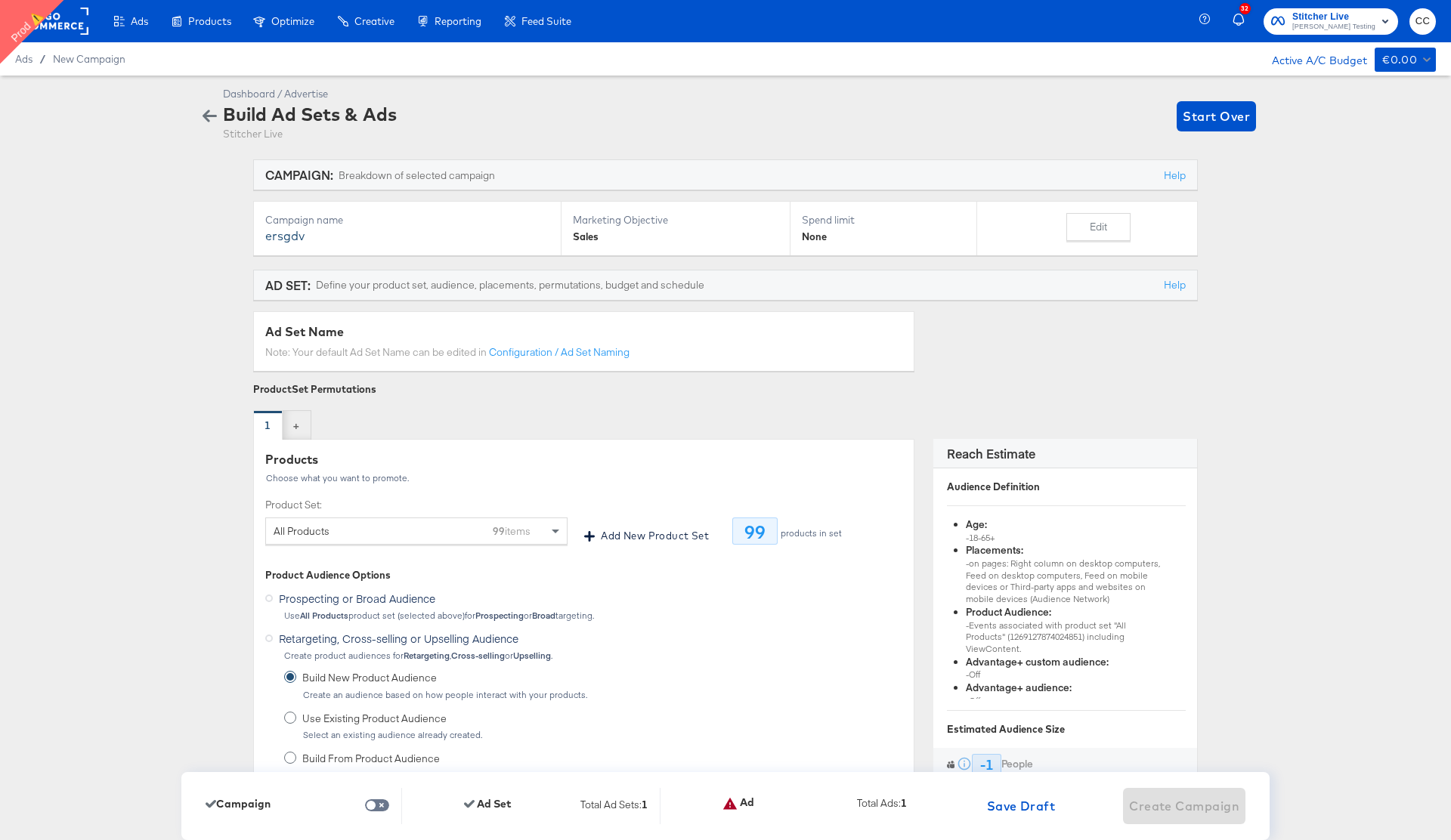
click at [210, 118] on icon "button" at bounding box center [209, 115] width 14 height 14
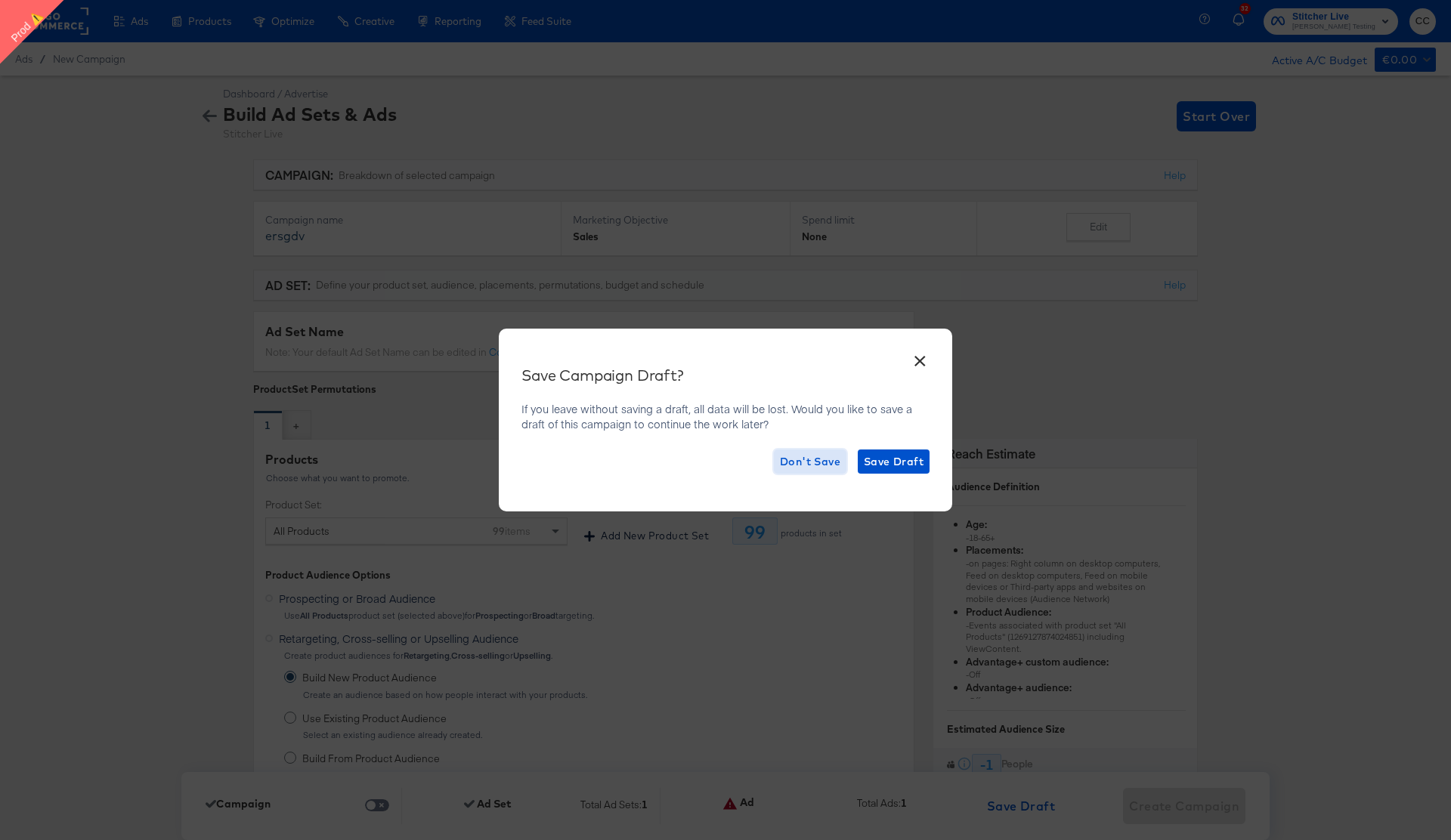
click at [809, 463] on span "Don't Save" at bounding box center [810, 462] width 61 height 19
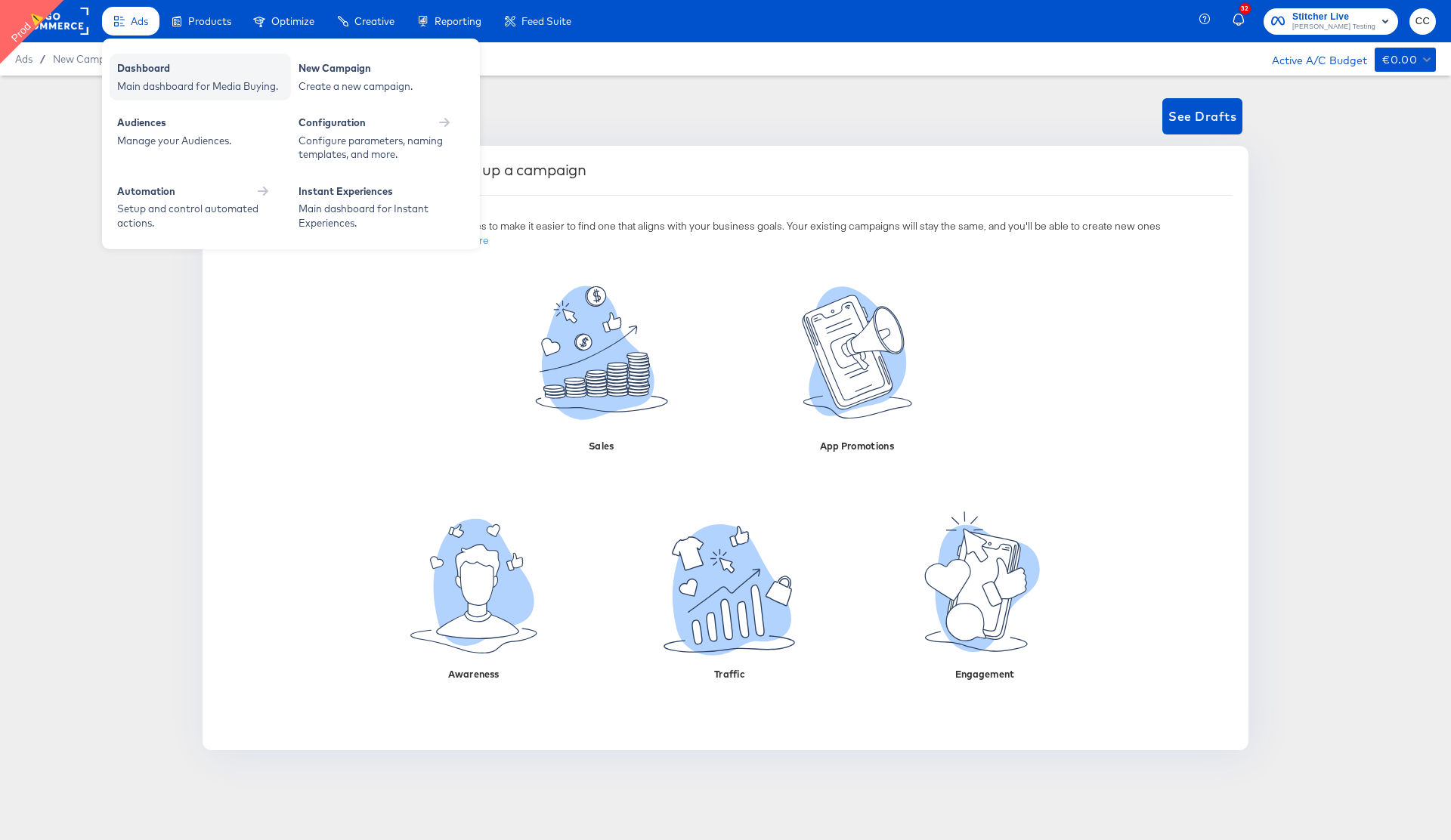
click at [203, 87] on div "Main dashboard for Media Buying." at bounding box center [200, 86] width 166 height 14
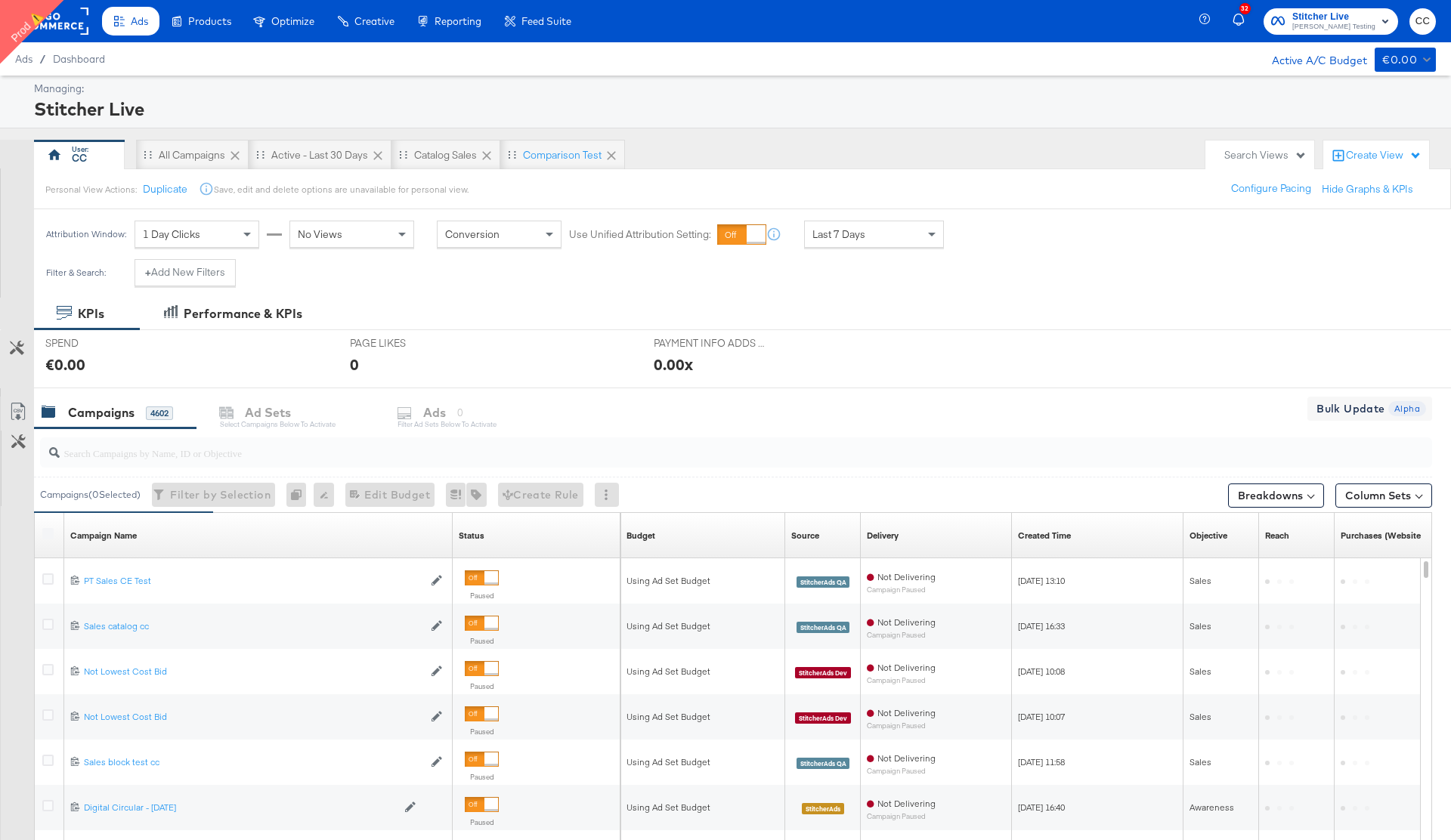
click at [415, 454] on input "search" at bounding box center [682, 447] width 1244 height 30
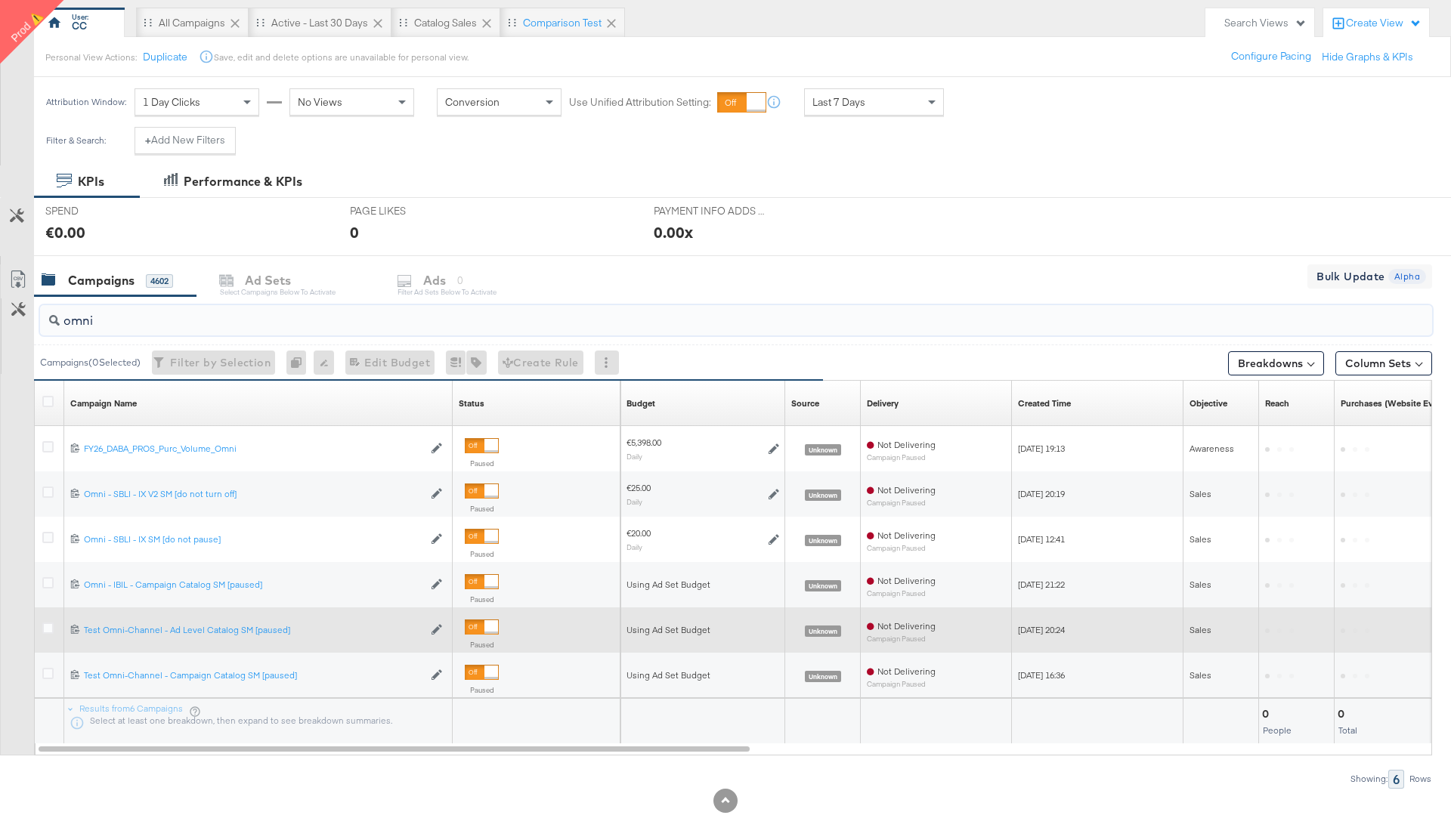
scroll to position [147, 0]
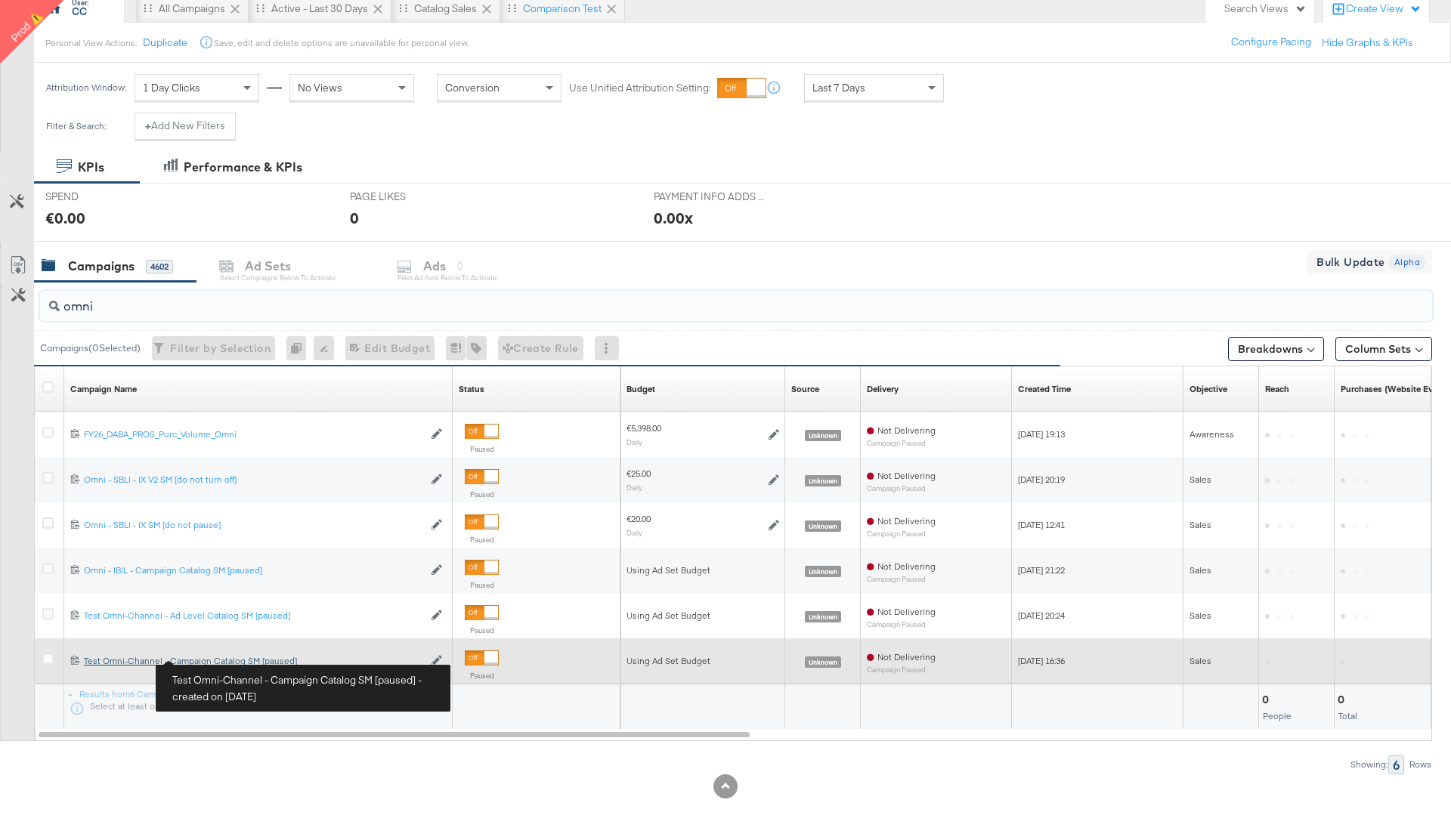
type input "omni"
click at [212, 658] on div "Test Omni-Channel - Campaign Catalog SM [paused] Test Omni-Channel - Campaign C…" at bounding box center [253, 661] width 339 height 12
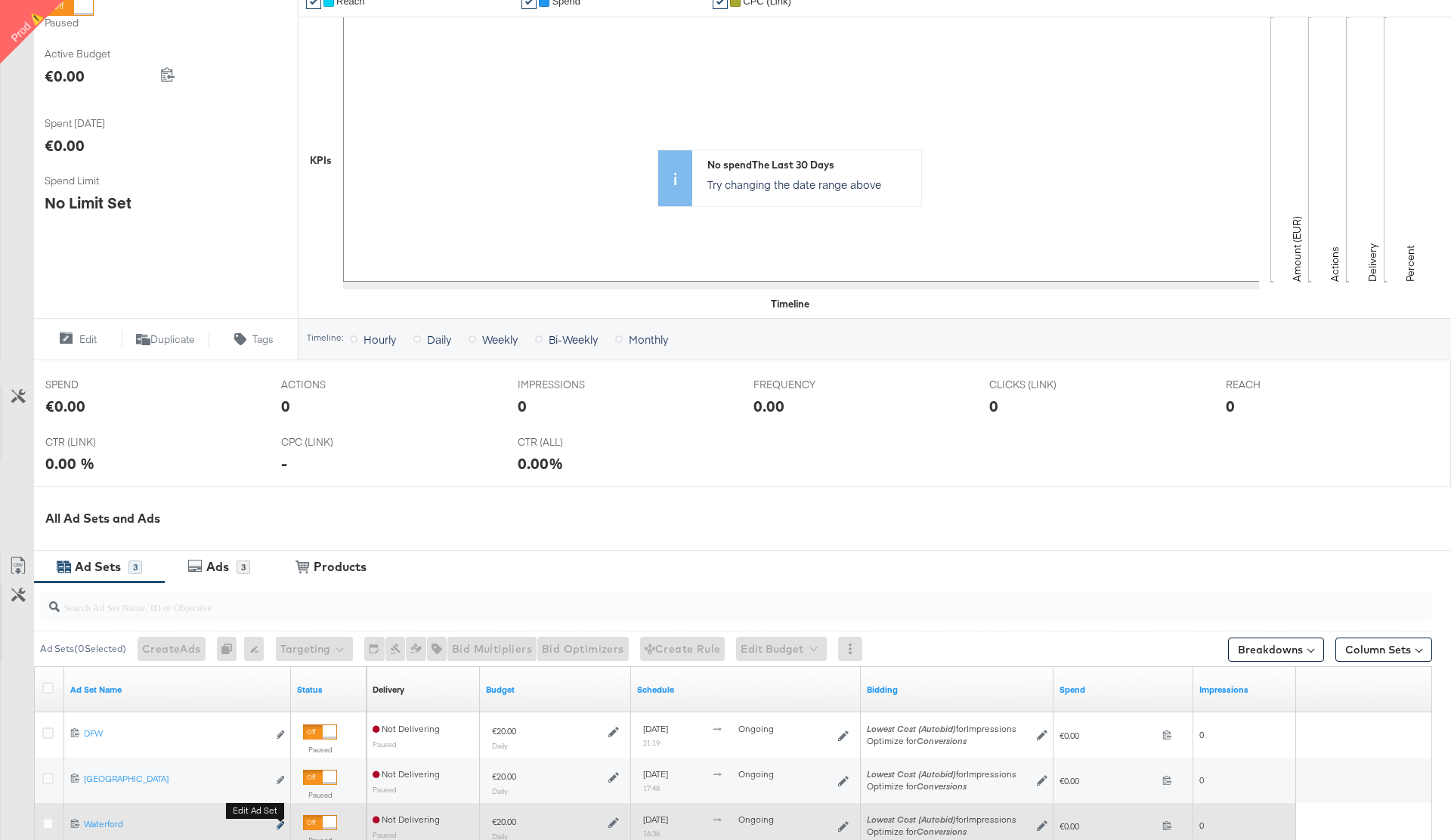
scroll to position [482, 0]
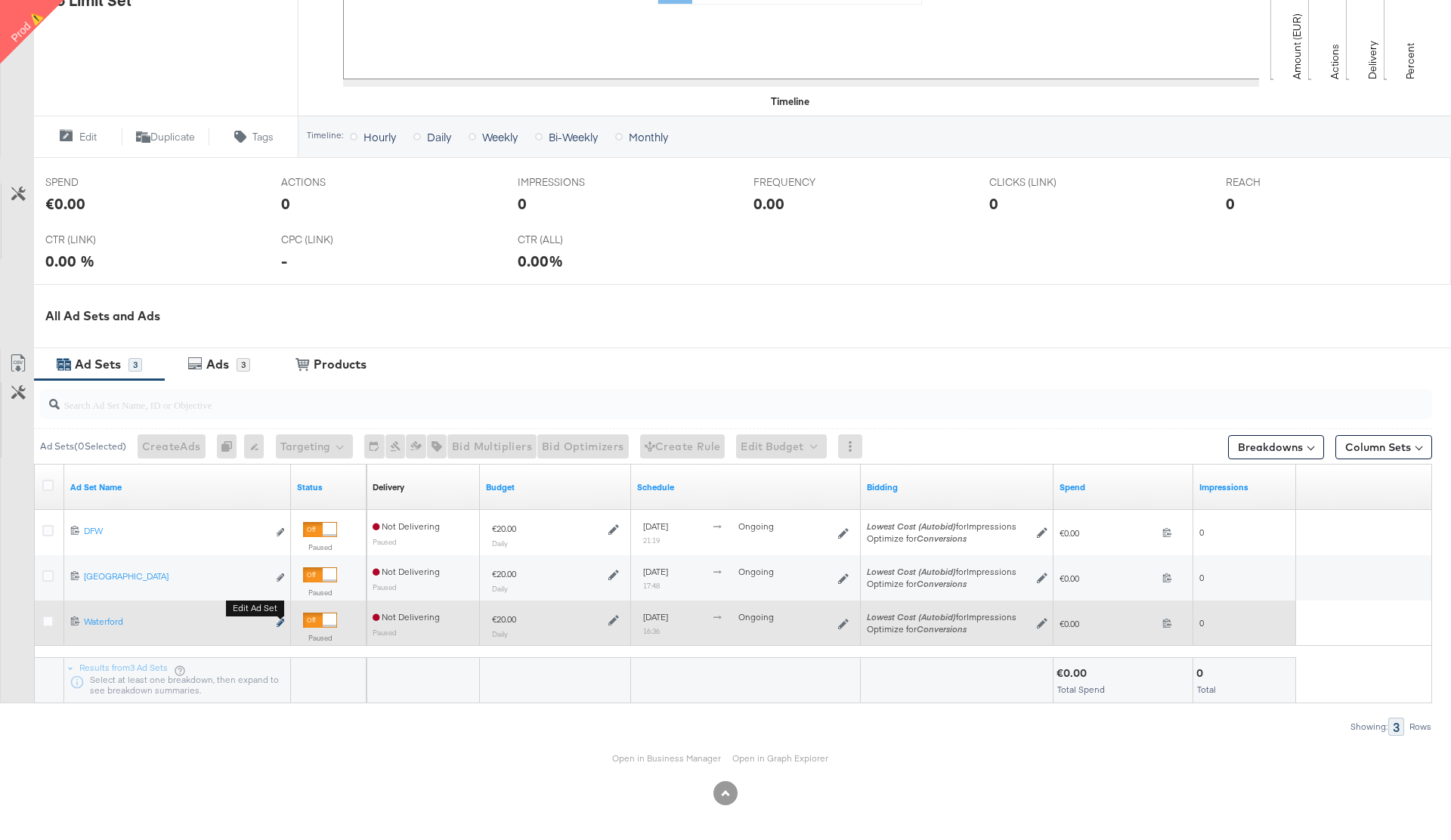
click at [278, 623] on icon "link" at bounding box center [280, 622] width 7 height 8
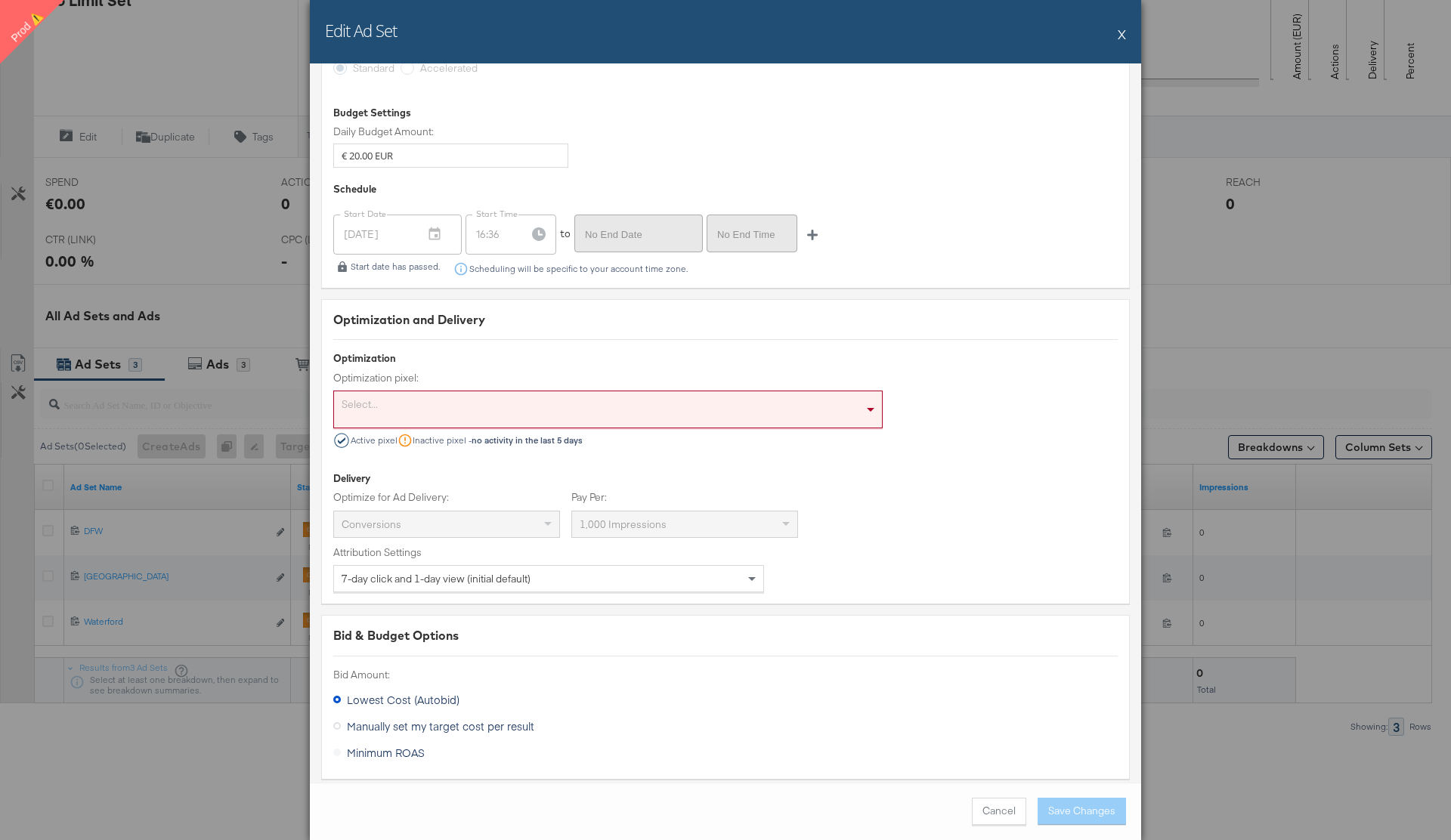
scroll to position [3066, 0]
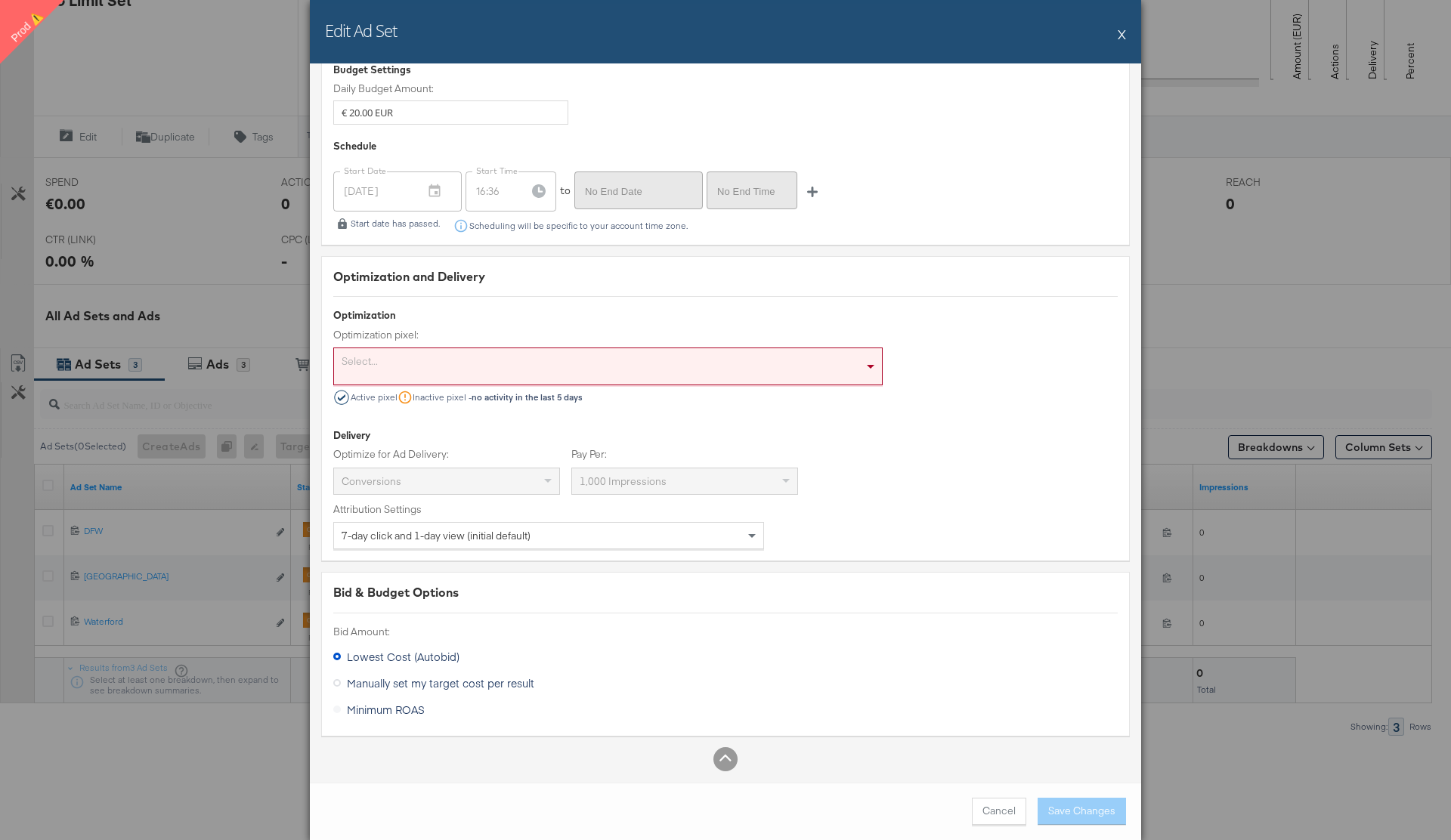
click at [1123, 37] on button "X" at bounding box center [1121, 34] width 8 height 30
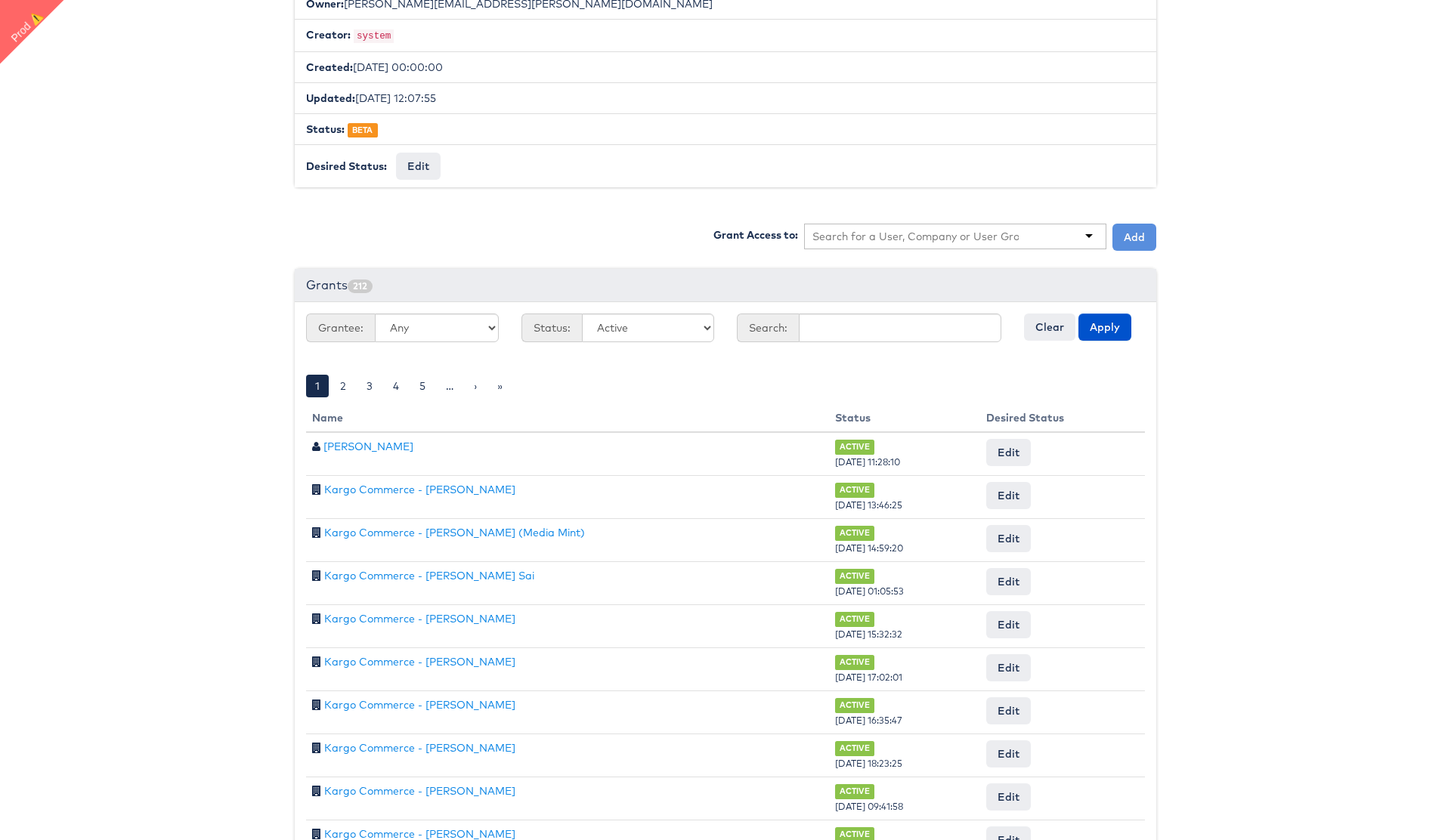
scroll to position [363, 0]
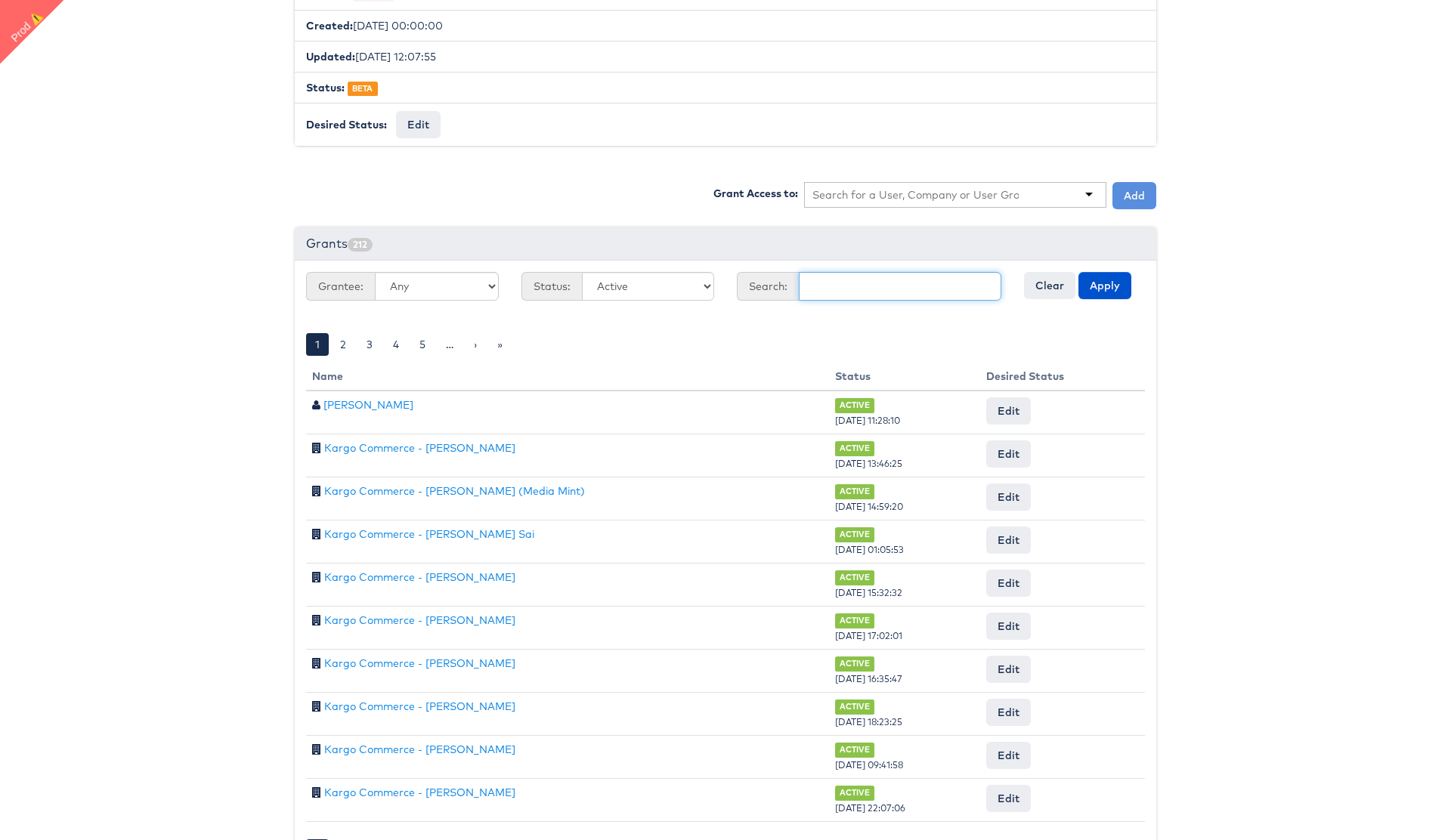
click at [843, 281] on input "text" at bounding box center [899, 286] width 203 height 29
type input "[PERSON_NAME]"
click at [1100, 289] on button "Apply" at bounding box center [1104, 285] width 53 height 27
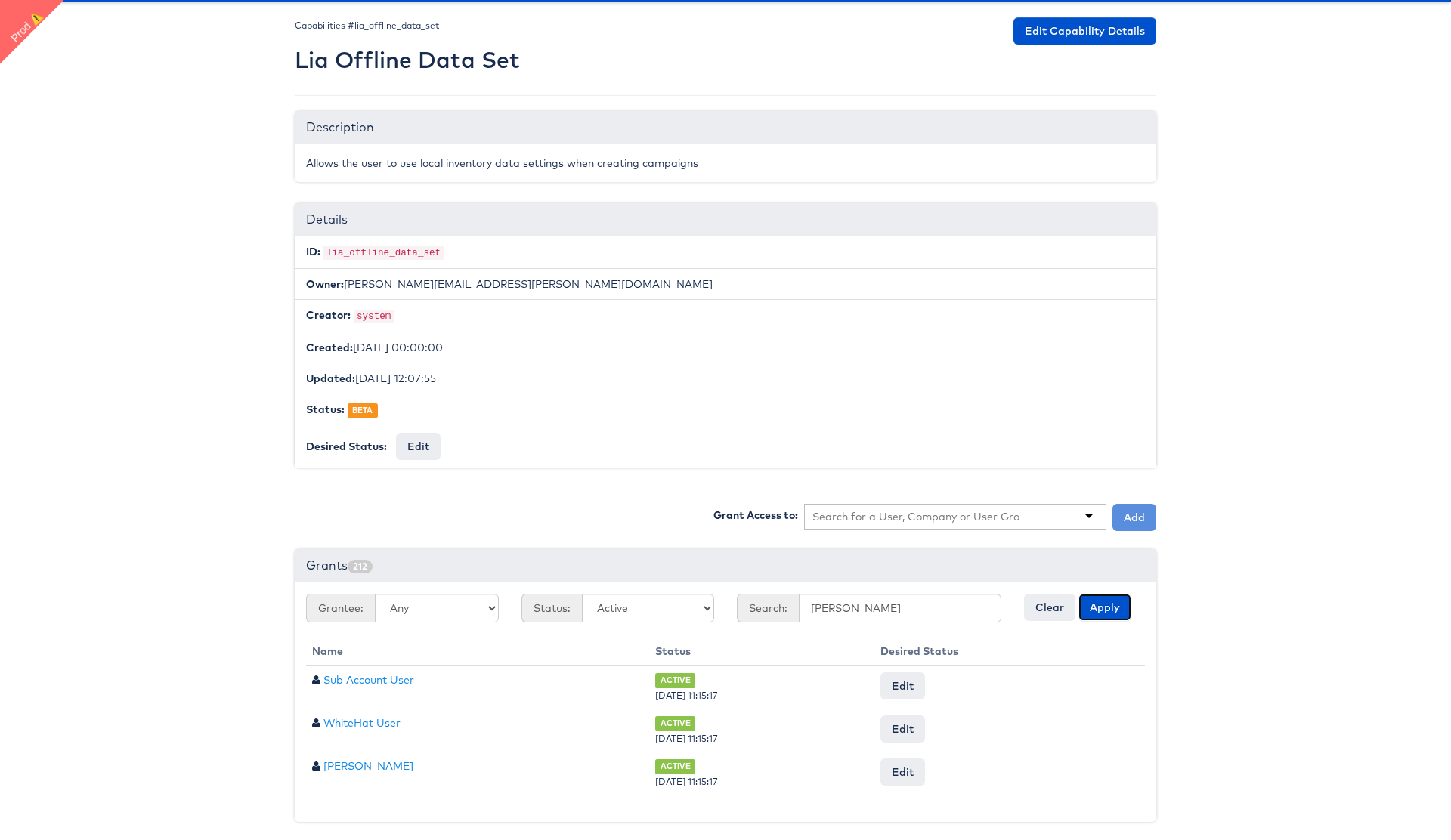
scroll to position [0, 0]
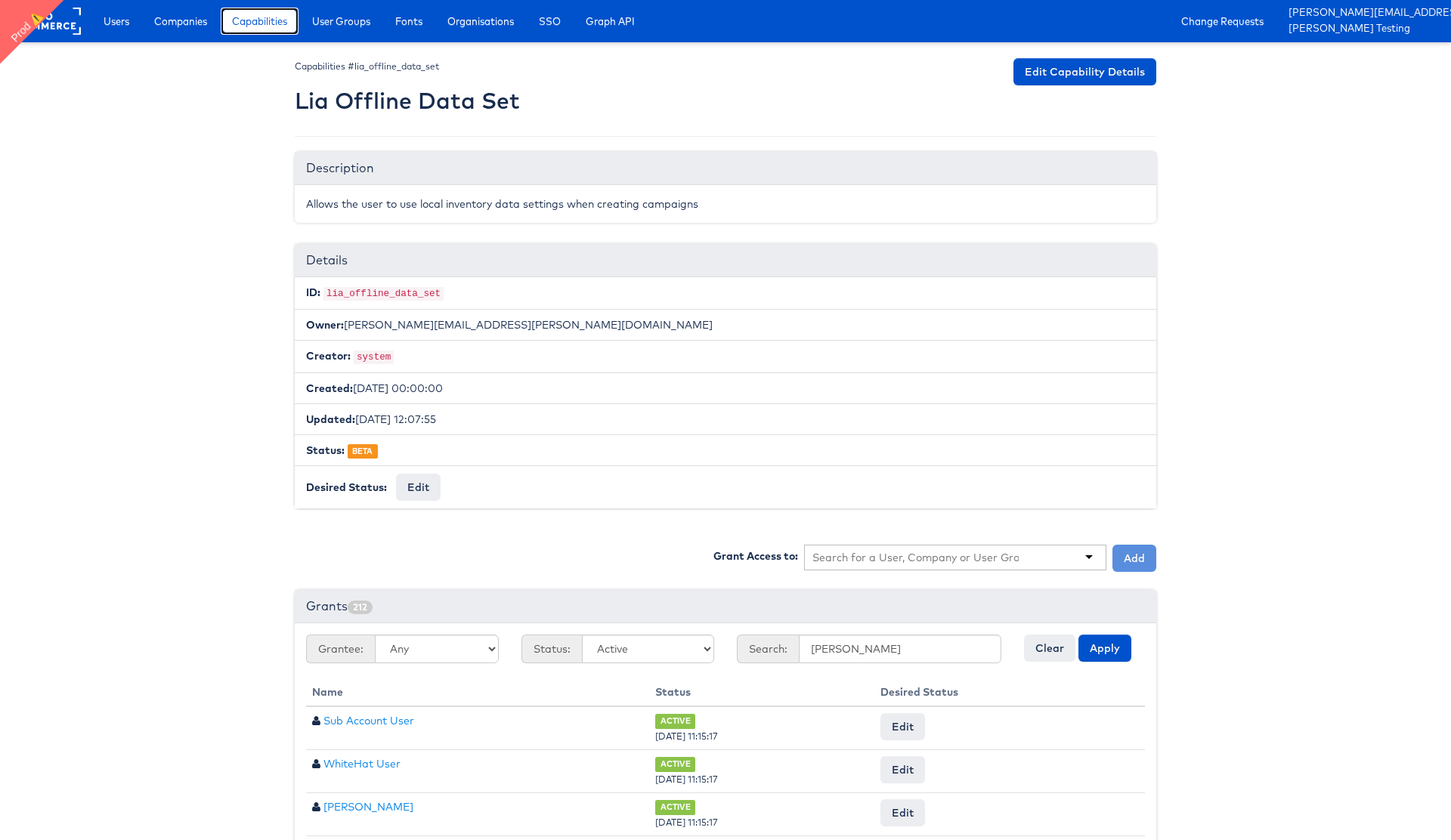
click at [269, 21] on span "Capabilities" at bounding box center [259, 21] width 55 height 15
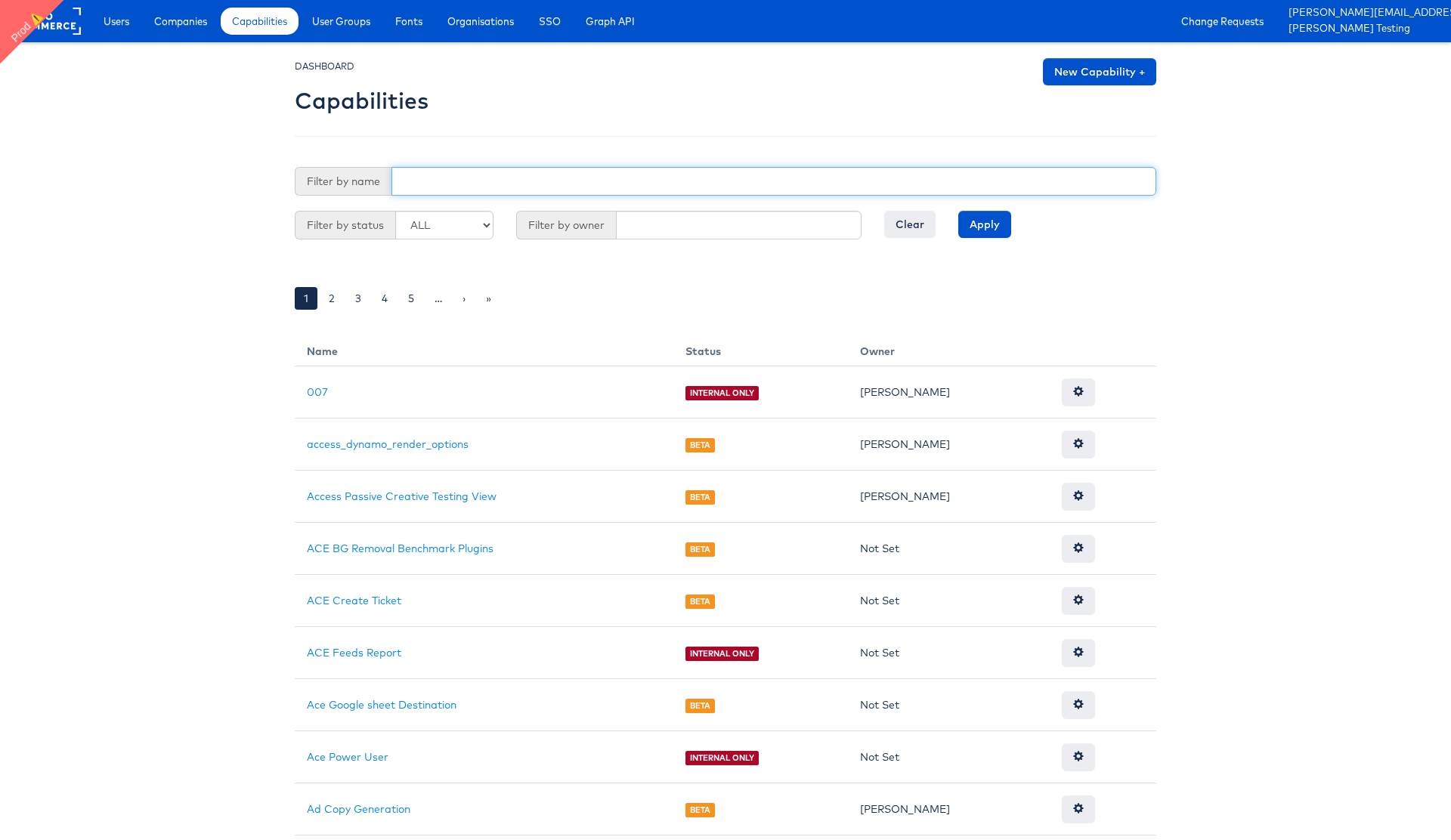
click at [550, 178] on input "text" at bounding box center [774, 181] width 765 height 29
type input "conve"
click at [958, 210] on input "Apply" at bounding box center [984, 223] width 53 height 27
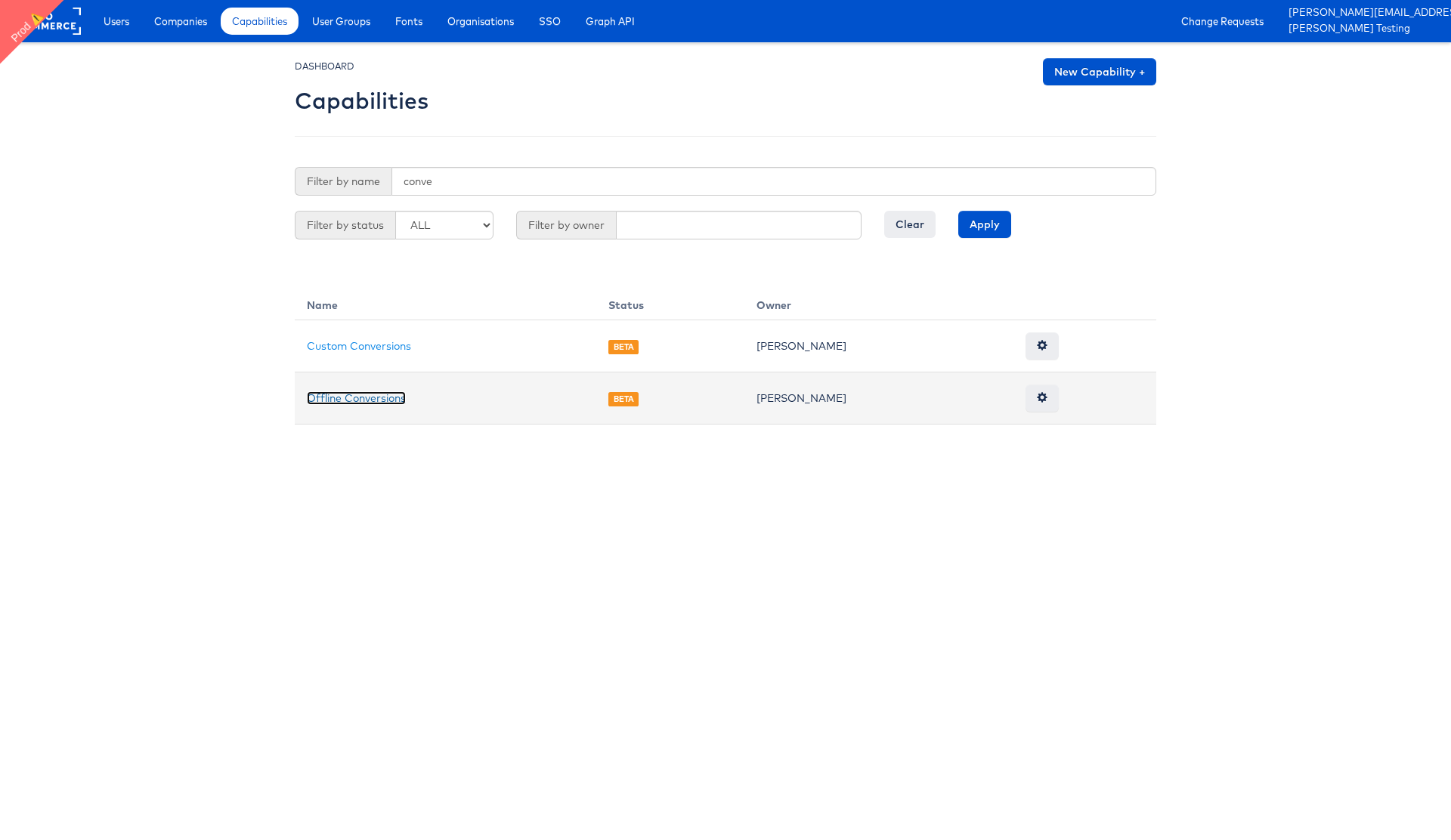
click at [374, 396] on link "Offline Conversions" at bounding box center [356, 398] width 99 height 14
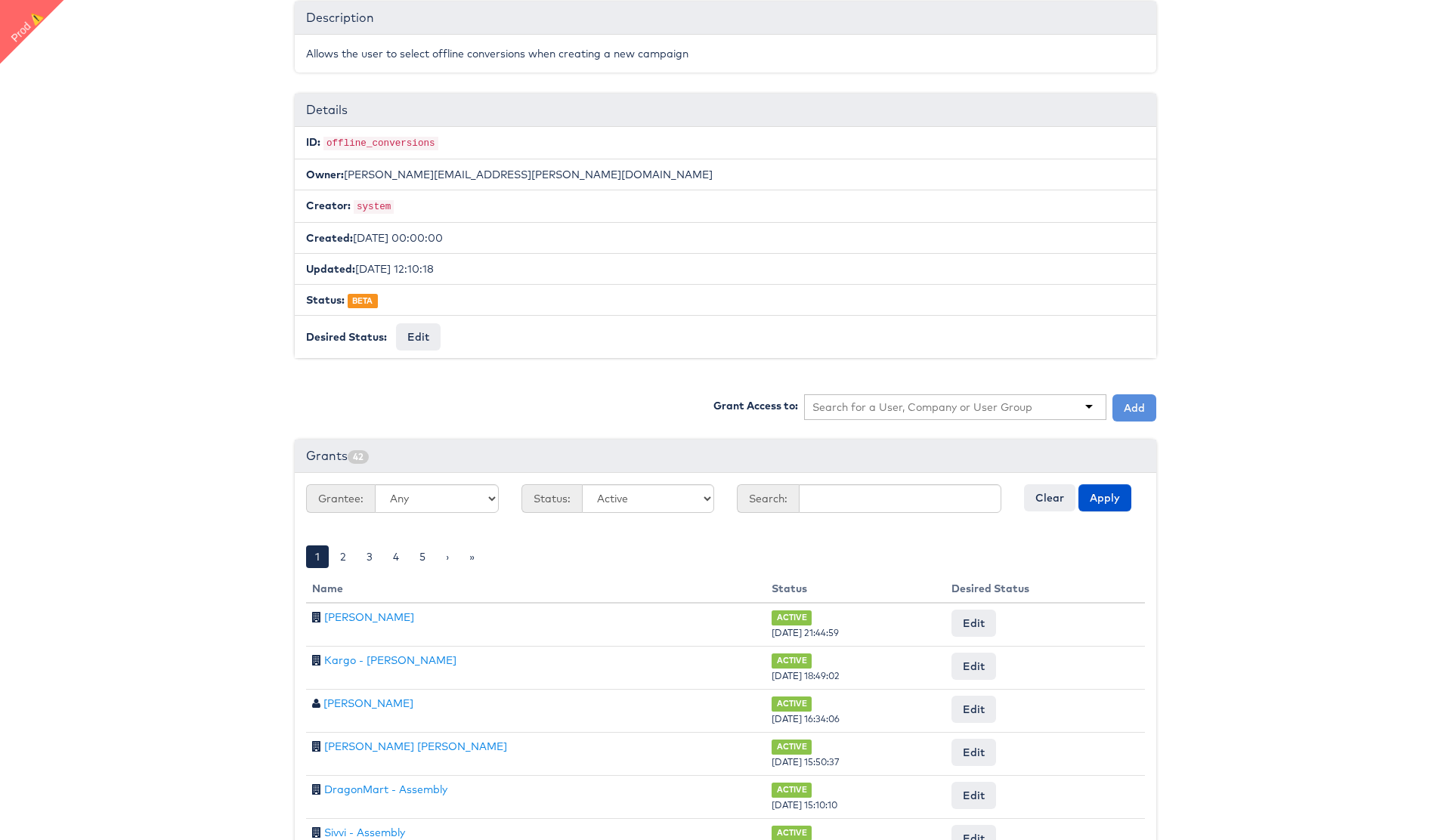
scroll to position [155, 0]
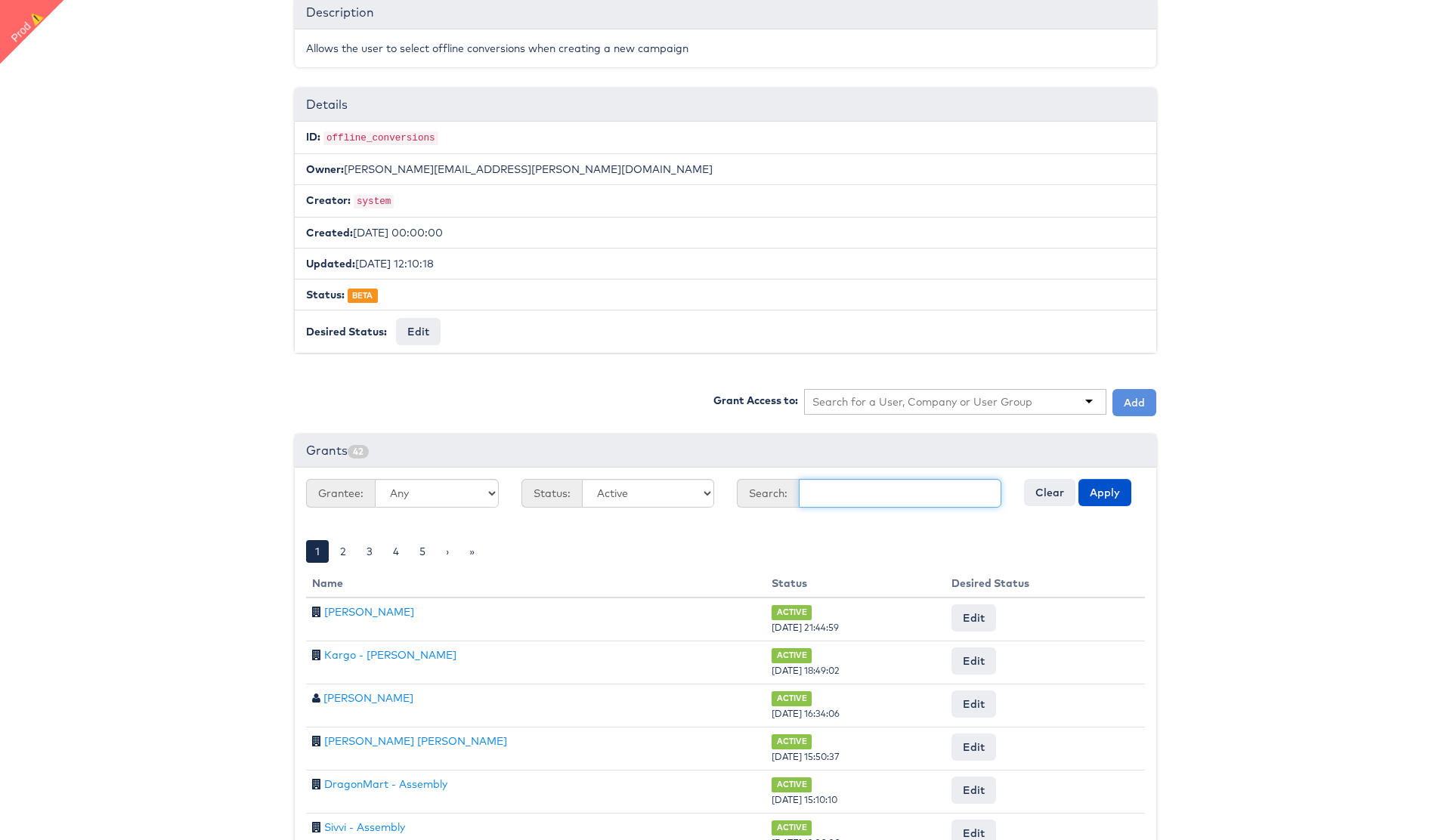
click at [871, 498] on input "text" at bounding box center [899, 492] width 203 height 29
type input "coli"
click at [1078, 478] on button "Apply" at bounding box center [1104, 491] width 53 height 27
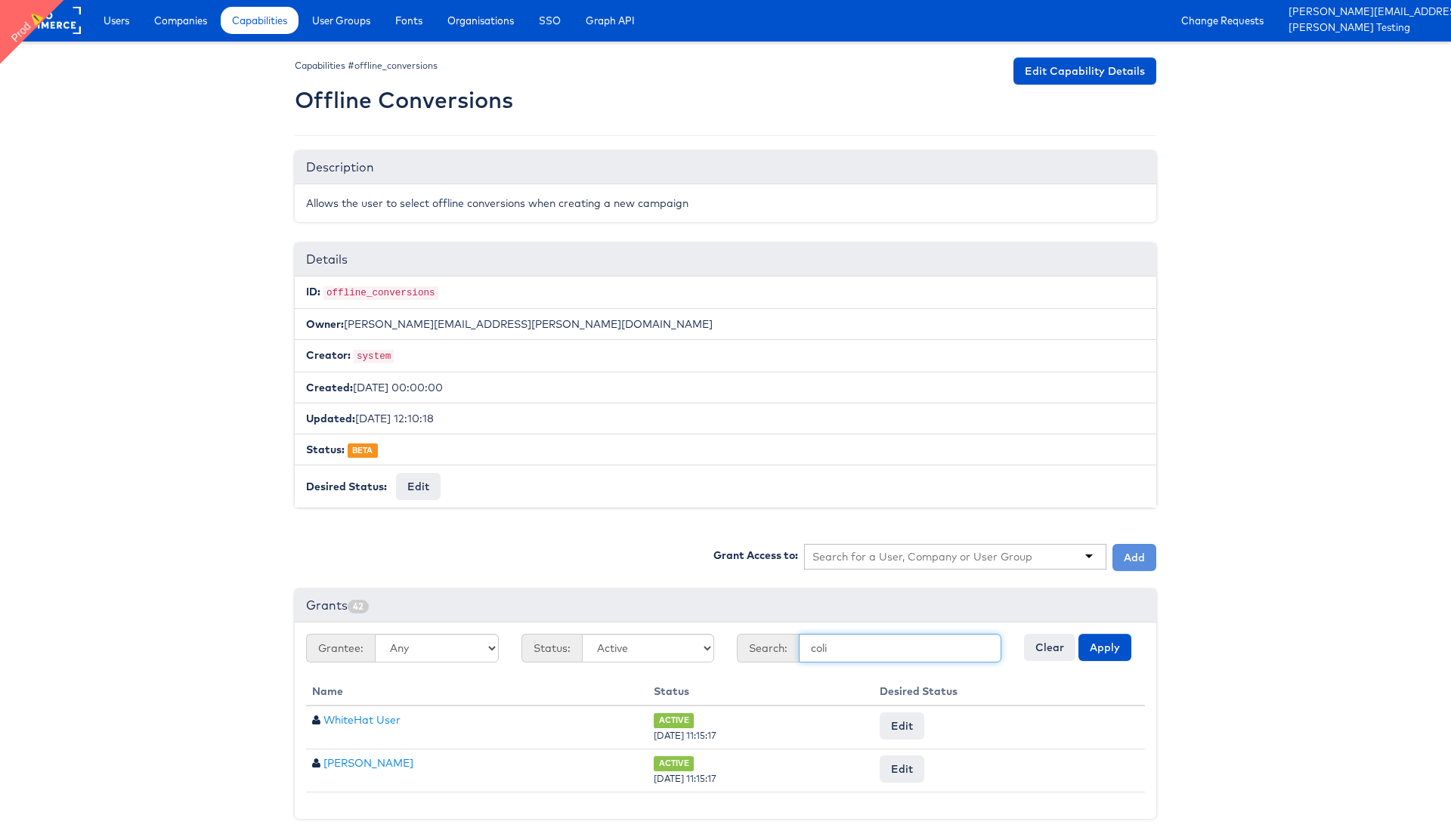
scroll to position [0, 0]
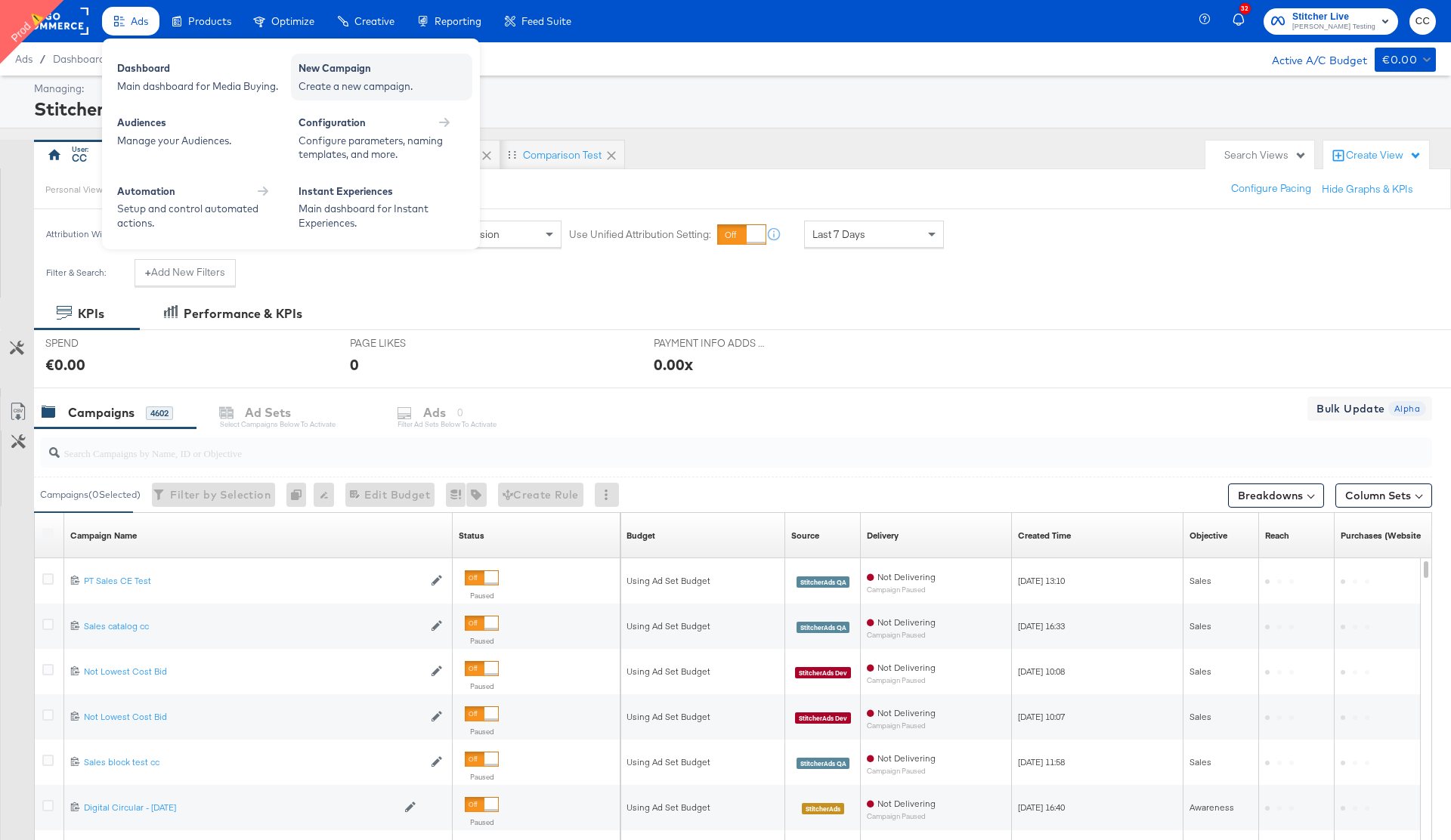
click at [352, 74] on div "New Campaign" at bounding box center [381, 69] width 166 height 18
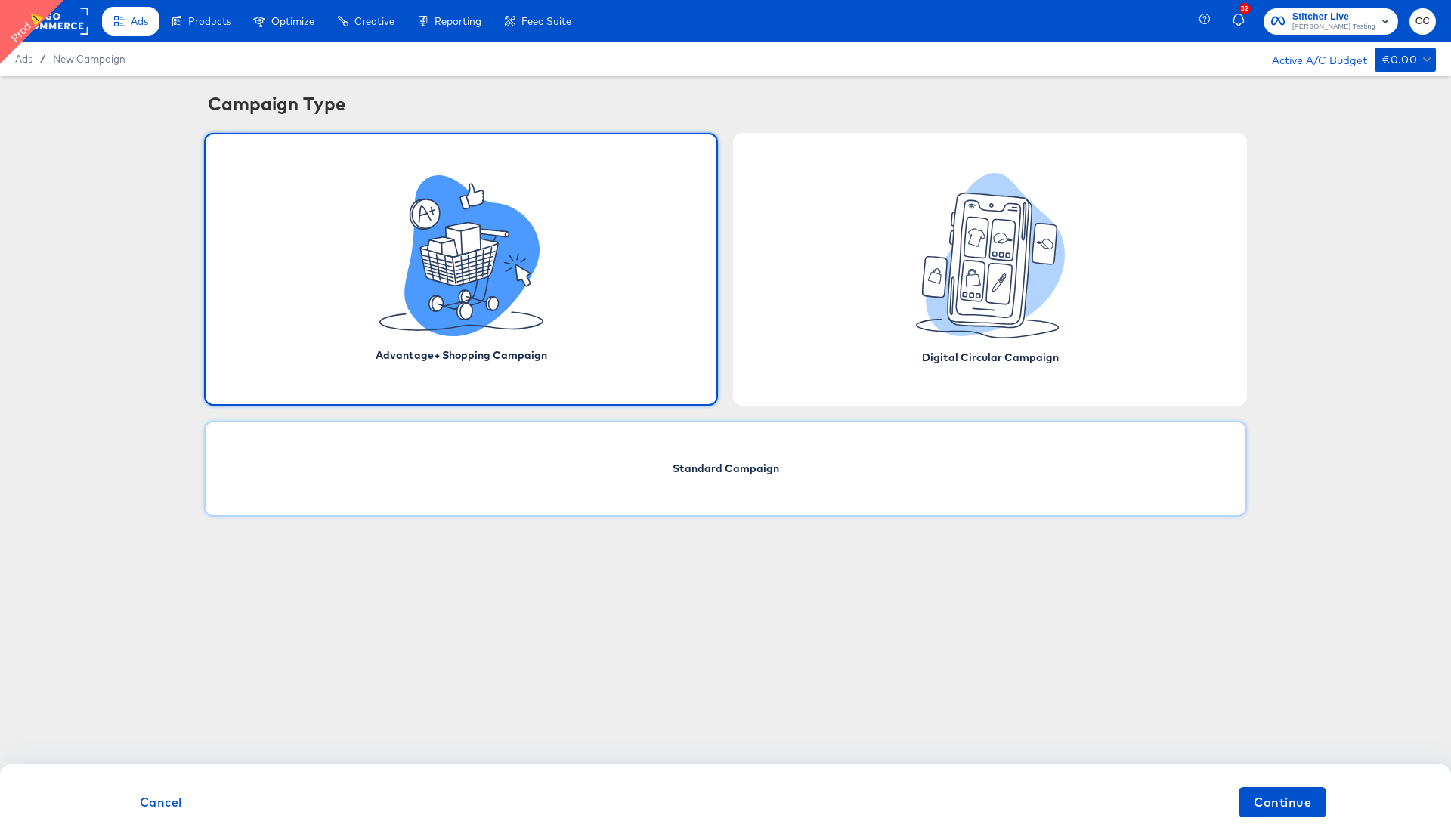
click at [726, 434] on div "Standard Campaign" at bounding box center [725, 468] width 1042 height 96
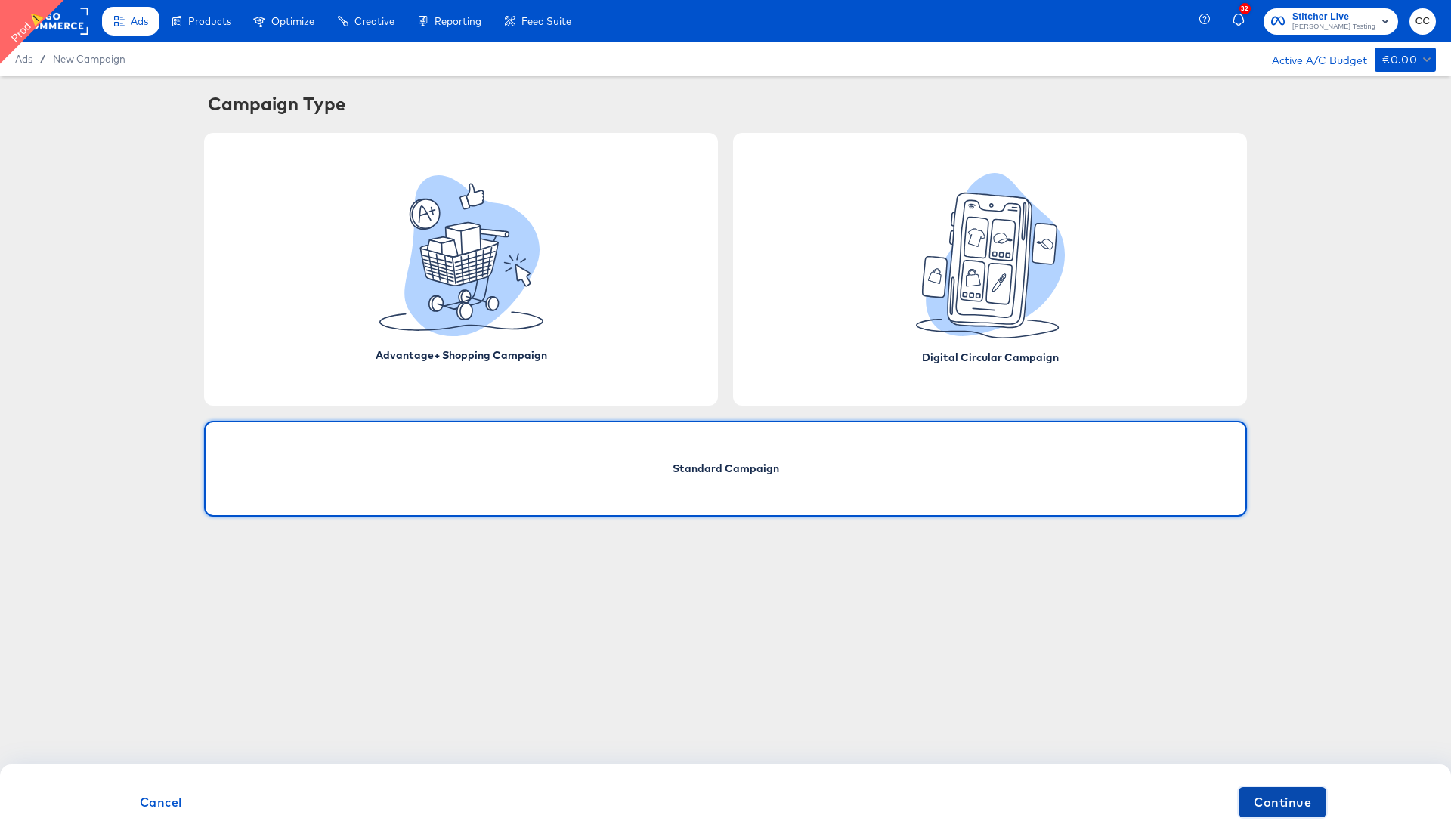
click at [1274, 791] on span "Continue" at bounding box center [1282, 802] width 57 height 21
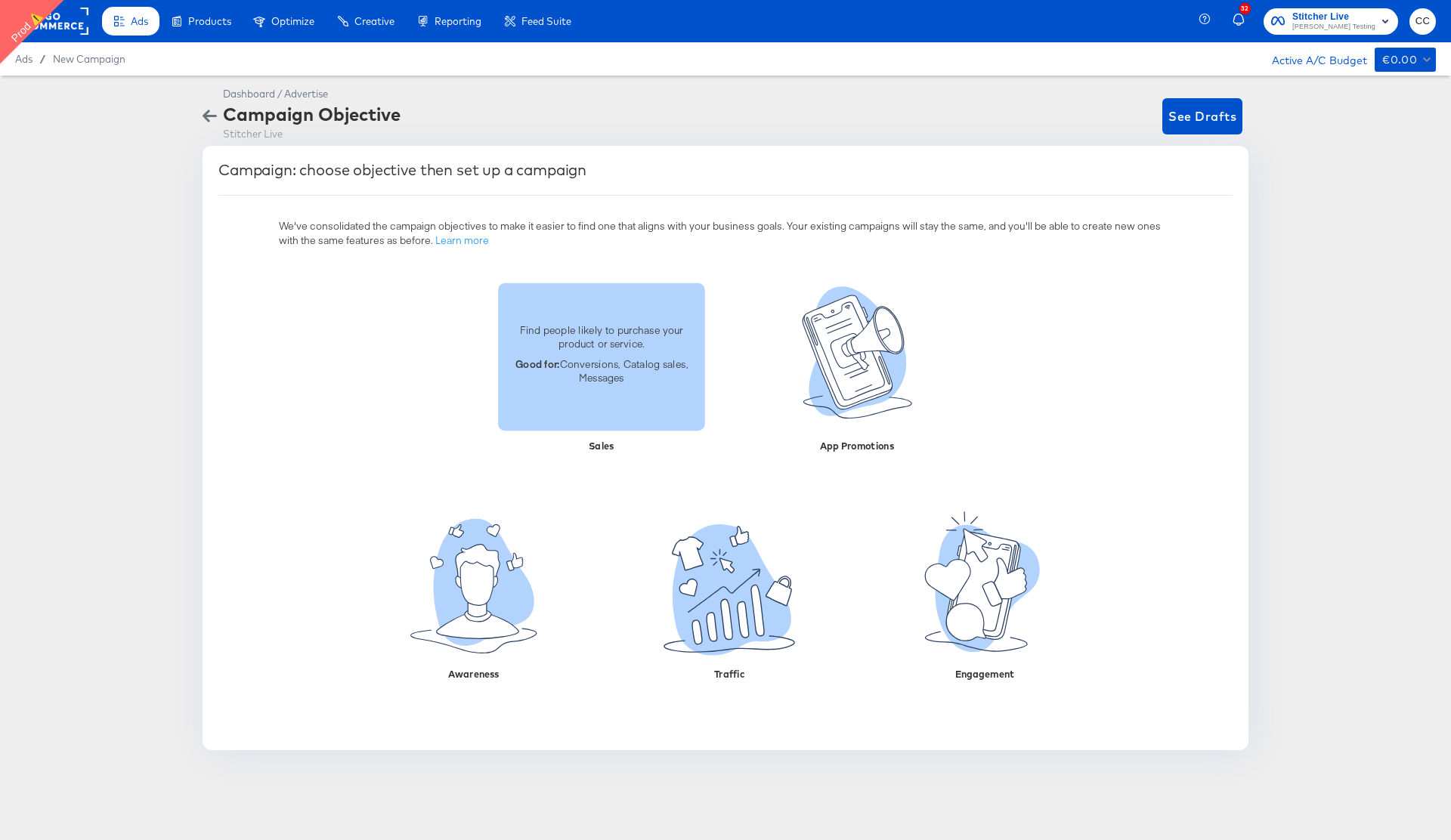
click at [601, 375] on p "Good for: Conversions, Catalog sales, Messages" at bounding box center [601, 370] width 189 height 28
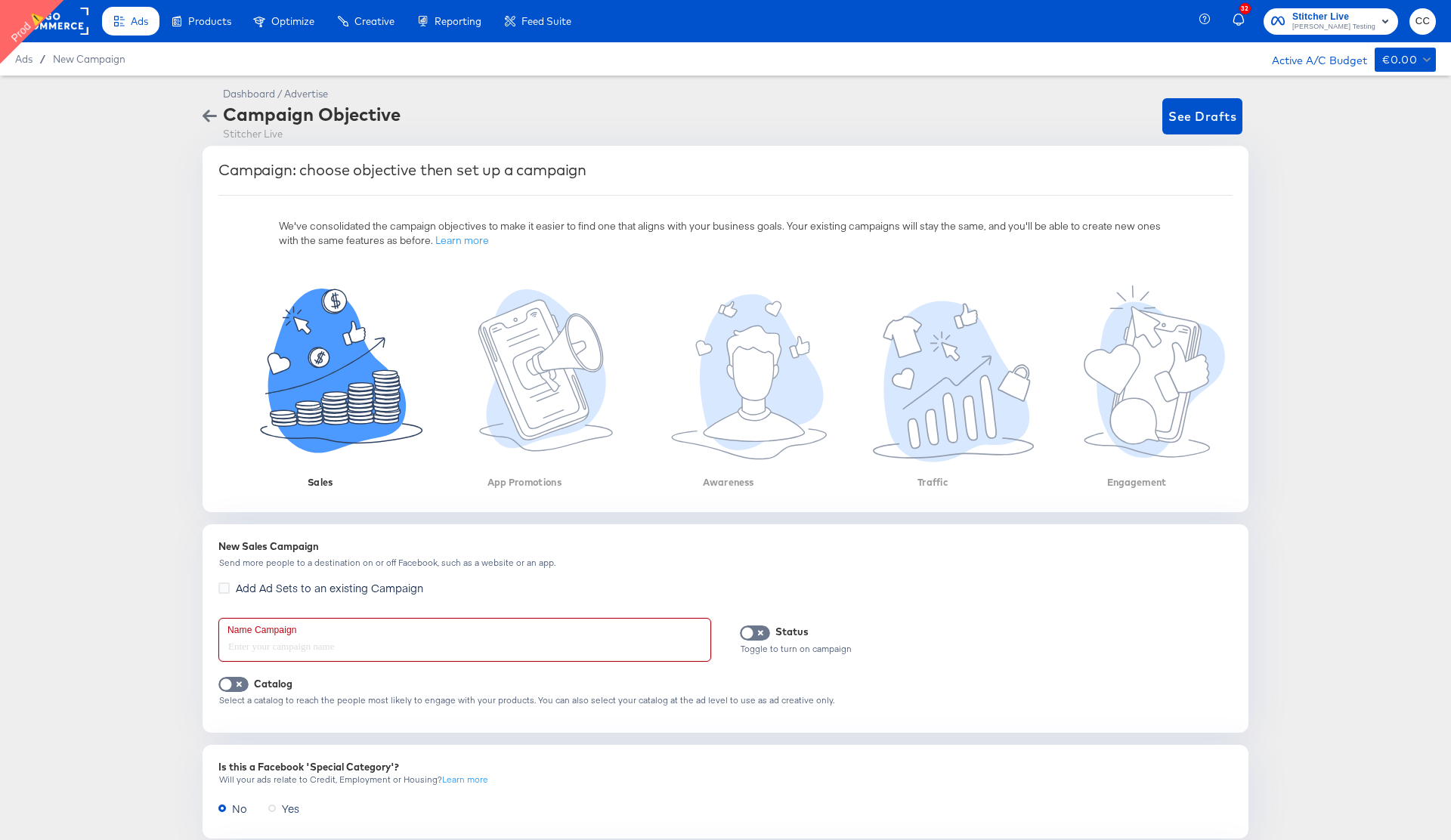
click at [280, 639] on input "text" at bounding box center [464, 639] width 491 height 42
type input "35rst"
click at [232, 683] on input "checkbox" at bounding box center [225, 688] width 45 height 15
checkbox input "true"
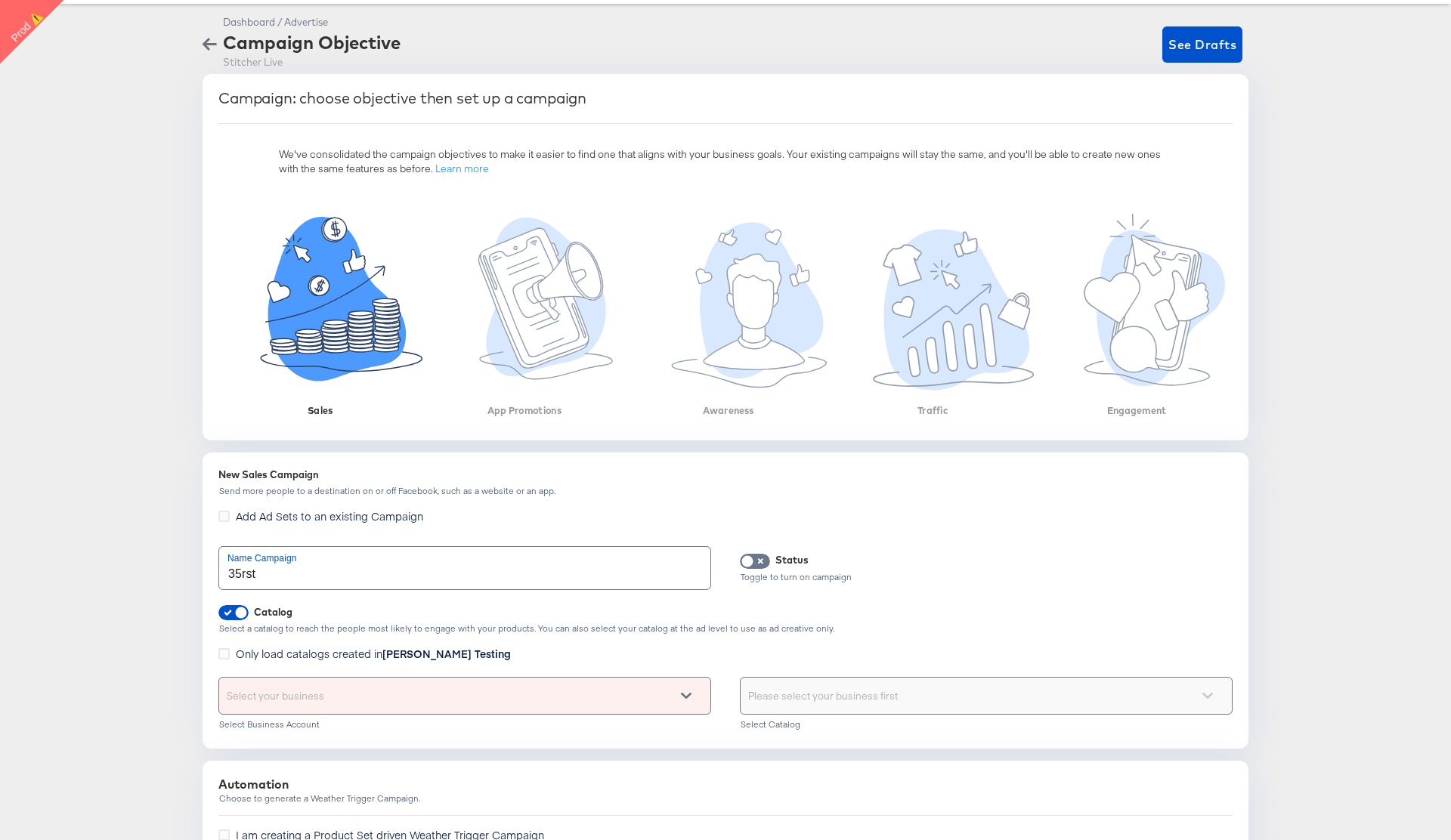
scroll to position [223, 0]
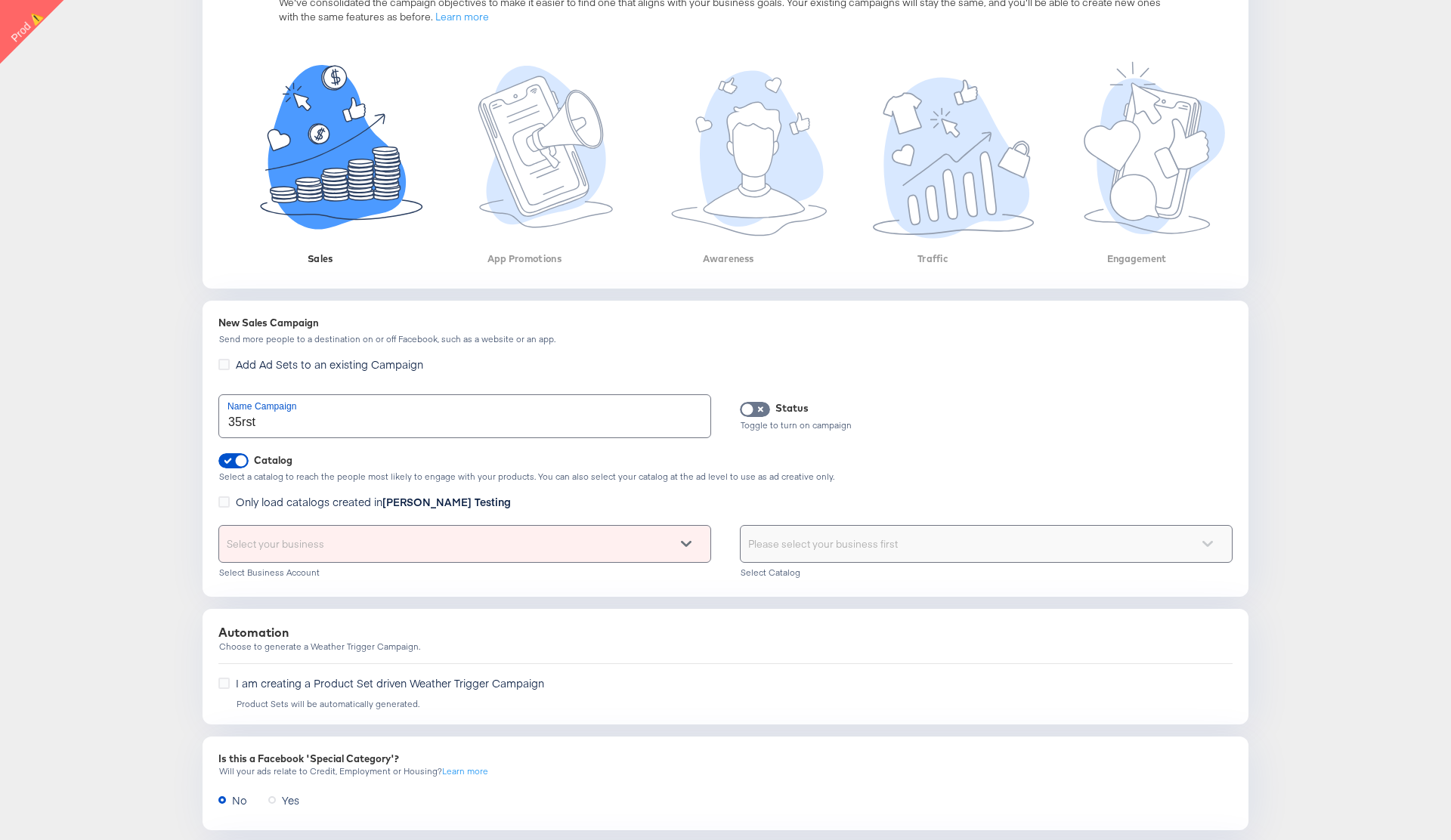
click at [494, 546] on div "Select your business" at bounding box center [464, 543] width 491 height 36
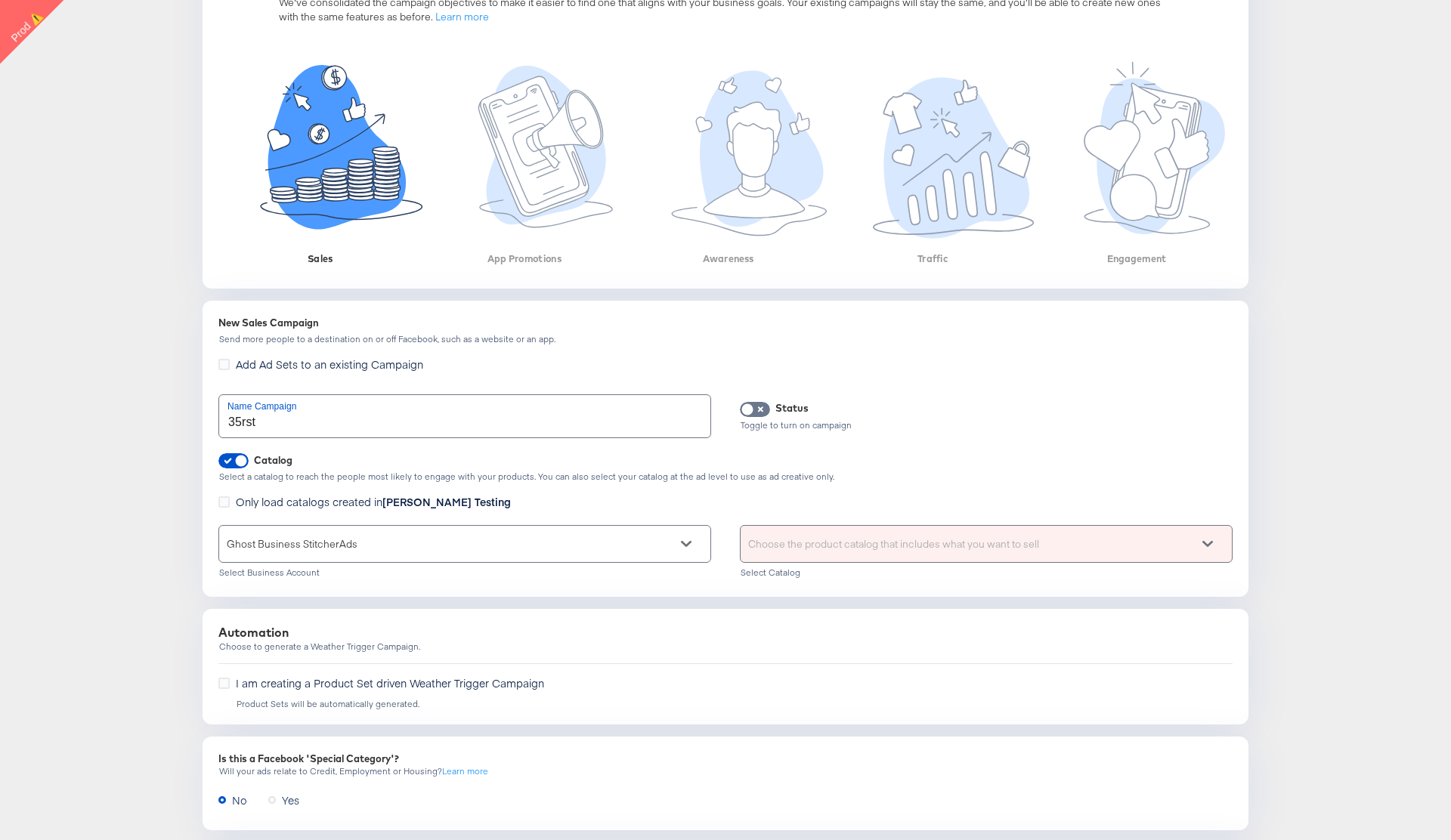
click at [872, 539] on div "Choose the product catalog that includes what you want to sell" at bounding box center [985, 543] width 491 height 36
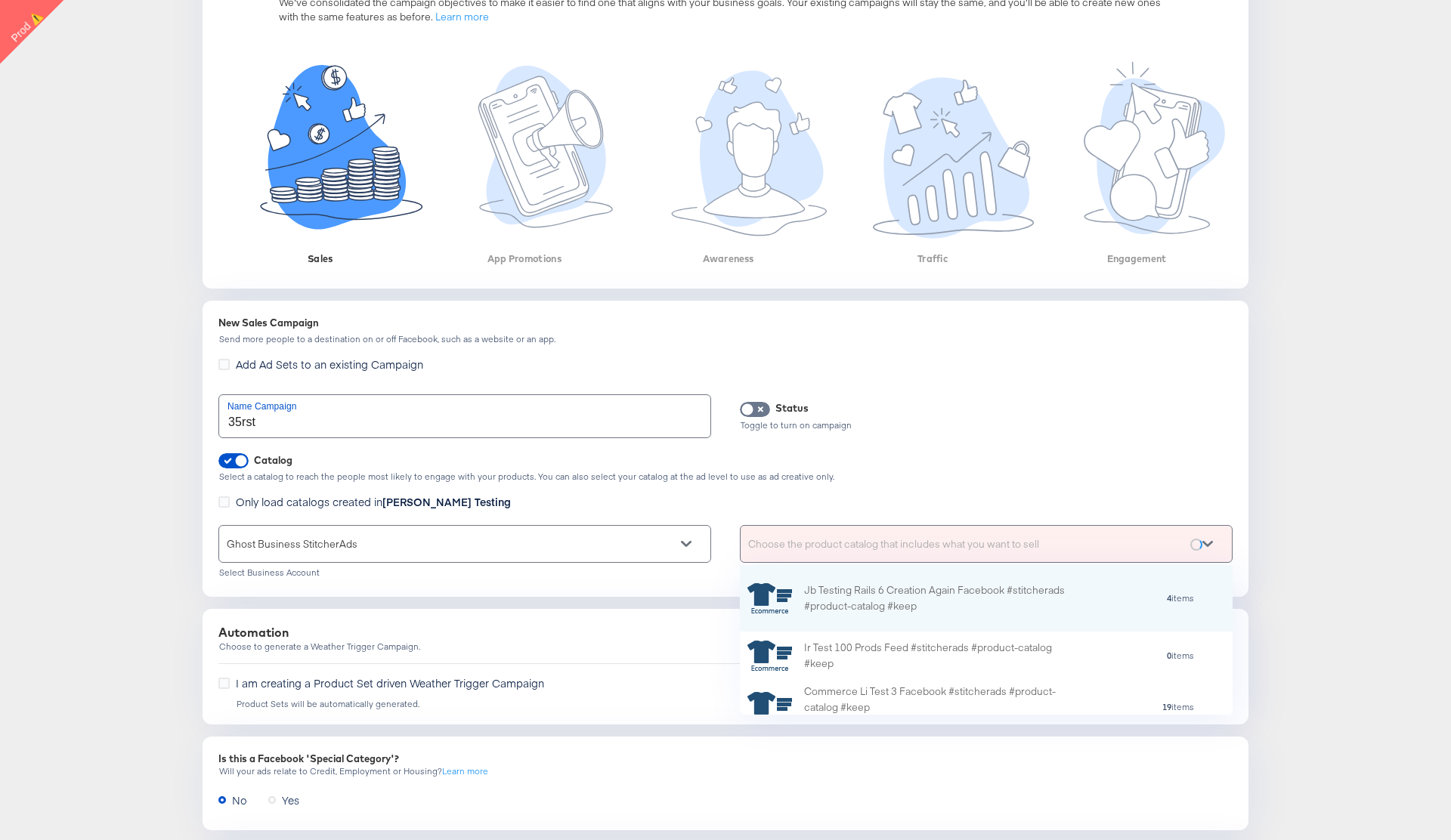
scroll to position [149, 493]
type input "loc"
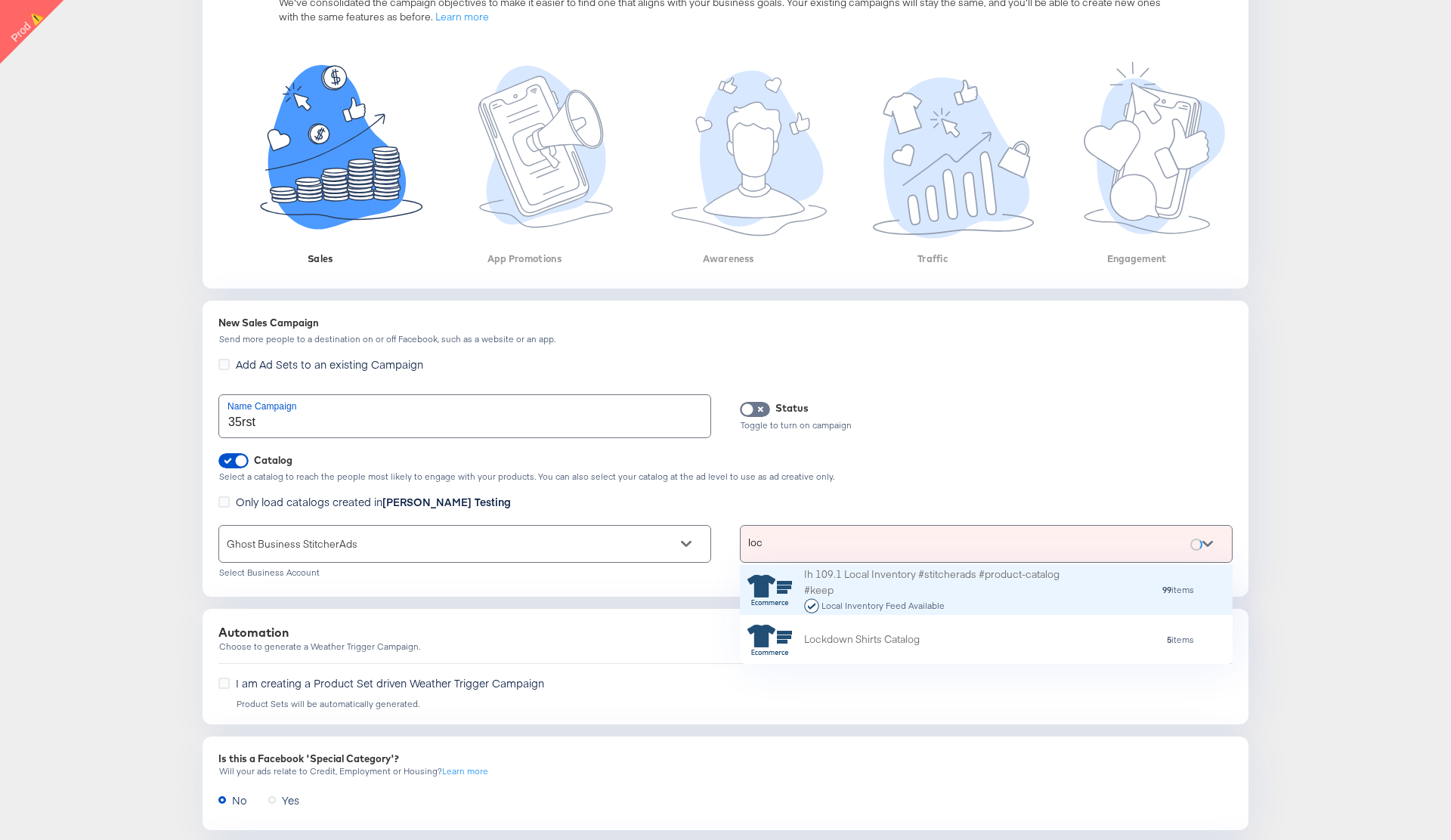
click at [902, 593] on div "Ih 109.1 Local Inventory #stitcherads #product-catalog #keep Local Inventory Fe…" at bounding box center [936, 590] width 265 height 47
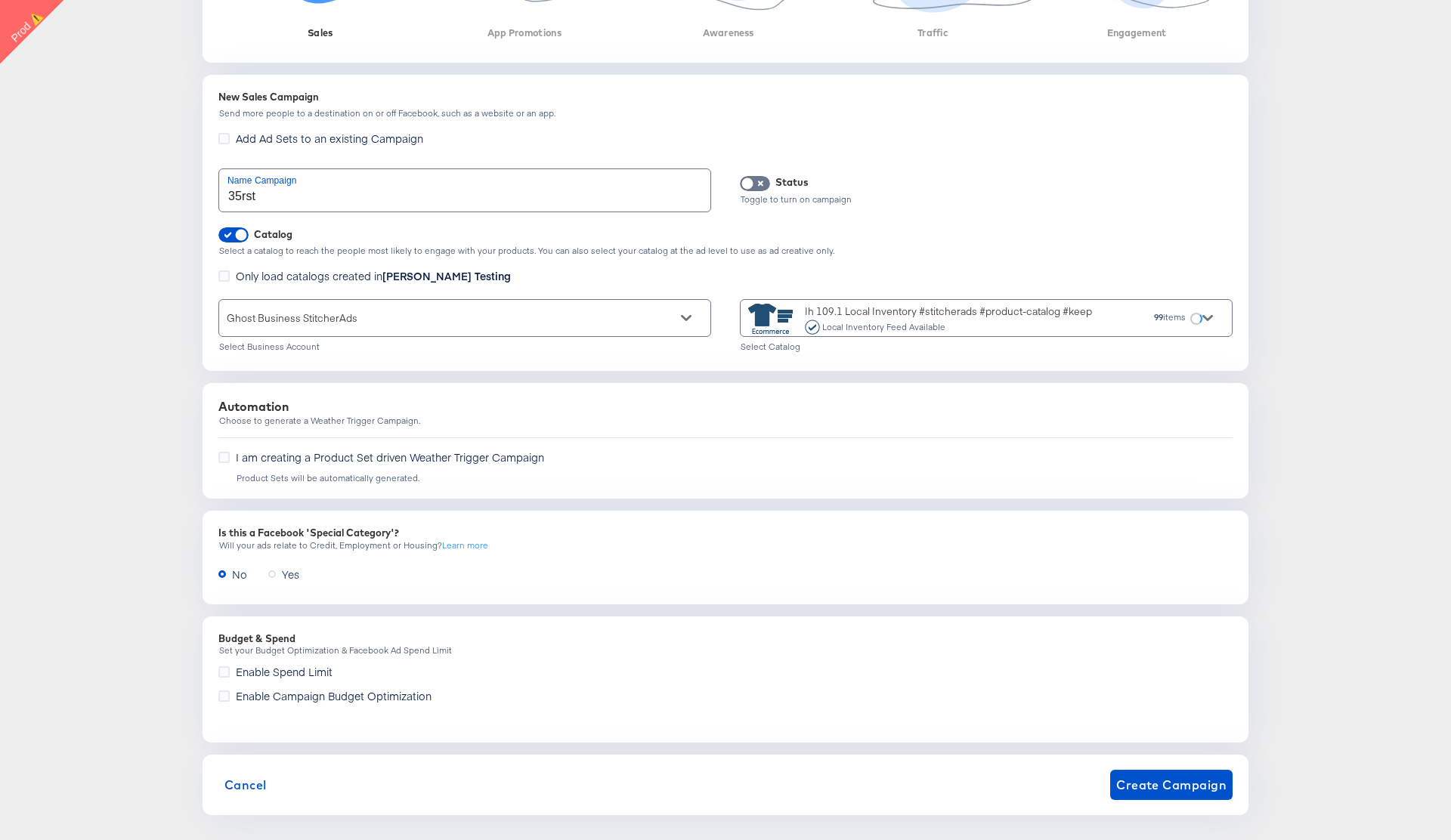
scroll to position [463, 0]
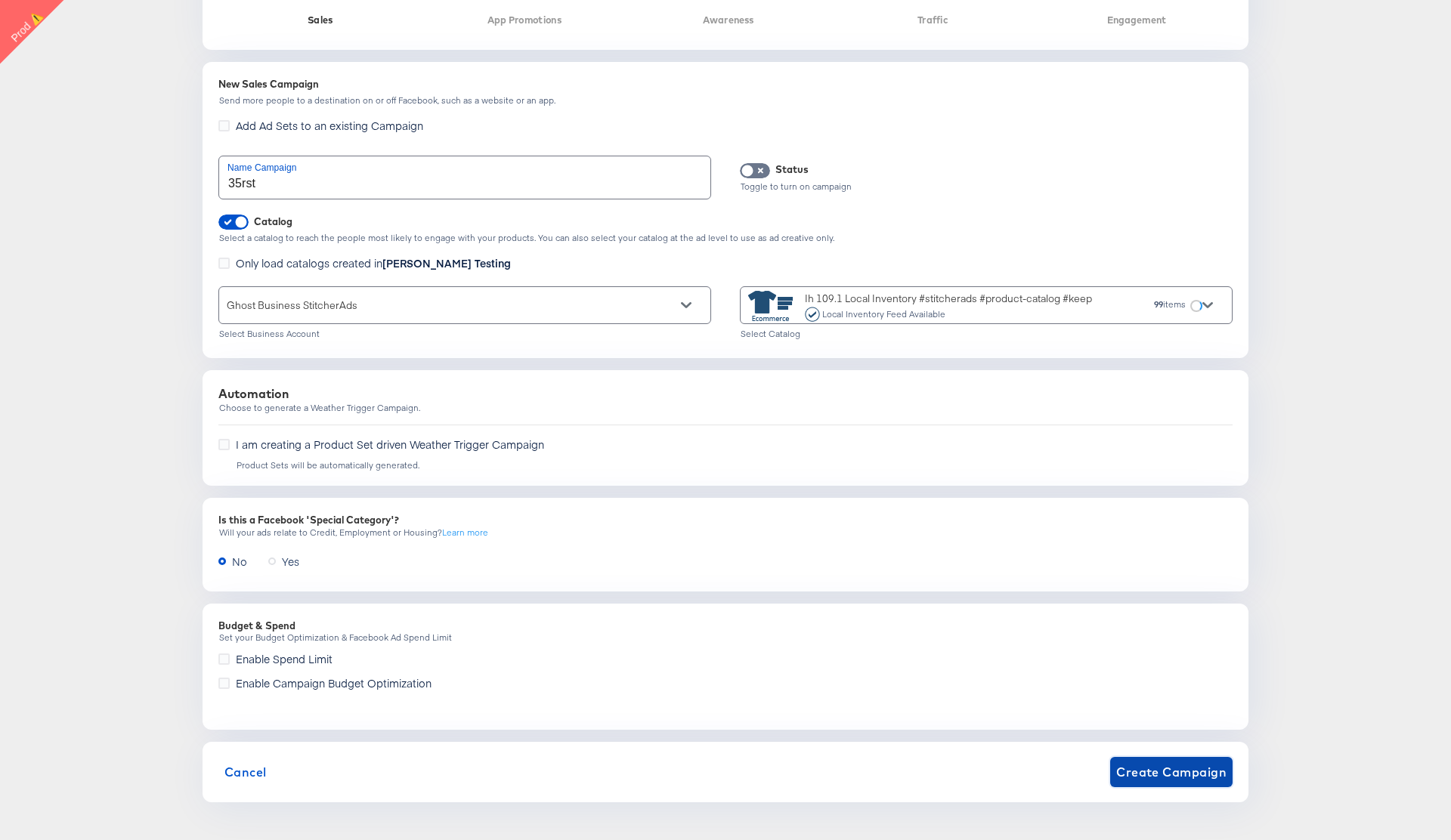
click at [1160, 768] on span "Create Campaign" at bounding box center [1171, 772] width 110 height 21
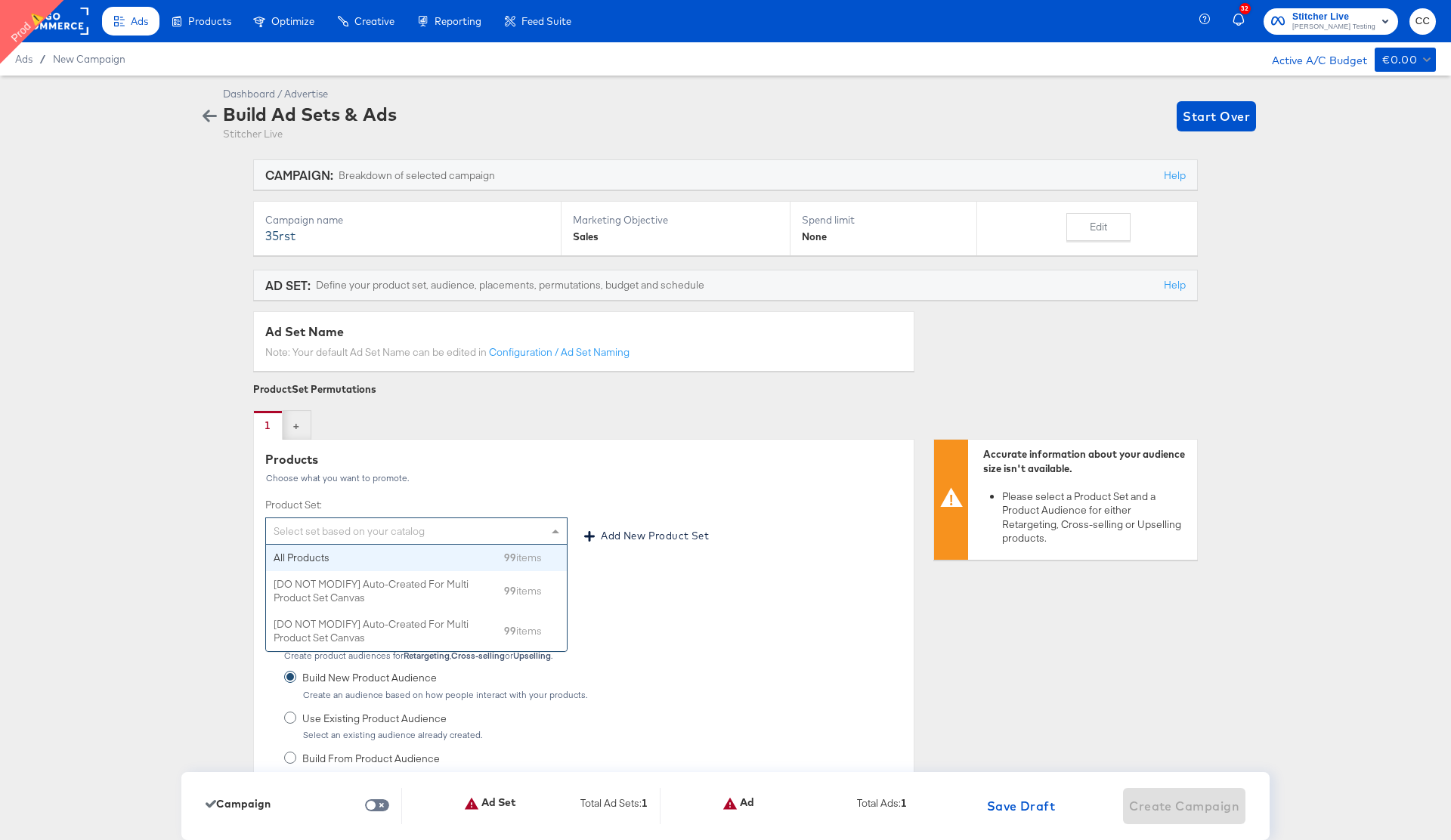
click at [514, 529] on div "Select set based on your catalog" at bounding box center [416, 530] width 301 height 25
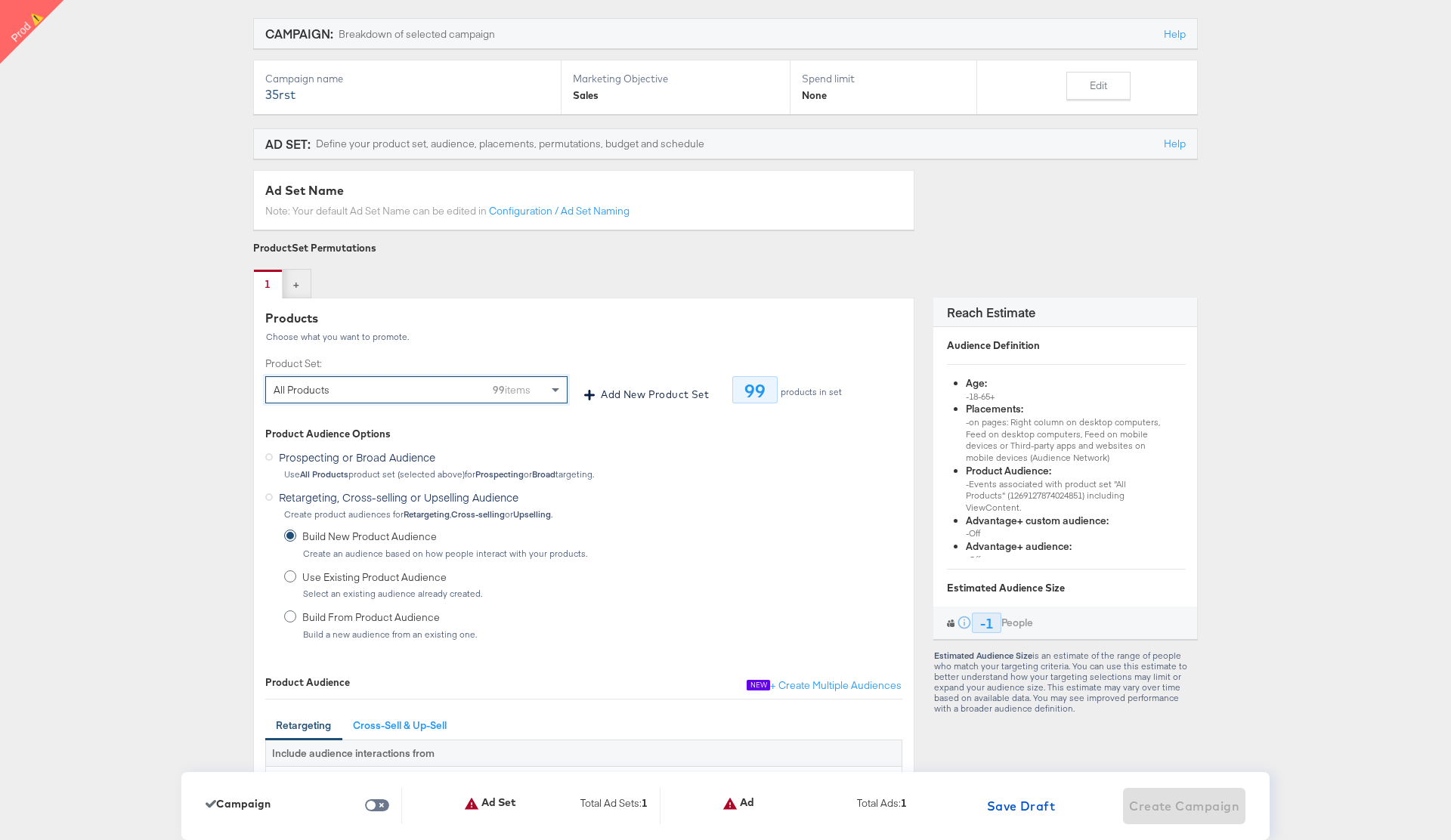
scroll to position [212, 0]
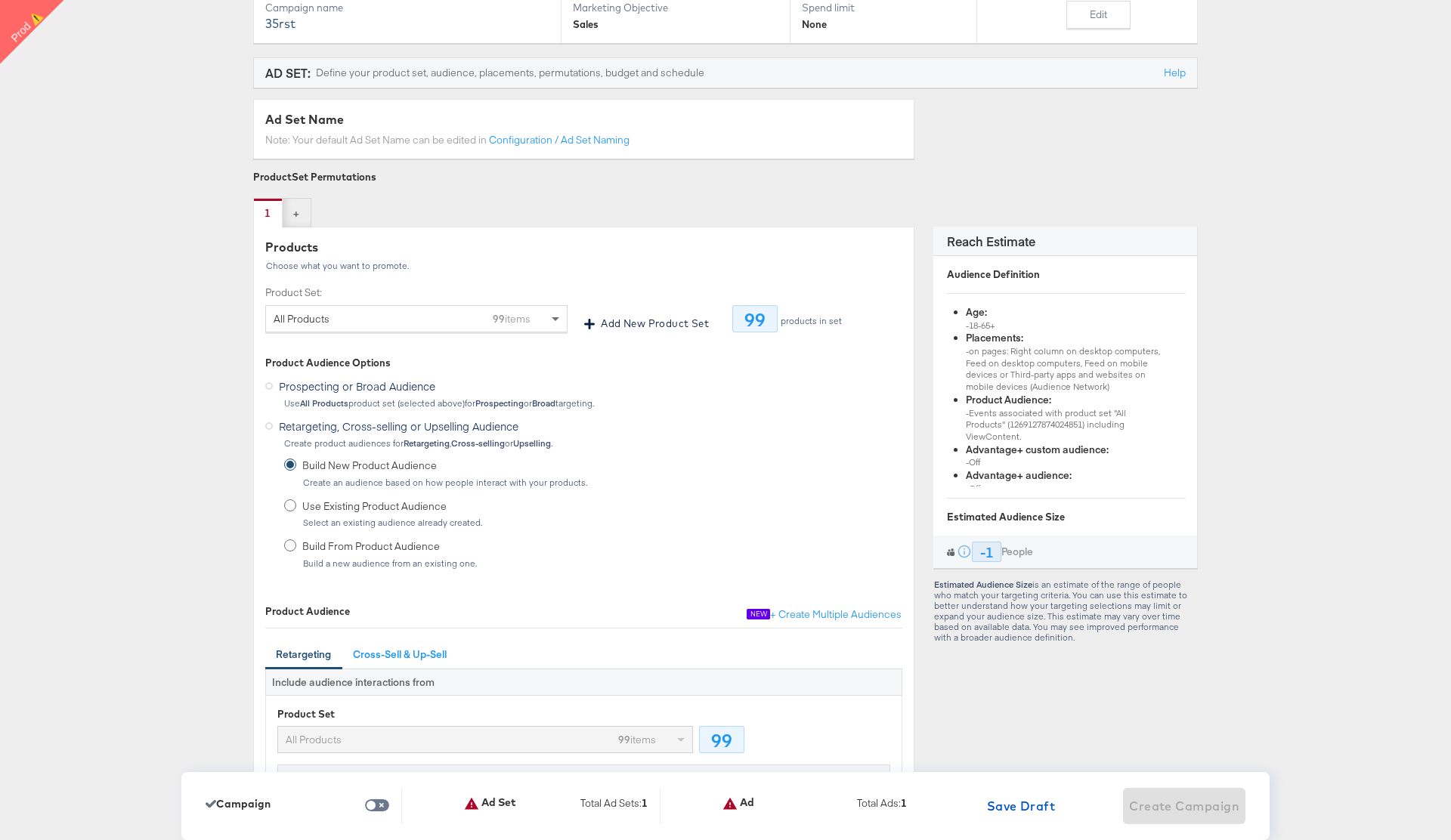
click at [270, 387] on icon at bounding box center [269, 386] width 7 height 7
click at [0, 0] on input "Prospecting or Broad Audience" at bounding box center [0, 0] width 0 height 0
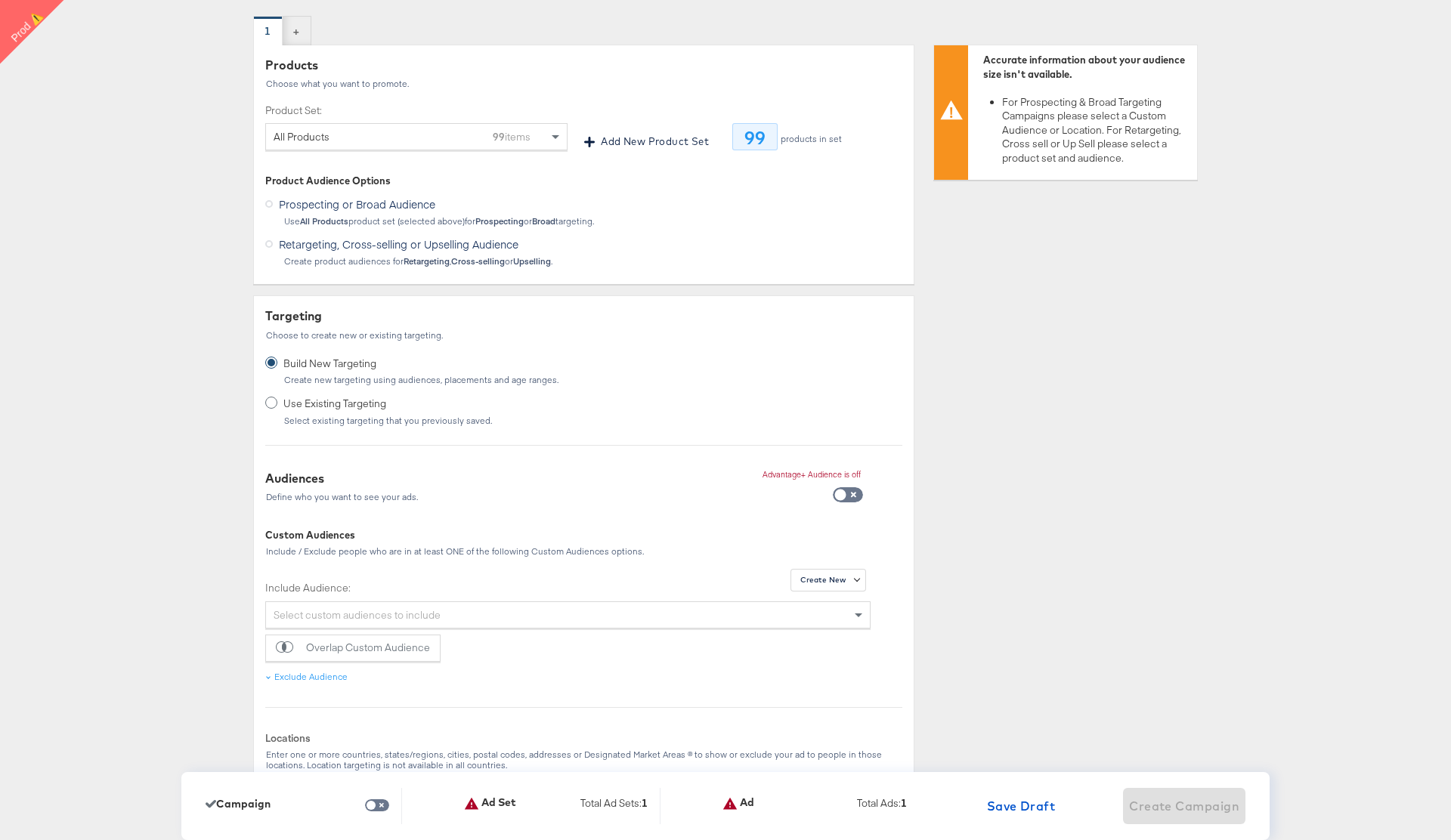
scroll to position [446, 0]
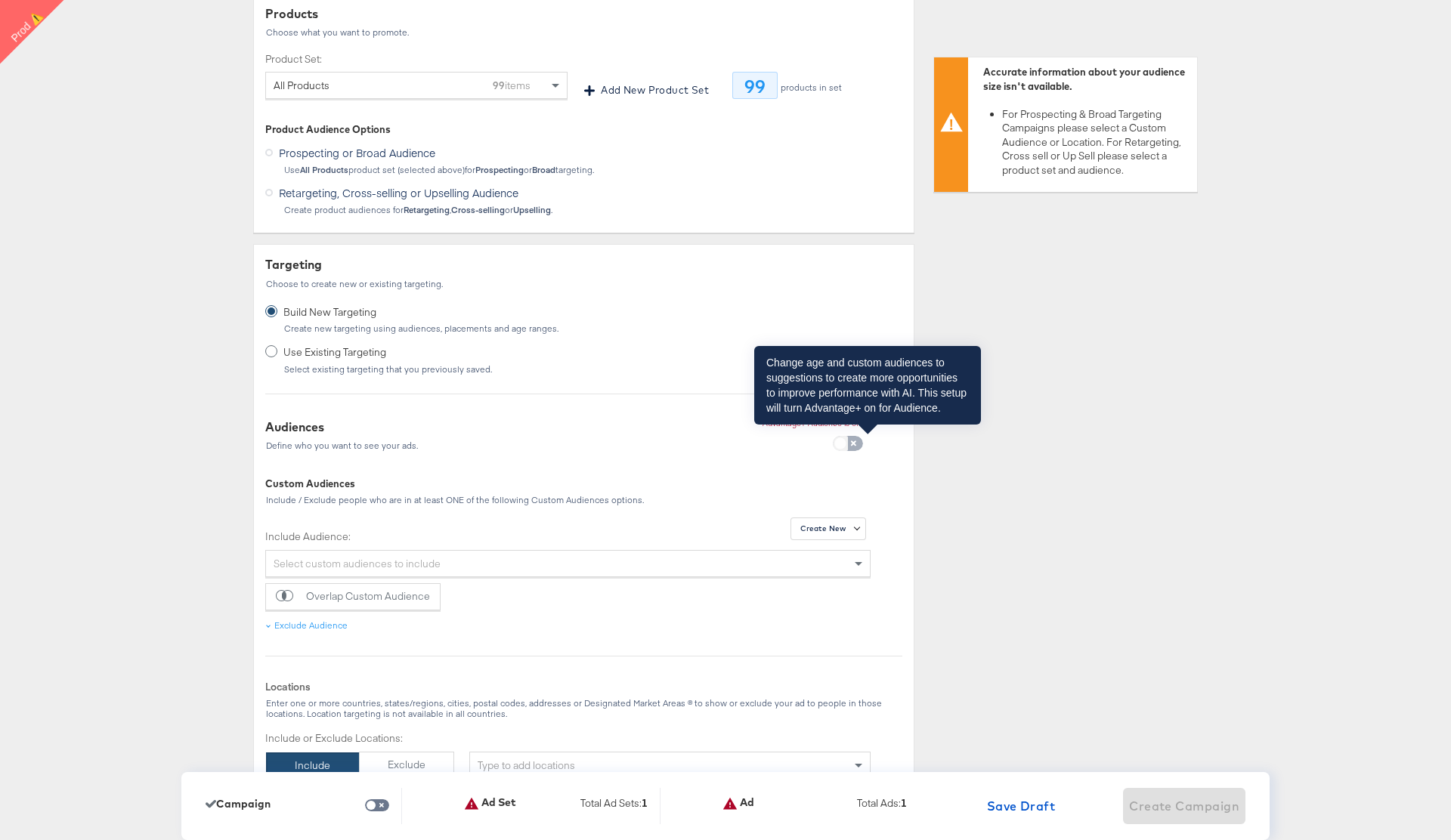
click at [855, 443] on input "checkbox" at bounding box center [840, 447] width 45 height 15
click at [848, 444] on input "checkbox" at bounding box center [855, 447] width 45 height 15
checkbox input "false"
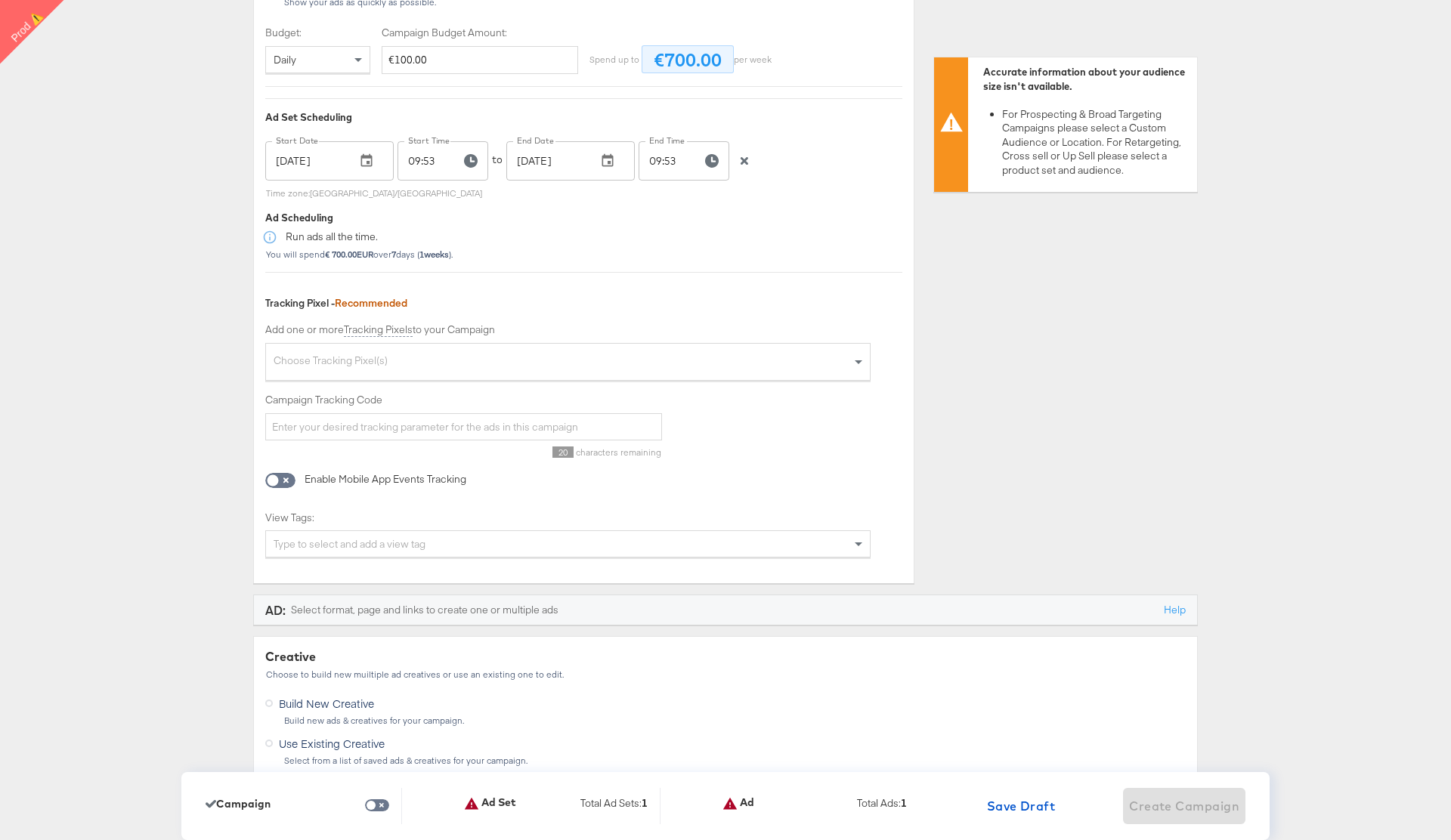
scroll to position [2768, 0]
click at [662, 363] on div "Choose Tracking Pixel(s)" at bounding box center [567, 361] width 604 height 33
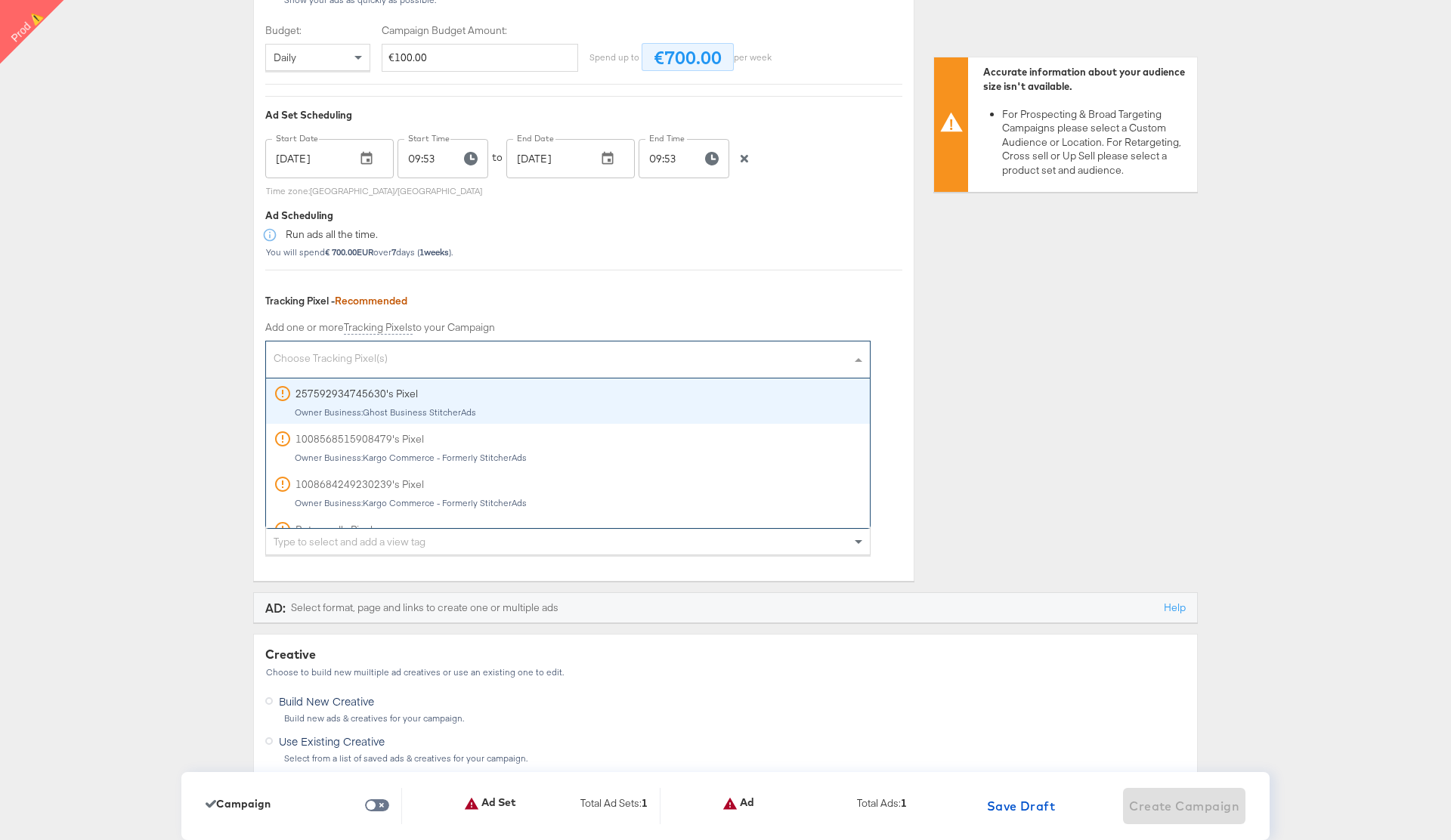
click at [993, 419] on div "Optimization, Budget, Scheduling & Tracking Define your optimization goal, how …" at bounding box center [726, 63] width 944 height 1060
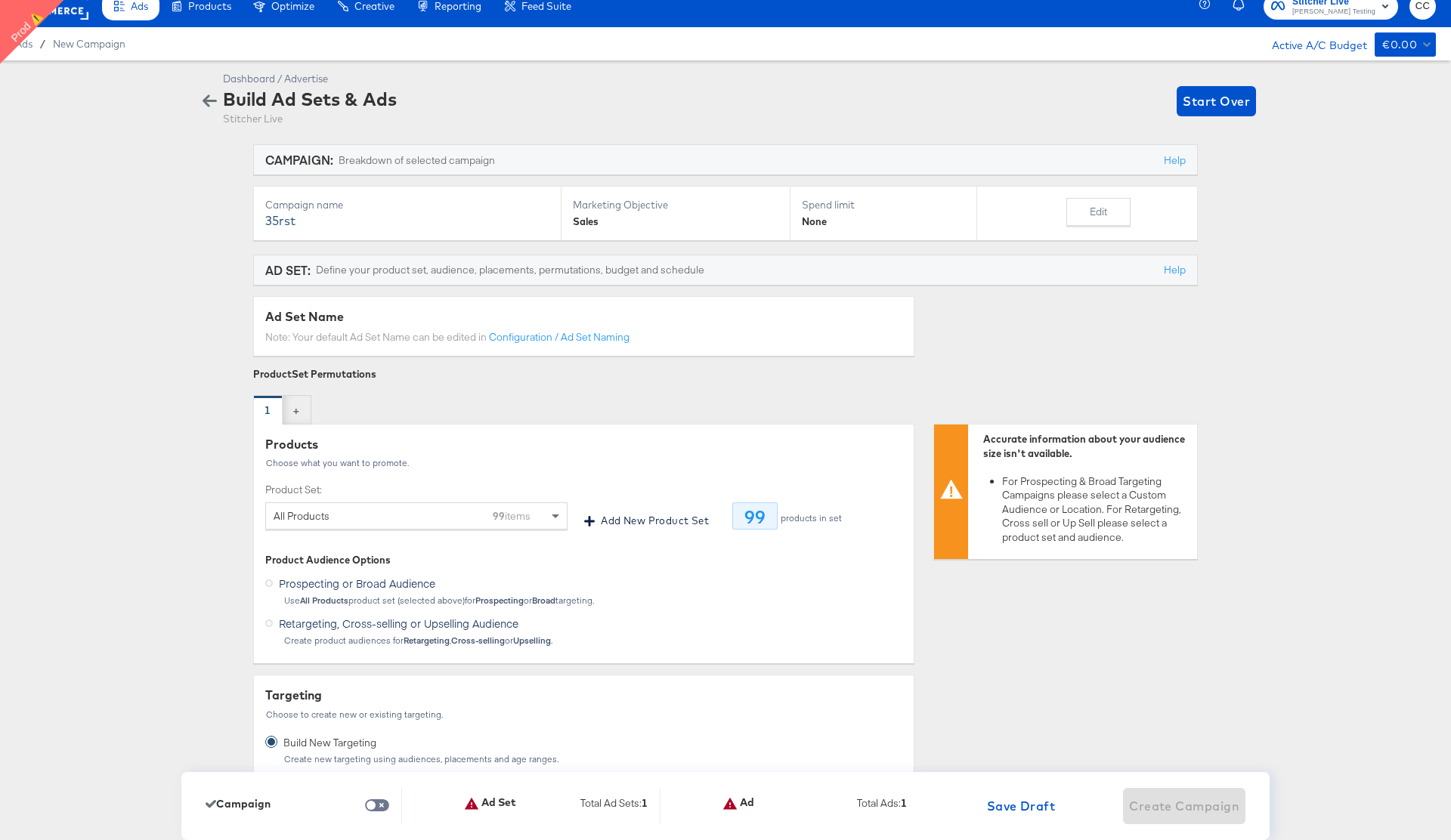
scroll to position [14, 0]
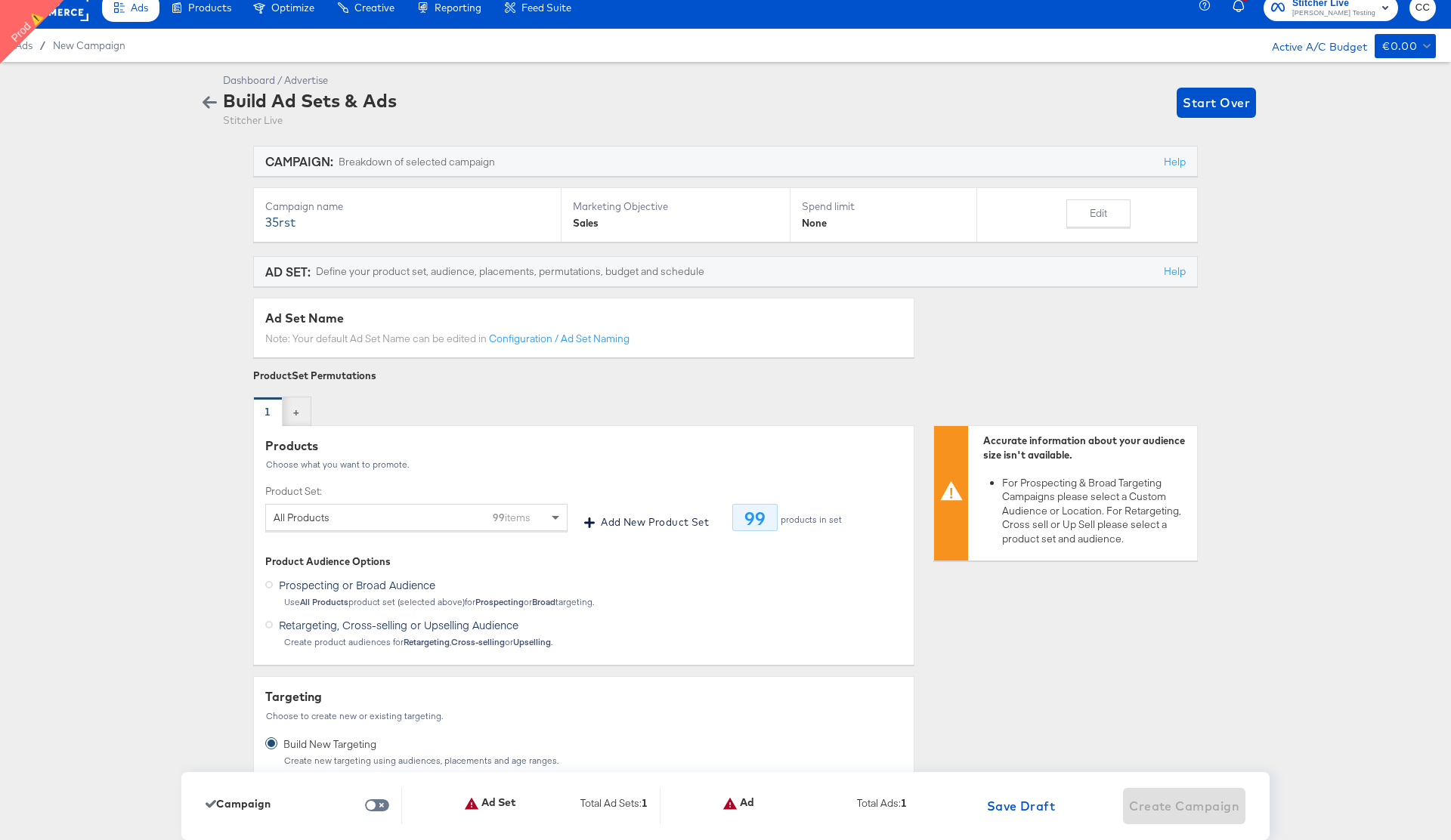
click at [210, 104] on icon "button" at bounding box center [209, 102] width 14 height 14
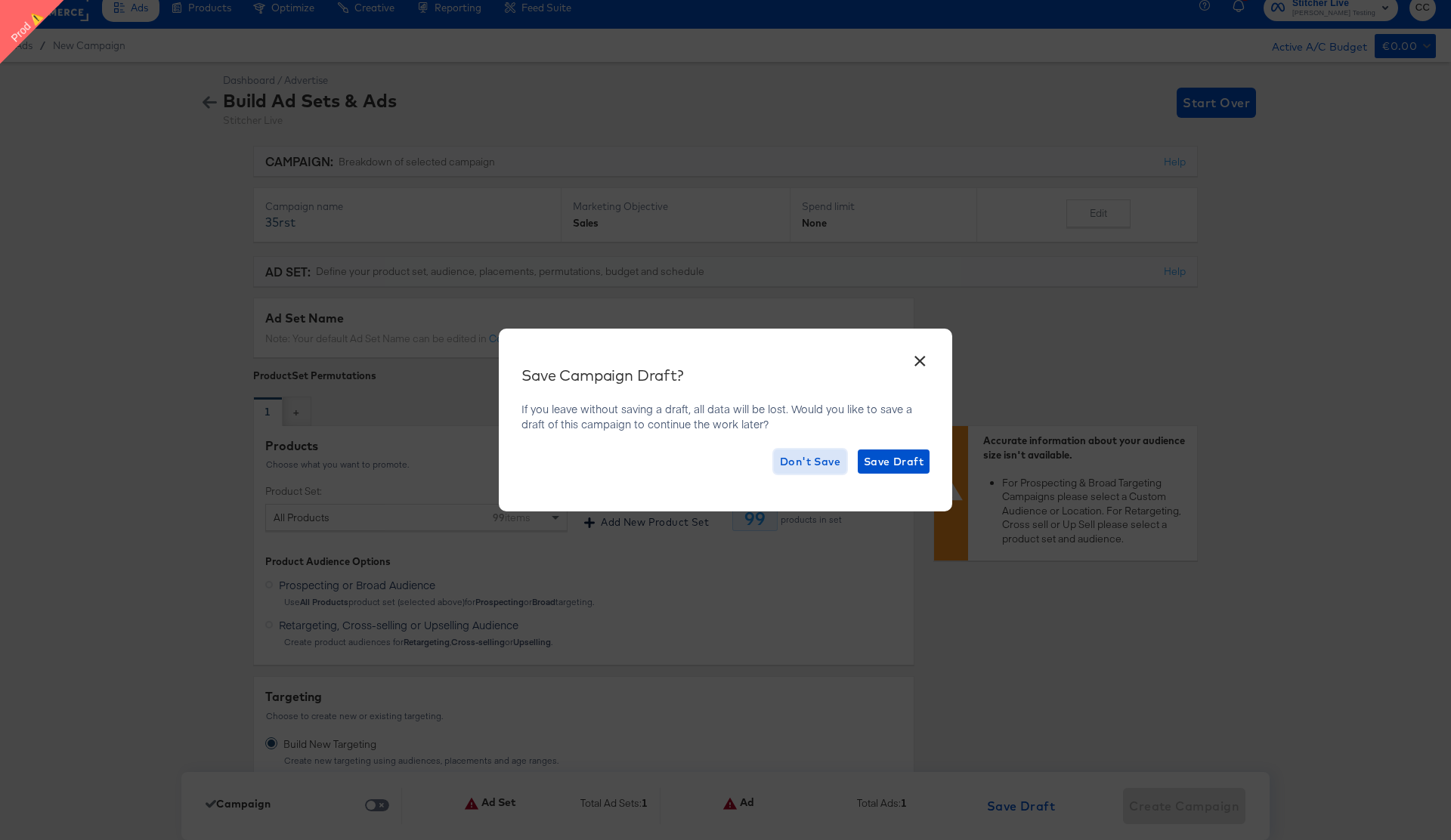
click at [801, 463] on span "Don't Save" at bounding box center [810, 462] width 61 height 19
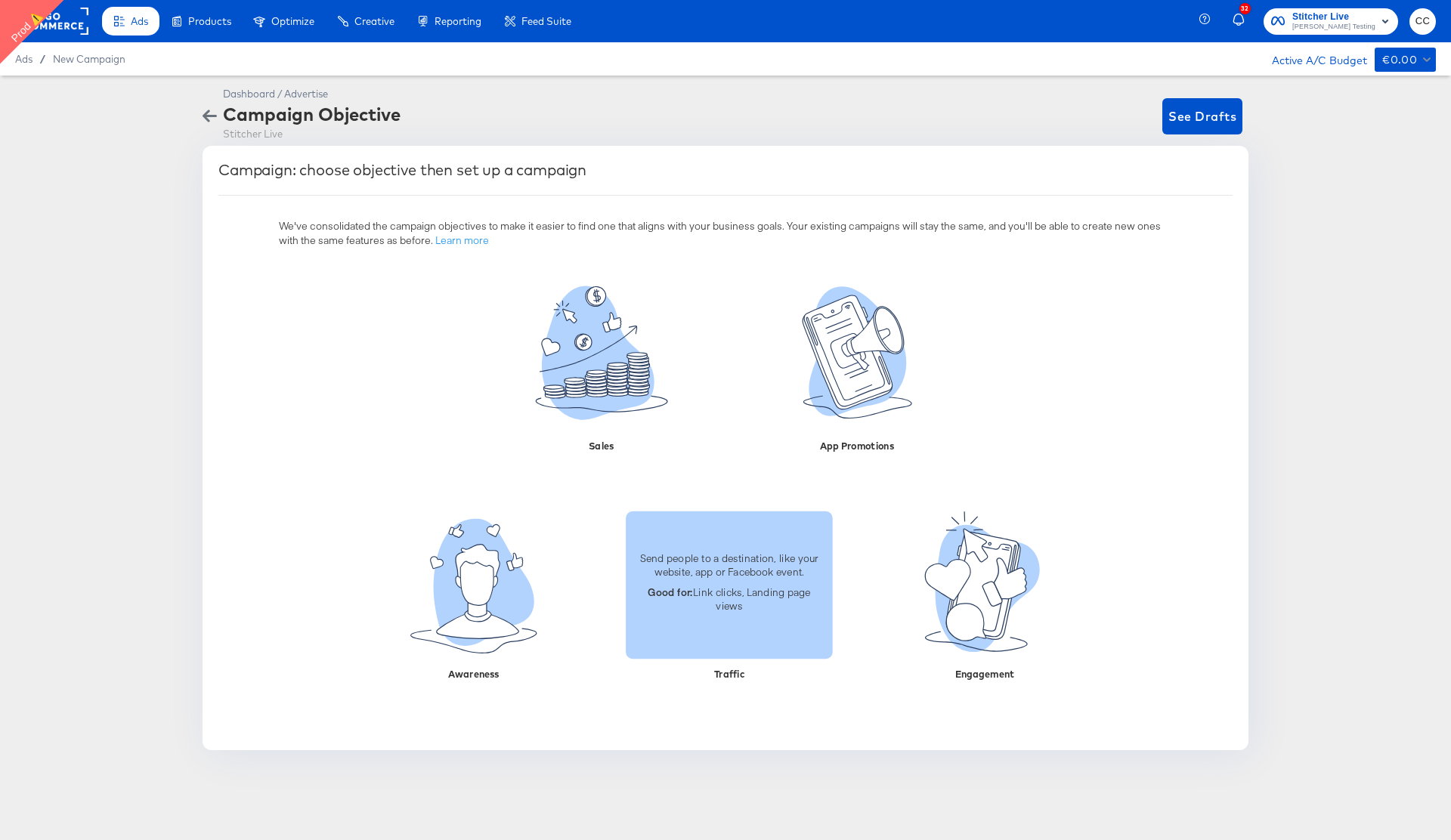
click at [729, 594] on p "Good for: Link clicks, Landing page views" at bounding box center [729, 598] width 189 height 28
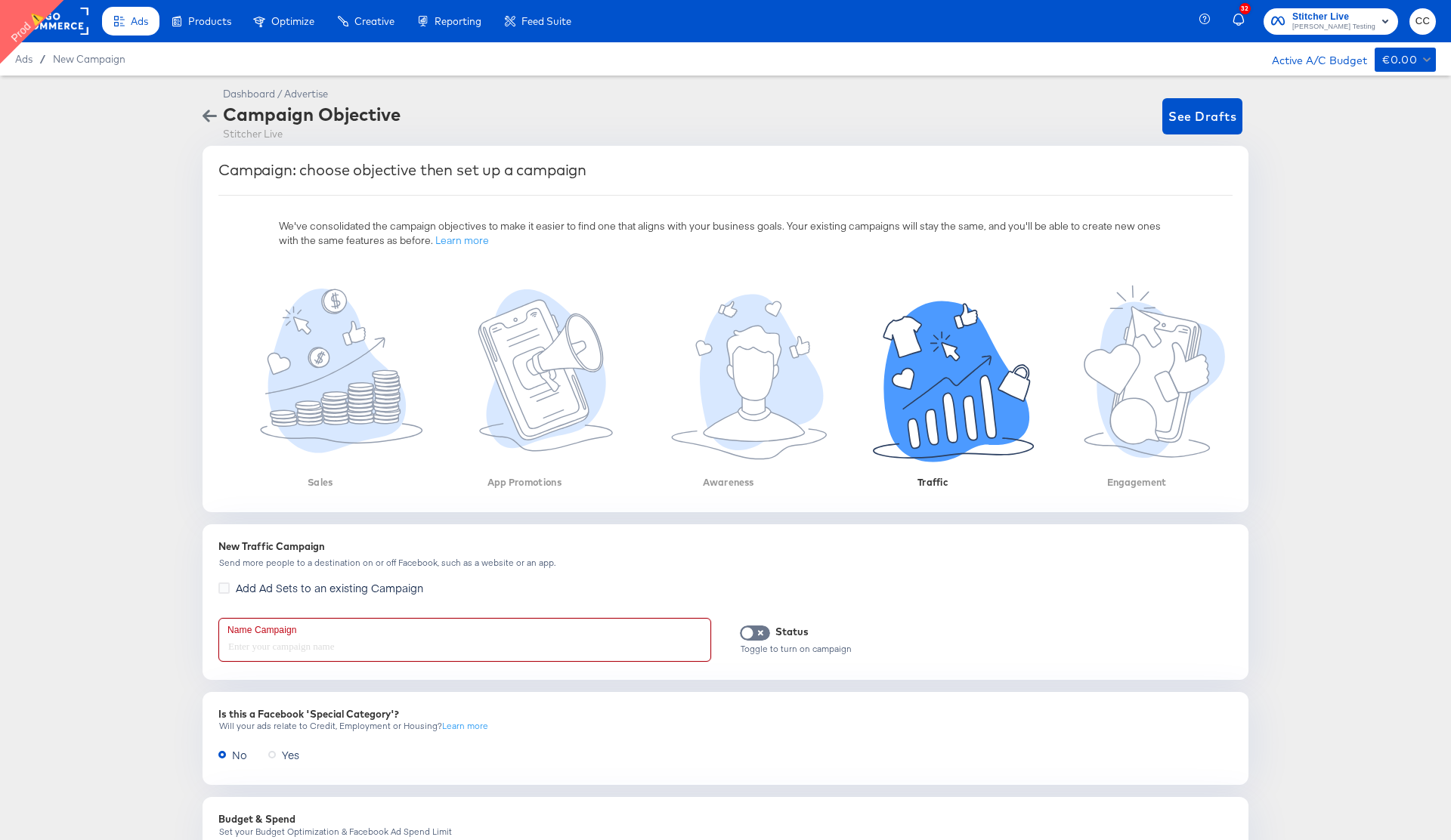
click at [321, 633] on input "text" at bounding box center [464, 639] width 491 height 42
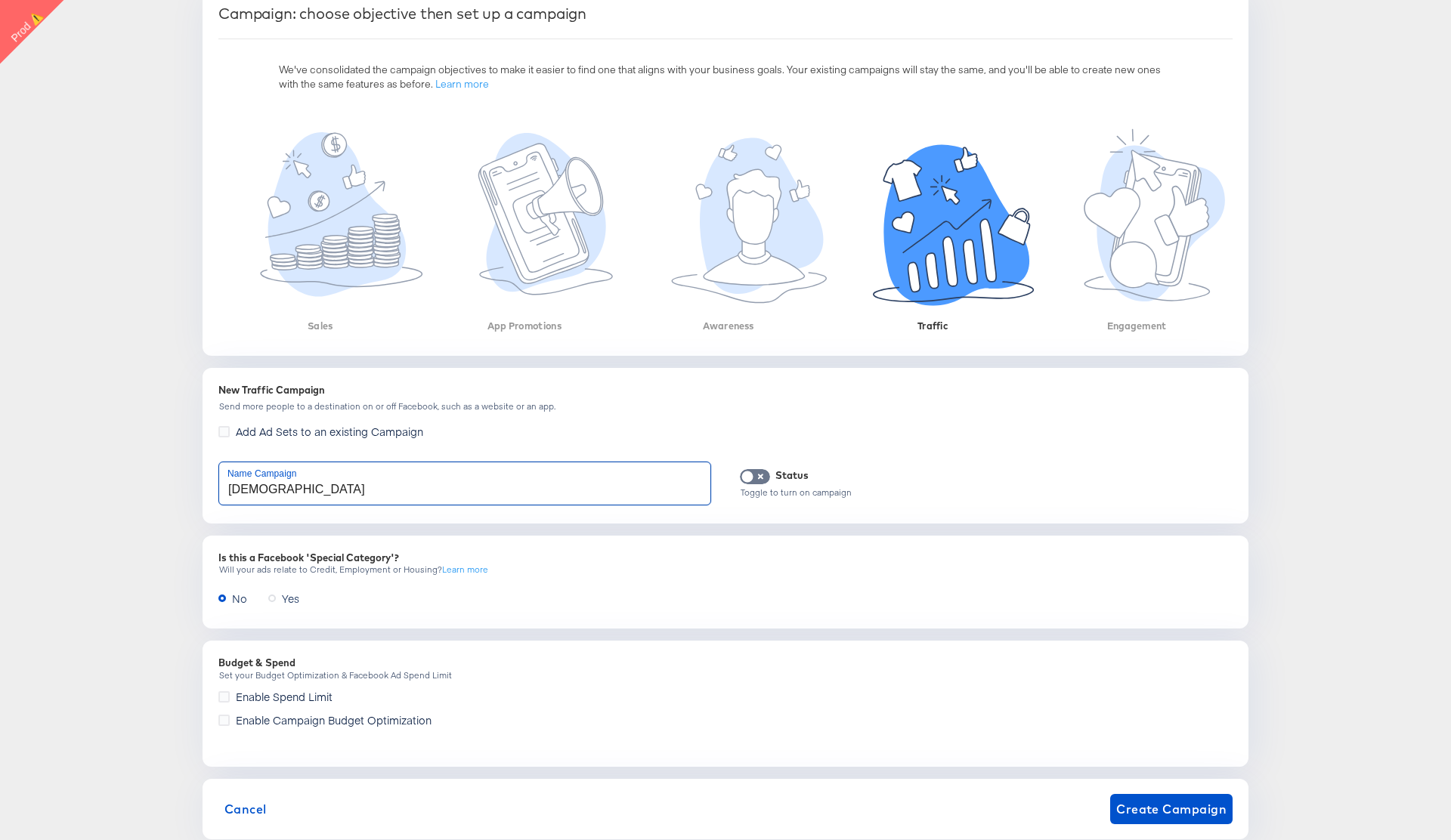
scroll to position [193, 0]
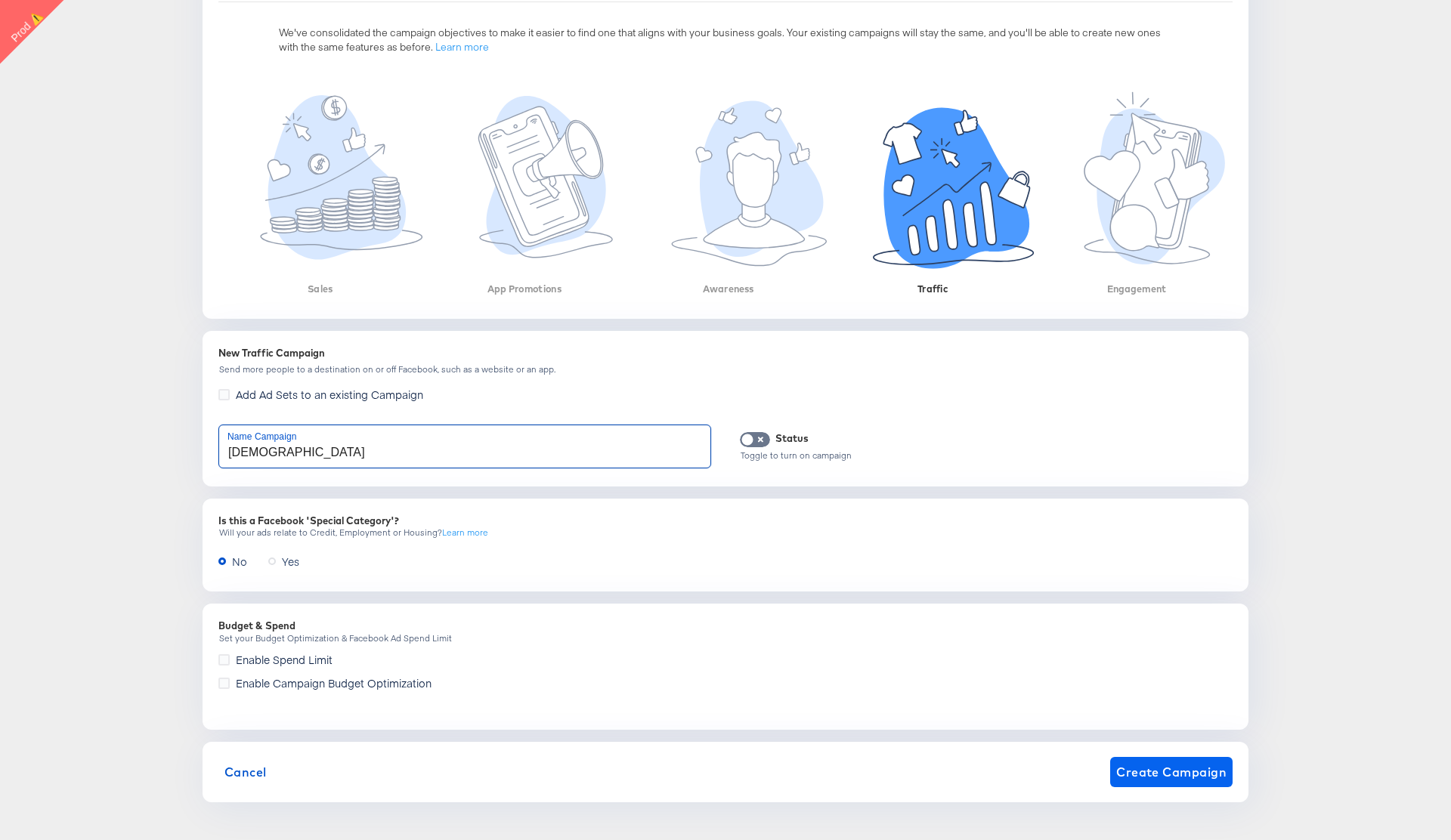
type input "srdgves"
click at [1157, 772] on span "Create Campaign" at bounding box center [1171, 772] width 110 height 21
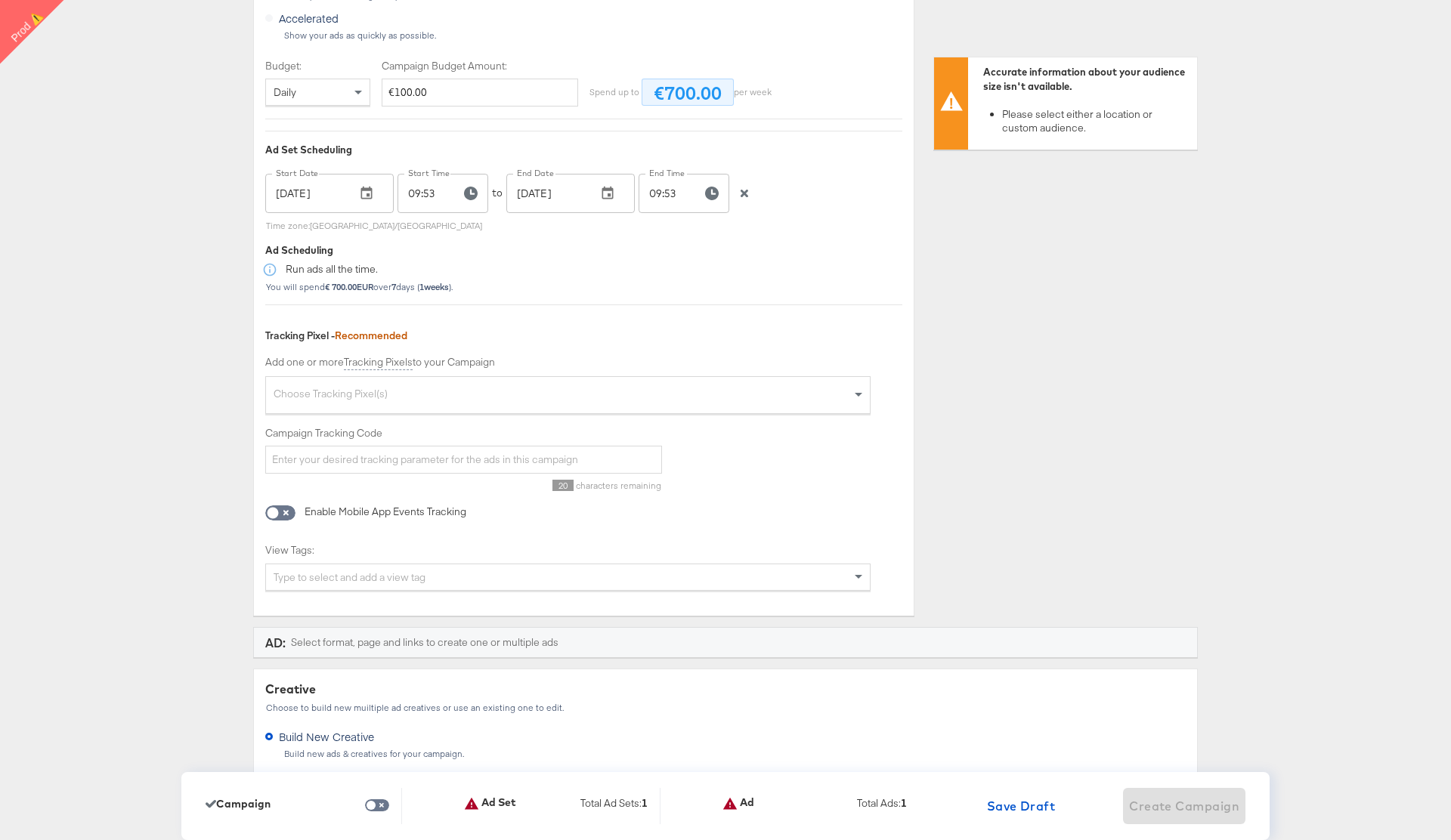
scroll to position [2446, 0]
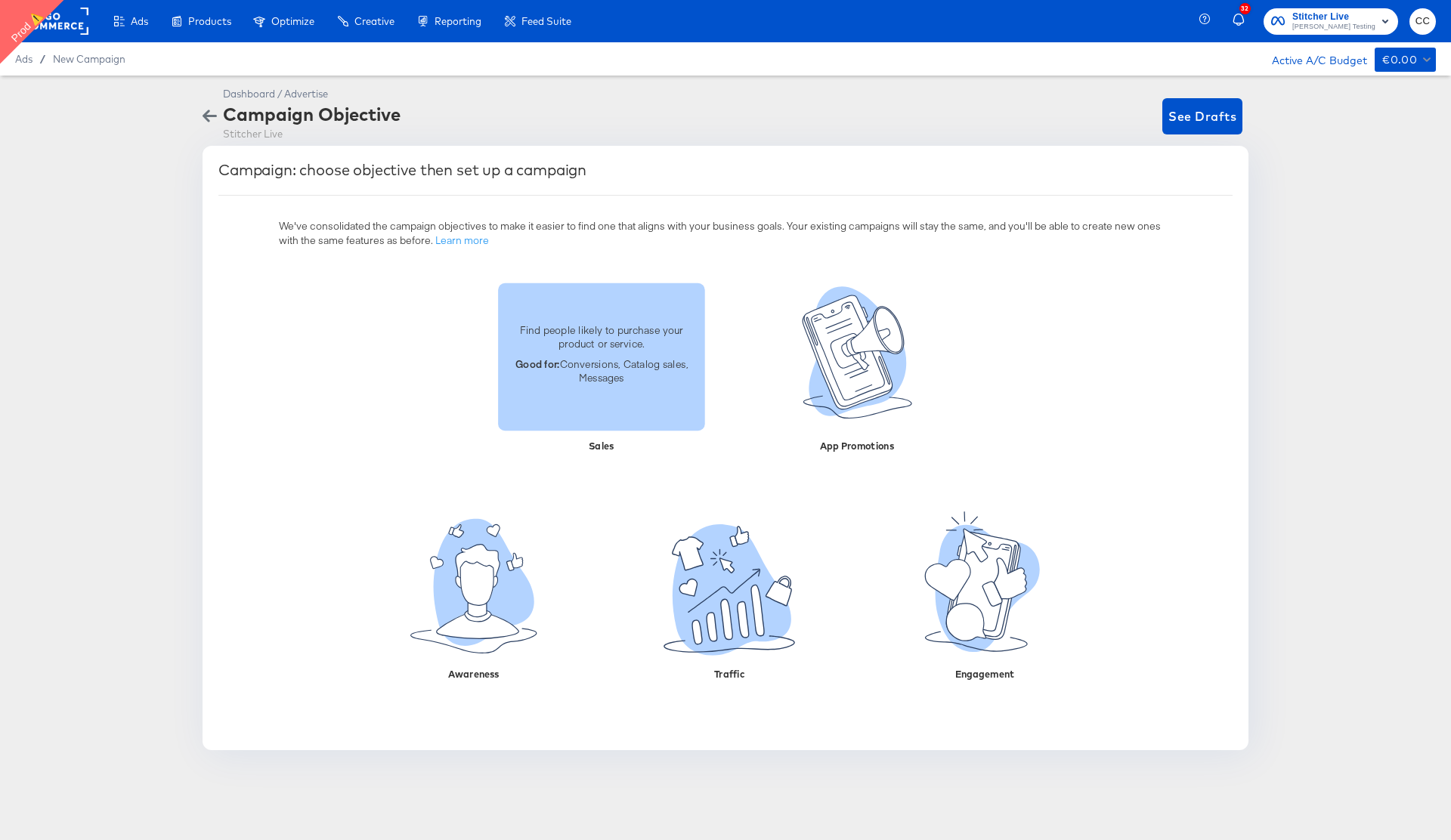
click at [565, 391] on div "Find people likely to purchase your product or service. Good for: Conversions, …" at bounding box center [601, 355] width 207 height 85
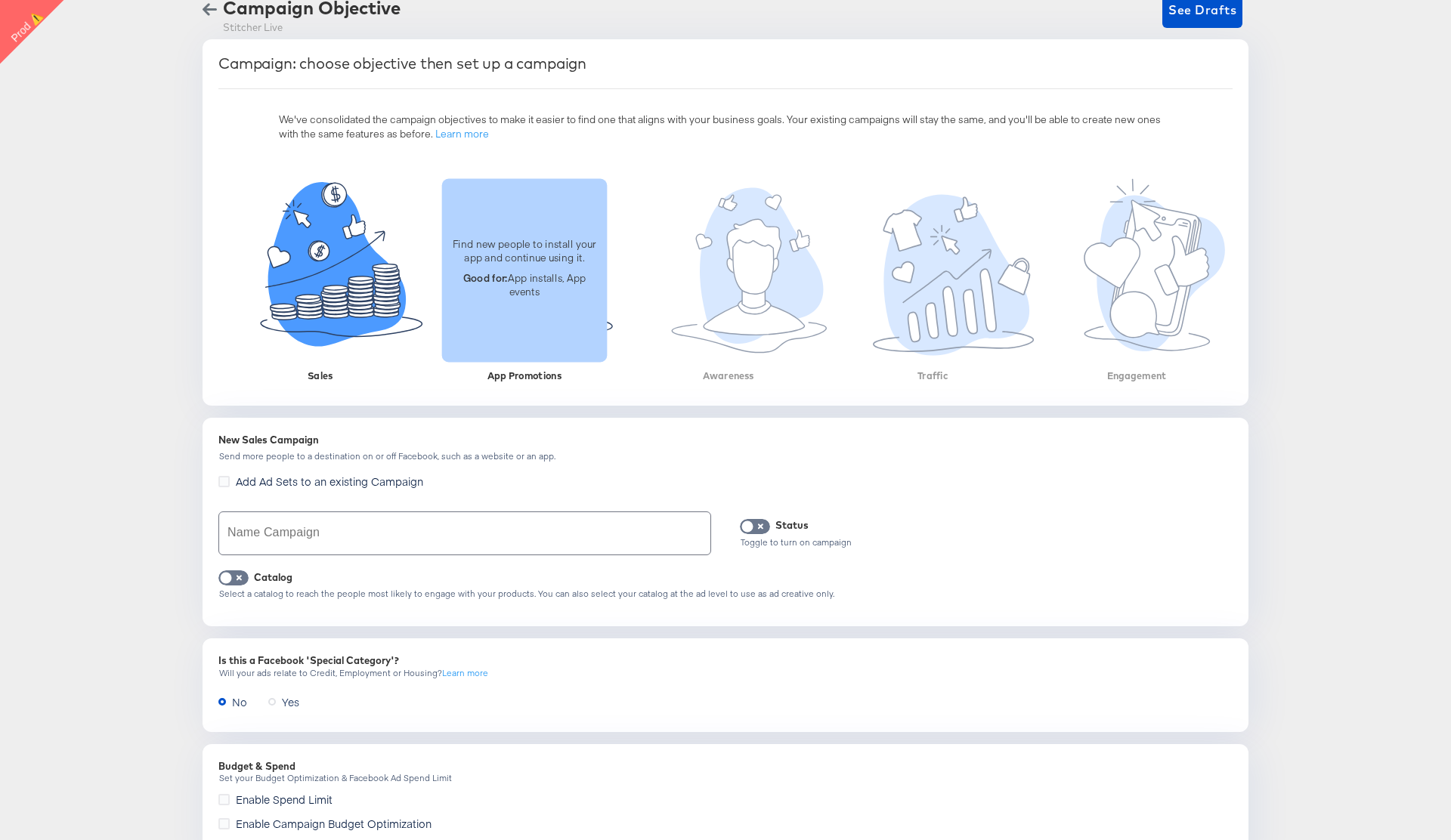
scroll to position [168, 0]
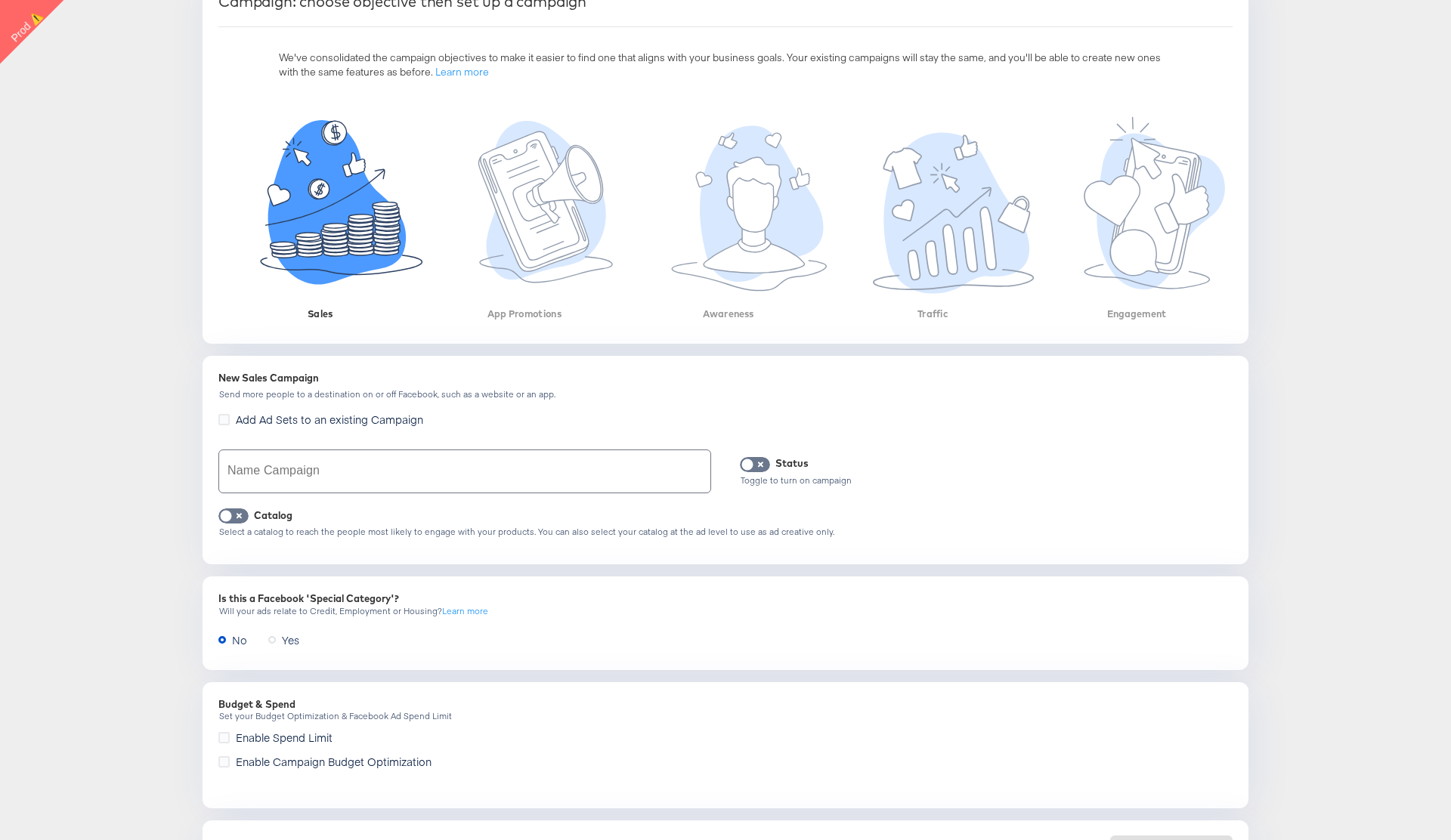
click at [360, 472] on input "text" at bounding box center [464, 471] width 491 height 42
type input "srgfrews"
click at [234, 521] on input "checkbox" at bounding box center [225, 520] width 45 height 15
checkbox input "true"
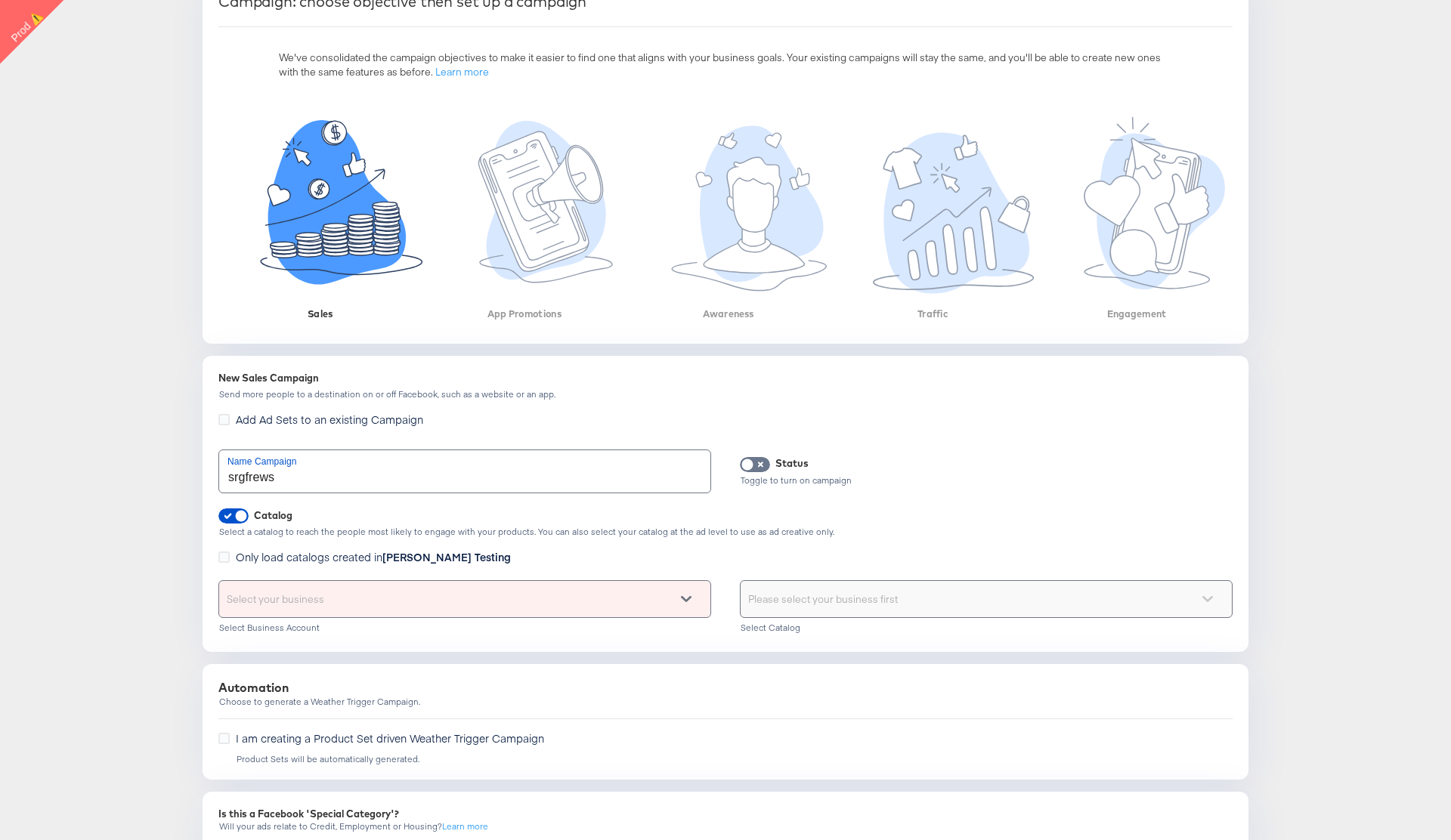
click at [340, 604] on div "Select your business" at bounding box center [464, 598] width 491 height 36
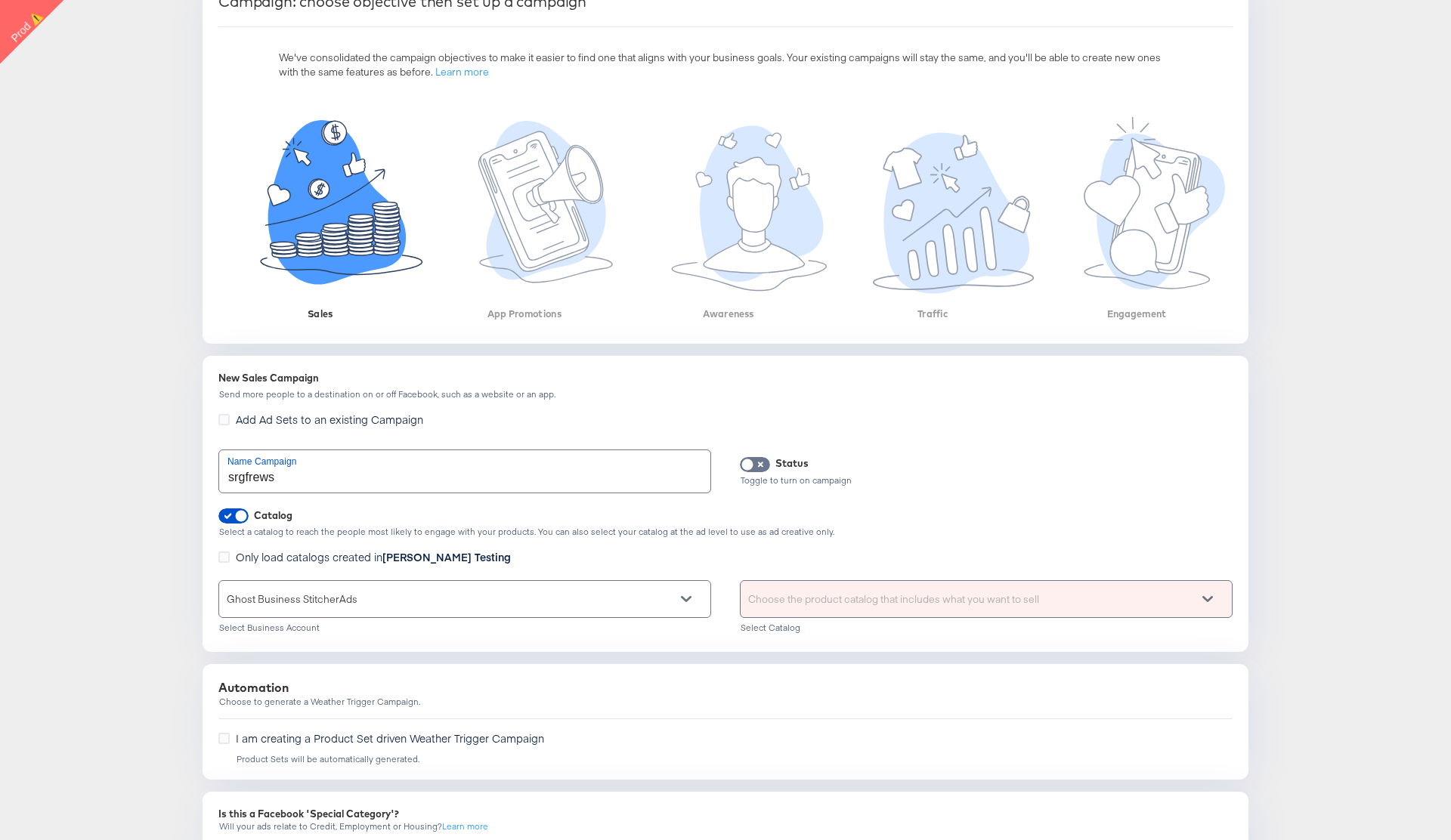
click at [846, 604] on div "Choose the product catalog that includes what you want to sell" at bounding box center [985, 598] width 491 height 36
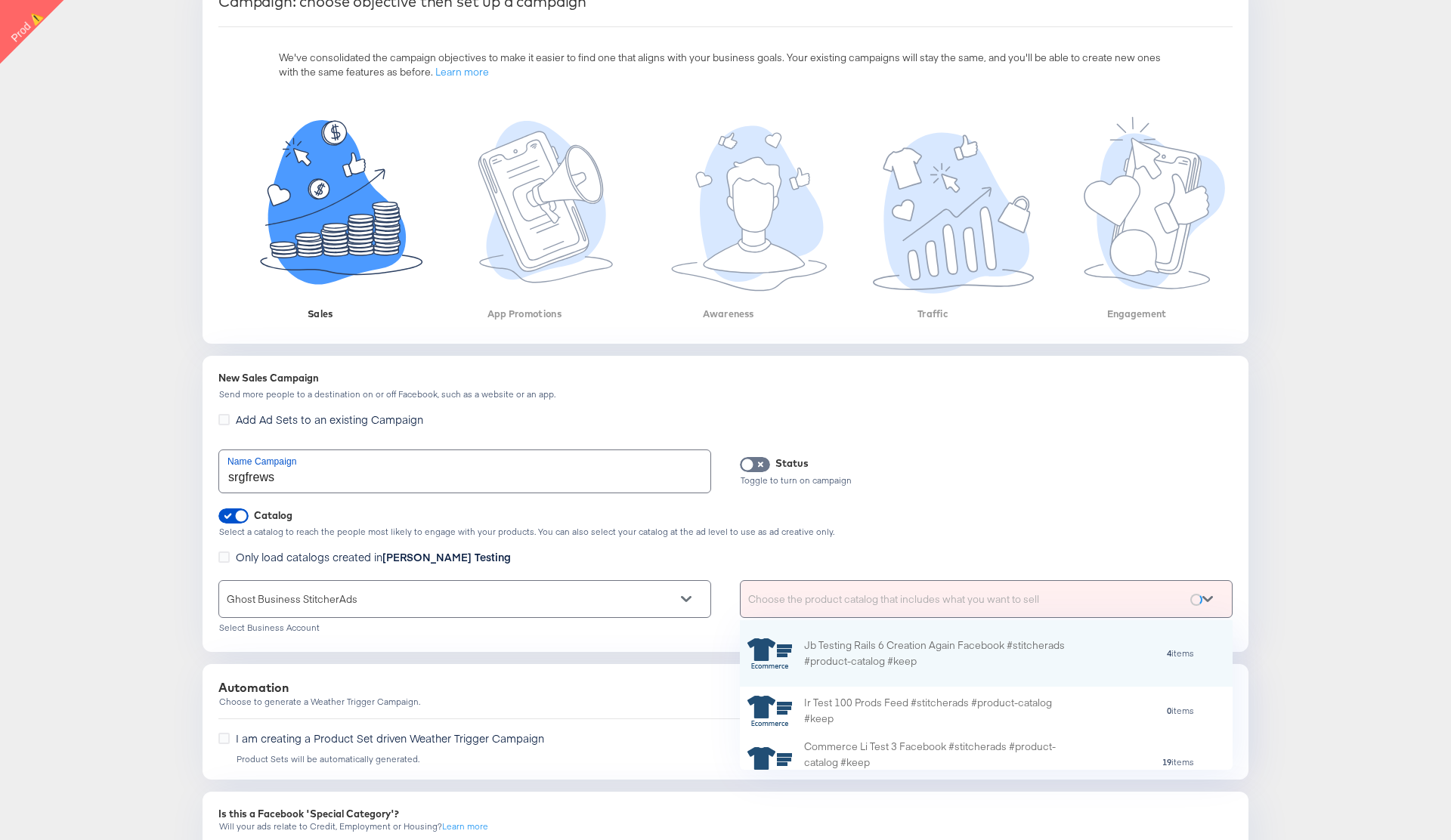
scroll to position [149, 493]
type input "s"
type input "loc"
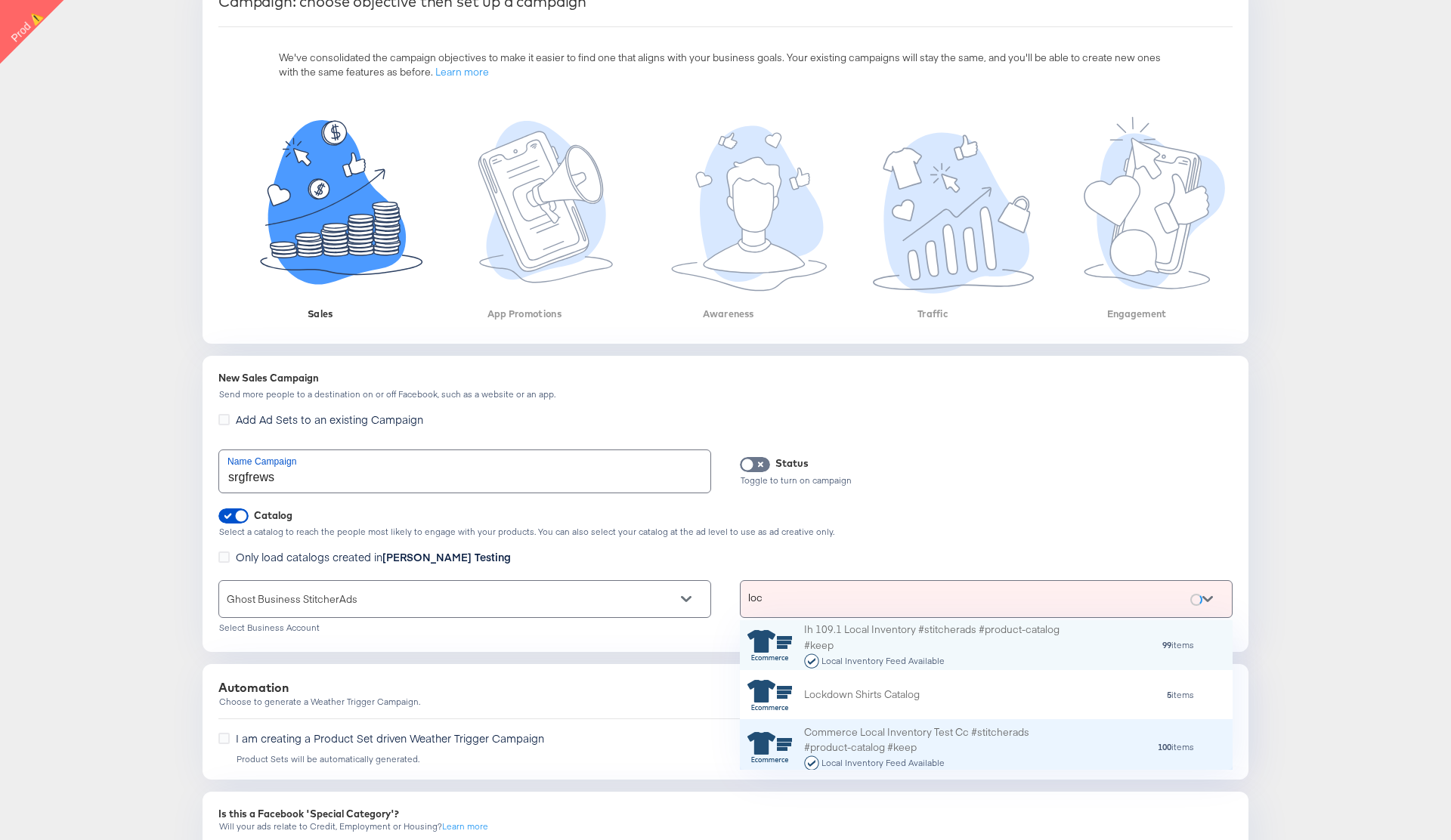
click at [899, 736] on div "Commerce Local Inventory Test Cc #stitcherads #product-catalog #keep Local Inve…" at bounding box center [936, 747] width 265 height 47
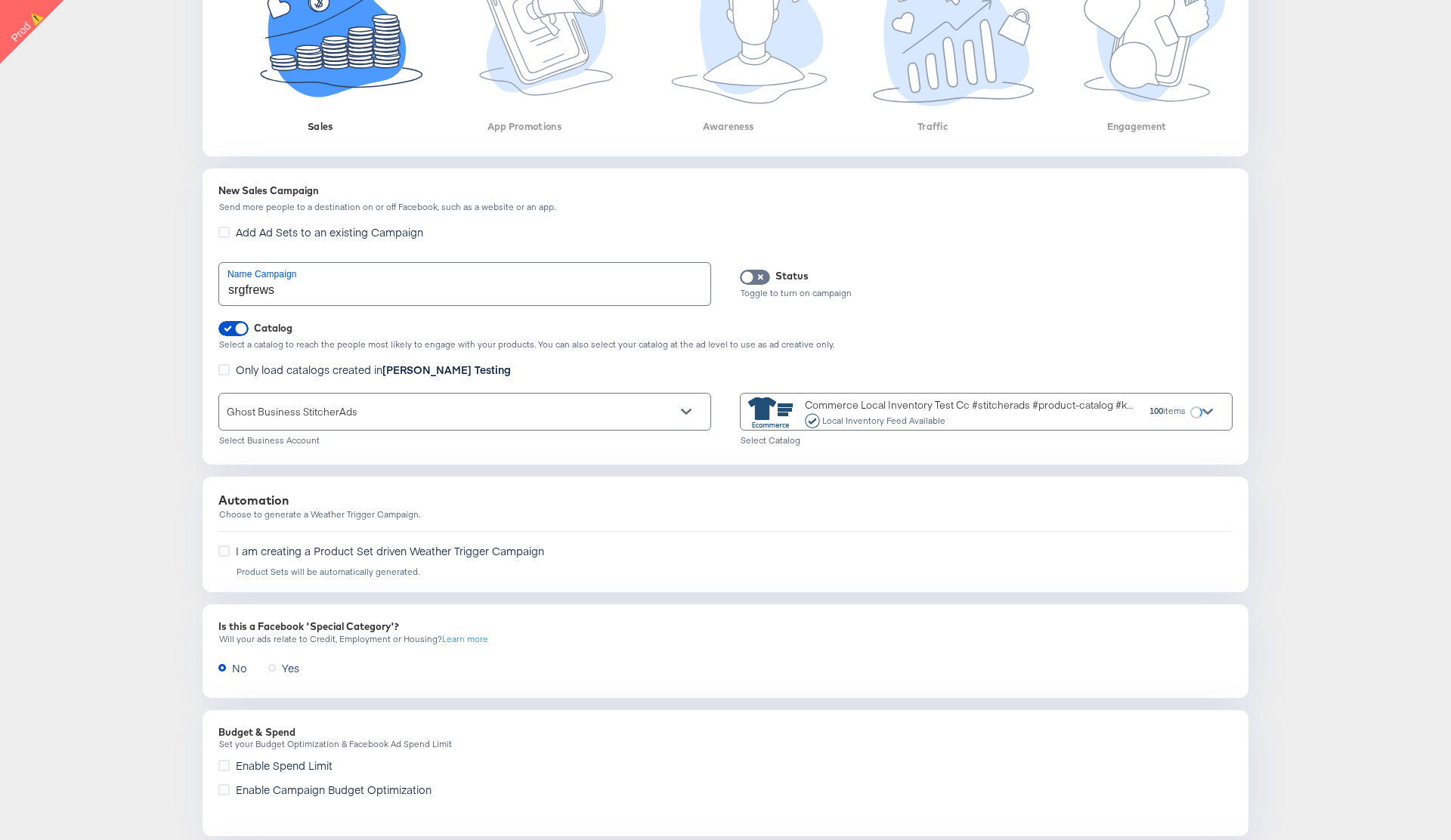
scroll to position [463, 0]
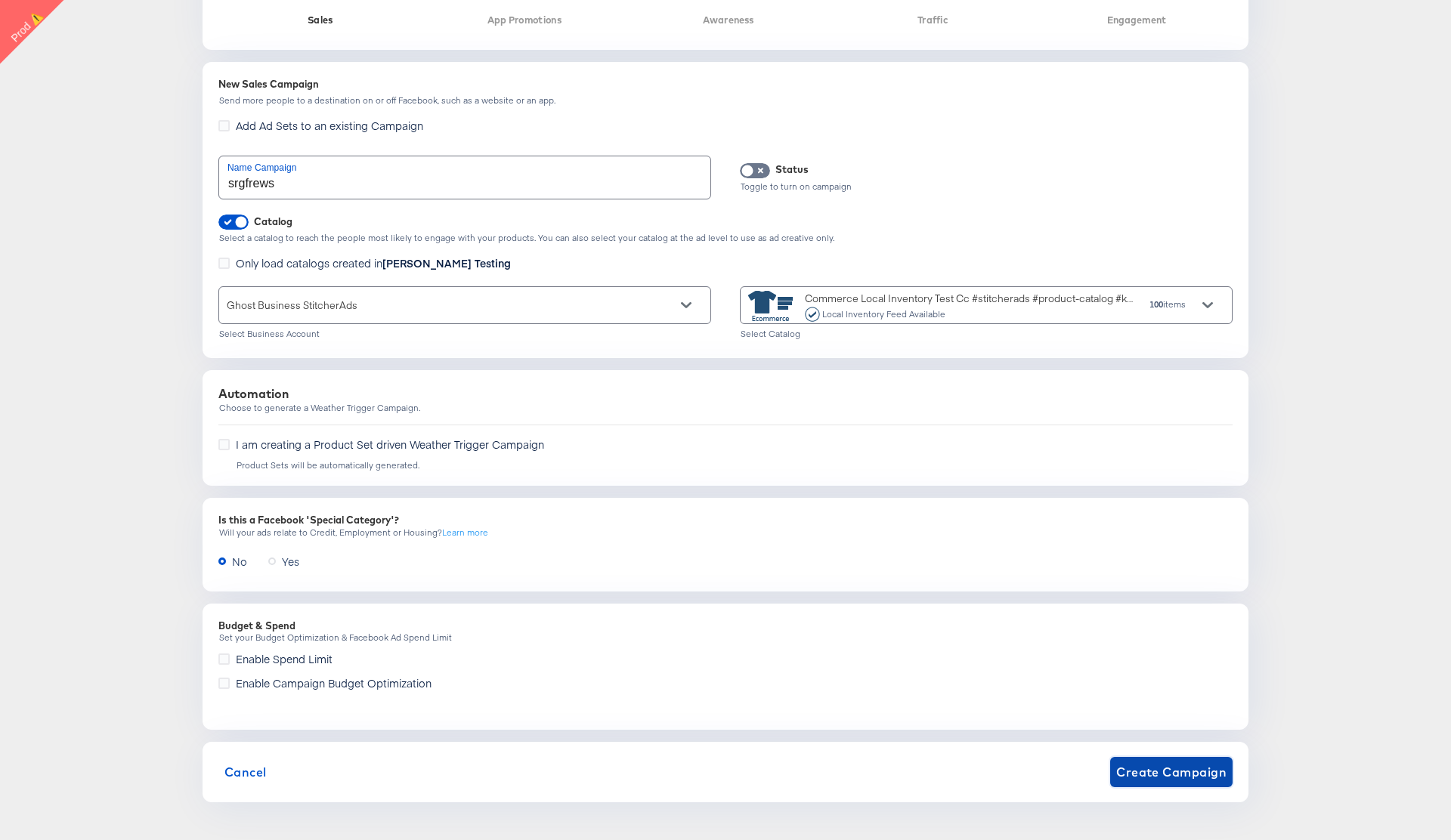
click at [1176, 774] on span "Create Campaign" at bounding box center [1171, 772] width 110 height 21
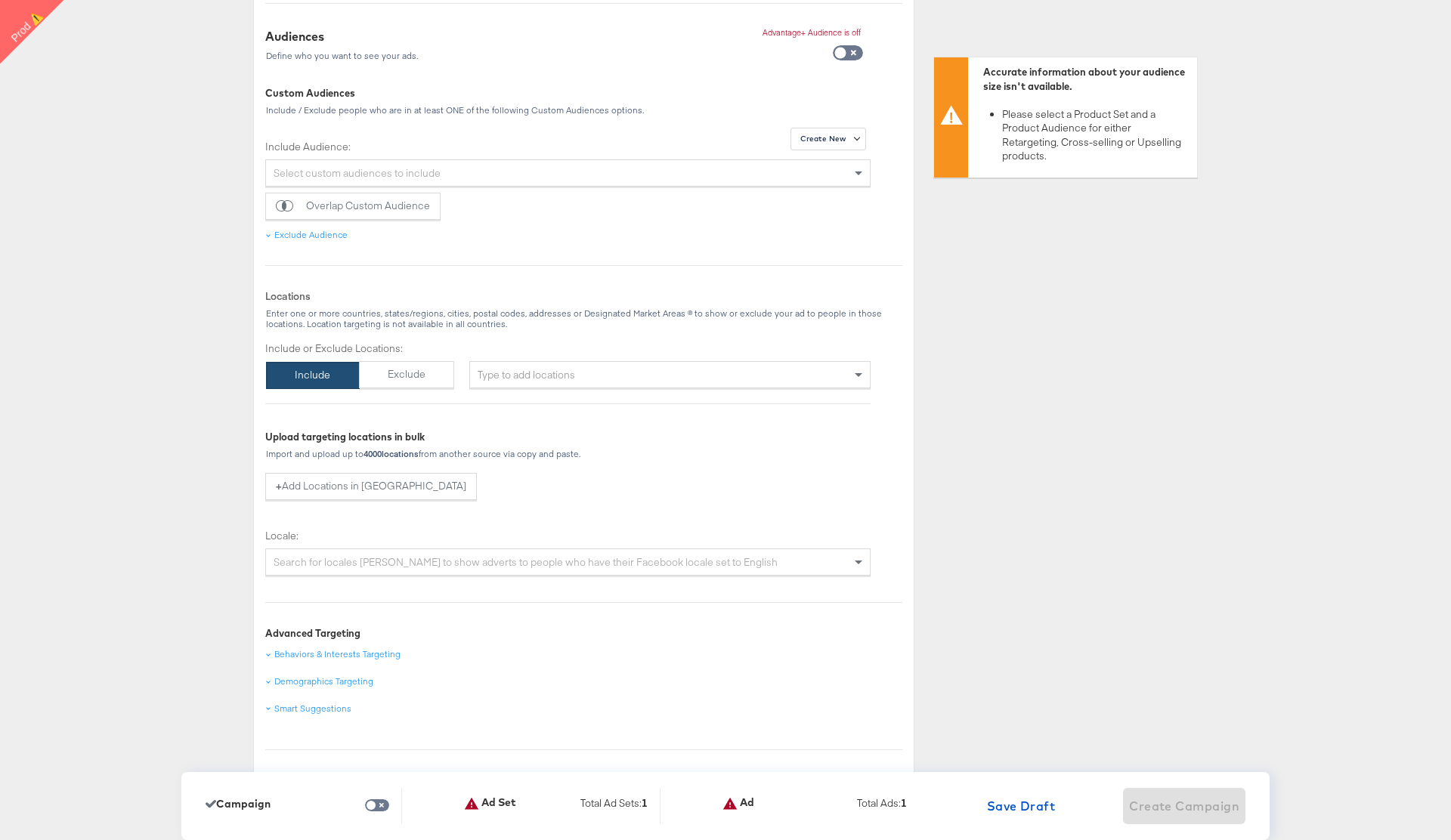
scroll to position [1174, 0]
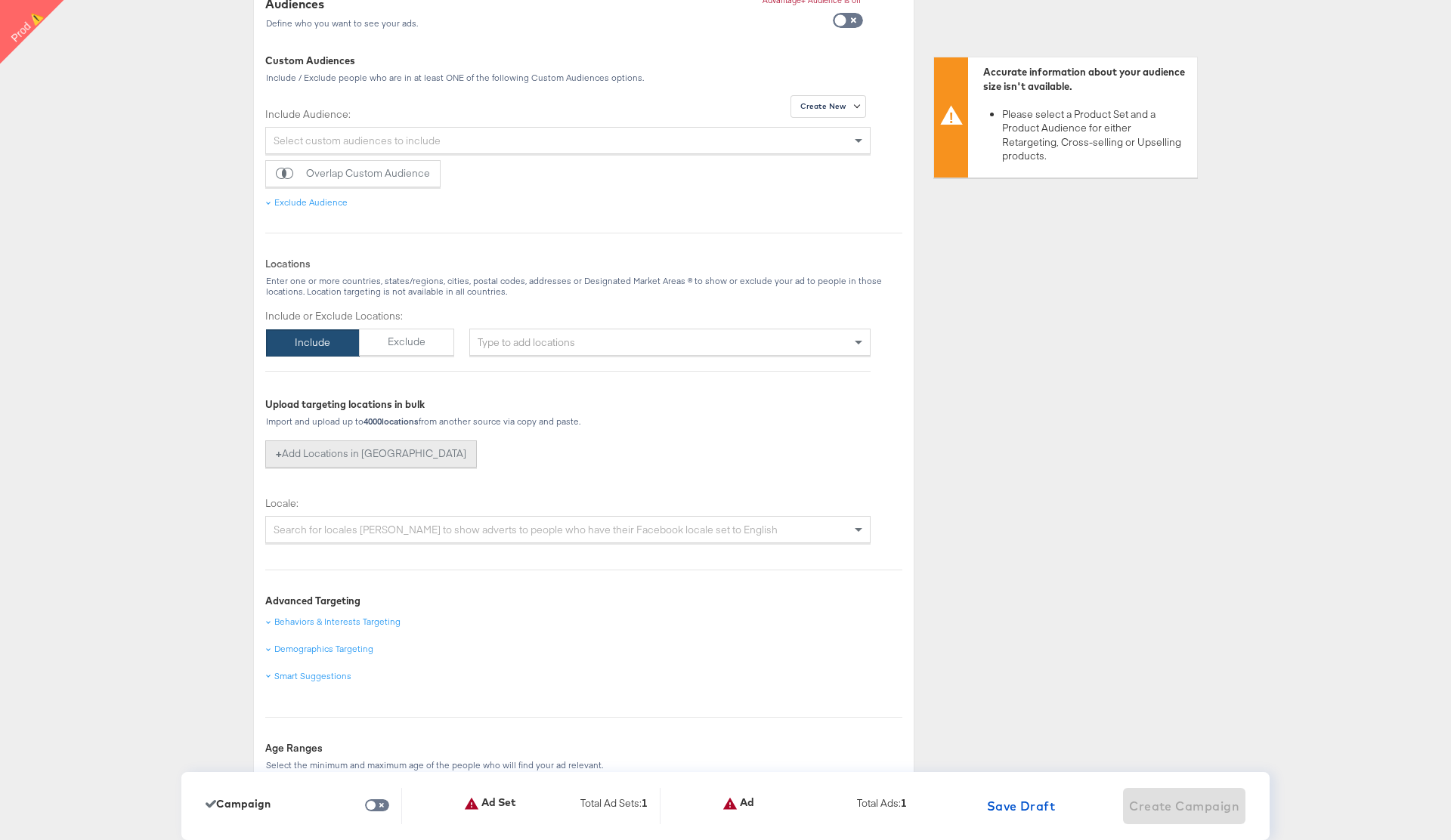
click at [339, 444] on button "+ Add Locations in [GEOGRAPHIC_DATA]" at bounding box center [371, 453] width 211 height 27
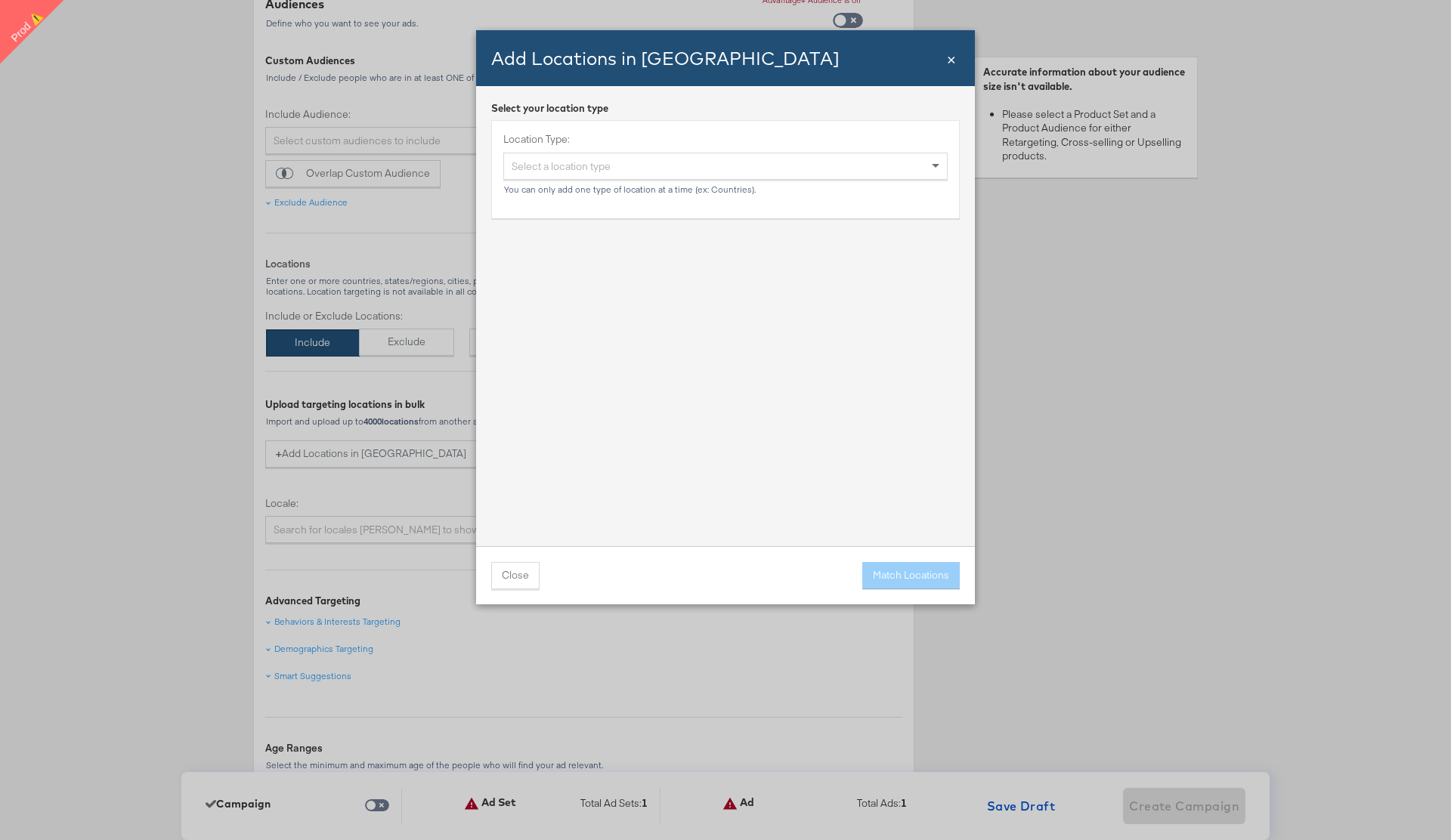
click at [951, 64] on span "×" at bounding box center [952, 58] width 9 height 21
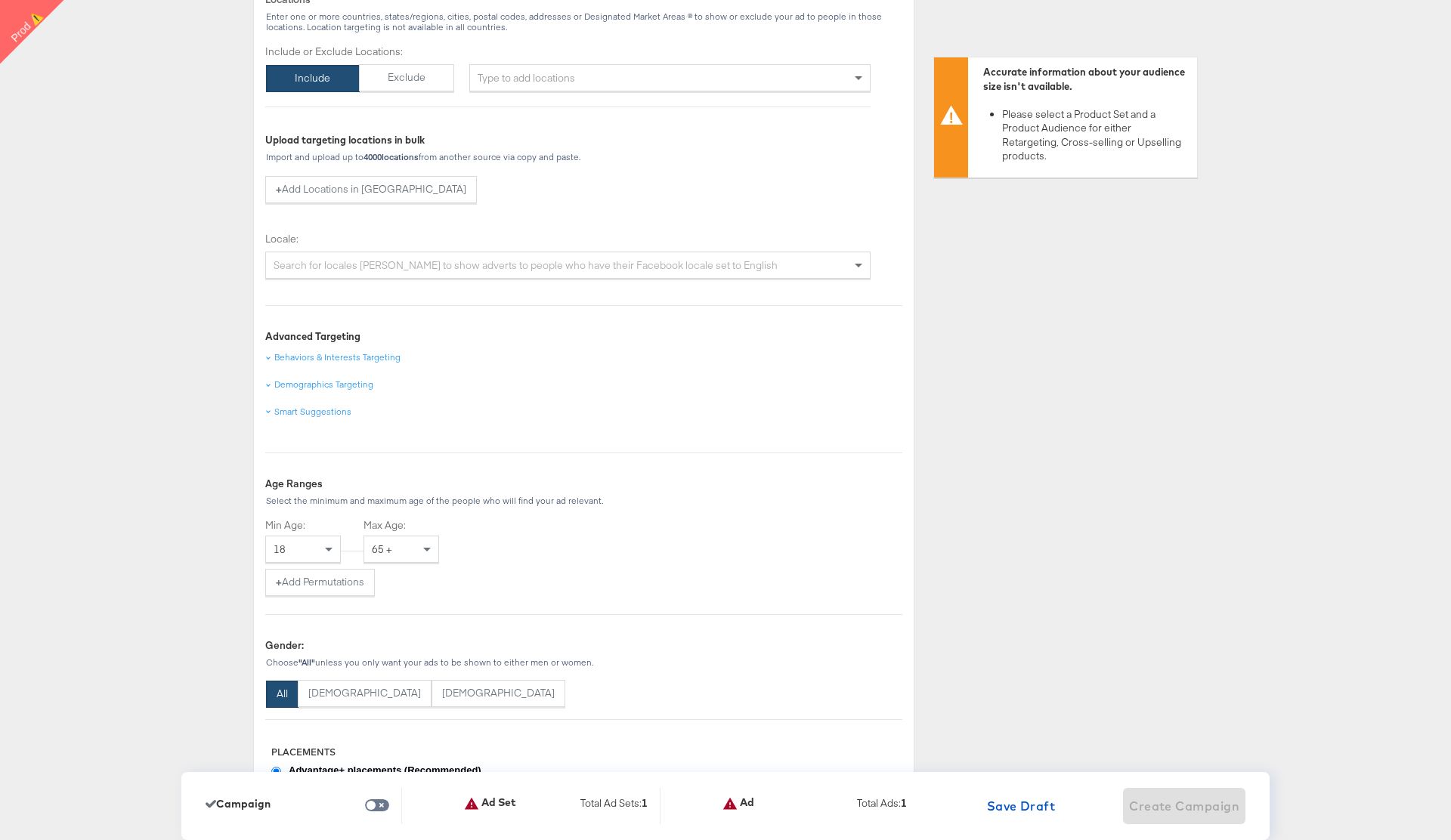
scroll to position [1439, 0]
click at [312, 356] on div "Behaviors & Interests Targeting" at bounding box center [337, 355] width 126 height 12
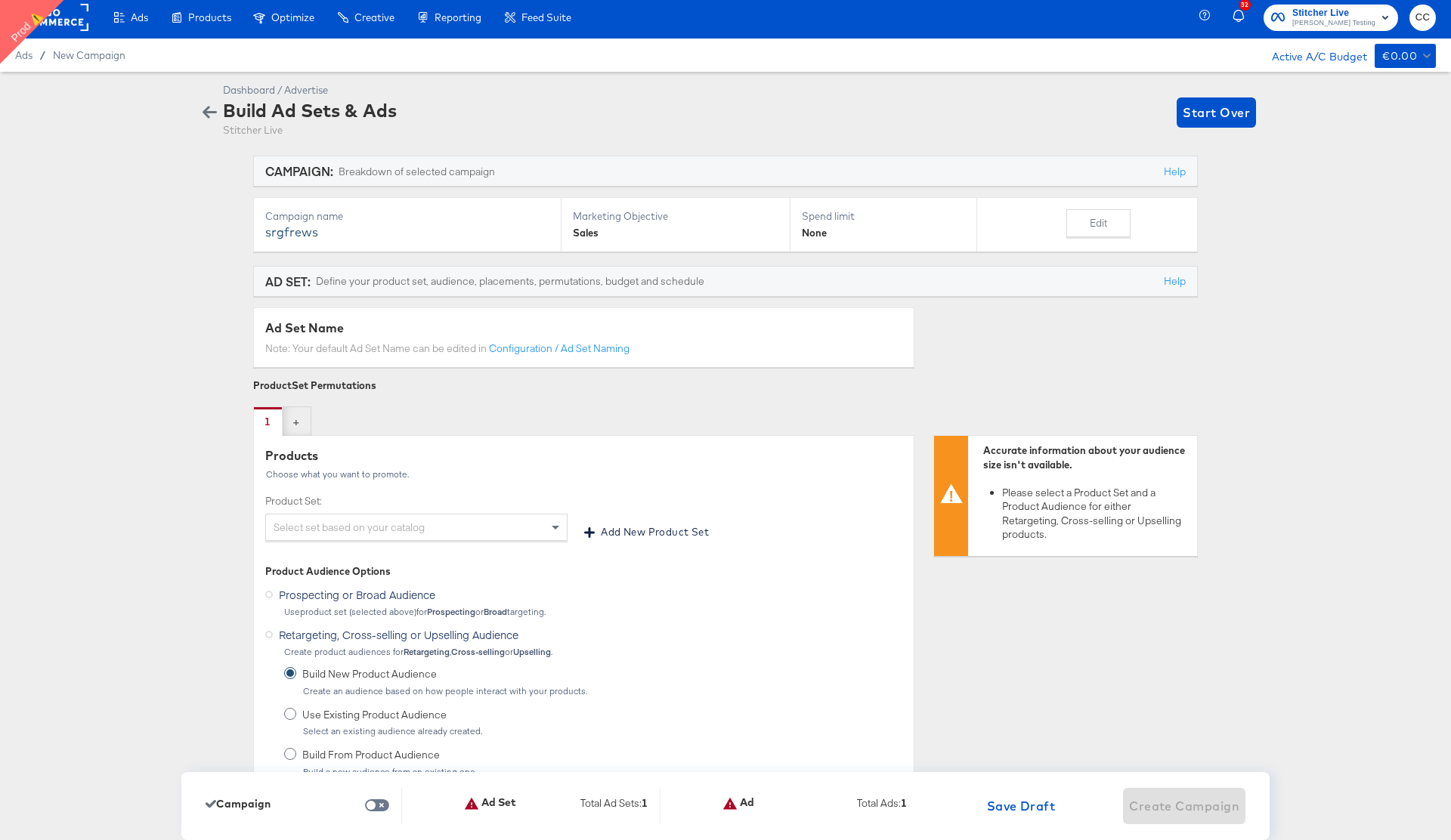
scroll to position [0, 0]
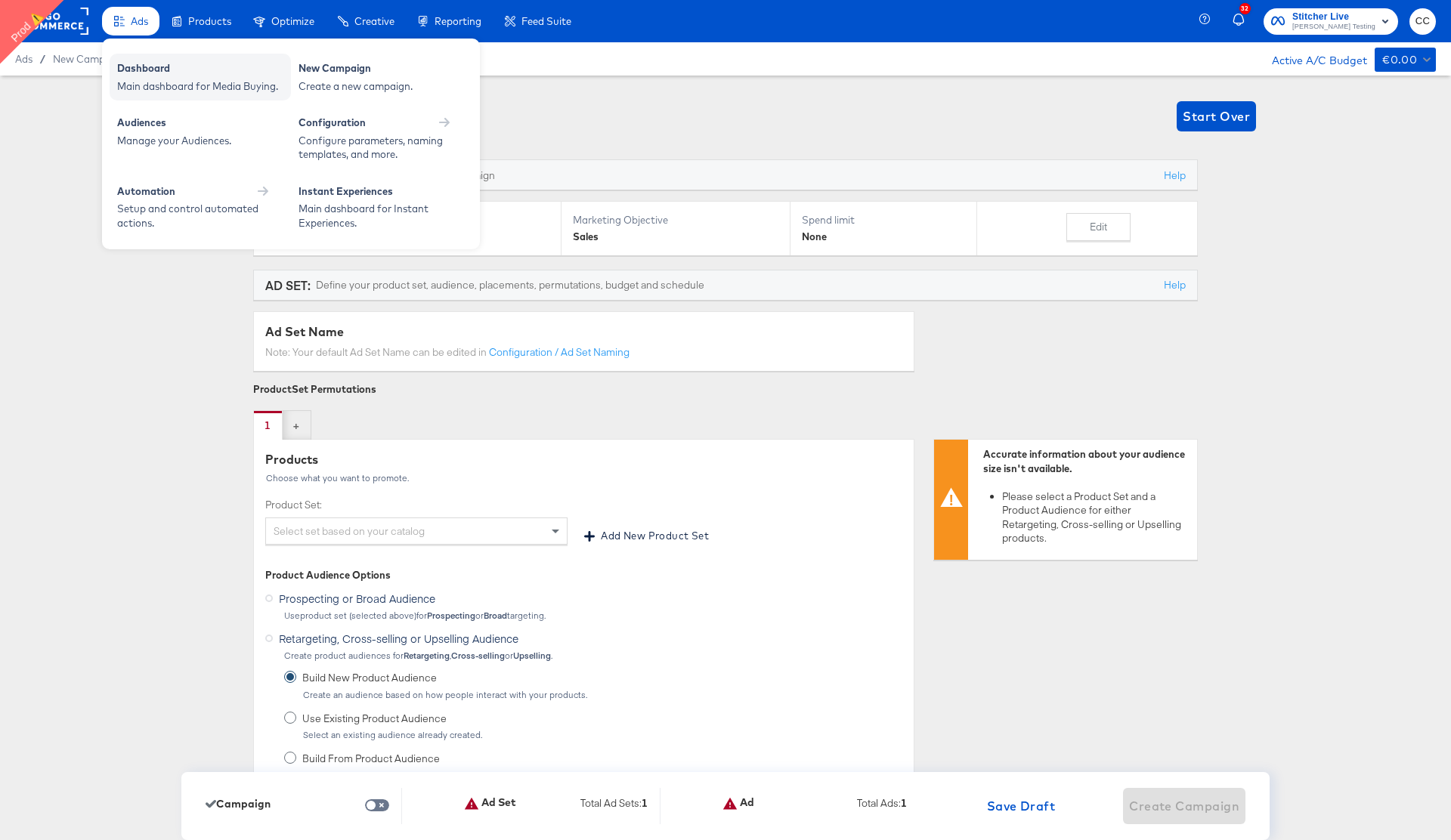
click at [187, 77] on div "Dashboard" at bounding box center [200, 69] width 166 height 18
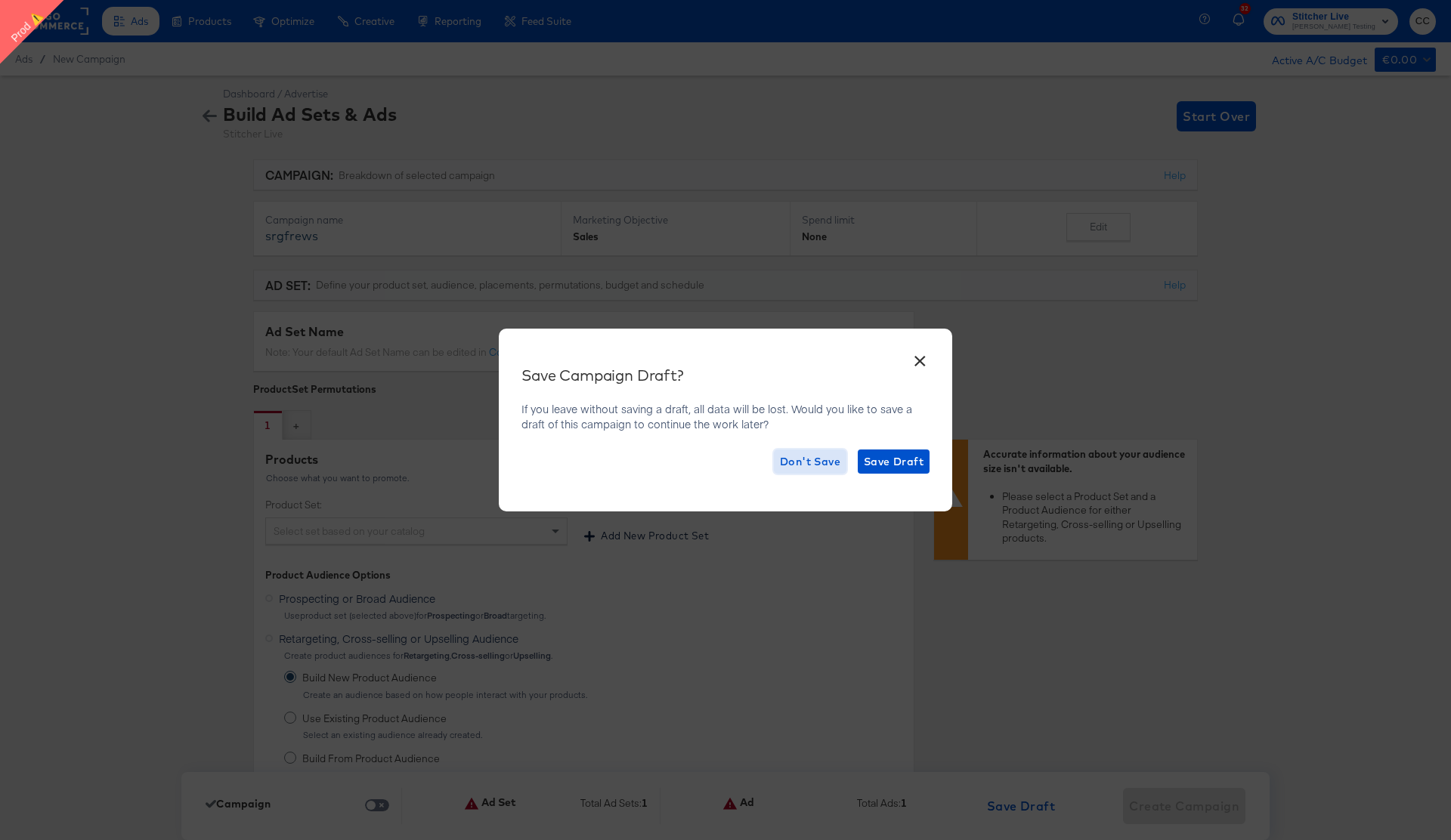
click at [809, 463] on span "Don't Save" at bounding box center [810, 462] width 61 height 19
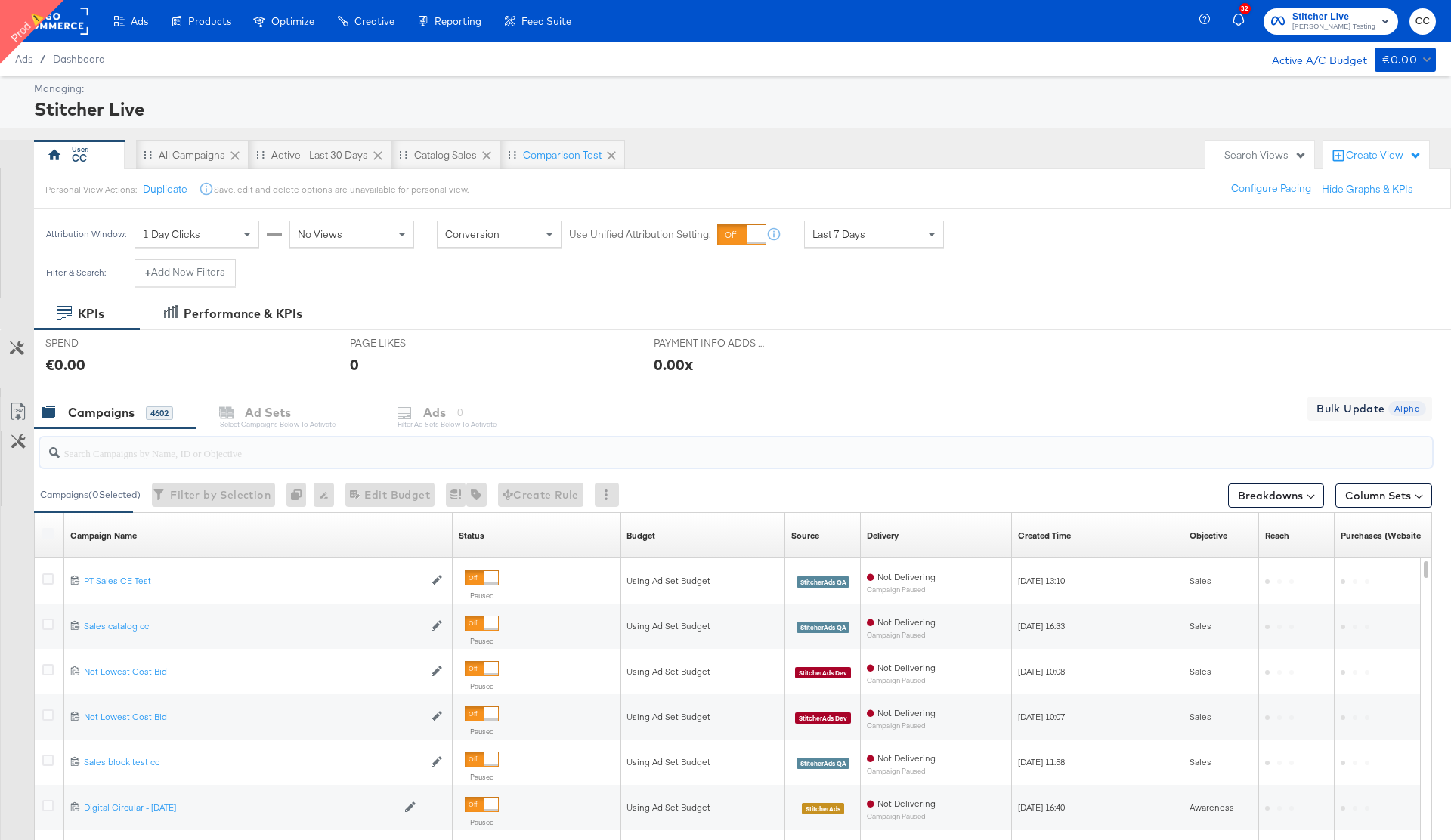
click at [115, 453] on input "search" at bounding box center [682, 447] width 1244 height 30
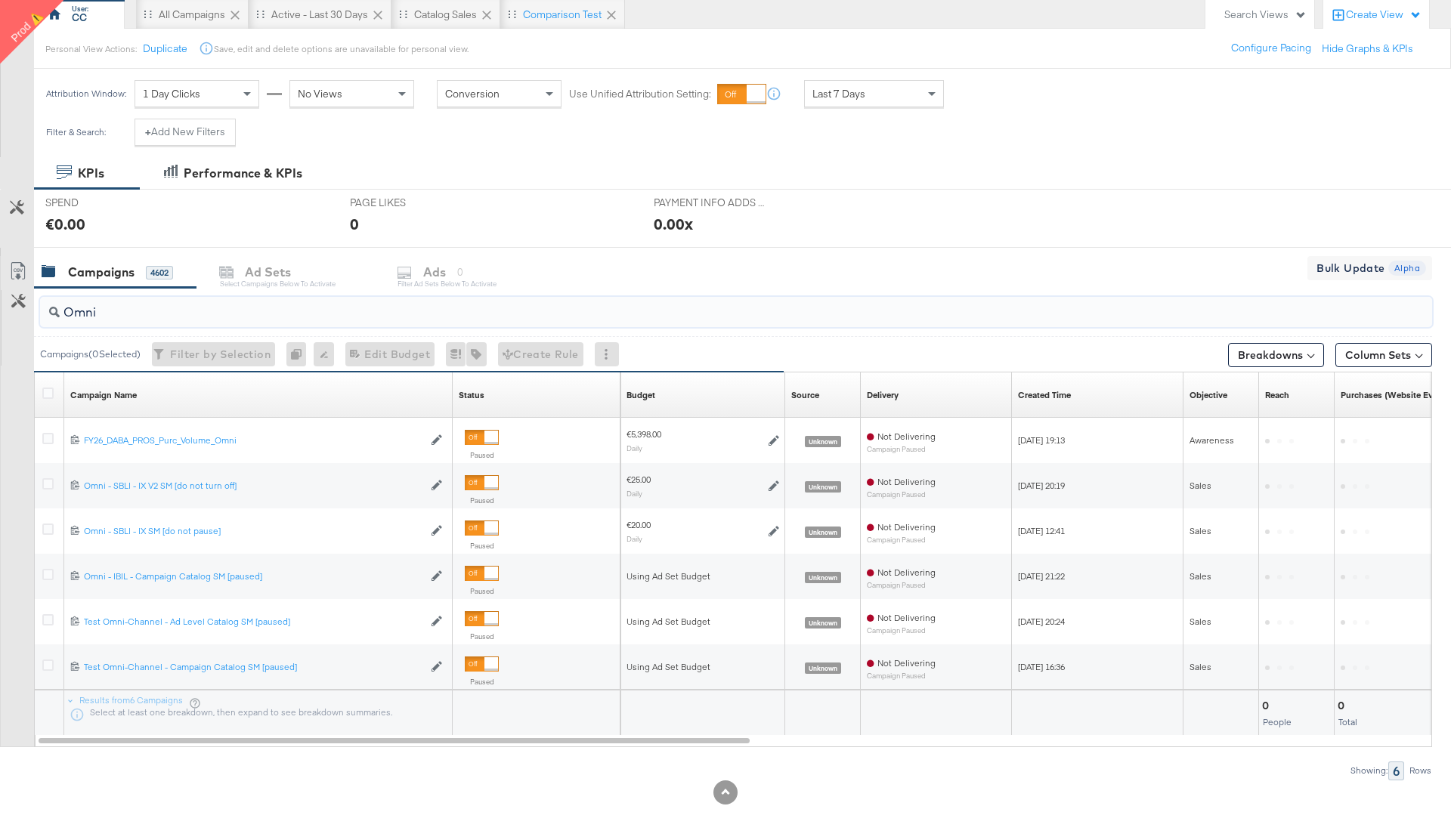
scroll to position [147, 0]
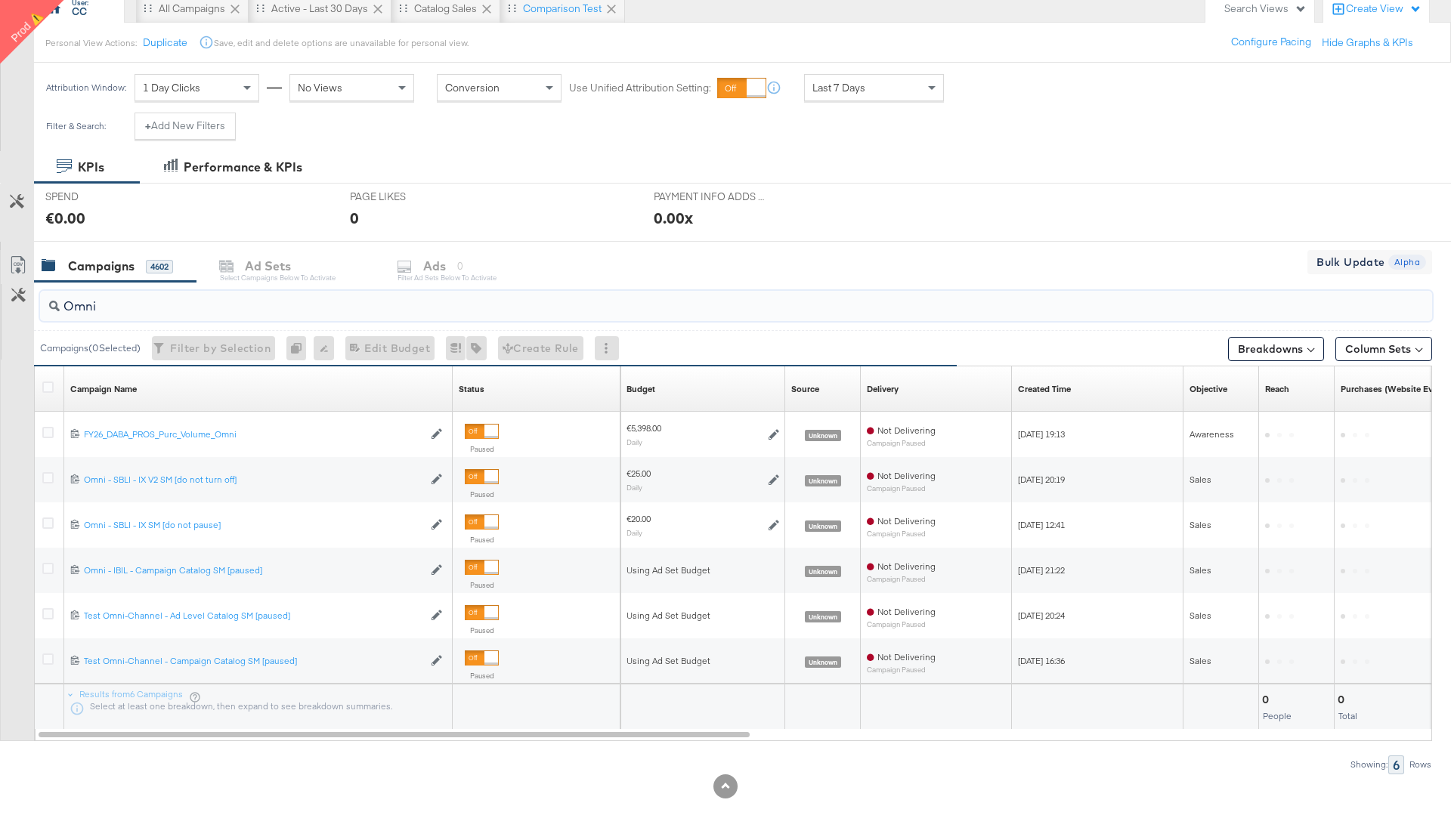
type input "Omni"
